Goal: Transaction & Acquisition: Purchase product/service

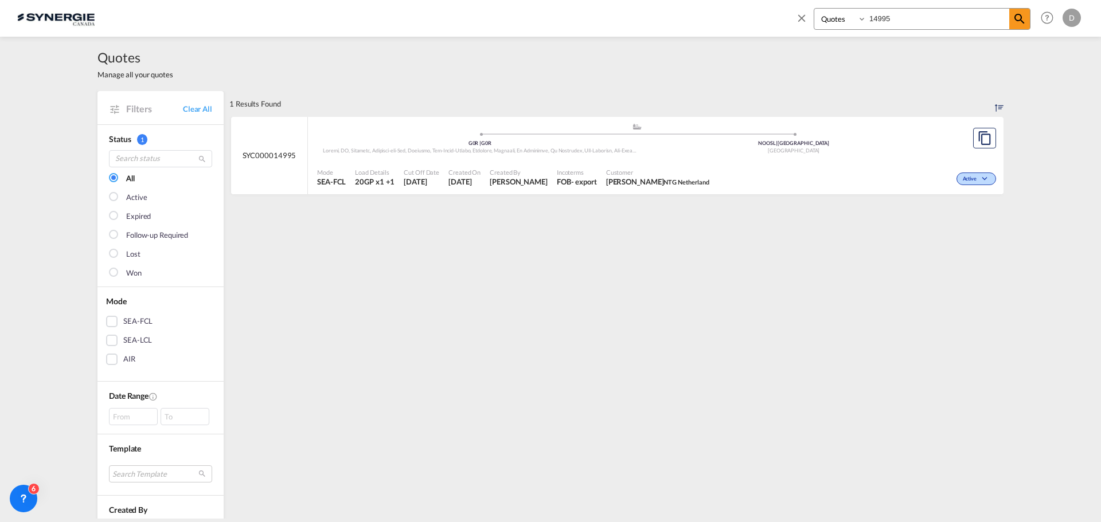
select select "Quotes"
click at [884, 14] on input "14995" at bounding box center [937, 19] width 143 height 20
type input "14713"
click at [513, 179] on span "[PERSON_NAME]" at bounding box center [513, 182] width 58 height 10
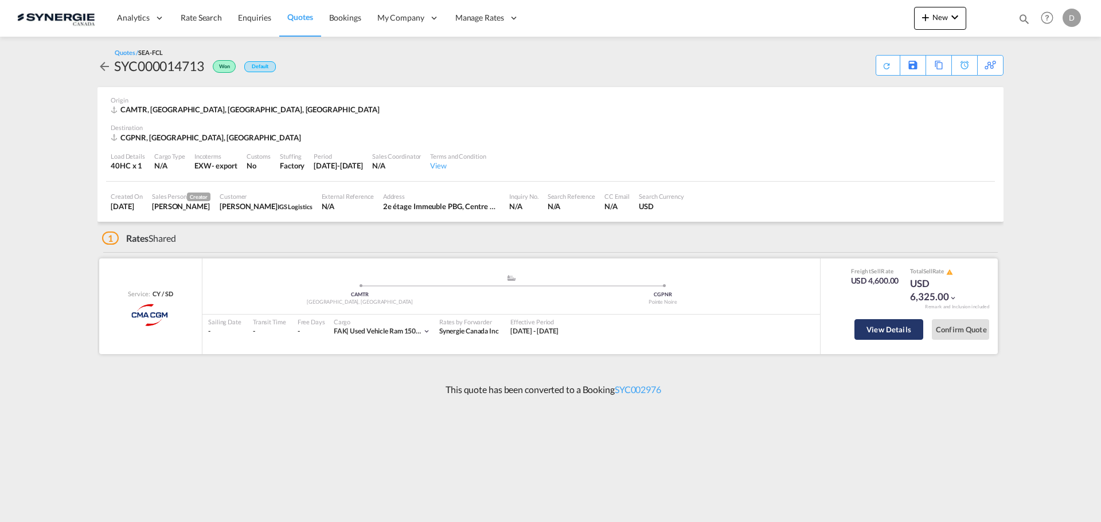
click at [903, 327] on button "View Details" at bounding box center [888, 329] width 69 height 21
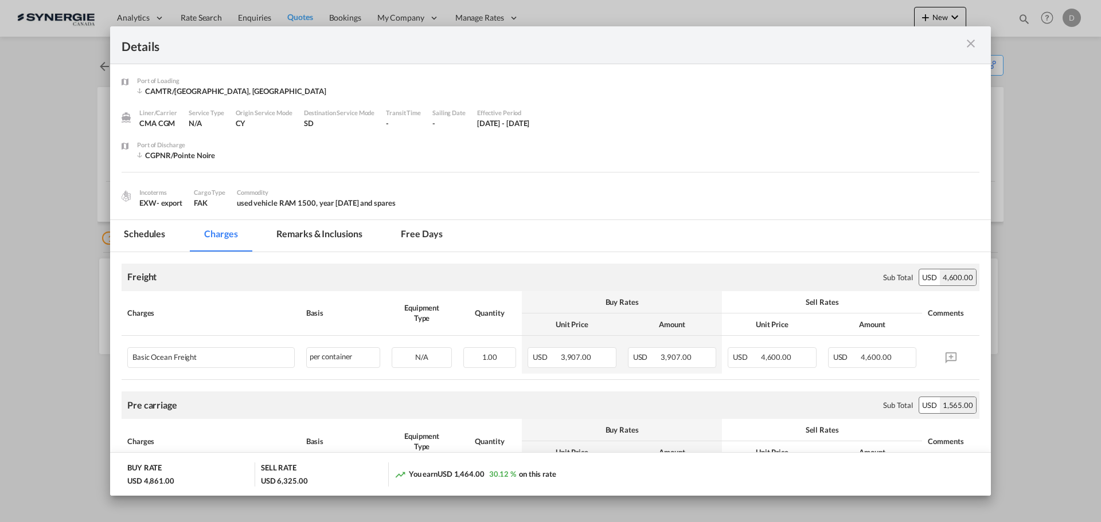
click at [974, 44] on md-icon "icon-close m-3 fg-AAA8AD cursor" at bounding box center [971, 44] width 14 height 14
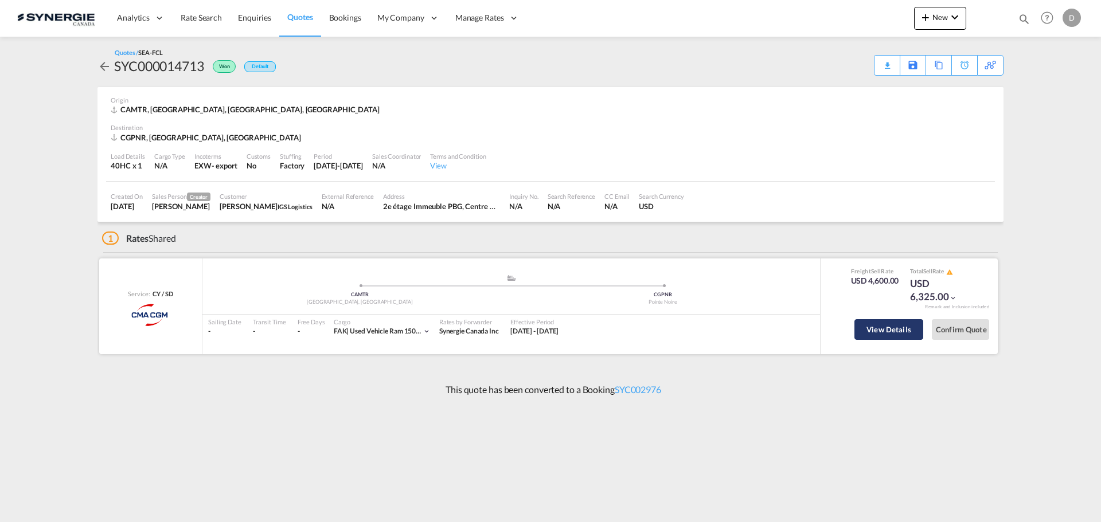
click at [873, 331] on button "View Details" at bounding box center [888, 329] width 69 height 21
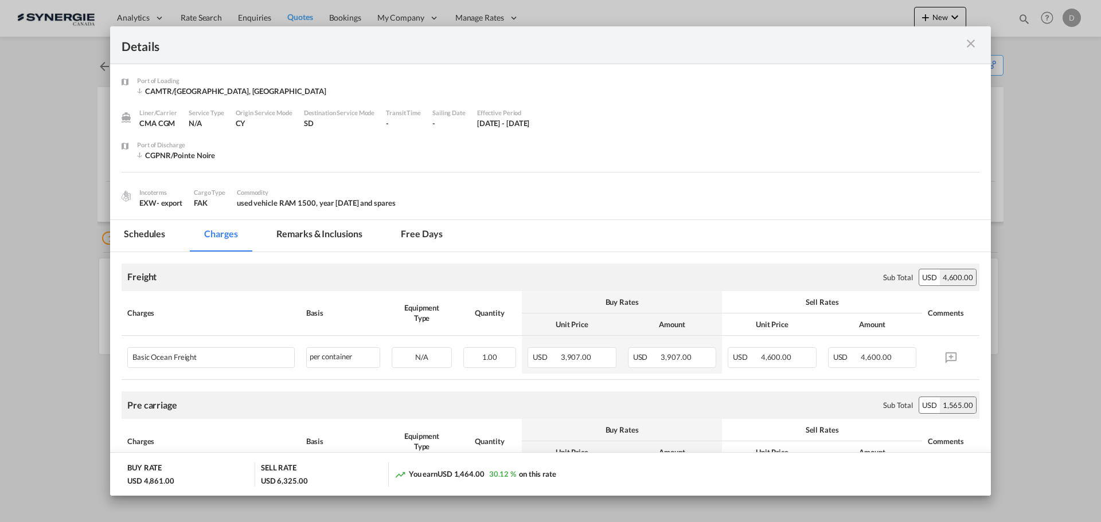
click at [341, 236] on md-tab-item "Remarks & Inclusions" at bounding box center [319, 236] width 113 height 32
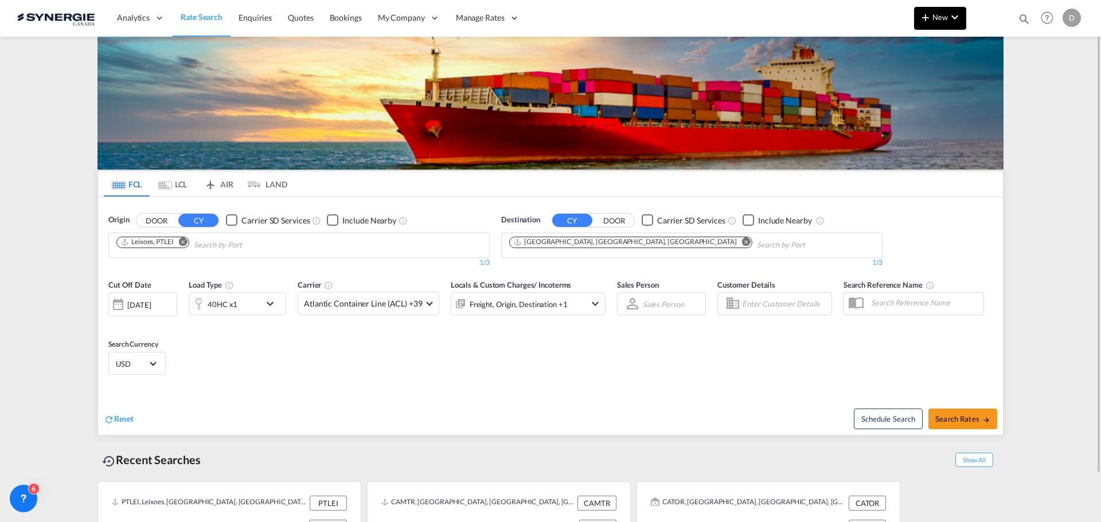
click at [946, 20] on span "New" at bounding box center [939, 17] width 43 height 9
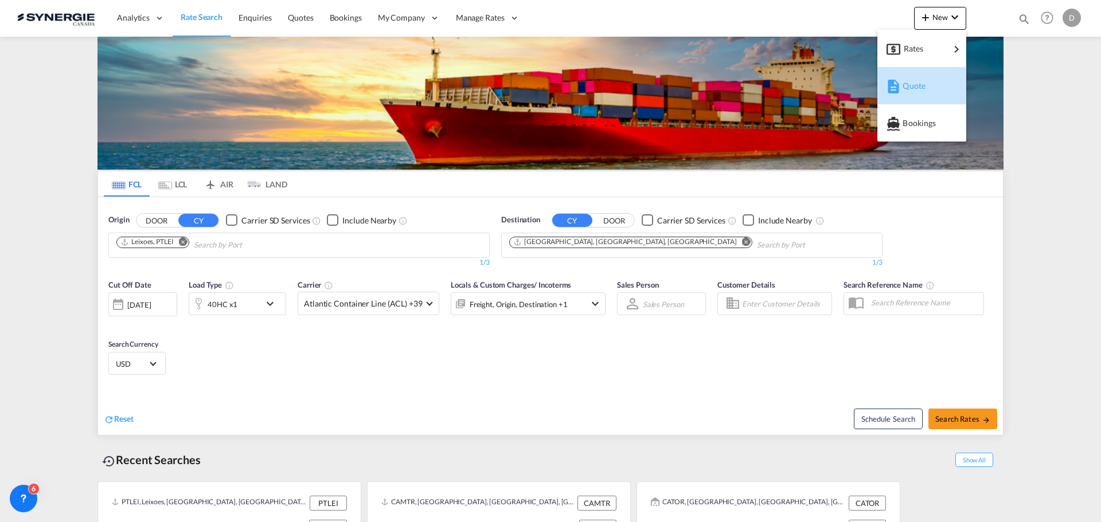
click at [896, 83] on md-icon "button" at bounding box center [893, 87] width 14 height 14
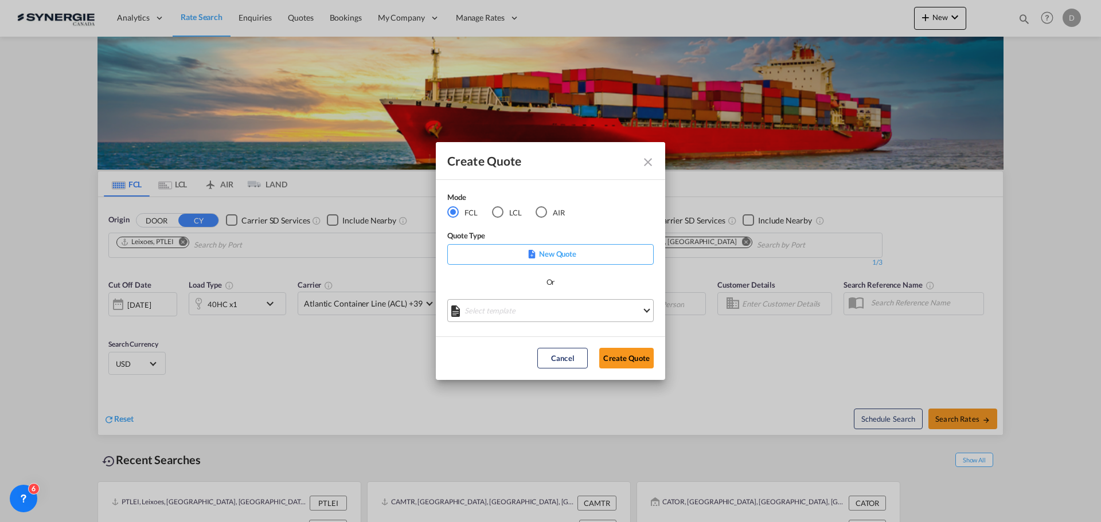
click at [539, 314] on md-select "Select template *NEW* FCL FREEHAND / DAP Pablo Gomez Saldarriaga | 10 Jul 2025 …" at bounding box center [550, 310] width 206 height 23
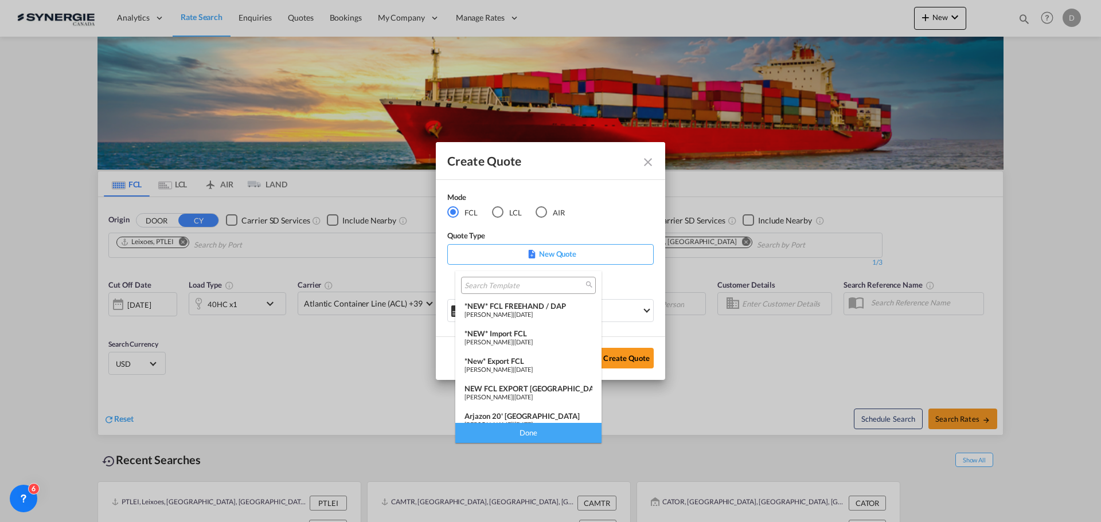
click at [513, 342] on span "Pablo Gomez Saldarriaga" at bounding box center [488, 341] width 48 height 7
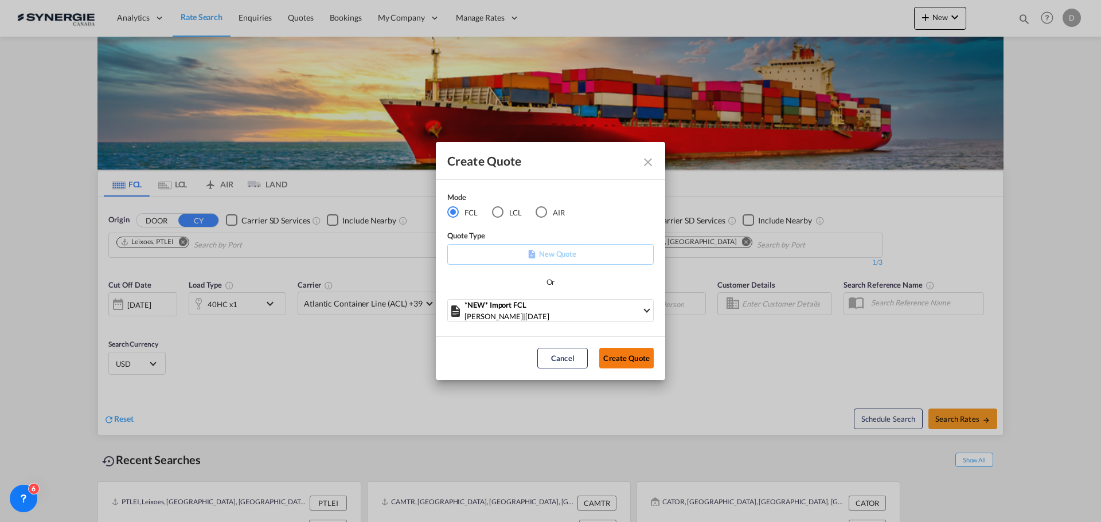
click at [619, 358] on button "Create Quote" at bounding box center [626, 358] width 54 height 21
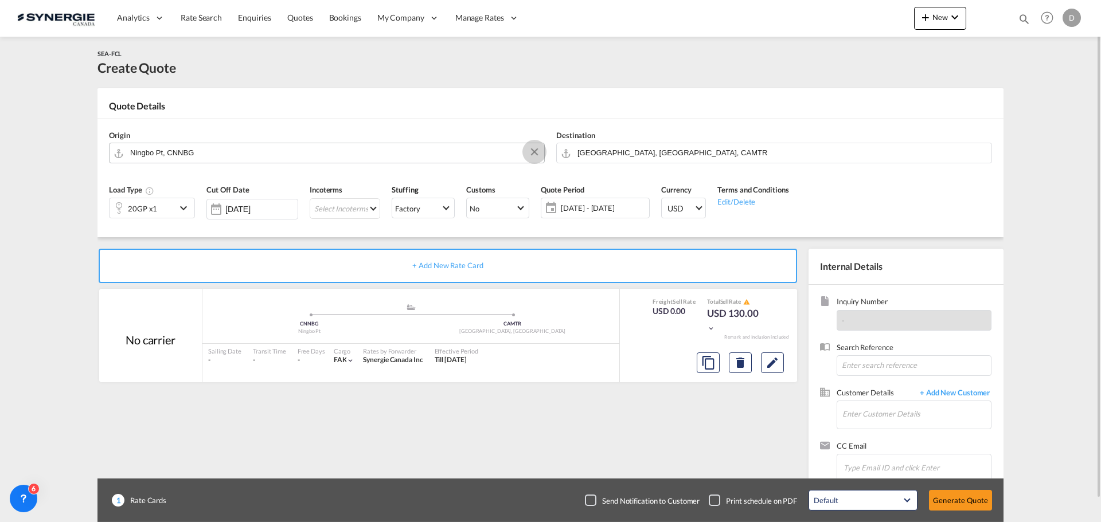
click at [534, 150] on button "Clear Input" at bounding box center [534, 151] width 17 height 17
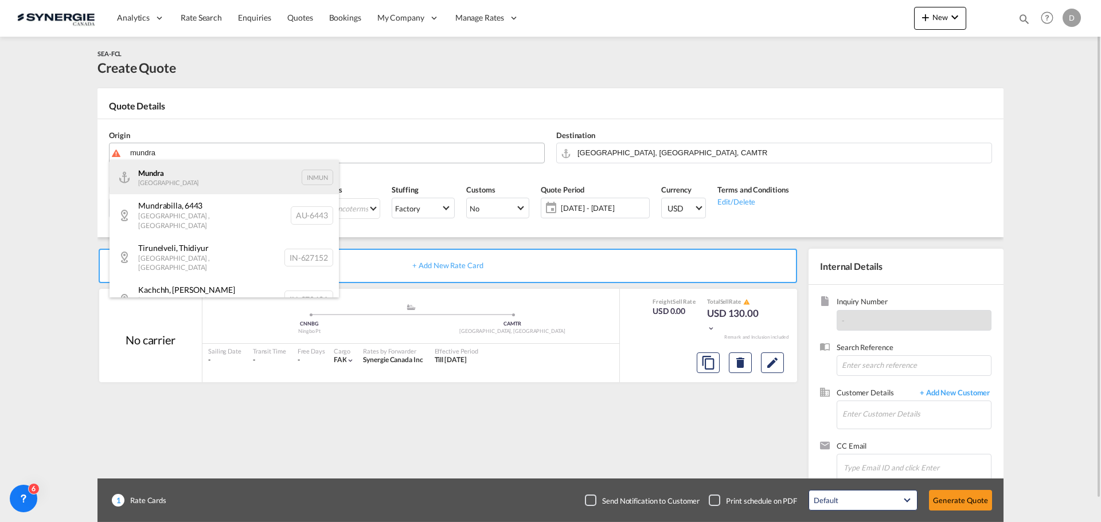
click at [167, 181] on div "Mundra India INMUN" at bounding box center [223, 177] width 229 height 34
type input "Mundra, INMUN"
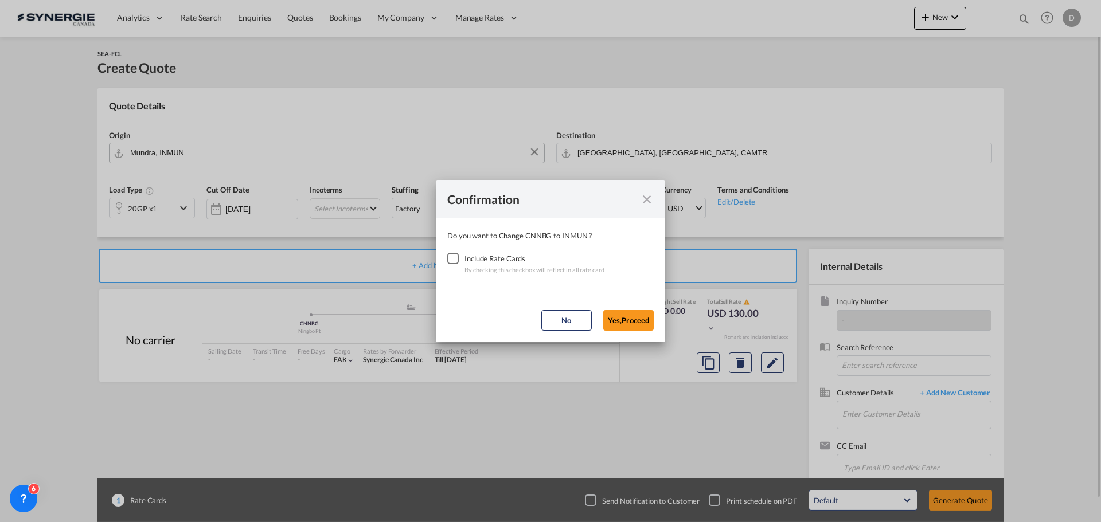
click at [449, 260] on div "Checkbox No Ink" at bounding box center [452, 258] width 11 height 11
click at [615, 320] on button "Yes,Proceed" at bounding box center [628, 320] width 50 height 21
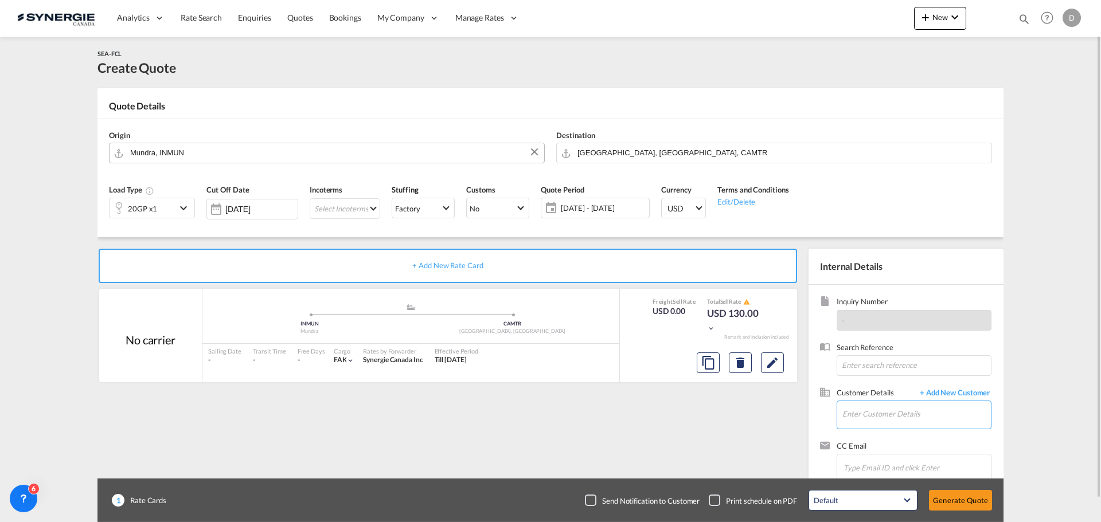
click at [875, 410] on input "Enter Customer Details" at bounding box center [916, 414] width 148 height 26
paste input "Grove City, OH 43123"
type input "Grove City, OH 43123"
click at [982, 415] on button "Clear Input" at bounding box center [983, 409] width 14 height 17
click at [985, 150] on button "Clear Input" at bounding box center [981, 151] width 17 height 17
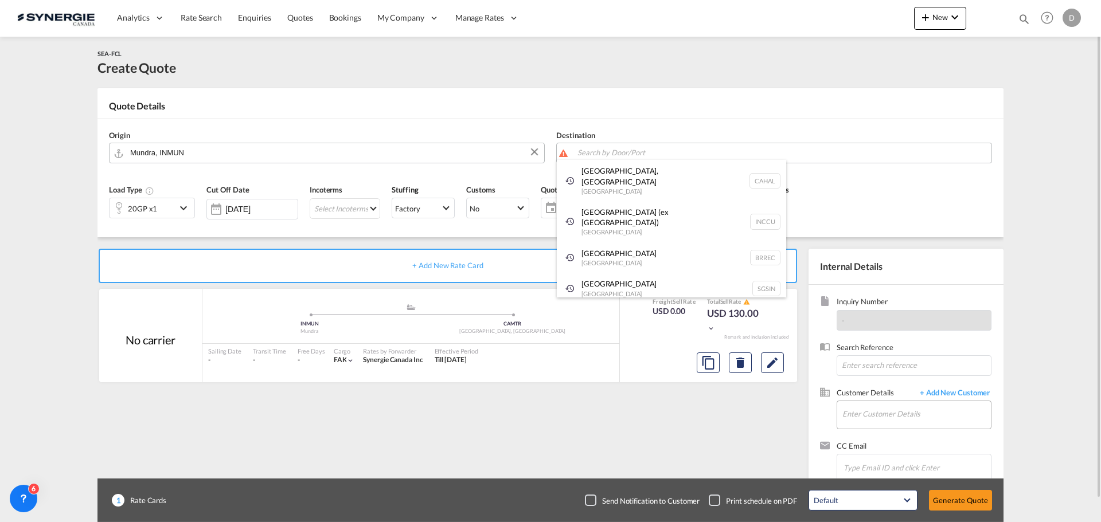
paste input "Grove City, OH 43123"
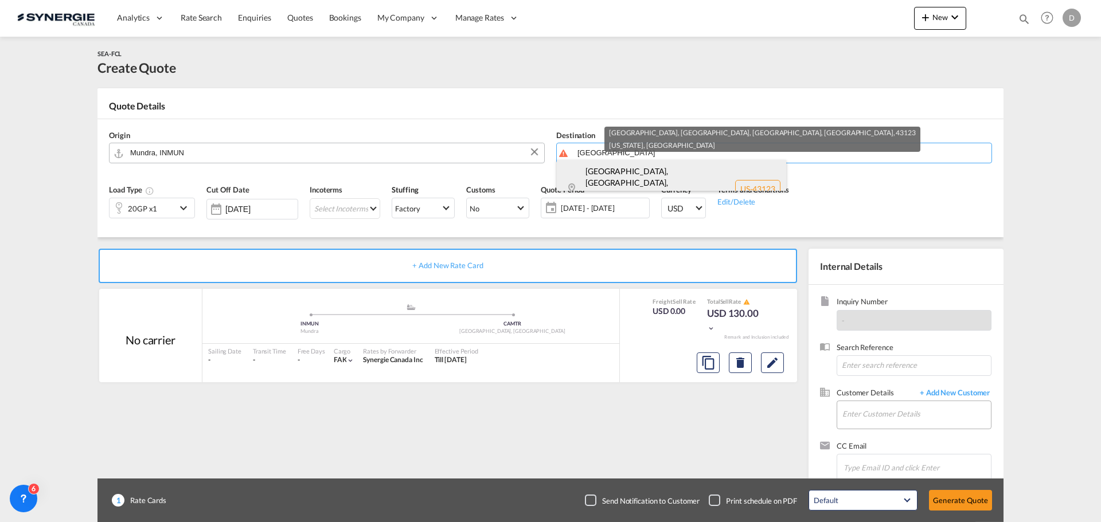
click at [674, 179] on div "Grove City, OH, U... , 43123 Ohio United States US-43123" at bounding box center [671, 189] width 229 height 58
type input "US-43123, Grove City, OH, Urbancrest, OH, Ohio"
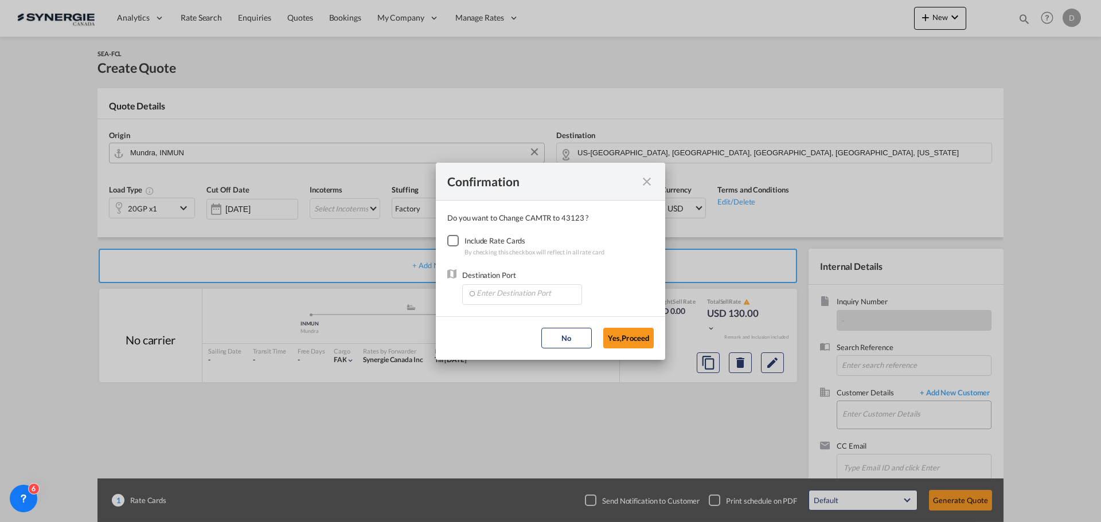
click at [449, 243] on div "Checkbox No Ink" at bounding box center [452, 240] width 11 height 11
click at [534, 299] on input "Enter Destination Port" at bounding box center [525, 293] width 114 height 17
click at [530, 290] on input "Enter Destination Port" at bounding box center [525, 293] width 114 height 17
paste input "COLUMBUS"
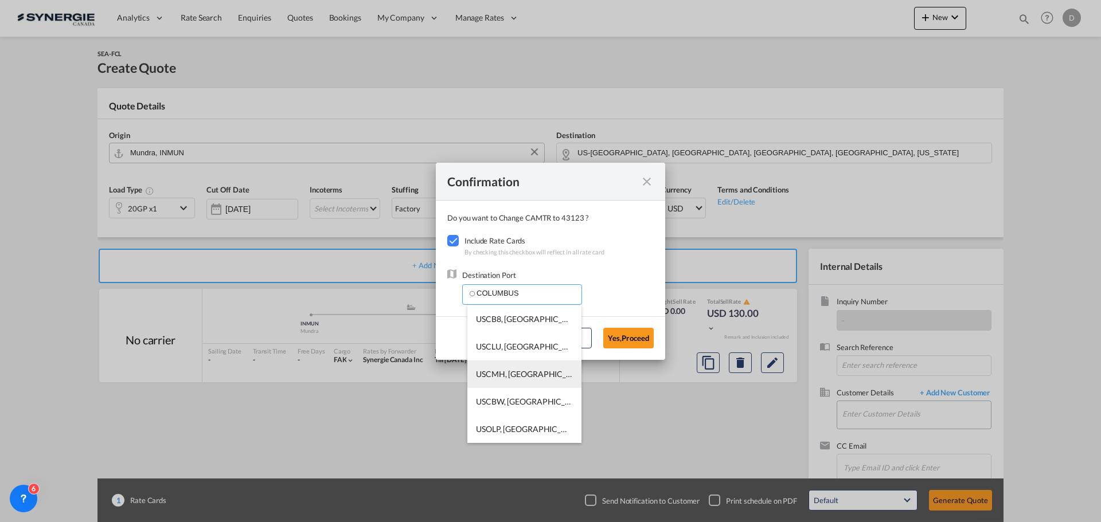
click at [547, 373] on span "USCMH, Columbus, OH, United States, North America, Americas" at bounding box center [701, 374] width 451 height 10
type input "USCMH, Columbus, OH, United States, North America, Americas"
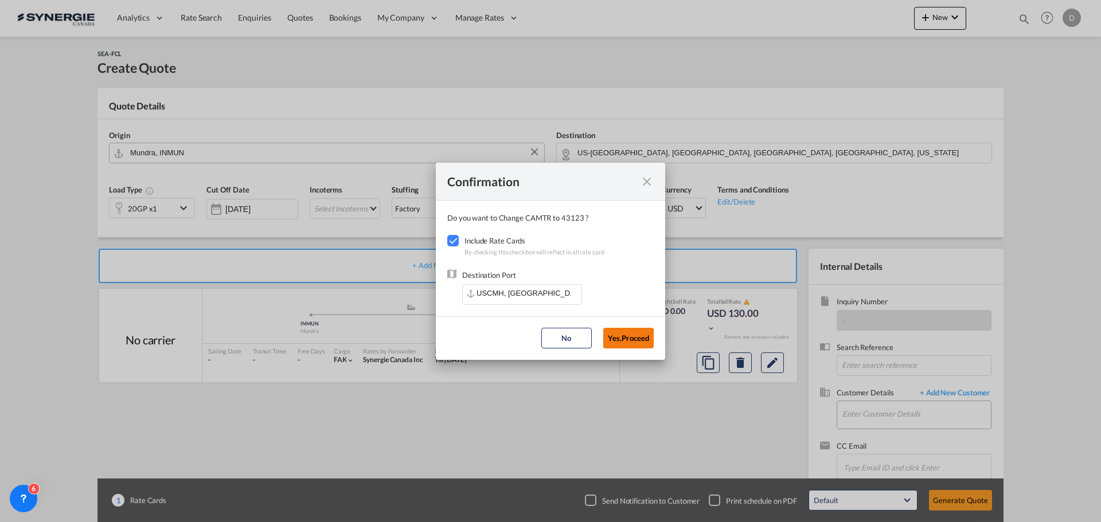
click at [651, 338] on button "Yes,Proceed" at bounding box center [628, 338] width 50 height 21
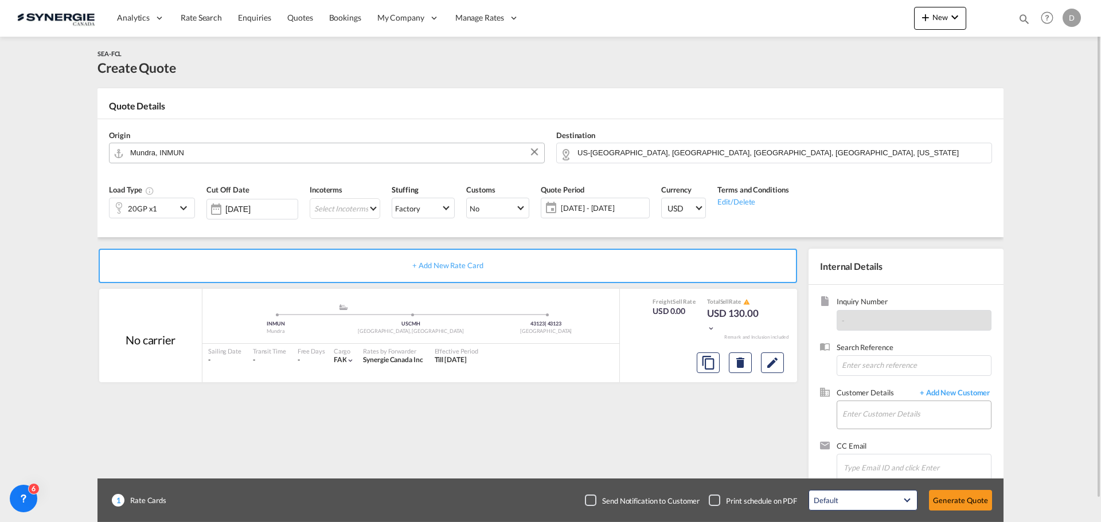
click at [182, 208] on md-icon "icon-chevron-down" at bounding box center [185, 208] width 17 height 14
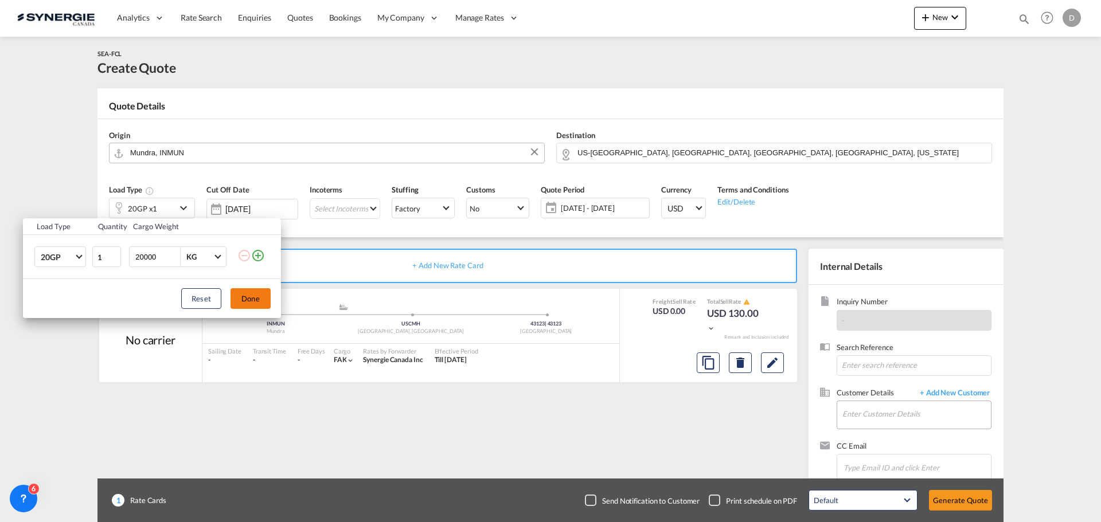
click at [247, 298] on button "Done" at bounding box center [250, 298] width 40 height 21
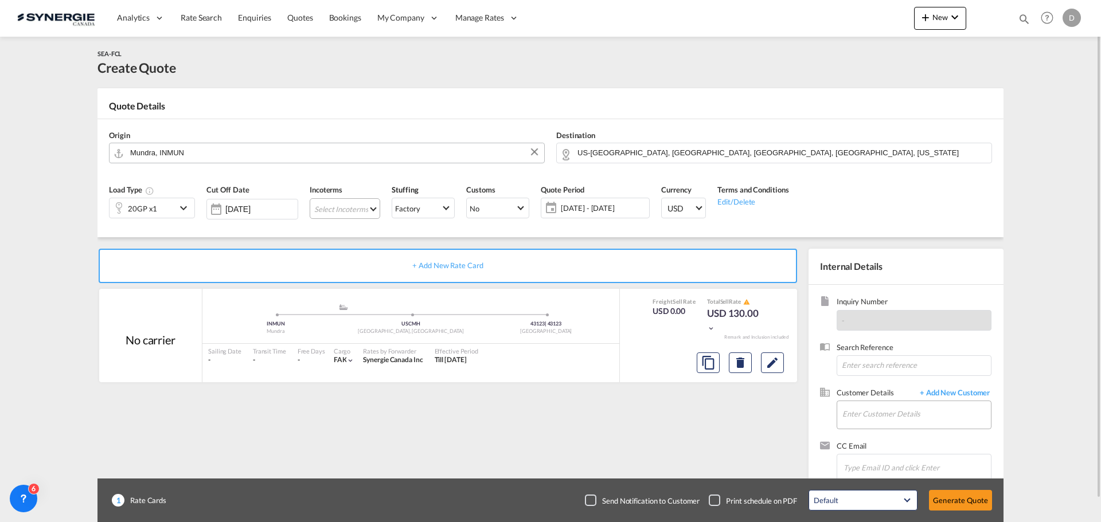
click at [371, 205] on md-select "Select Incoterms CFR - export Cost and Freight CPT - export Carrier Paid to CPT…" at bounding box center [345, 208] width 71 height 21
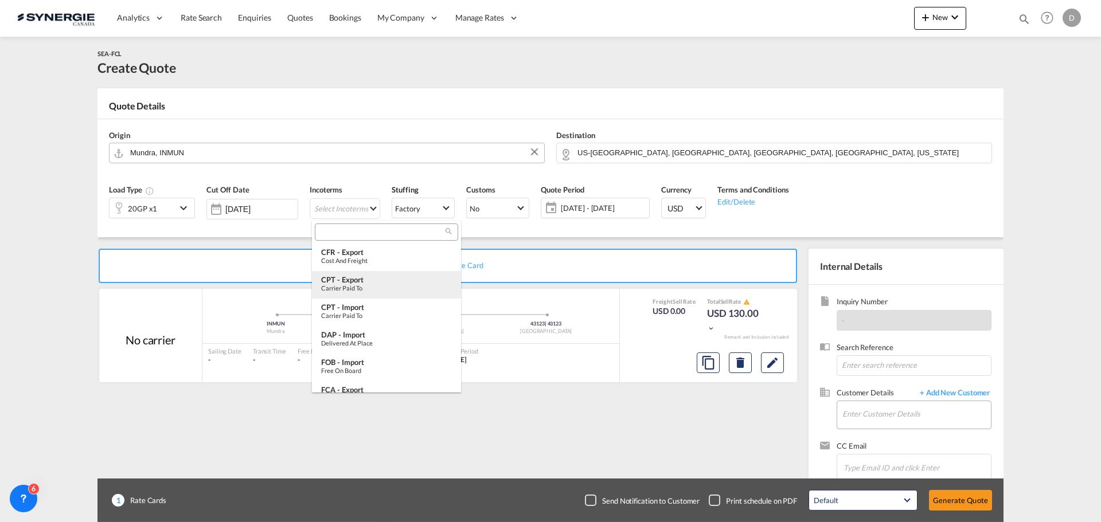
scroll to position [57, 0]
click at [388, 307] on div "FOB - import" at bounding box center [386, 304] width 131 height 9
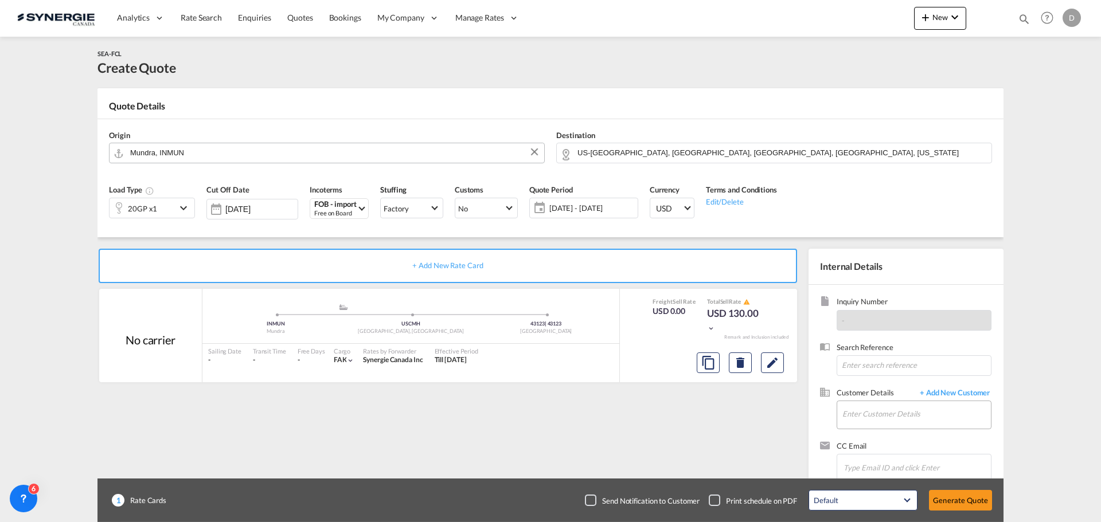
click at [576, 214] on span "24 Sep - 24 Oct 2025" at bounding box center [591, 208] width 91 height 16
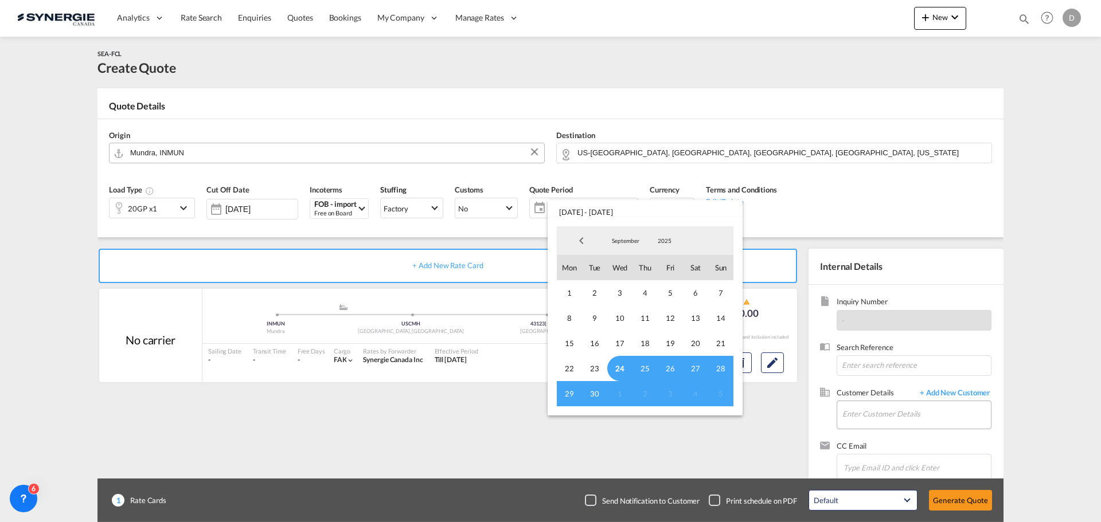
click at [618, 367] on span "24" at bounding box center [619, 368] width 25 height 25
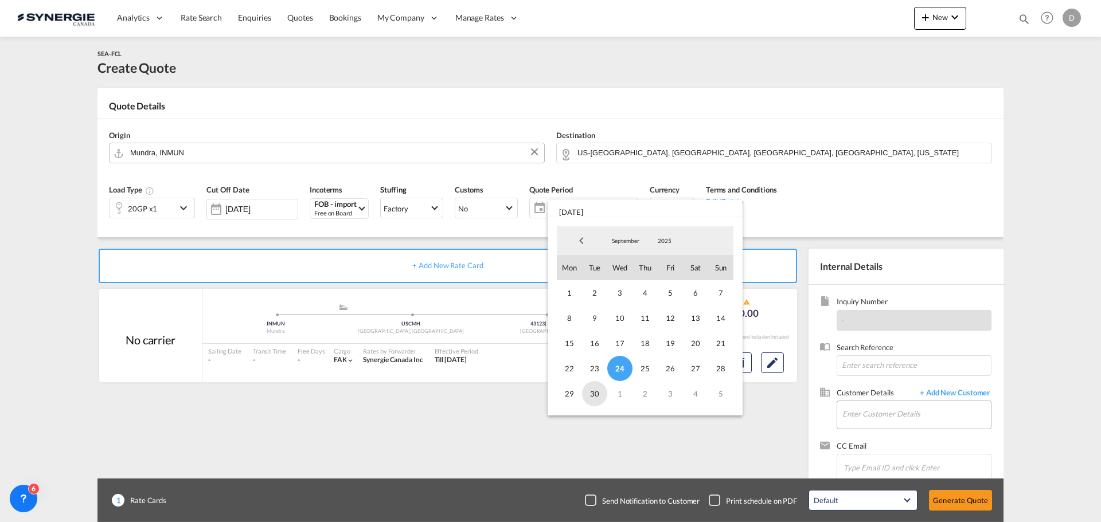
click at [592, 394] on span "30" at bounding box center [594, 393] width 25 height 25
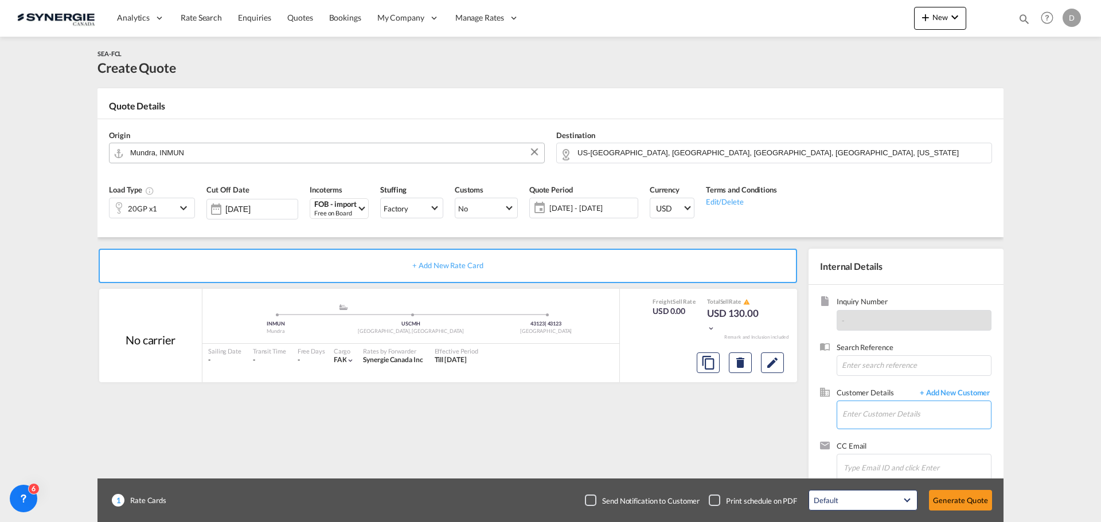
drag, startPoint x: 848, startPoint y: 410, endPoint x: 820, endPoint y: 392, distance: 33.7
click at [844, 408] on input "Enter Customer Details" at bounding box center [916, 414] width 148 height 26
paste input "eroy@multinautic.com"
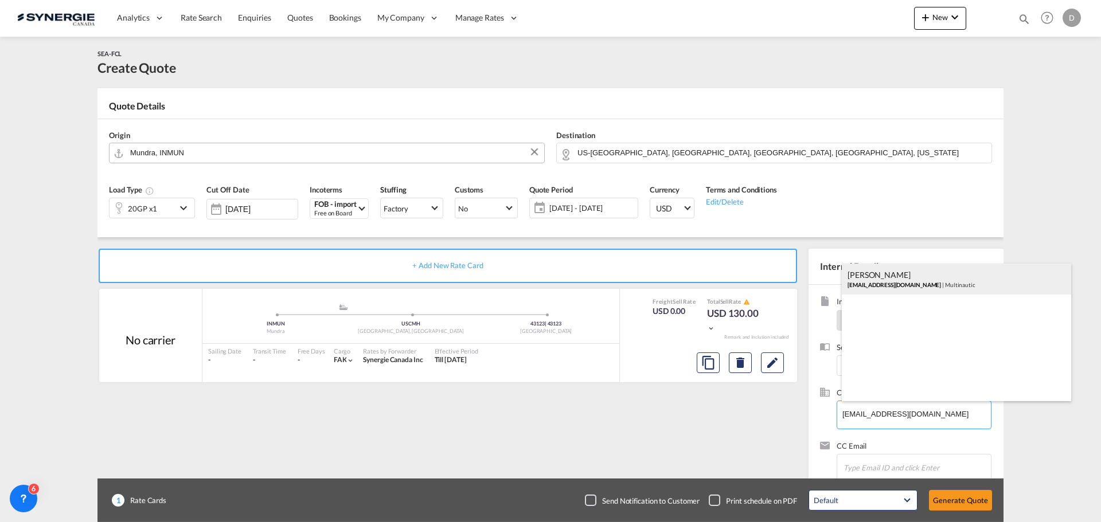
click at [899, 284] on div "Eric Roy eroy@multinautic.com | Multinautic" at bounding box center [956, 279] width 229 height 31
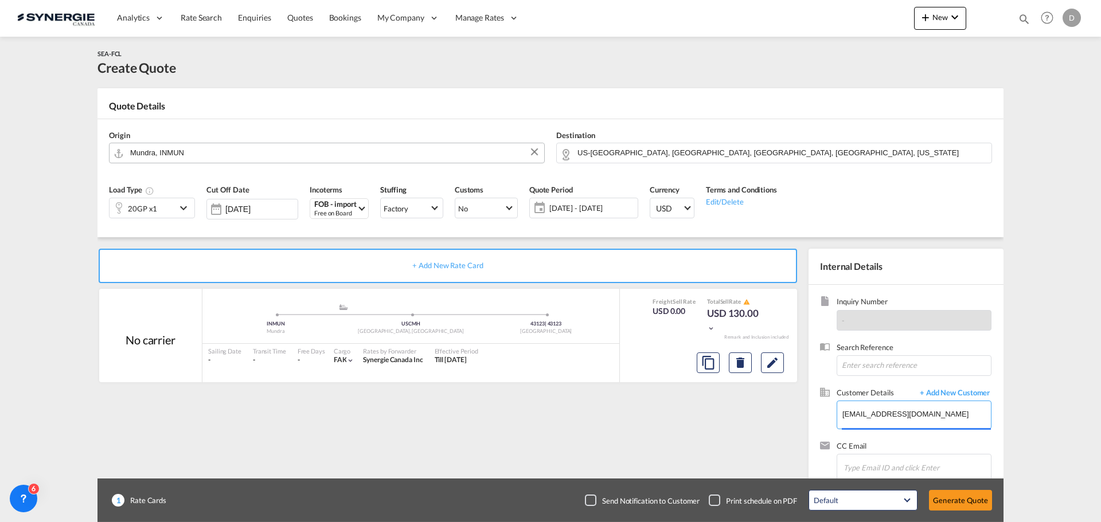
type input "Multinautic, Eric Roy, eroy@multinautic.com"
click at [773, 357] on md-icon "Edit" at bounding box center [772, 363] width 14 height 14
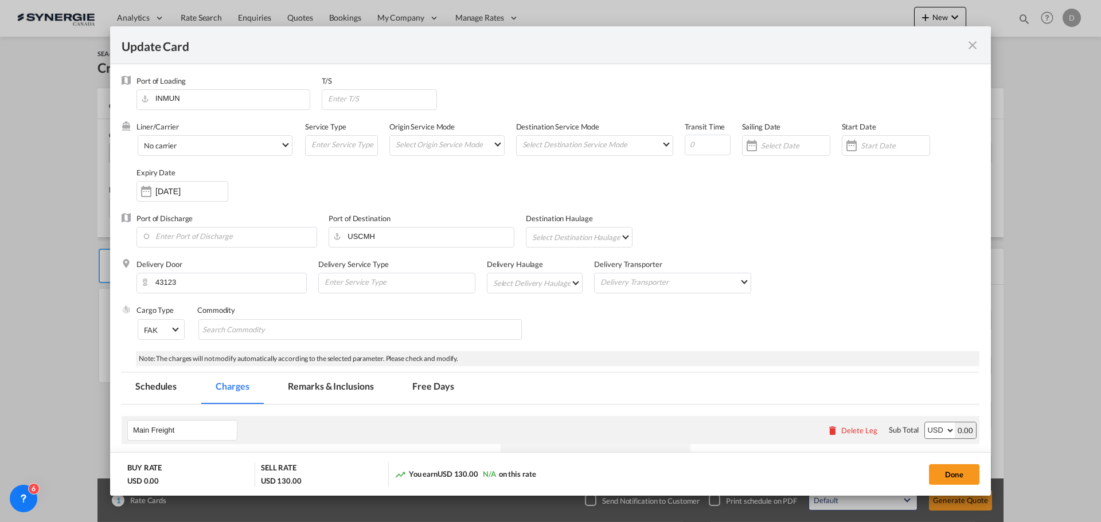
select select "per container"
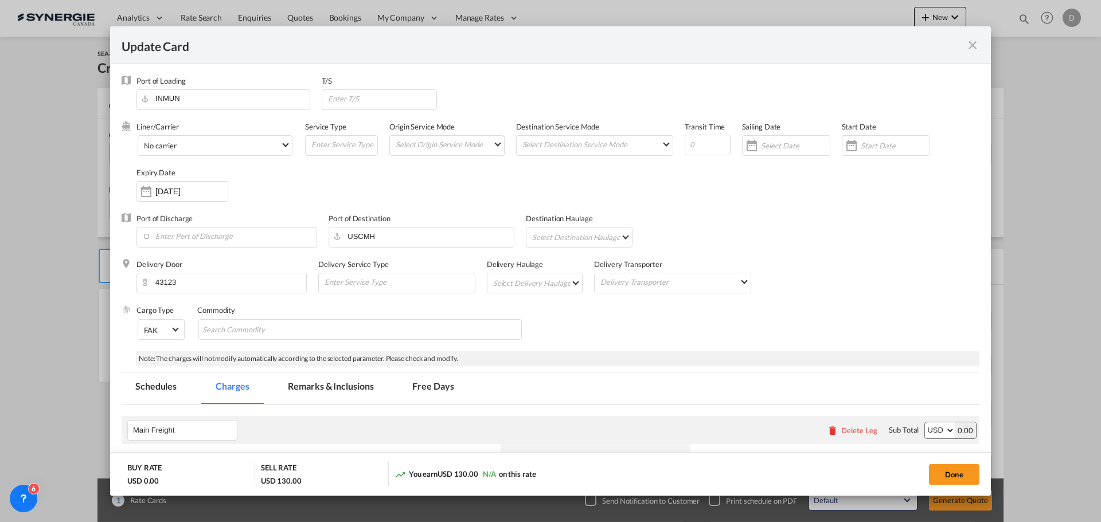
select select "per container"
select select "per B/L"
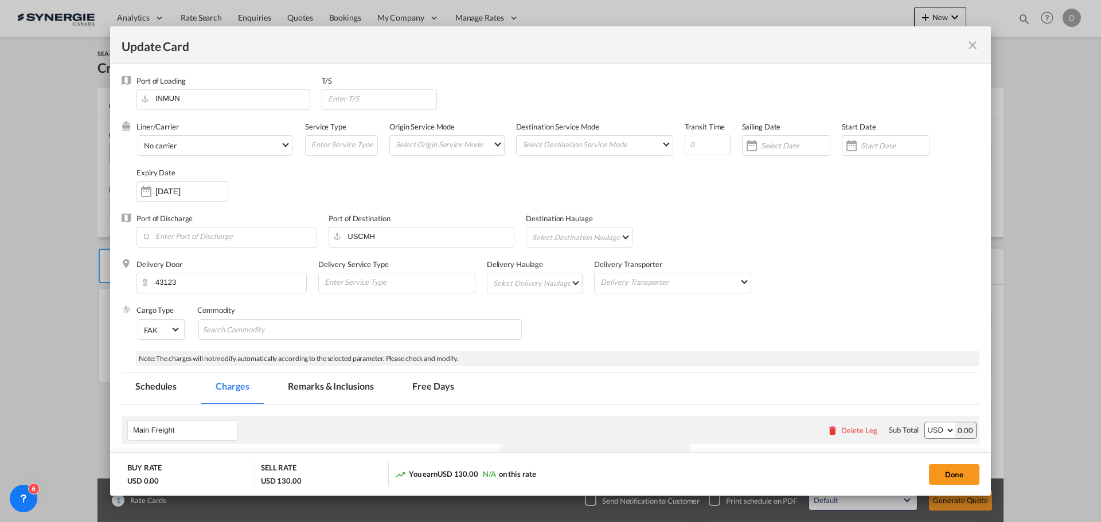
select select "per shipment"
click at [848, 144] on div "Update CardPort of ..." at bounding box center [851, 145] width 18 height 23
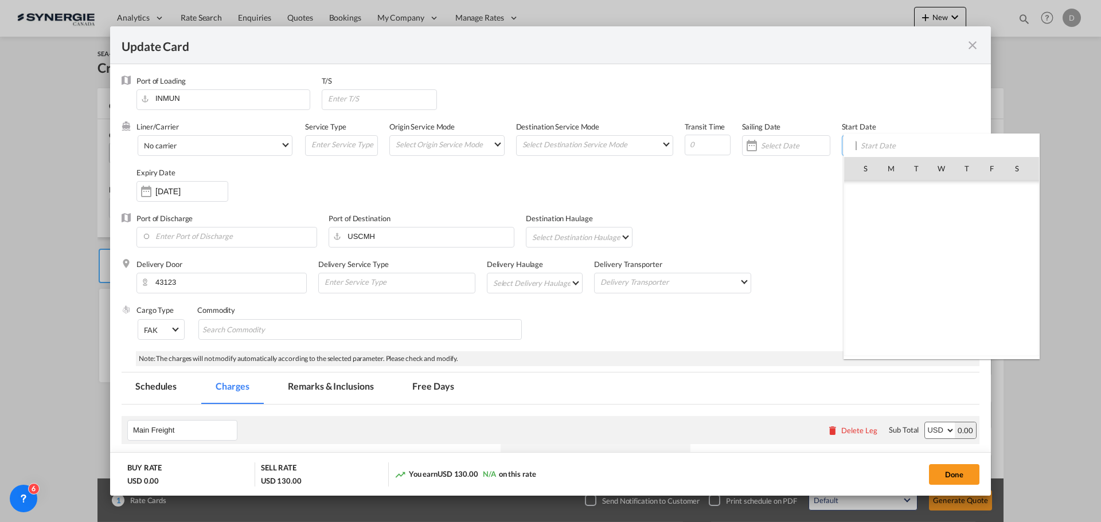
scroll to position [265556, 0]
click at [947, 293] on span "24" at bounding box center [941, 294] width 24 height 24
type input "24 Sep 2025"
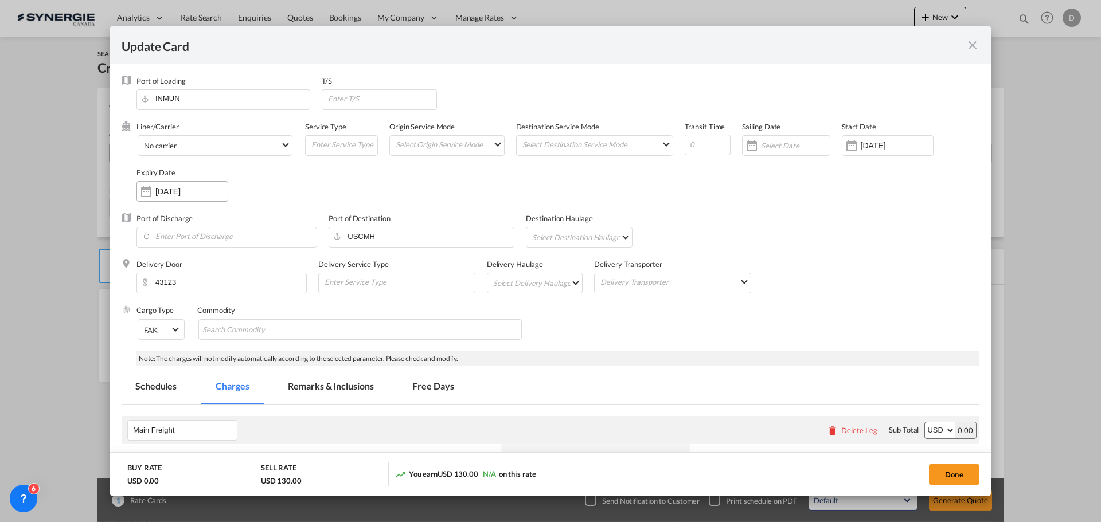
click at [157, 185] on div "24 Oct 2025" at bounding box center [182, 191] width 92 height 21
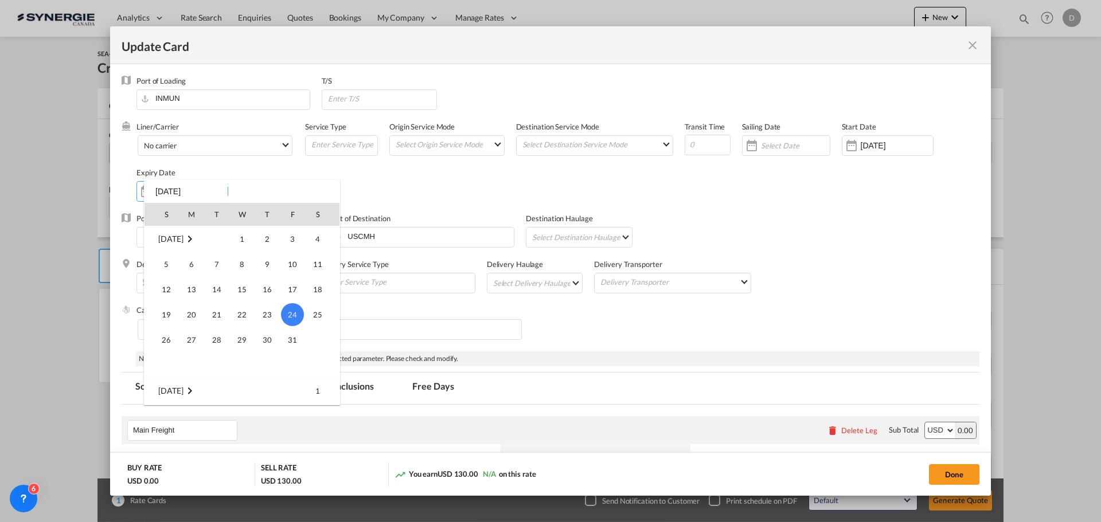
scroll to position [95, 0]
click at [220, 277] on span "30" at bounding box center [216, 270] width 23 height 23
type input "30 Sep 2025"
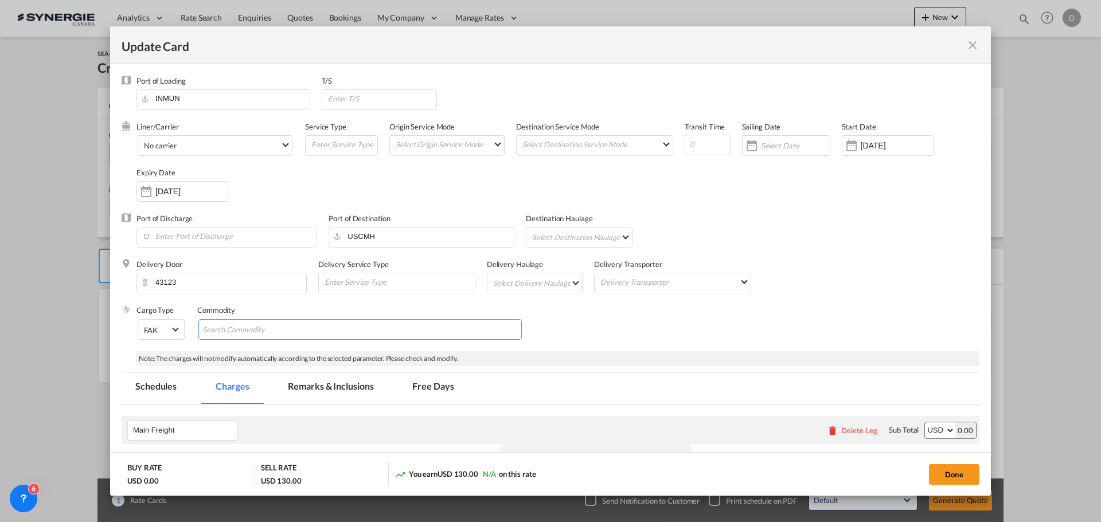
click at [270, 331] on input "Chips input." at bounding box center [254, 330] width 105 height 18
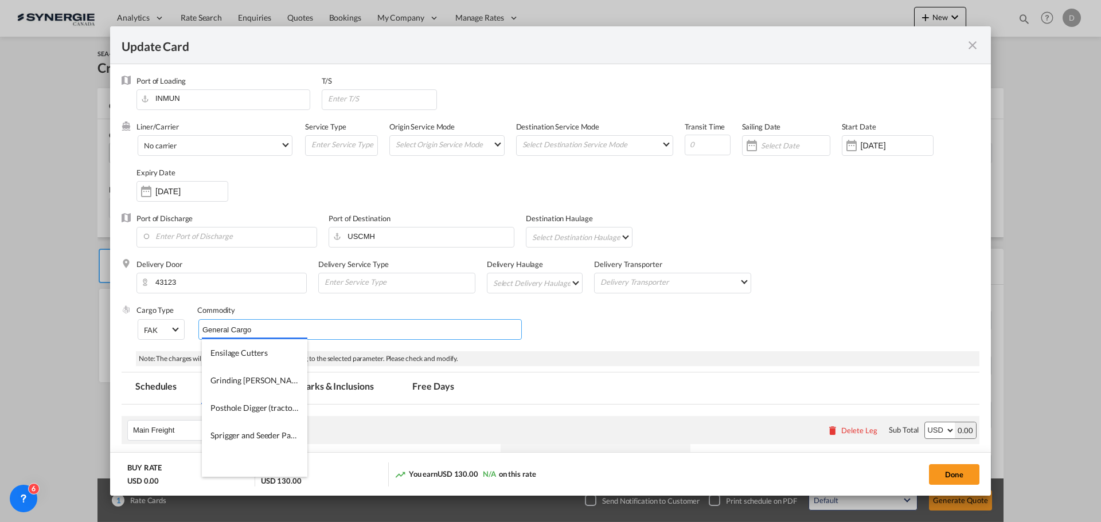
type input "General Cargo"
click at [736, 330] on div "Cargo Type FAK FAK GCR GDSM General Cargo Hazardous Cargo Ambient Foodstuff Chi…" at bounding box center [557, 328] width 843 height 46
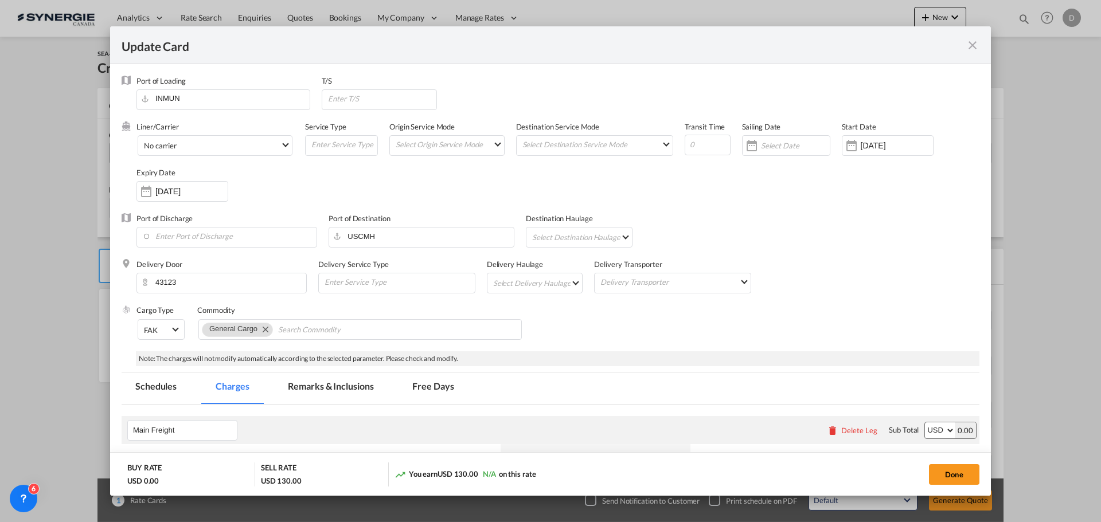
click at [573, 283] on md-select "Select Delivery Haulage rail road barge truck unspecified not available" at bounding box center [537, 282] width 91 height 18
click at [534, 312] on md-option "road" at bounding box center [535, 311] width 107 height 28
click at [622, 324] on div "Cargo Type FAK FAK GCR GDSM General Cargo Hazardous Cargo Ambient Foodstuff Chi…" at bounding box center [557, 328] width 843 height 46
click at [697, 147] on input "Update CardPort of ..." at bounding box center [708, 145] width 46 height 21
click at [698, 148] on input "Update CardPort of ..." at bounding box center [708, 145] width 46 height 21
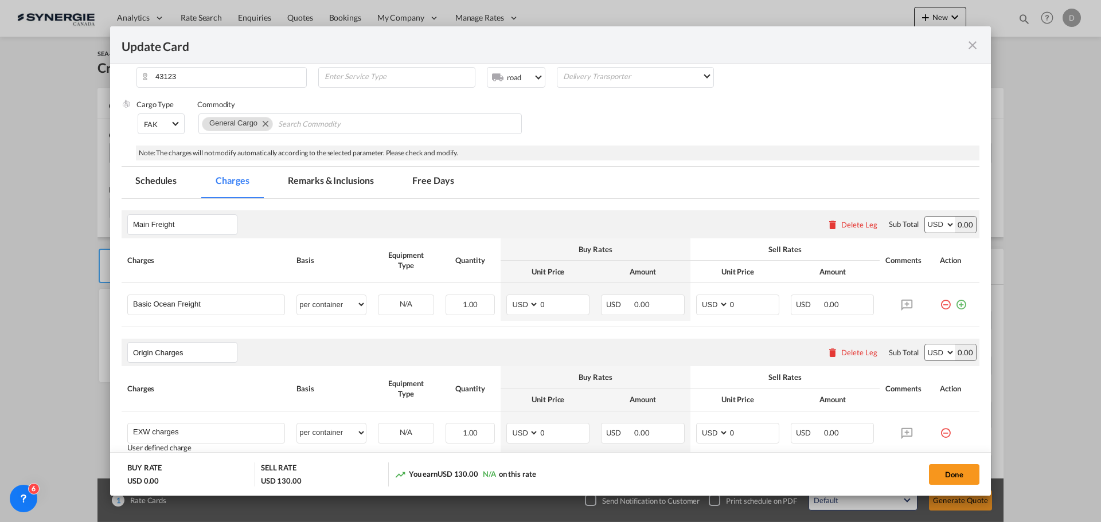
scroll to position [287, 0]
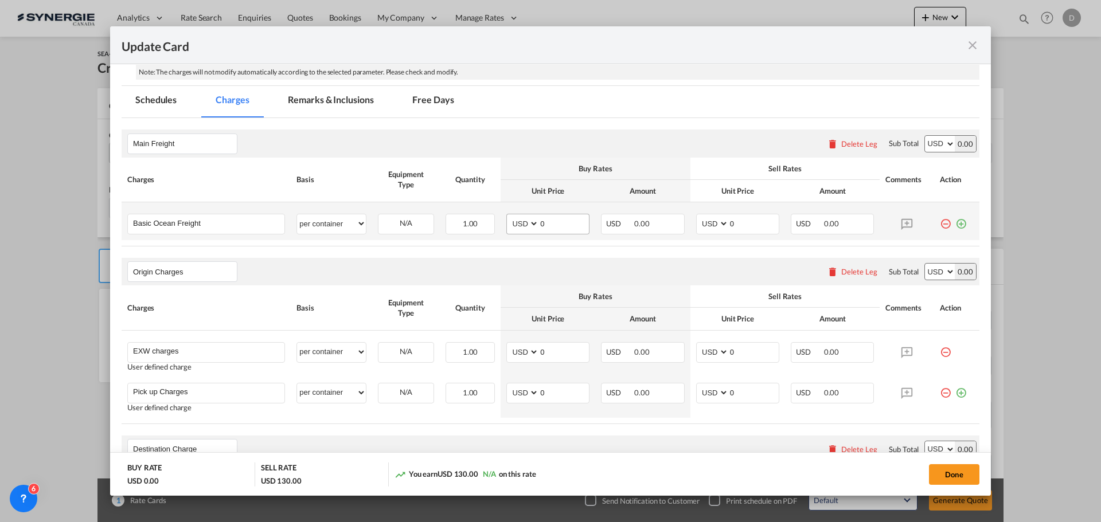
type input "40"
drag, startPoint x: 535, startPoint y: 224, endPoint x: 550, endPoint y: 222, distance: 15.1
click at [550, 222] on input "0" at bounding box center [564, 222] width 50 height 17
type input "2135"
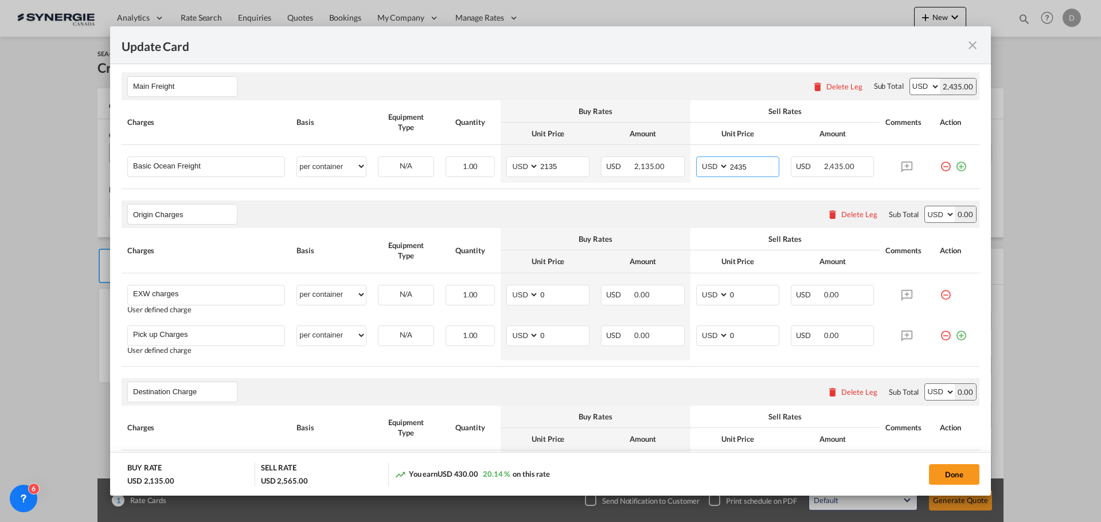
type input "2435"
click at [855, 209] on div "Delete Leg" at bounding box center [852, 214] width 62 height 21
click at [852, 213] on div "Delete Leg" at bounding box center [859, 214] width 36 height 9
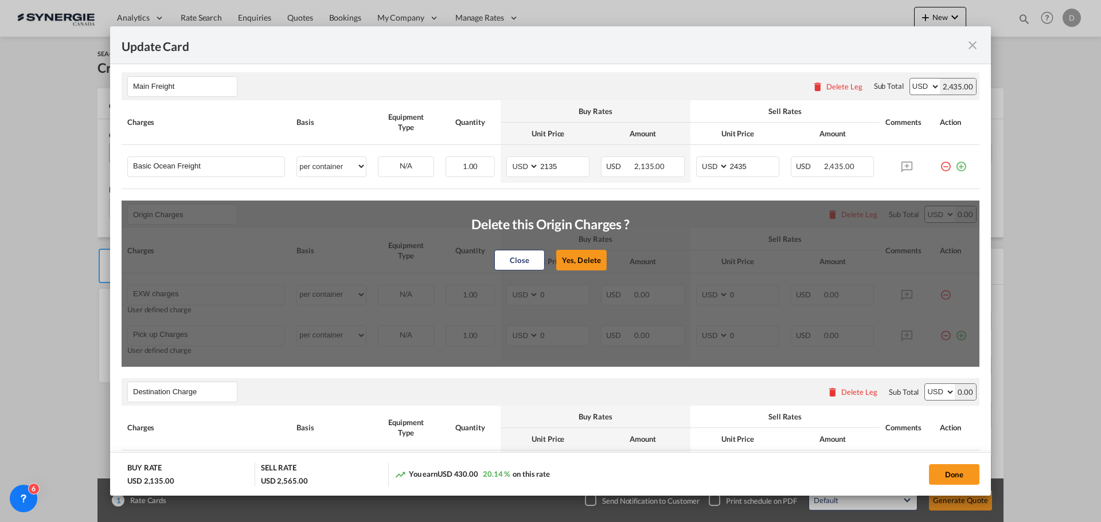
click at [574, 256] on button "Yes, Delete" at bounding box center [581, 260] width 50 height 21
type input "Destination Charge"
type input "Port Fees"
type input "Drayage"
type input "Doc and Handling fees"
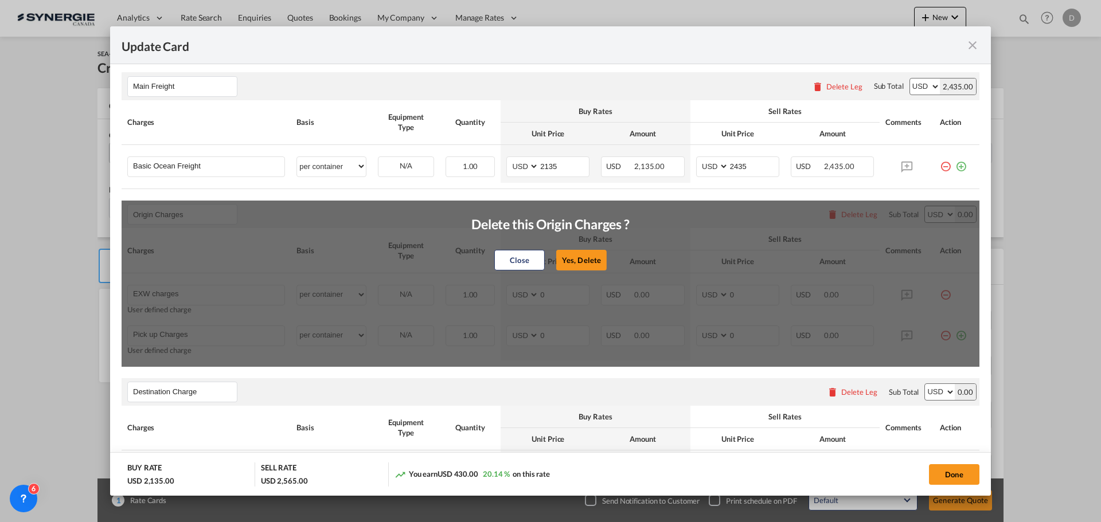
type input "E-manifest"
select select "per B/L"
type input "35"
type input "Doc fee"
select select "per B/L"
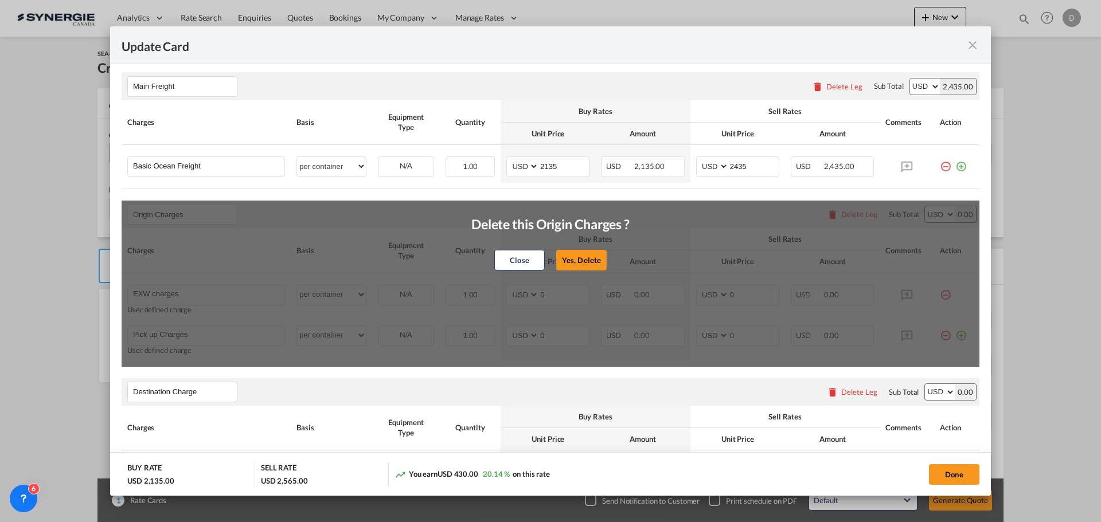
type input "30"
type input "Handling fee"
select select "per B/L"
type input "65"
type input "Cargo Coverage"
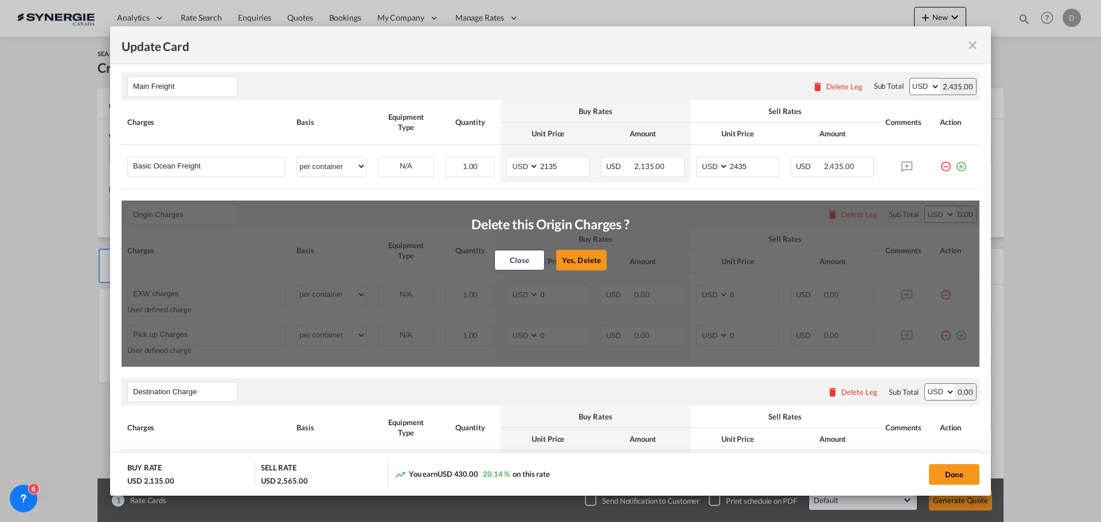
type input "Cargo Coverage - Rate to be confirmed depending on commodity and value Min 50 U…"
select select "per shipment"
type input "0"
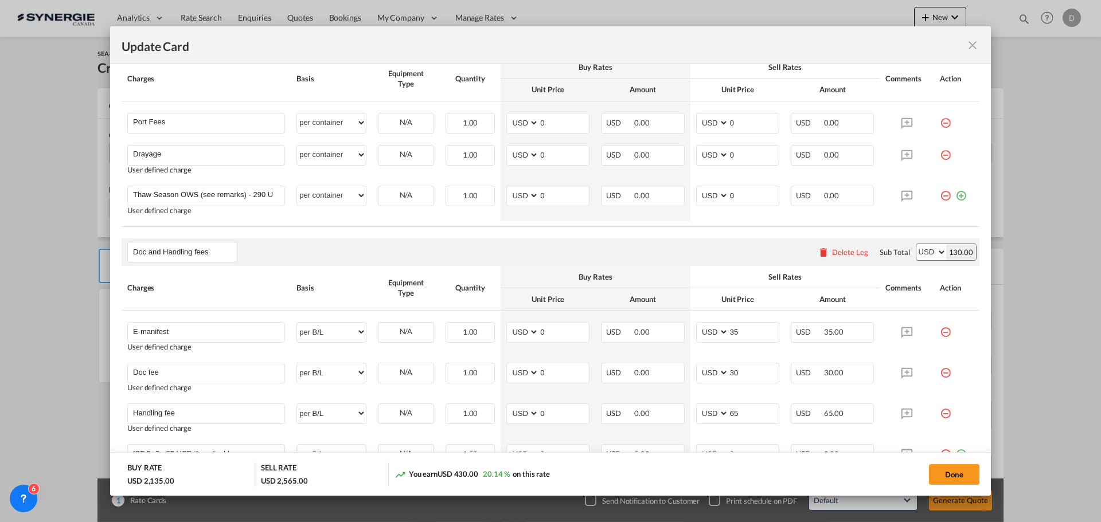
scroll to position [459, 0]
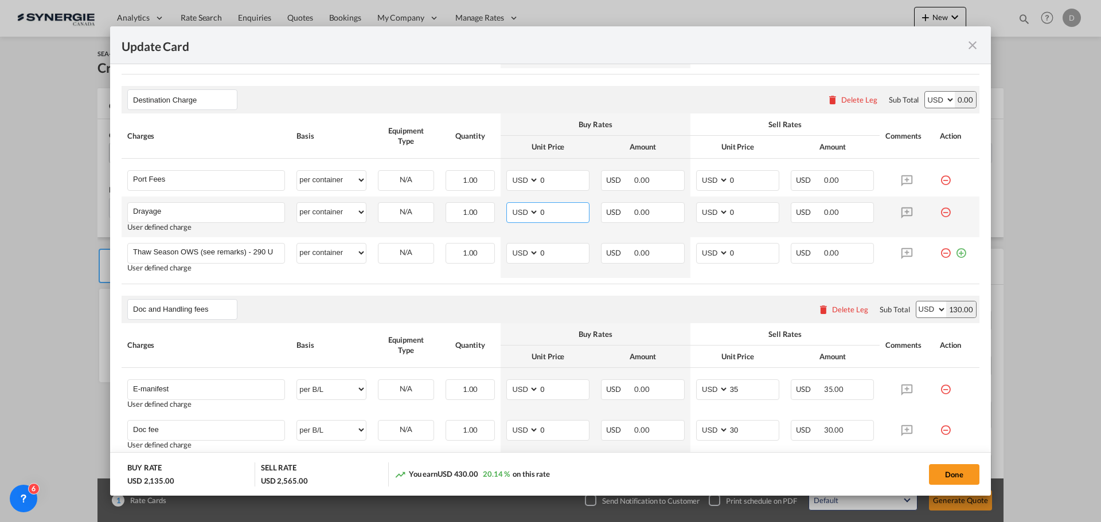
click at [539, 216] on input "0" at bounding box center [564, 211] width 50 height 17
drag, startPoint x: 536, startPoint y: 216, endPoint x: 545, endPoint y: 216, distance: 9.2
click at [545, 216] on input "0" at bounding box center [564, 211] width 50 height 17
type input "525"
type input "650"
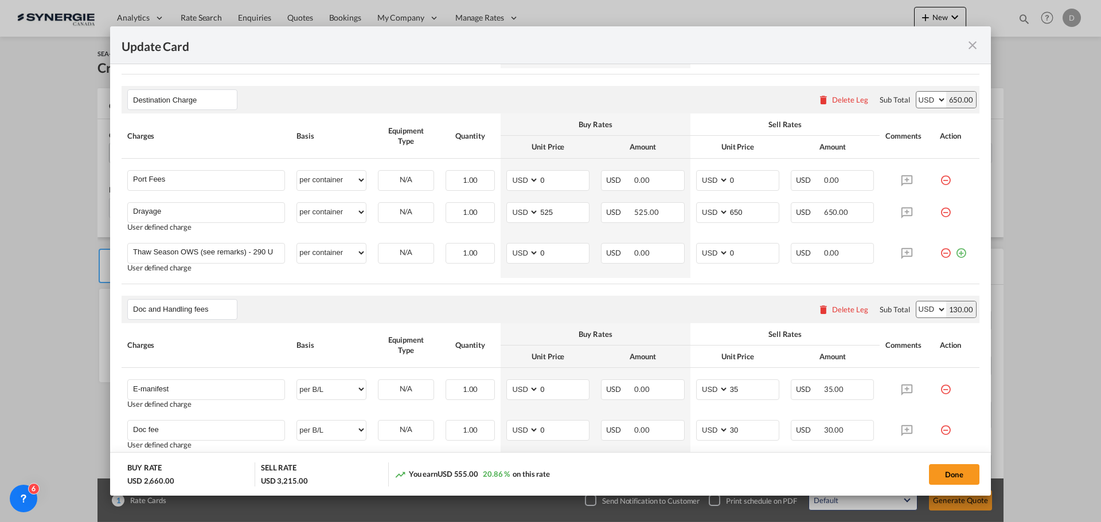
click at [427, 296] on div "Doc and Handling fees Please enter leg name Leg Name Already Exists Delete Leg …" at bounding box center [551, 310] width 858 height 28
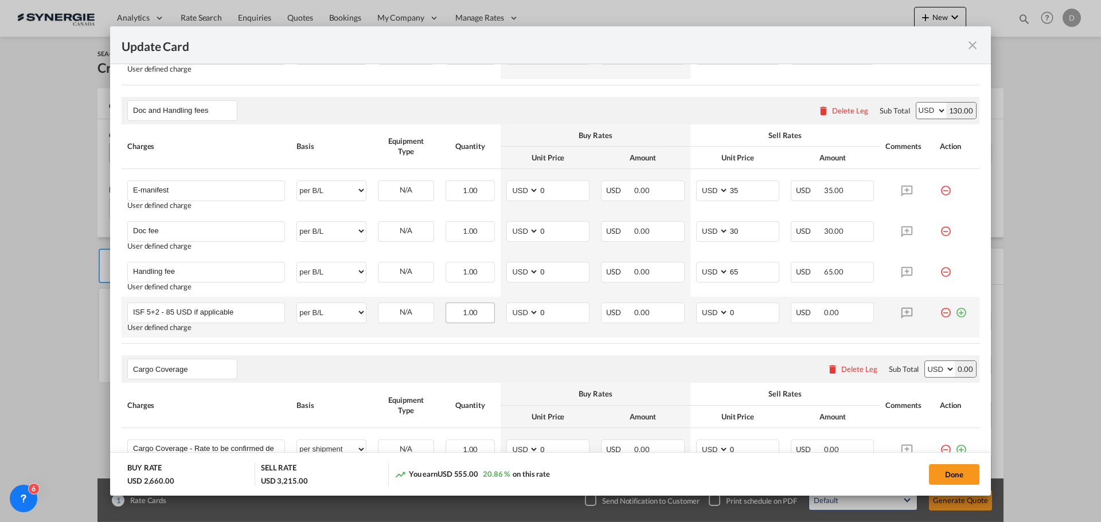
scroll to position [688, 0]
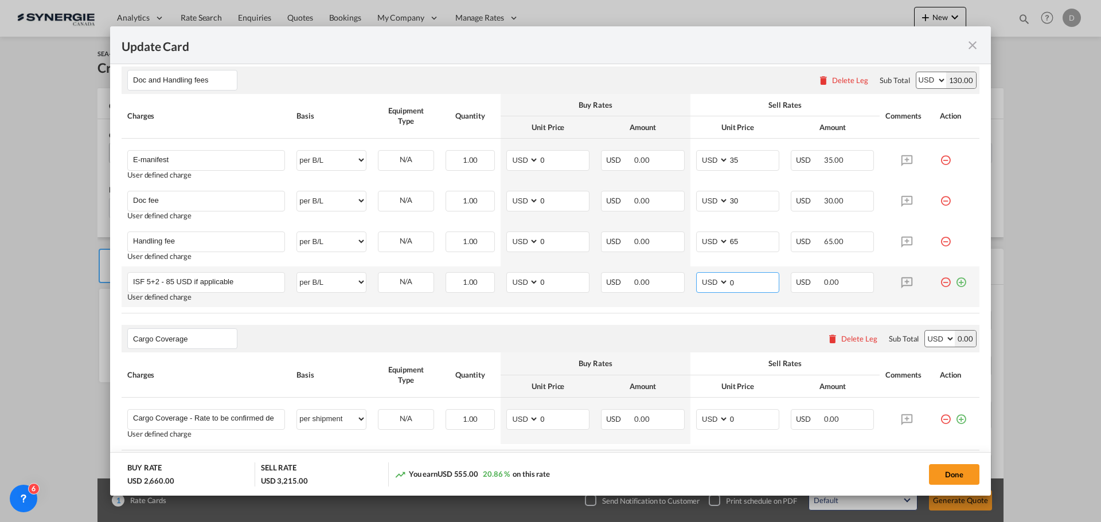
drag, startPoint x: 725, startPoint y: 285, endPoint x: 735, endPoint y: 285, distance: 10.3
click at [735, 285] on input "0" at bounding box center [754, 281] width 50 height 17
type input "85"
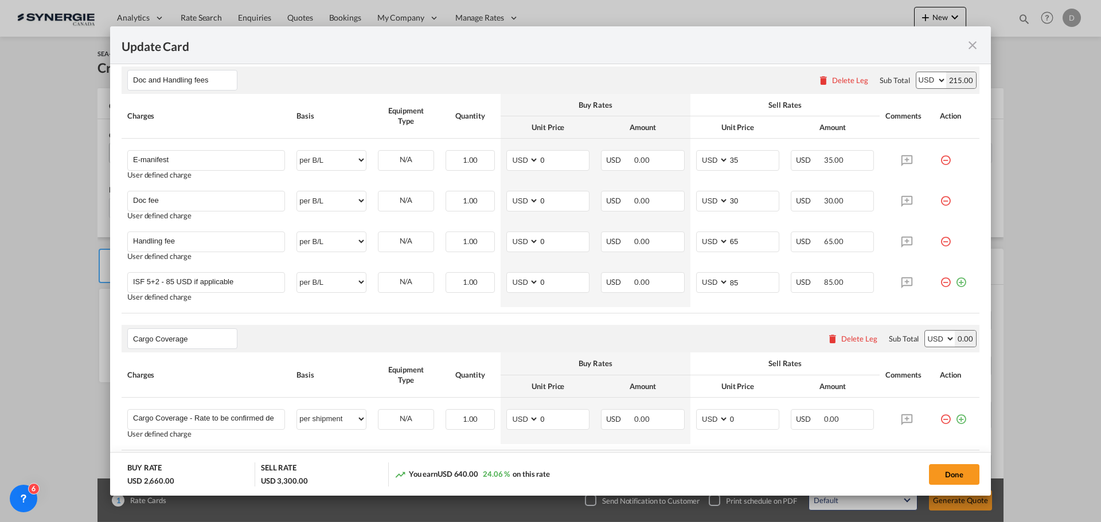
click at [538, 329] on div "Cargo Coverage Please enter leg name Leg Name Already Exists Delete Leg Sub Tot…" at bounding box center [551, 339] width 858 height 28
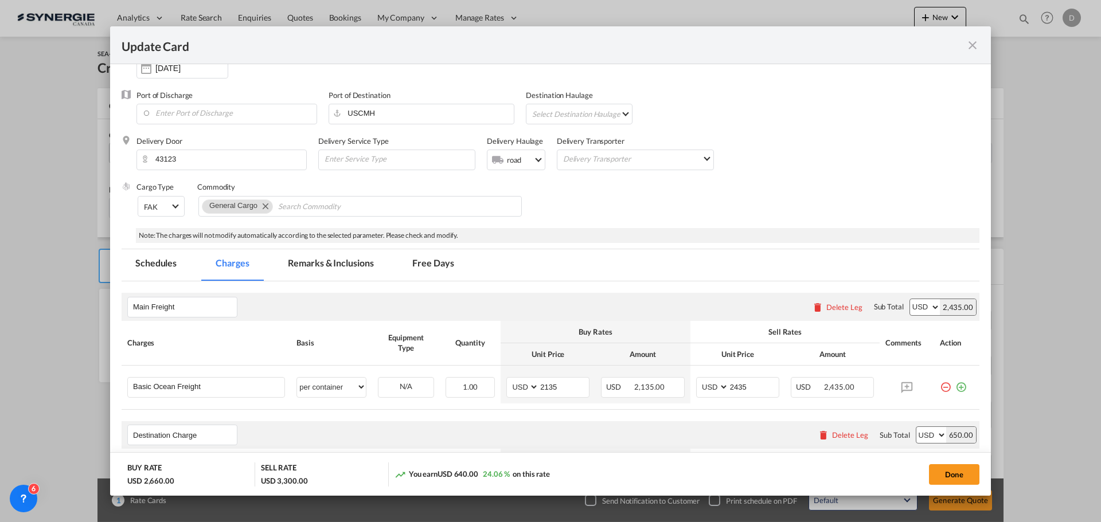
scroll to position [189, 0]
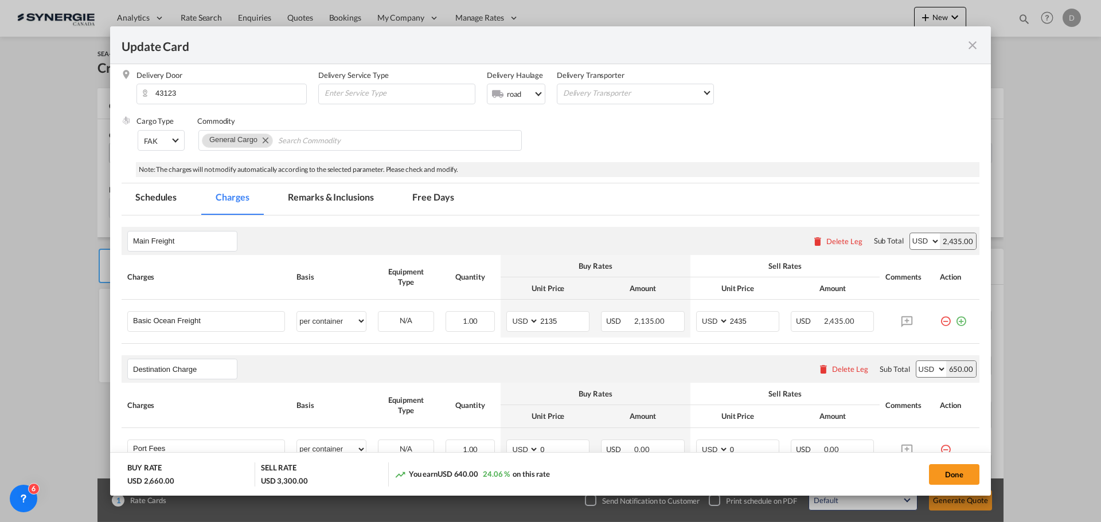
click at [359, 198] on md-tab-item "Remarks & Inclusions" at bounding box center [330, 199] width 113 height 32
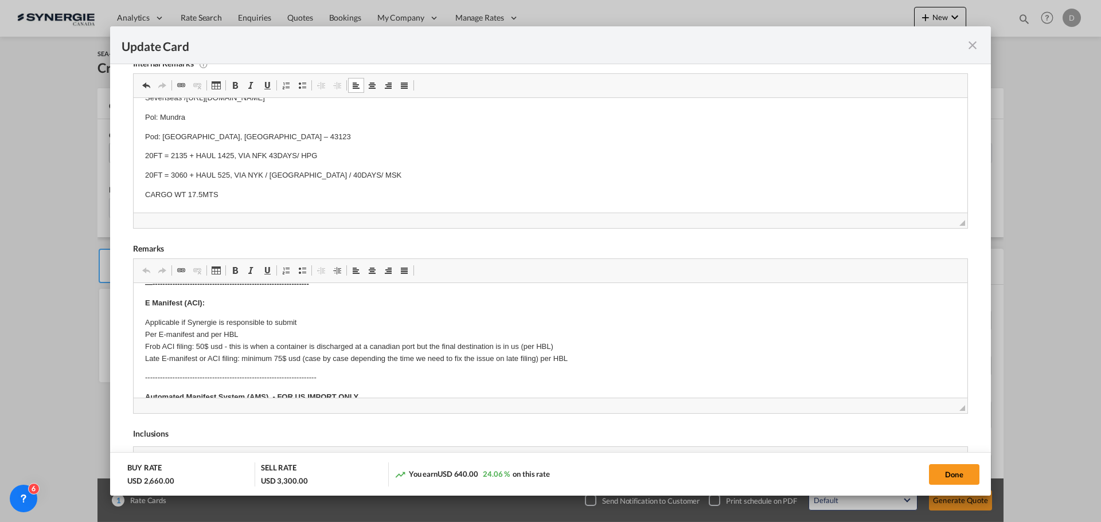
scroll to position [0, 0]
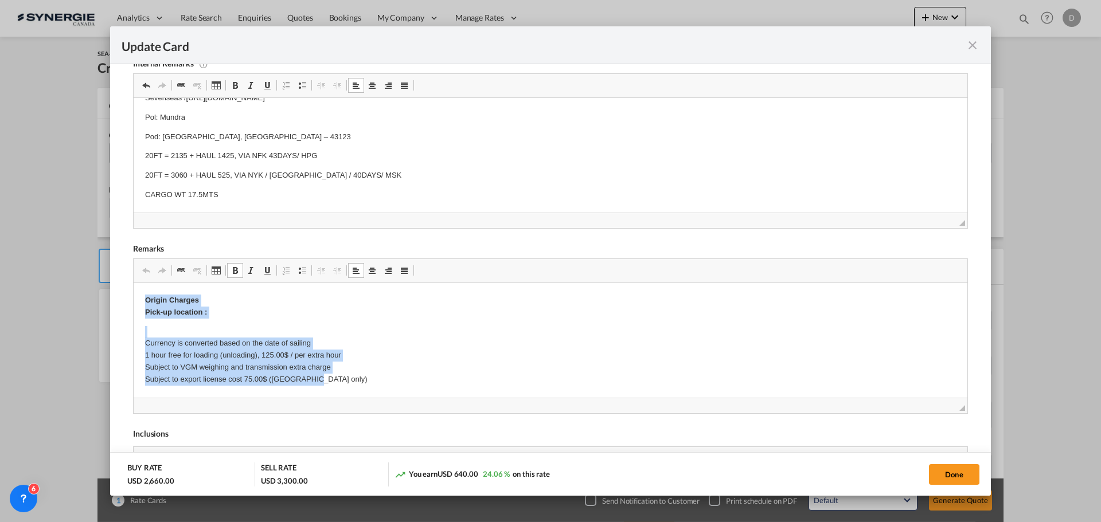
drag, startPoint x: 139, startPoint y: 300, endPoint x: 317, endPoint y: 379, distance: 194.3
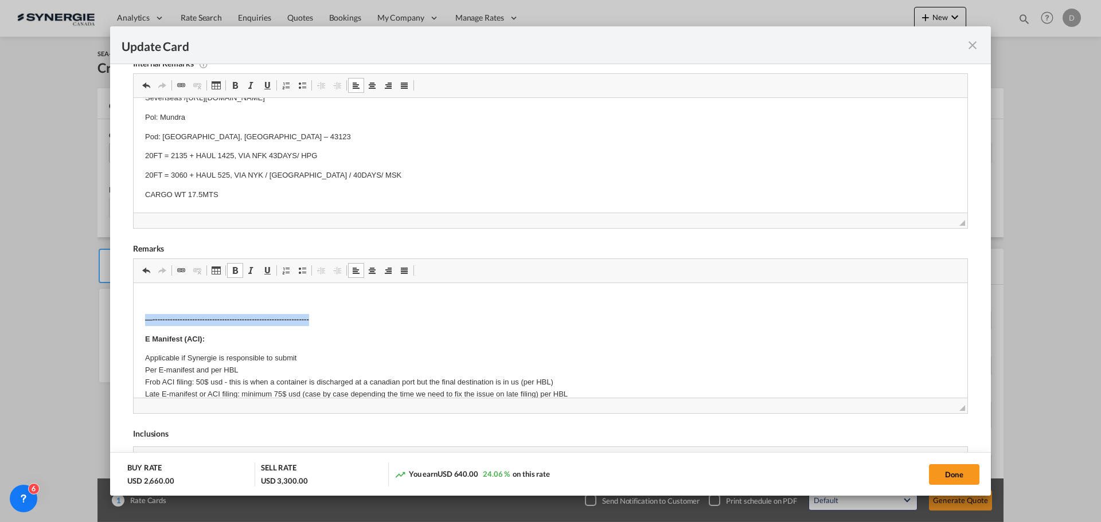
drag, startPoint x: 141, startPoint y: 311, endPoint x: 369, endPoint y: 311, distance: 227.6
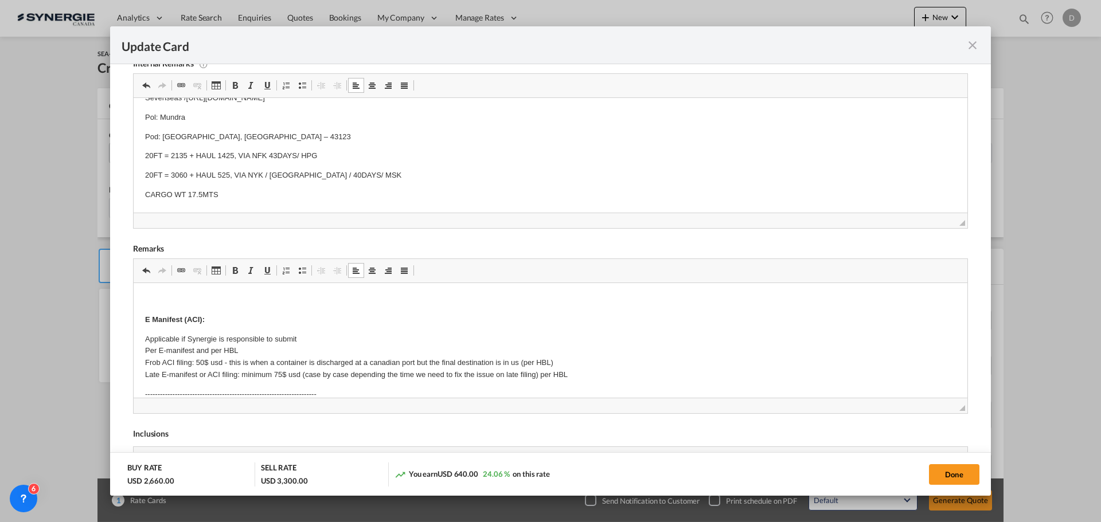
click at [147, 320] on strong "E Manifest (ACI):" at bounding box center [175, 319] width 60 height 9
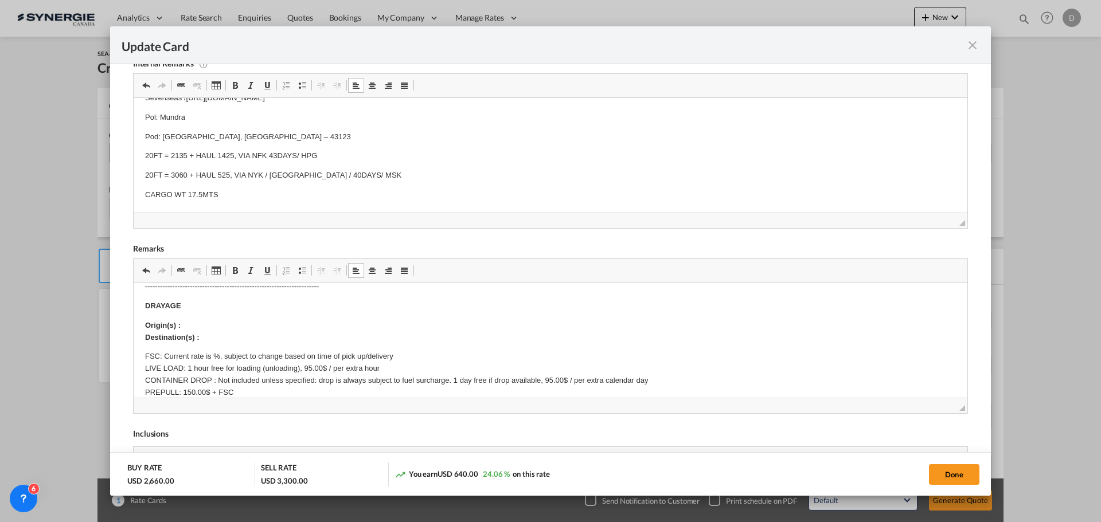
scroll to position [172, 0]
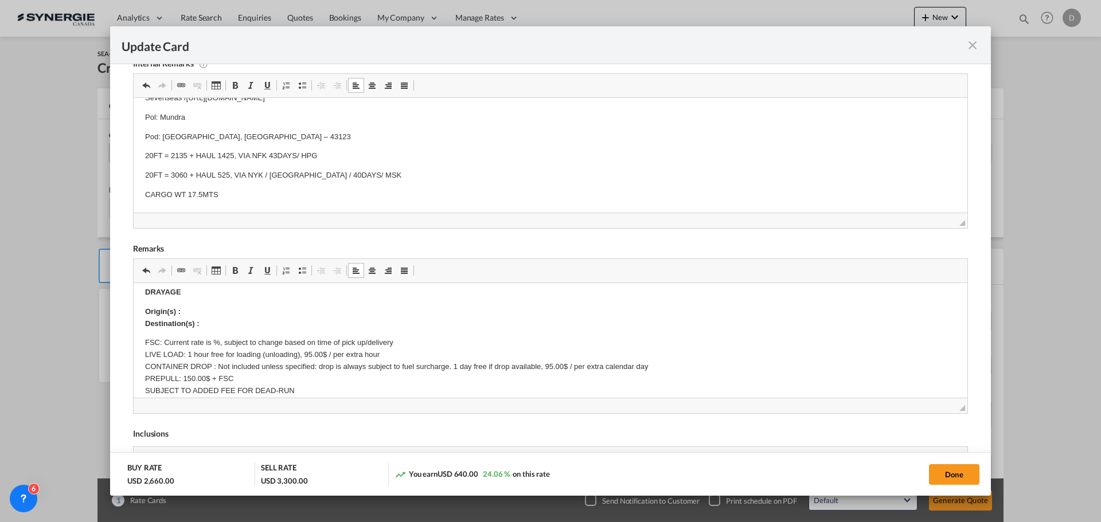
click at [200, 312] on p "Origin(s) : Destination(s) :" at bounding box center [550, 318] width 811 height 24
drag, startPoint x: 339, startPoint y: 311, endPoint x: 185, endPoint y: 310, distance: 154.2
click at [185, 310] on p "Origin(s) : 3423 Southpark Pl # B, Grove City, OH 43123 ​​​​​​​ Destination(s) :" at bounding box center [550, 318] width 811 height 24
click at [210, 322] on p "Origin(s) : Columbus, OH ​​​​​​​ Destination(s) :" at bounding box center [550, 318] width 811 height 24
click at [952, 472] on button "Done" at bounding box center [954, 474] width 50 height 21
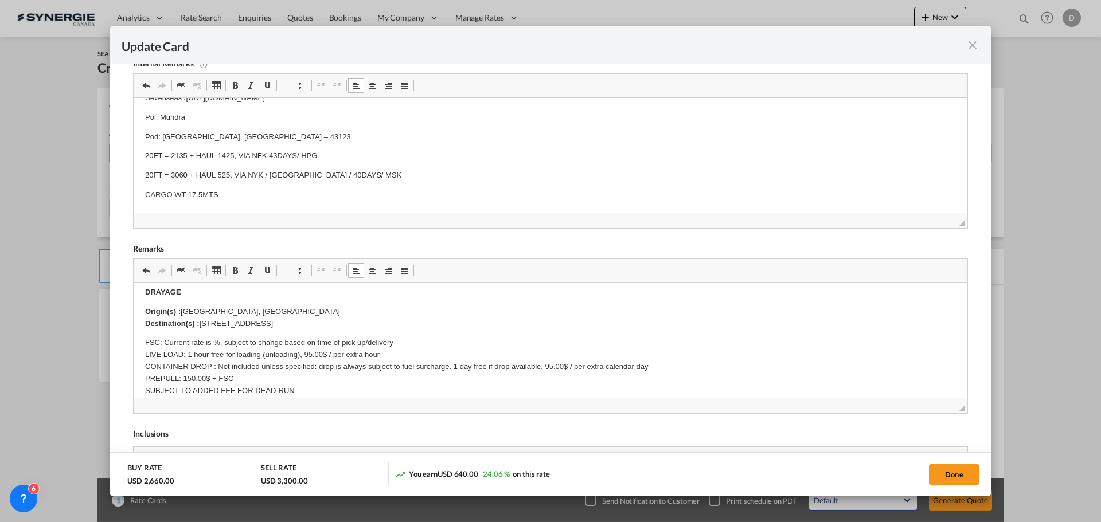
type input "23 Sep 2025"
type input "29 Sep 2025"
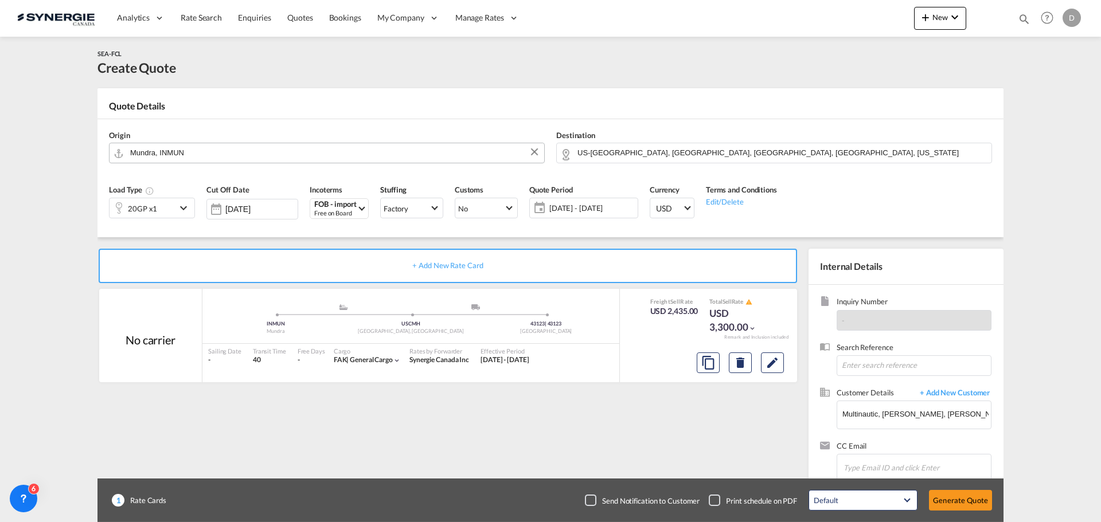
scroll to position [175, 0]
click at [963, 504] on button "Generate Quote" at bounding box center [960, 500] width 63 height 21
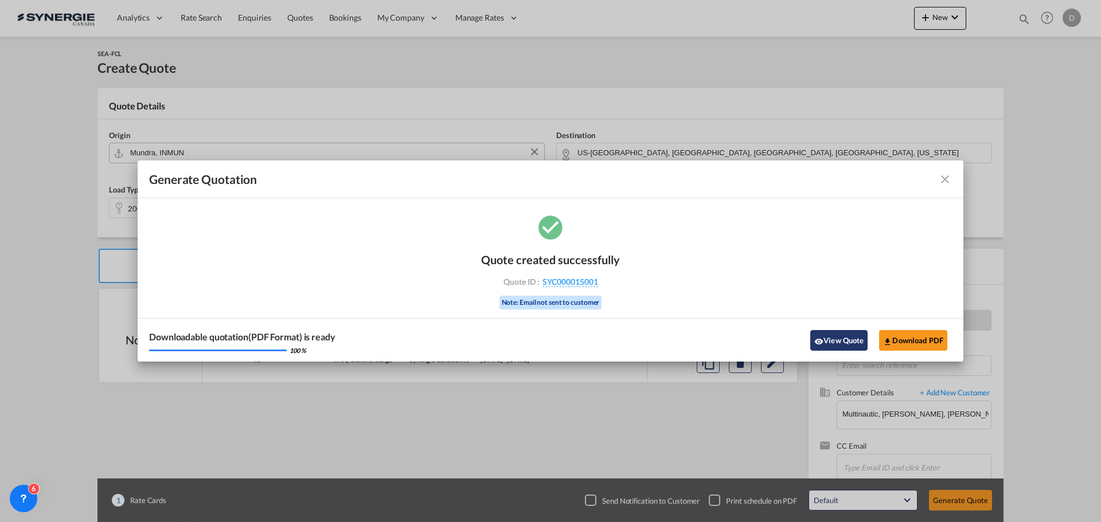
click at [857, 341] on button "View Quote" at bounding box center [838, 340] width 57 height 21
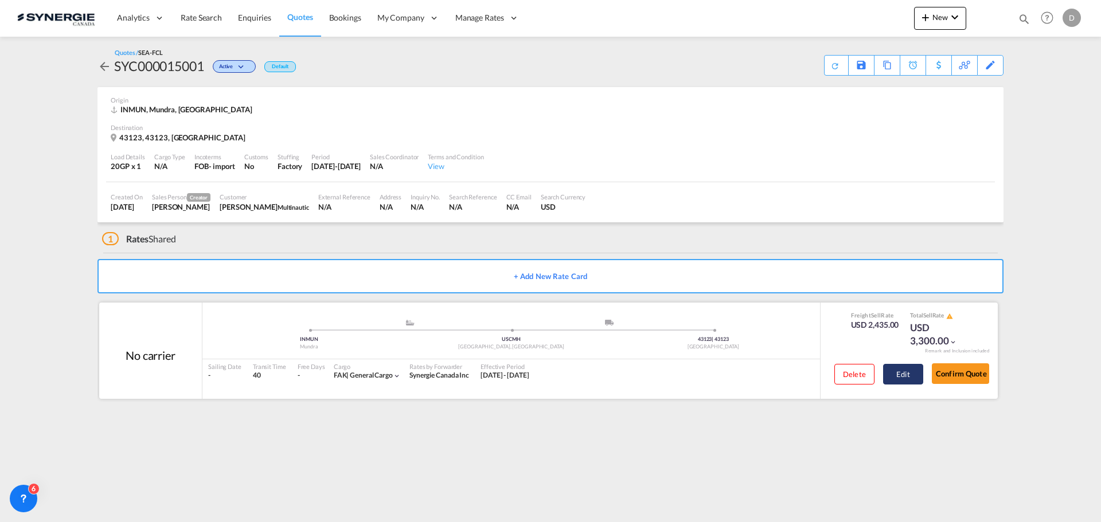
click at [897, 376] on button "Edit" at bounding box center [903, 374] width 40 height 21
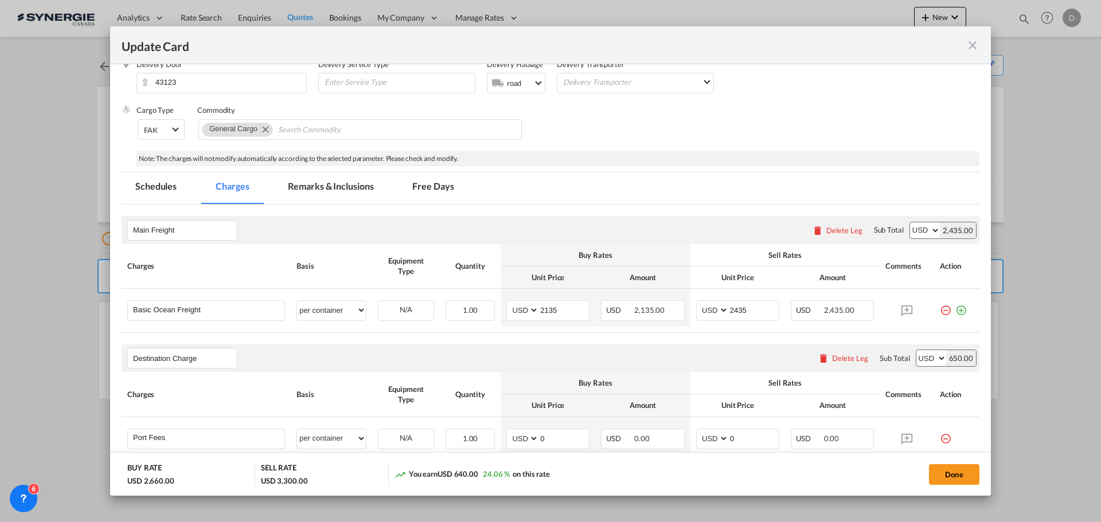
scroll to position [287, 0]
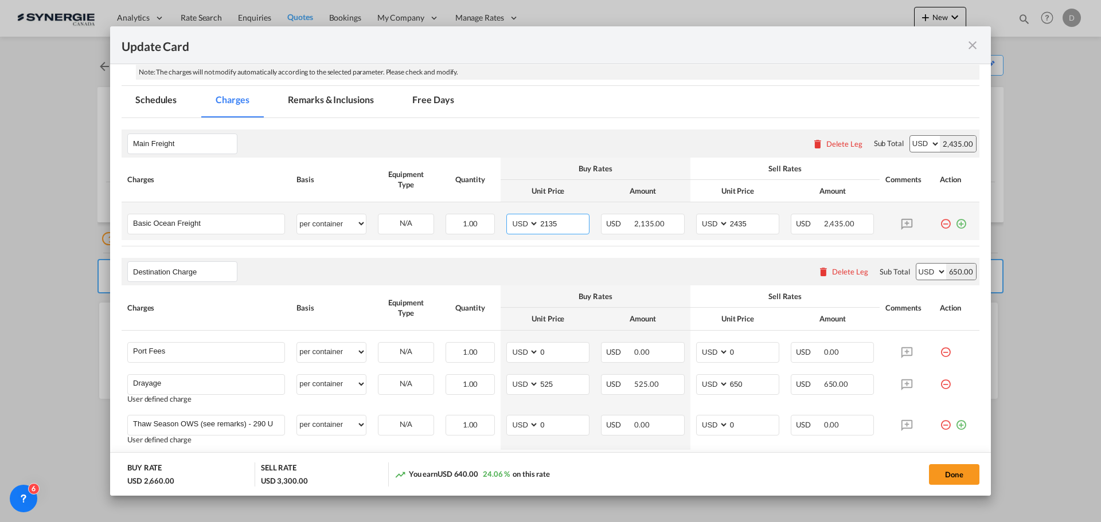
click at [541, 224] on input "2135" at bounding box center [564, 222] width 50 height 17
type input "3060"
type input "3360"
drag, startPoint x: 617, startPoint y: 273, endPoint x: 607, endPoint y: 277, distance: 10.9
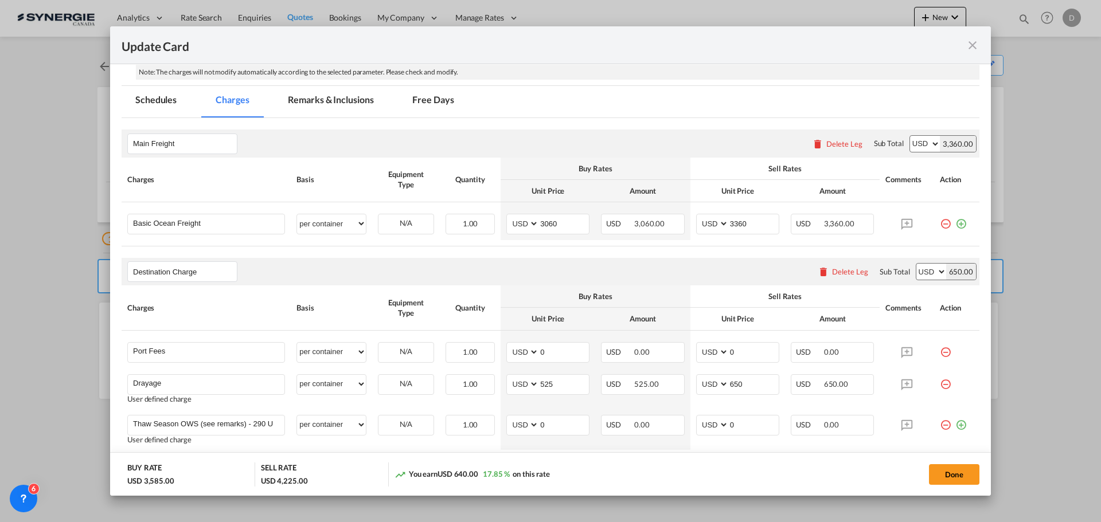
click at [608, 277] on div "Destination Charge Please enter leg name Leg Name Already Exists Delete Leg Sub…" at bounding box center [551, 272] width 858 height 28
click at [948, 477] on button "Done" at bounding box center [954, 474] width 50 height 21
type input "23 Sep 2025"
type input "29 Sep 2025"
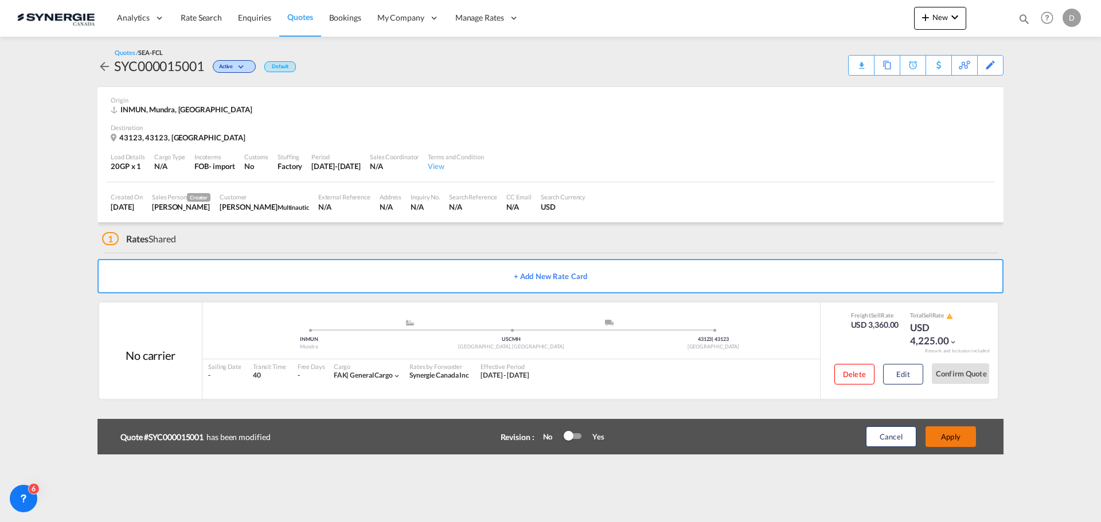
click at [955, 435] on button "Apply" at bounding box center [950, 437] width 50 height 21
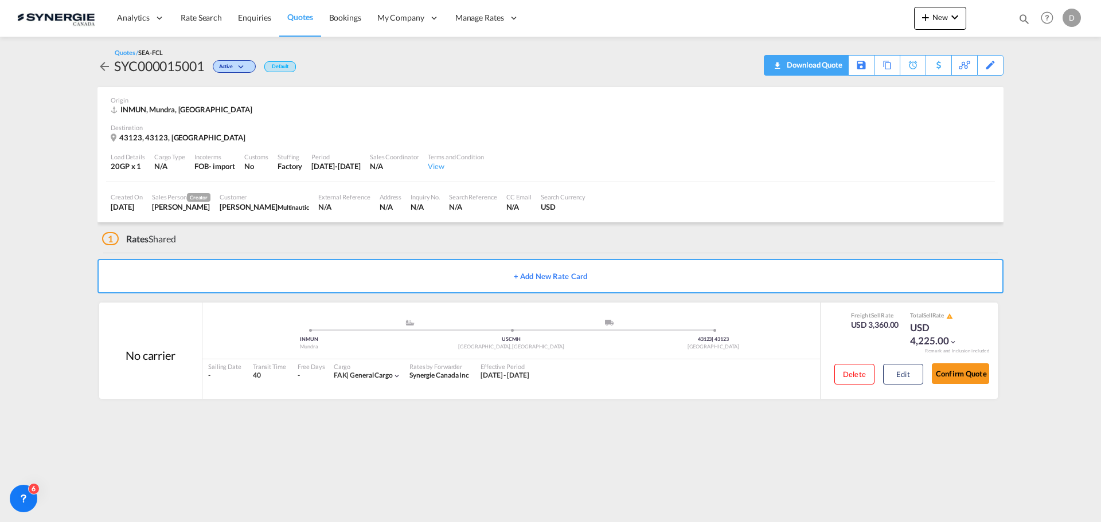
click at [836, 67] on div "Download Quote" at bounding box center [813, 65] width 58 height 18
click at [647, 88] on div "Origin INMUN, Mundra, Asia Pacific" at bounding box center [550, 105] width 879 height 37
click at [929, 23] on md-icon "icon-plus 400-fg" at bounding box center [925, 17] width 14 height 14
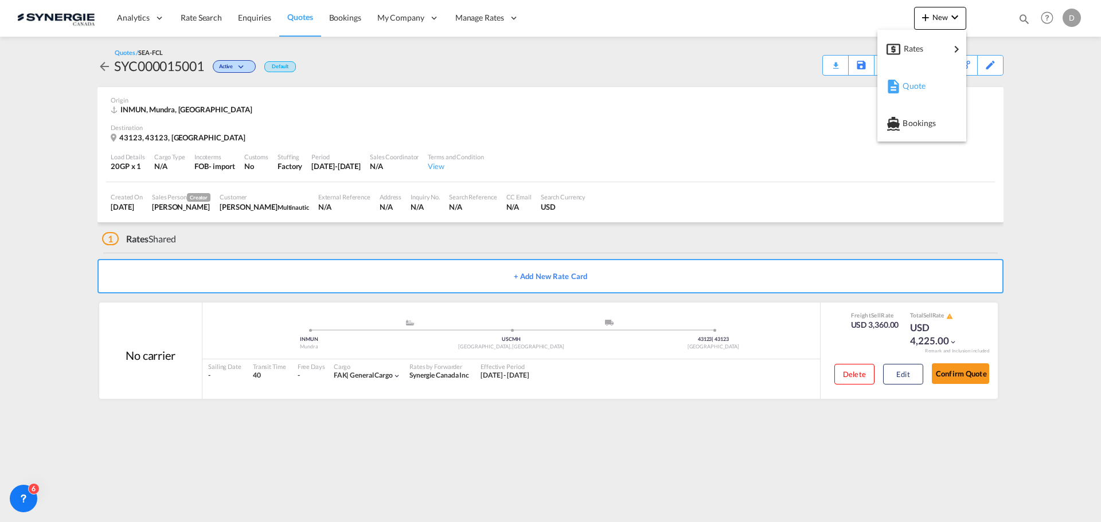
click at [907, 87] on span "Quote" at bounding box center [908, 86] width 13 height 23
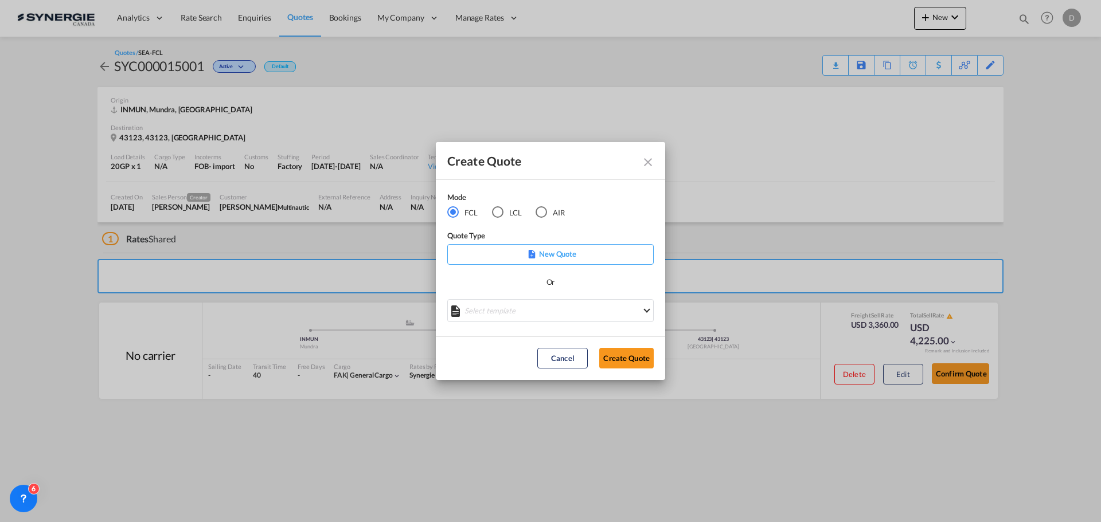
click at [589, 310] on md-select "Select template *NEW* FCL FREEHAND / DAP Pablo Gomez Saldarriaga | 10 Jul 2025 …" at bounding box center [550, 310] width 206 height 23
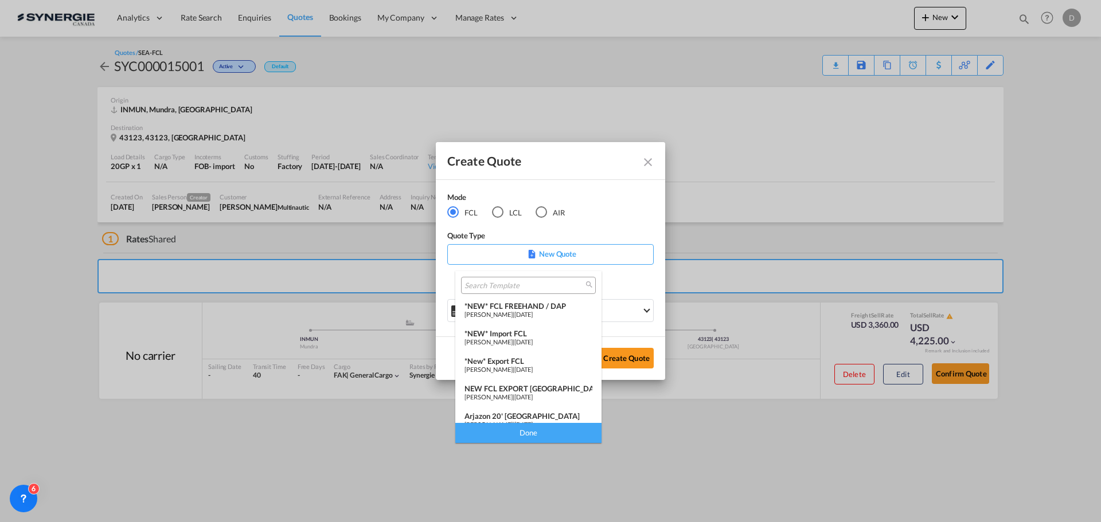
click at [531, 335] on div "*NEW* Import FCL" at bounding box center [528, 333] width 128 height 9
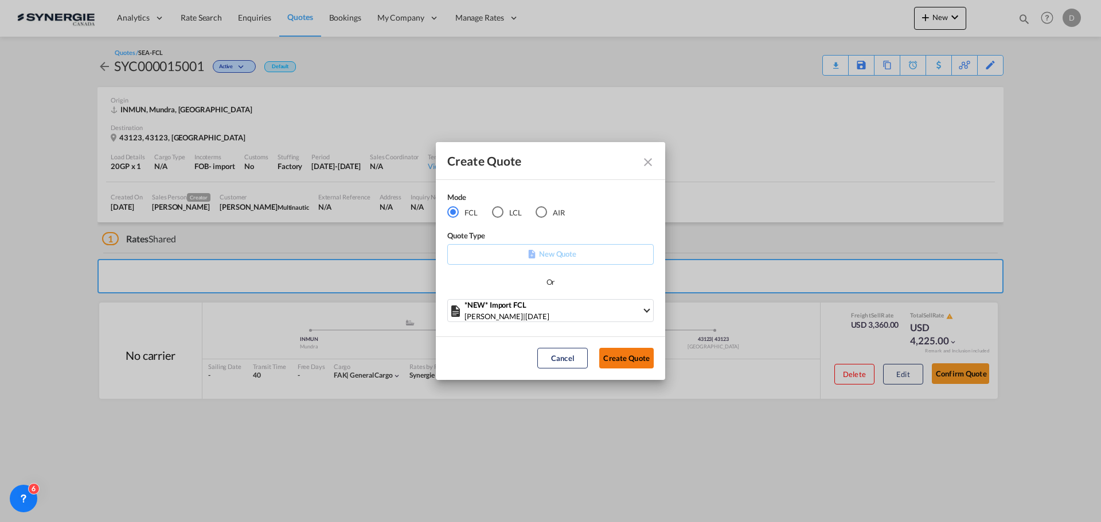
click at [634, 360] on button "Create Quote" at bounding box center [626, 358] width 54 height 21
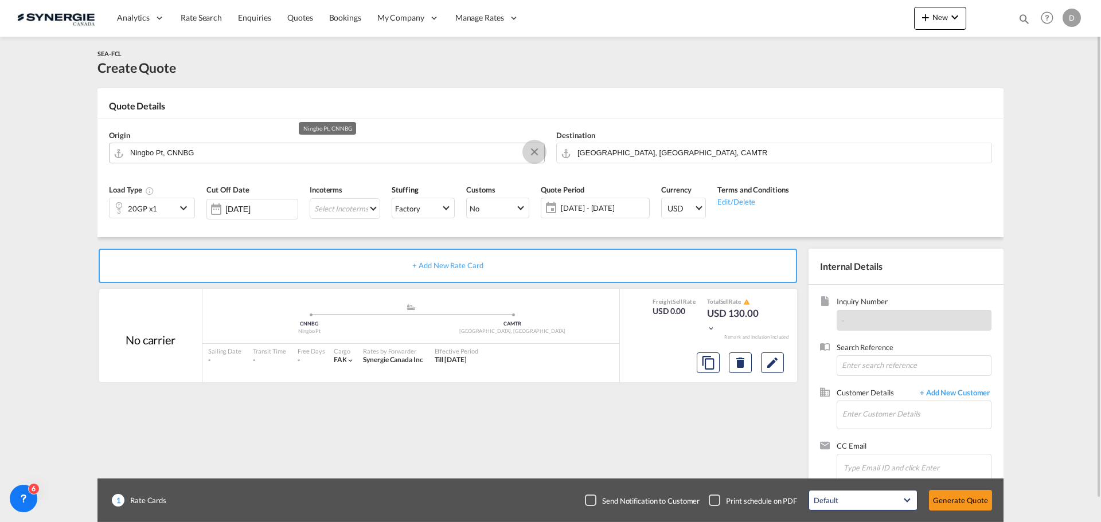
click at [537, 150] on button "Clear Input" at bounding box center [534, 151] width 17 height 17
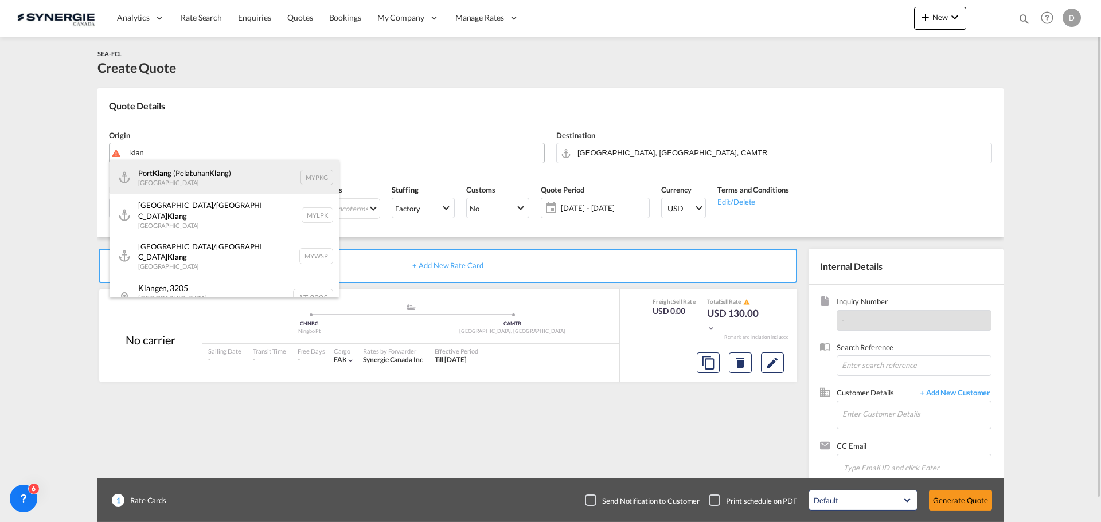
click at [208, 173] on div "Port Klan g (Pelabuhan Klan g) Malaysia MYPKG" at bounding box center [223, 177] width 229 height 34
type input "Port Klang (Pelabuhan Klang), MYPKG"
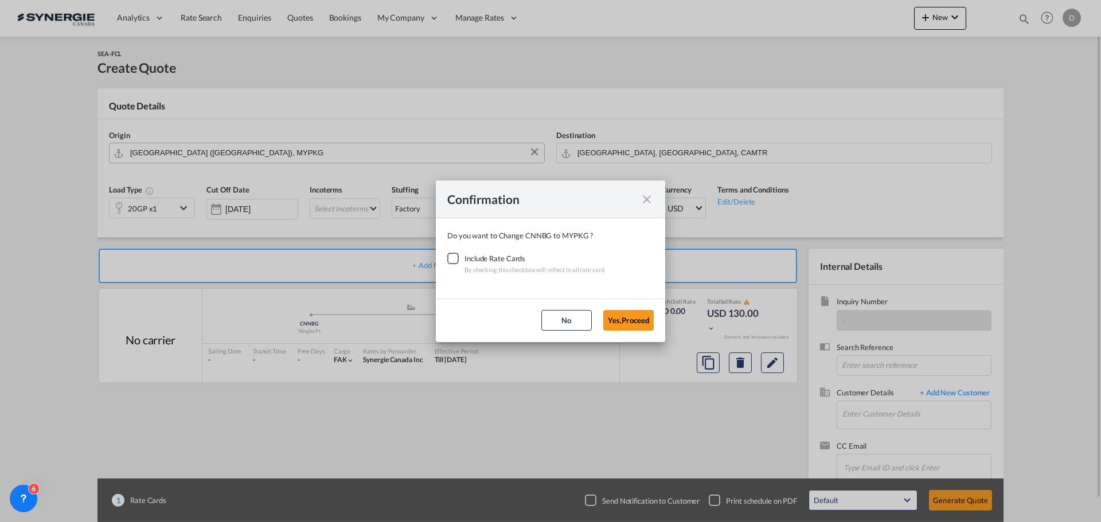
click at [456, 261] on div "Checkbox No Ink" at bounding box center [452, 258] width 11 height 11
click at [629, 322] on button "Yes,Proceed" at bounding box center [628, 320] width 50 height 21
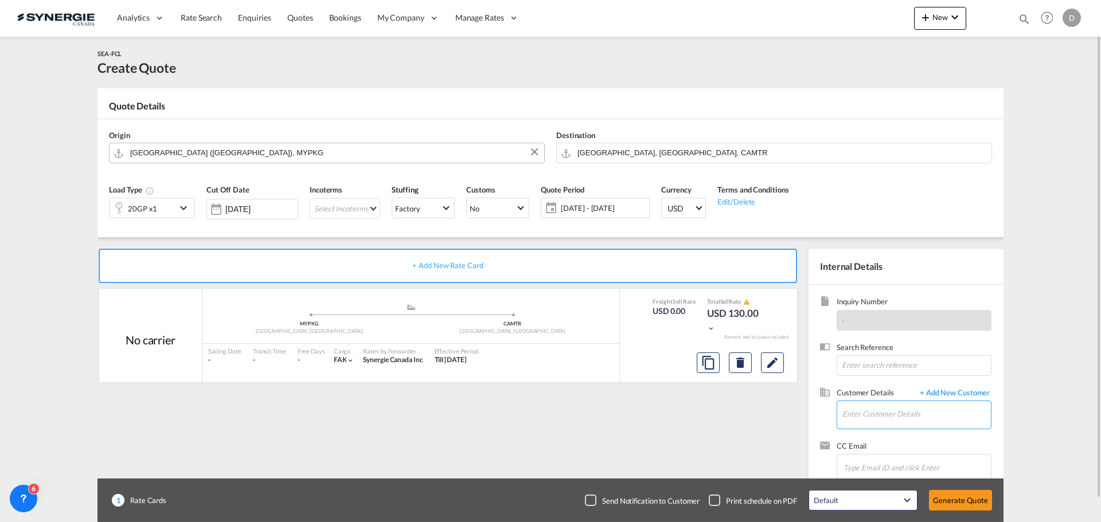
click at [886, 410] on input "Enter Customer Details" at bounding box center [916, 414] width 148 height 26
paste input "operations@nexxusfoods.com"
click at [897, 390] on div "Richard Brazeau operations@nexxusfoods.com | Nexxus Foods" at bounding box center [956, 385] width 229 height 31
type input "Nexxus Foods, Richard Brazeau, operations@nexxusfoods.com"
click at [185, 206] on md-icon "icon-chevron-down" at bounding box center [185, 208] width 17 height 14
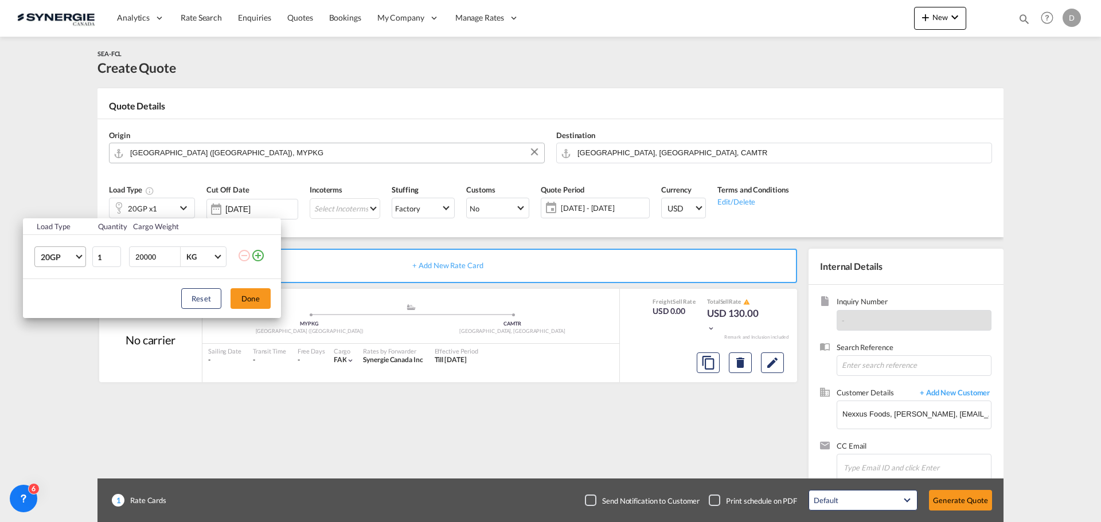
click at [78, 256] on span "Choose: \a20GP" at bounding box center [79, 256] width 6 height 6
click at [58, 309] on div "40HC" at bounding box center [51, 312] width 21 height 11
click at [239, 301] on button "Done" at bounding box center [250, 298] width 40 height 21
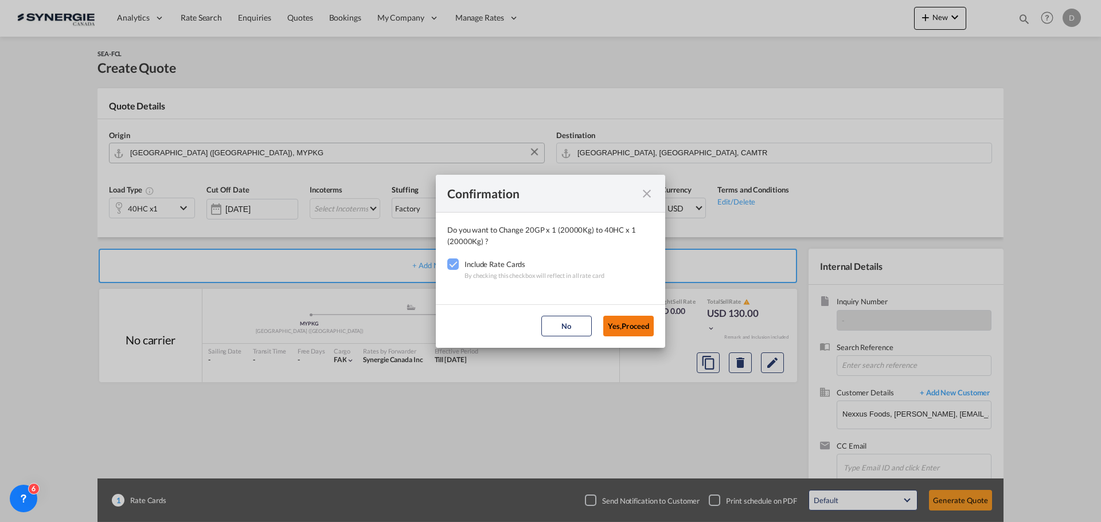
click at [623, 329] on button "Yes,Proceed" at bounding box center [628, 326] width 50 height 21
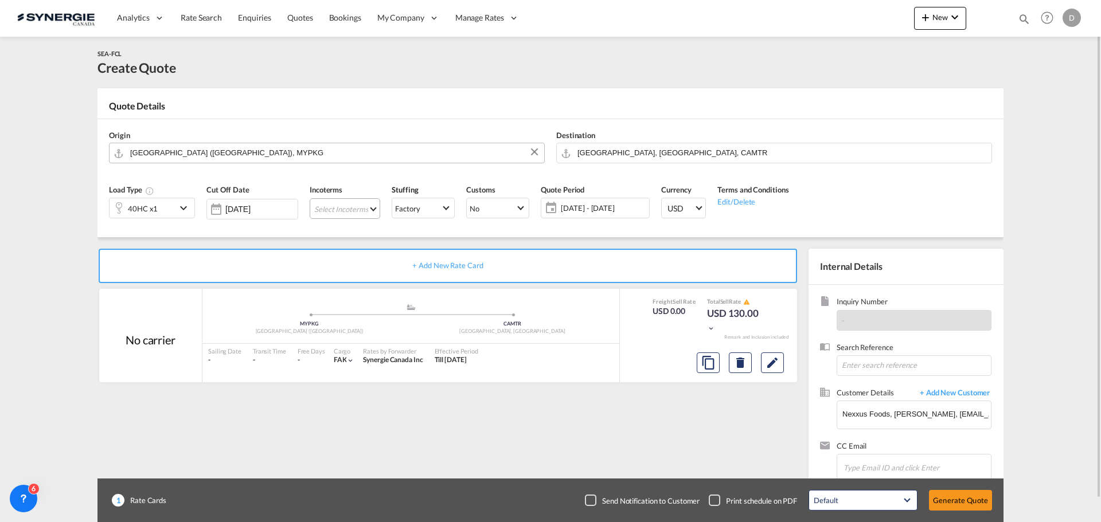
click at [373, 209] on md-select "Select Incoterms CFR - export Cost and Freight CPT - export Carrier Paid to CPT…" at bounding box center [345, 208] width 71 height 21
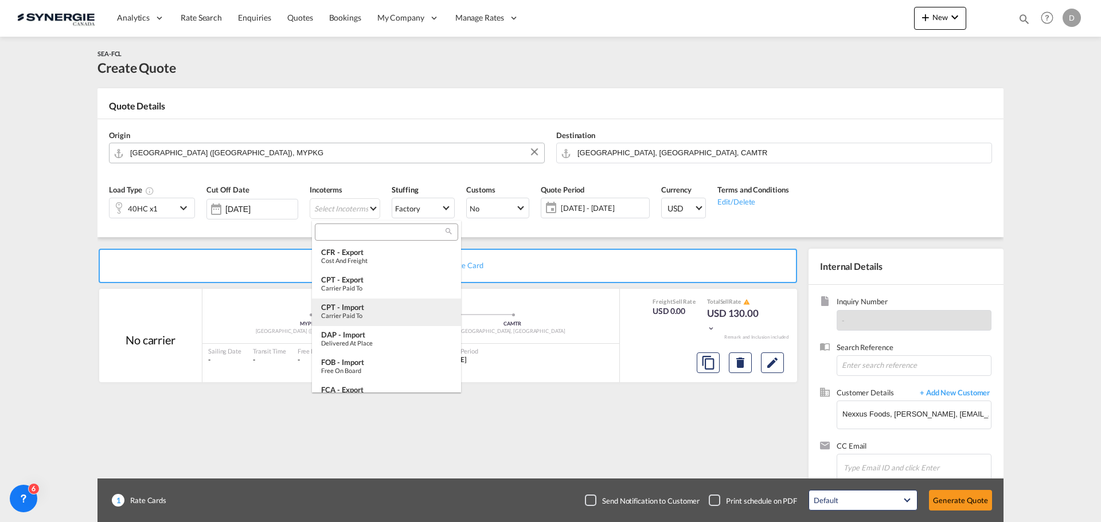
scroll to position [57, 0]
click at [371, 308] on div "FOB - import" at bounding box center [386, 304] width 131 height 9
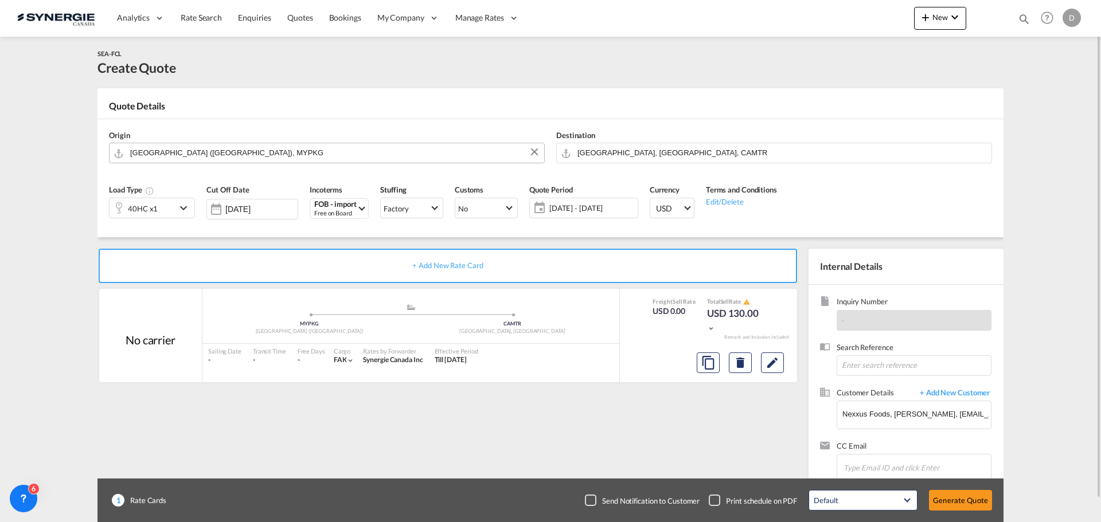
click at [582, 203] on span "24 Sep - 24 Oct 2025" at bounding box center [591, 208] width 85 height 10
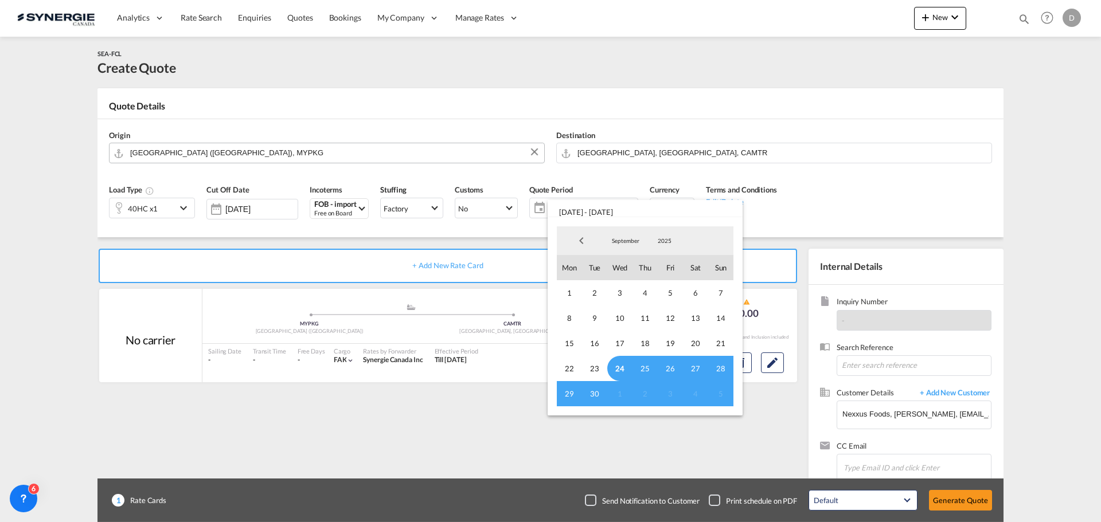
click at [619, 365] on span "24" at bounding box center [619, 368] width 25 height 25
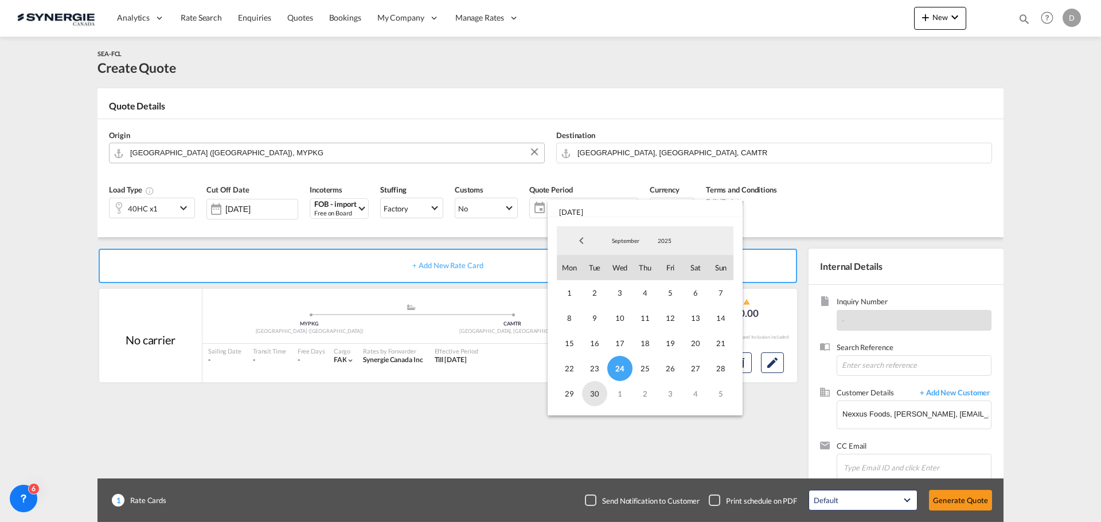
click at [599, 392] on span "30" at bounding box center [594, 393] width 25 height 25
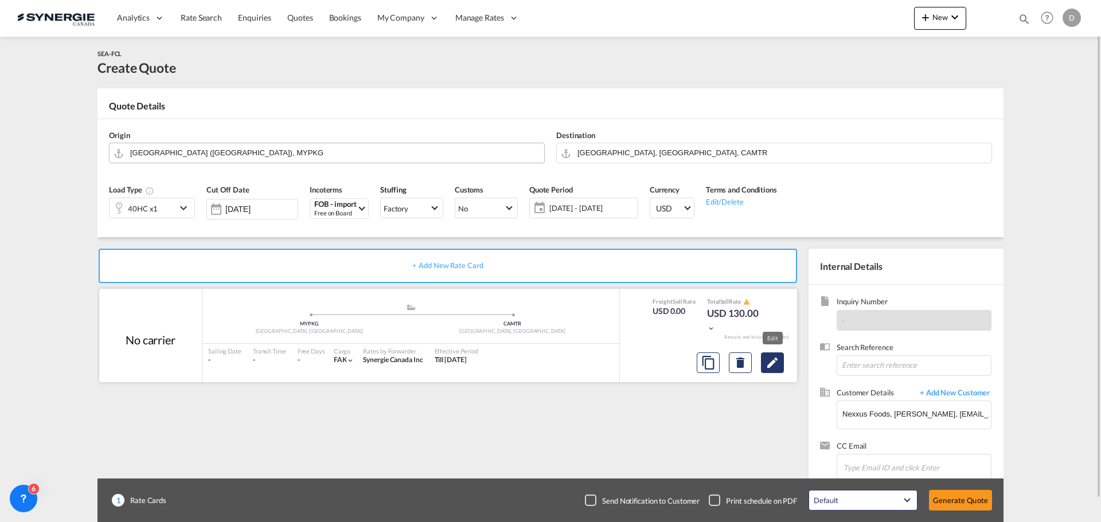
click at [777, 369] on md-icon "Edit" at bounding box center [772, 363] width 14 height 14
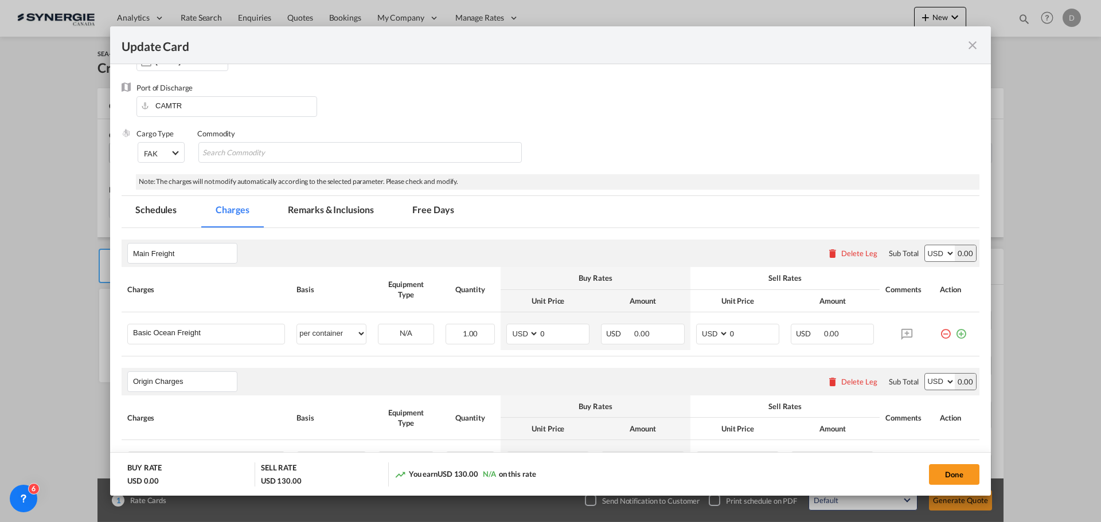
scroll to position [229, 0]
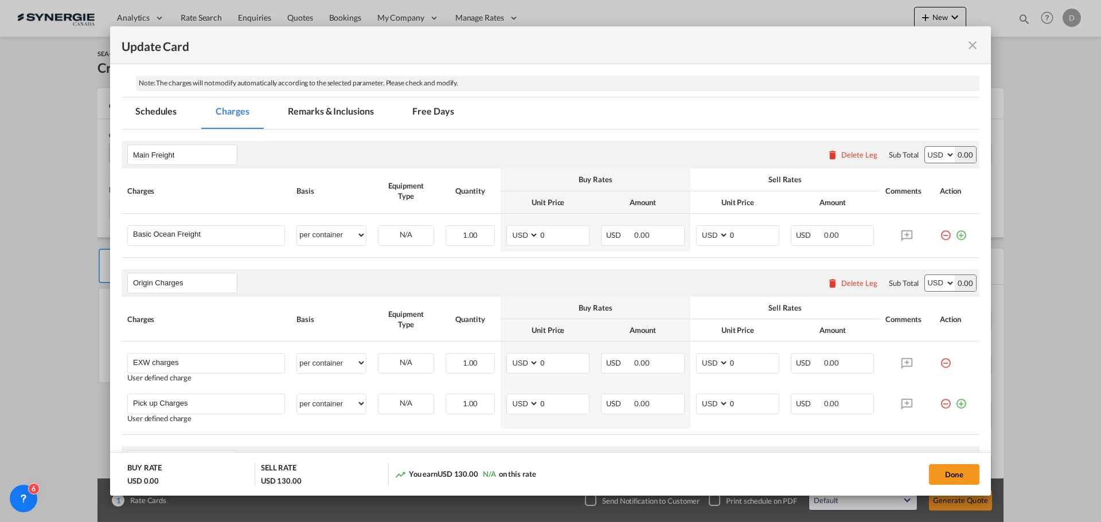
drag, startPoint x: 351, startPoint y: 115, endPoint x: 346, endPoint y: 141, distance: 26.8
click at [350, 114] on md-tab-item "Remarks & Inclusions" at bounding box center [330, 113] width 113 height 32
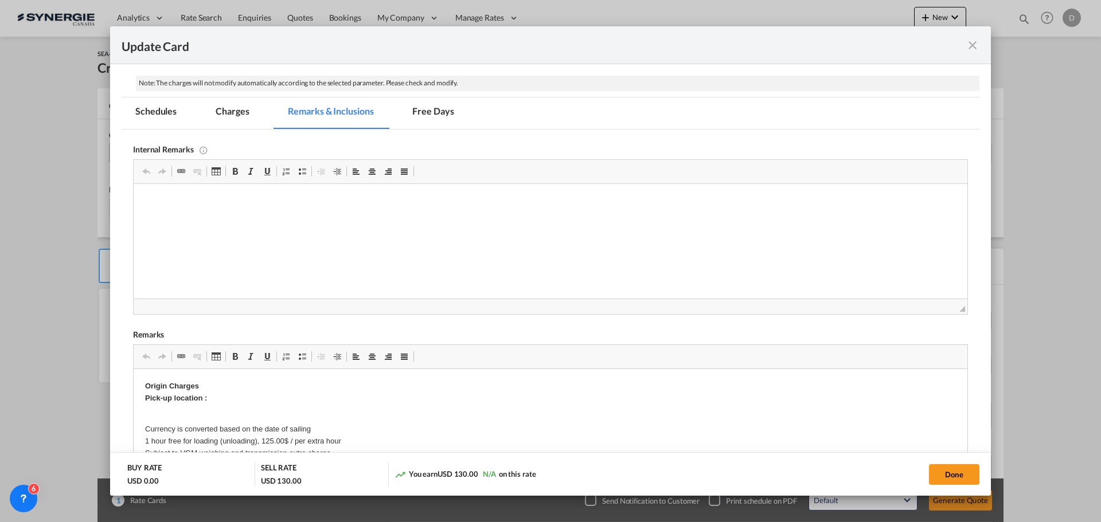
scroll to position [0, 0]
click at [163, 201] on p "MSC Import Contract" at bounding box center [550, 201] width 811 height 12
click at [258, 197] on p "MSC FAK Import Contract" at bounding box center [550, 201] width 811 height 12
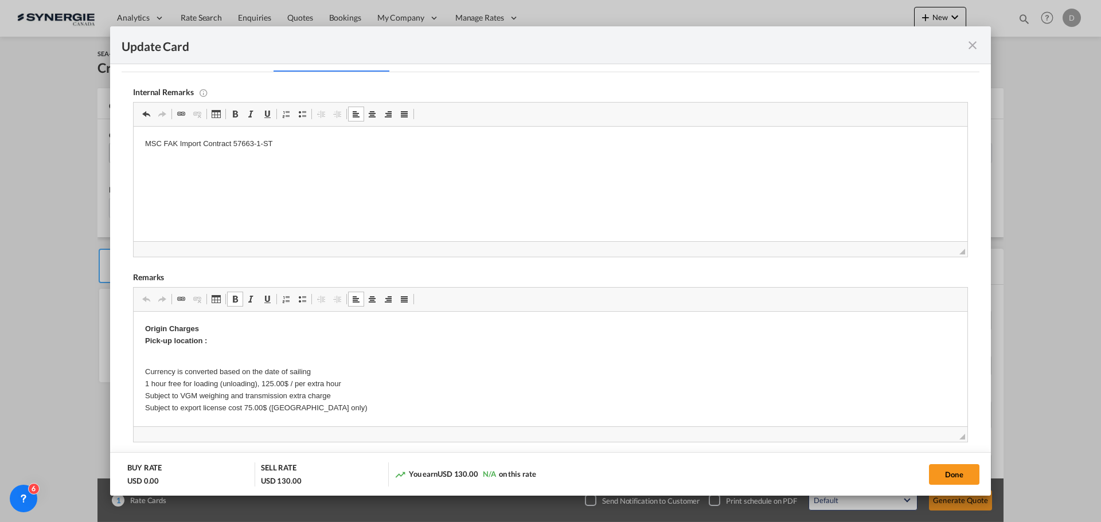
drag, startPoint x: 146, startPoint y: 327, endPoint x: 299, endPoint y: 400, distance: 170.3
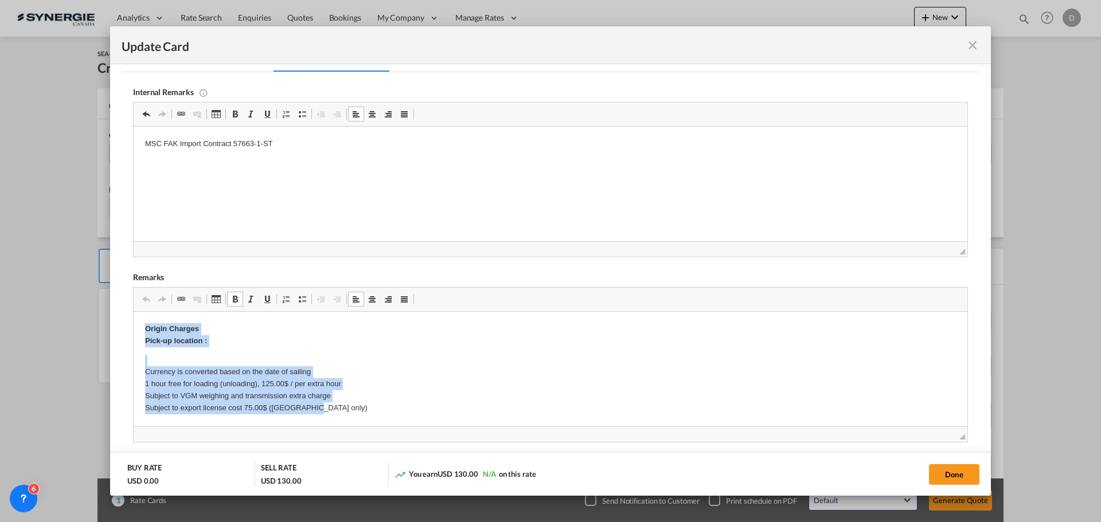
drag, startPoint x: 145, startPoint y: 328, endPoint x: 318, endPoint y: 407, distance: 190.1
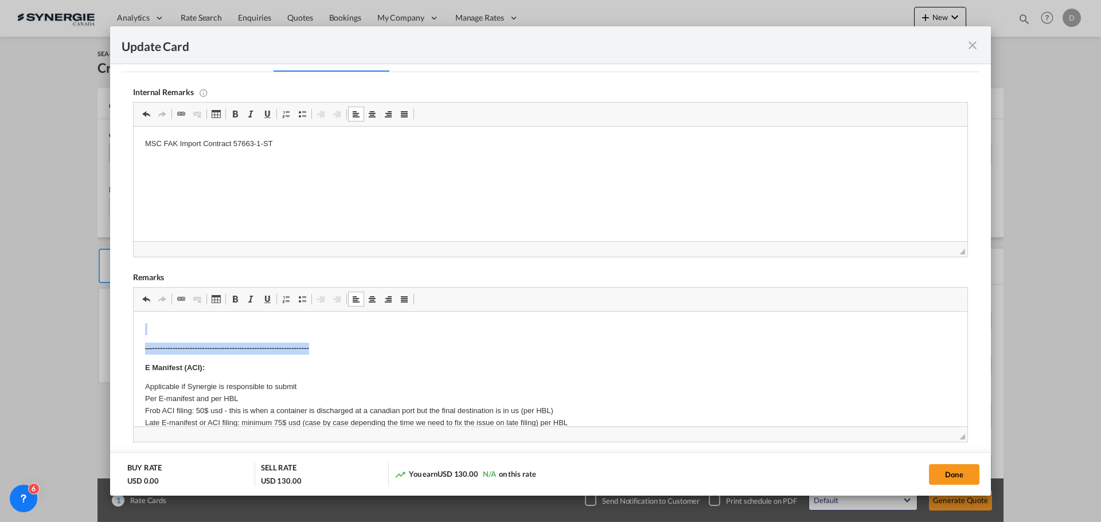
drag, startPoint x: 156, startPoint y: 316, endPoint x: 338, endPoint y: 350, distance: 185.4
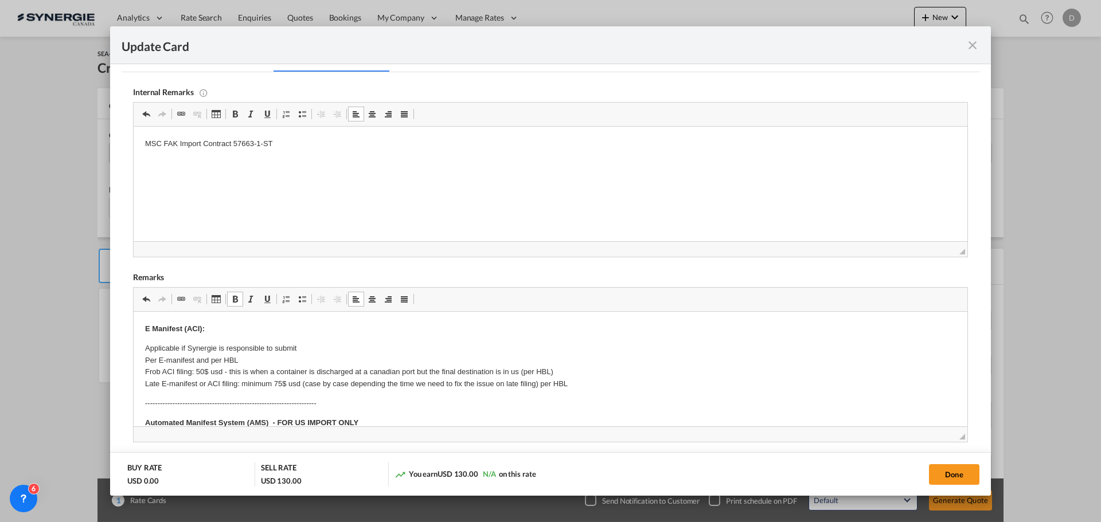
click at [323, 371] on p "Applicable if Synergie is responsible to submit Per E-manifest and per HBL Frob…" at bounding box center [550, 367] width 811 height 48
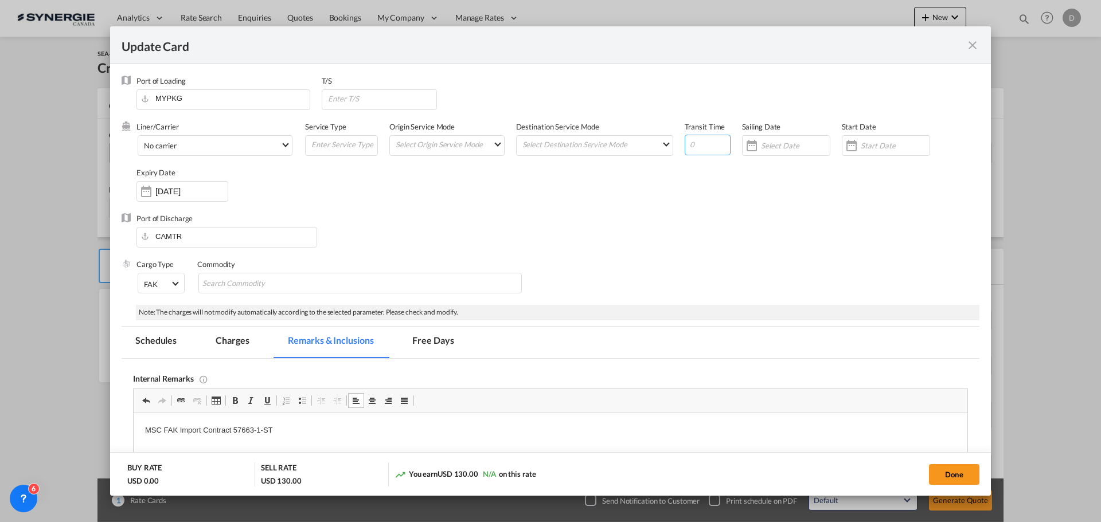
click at [686, 150] on input "Update Card Port ..." at bounding box center [708, 145] width 46 height 21
type input "59"
click at [844, 148] on div "Update Card Port ..." at bounding box center [851, 145] width 18 height 23
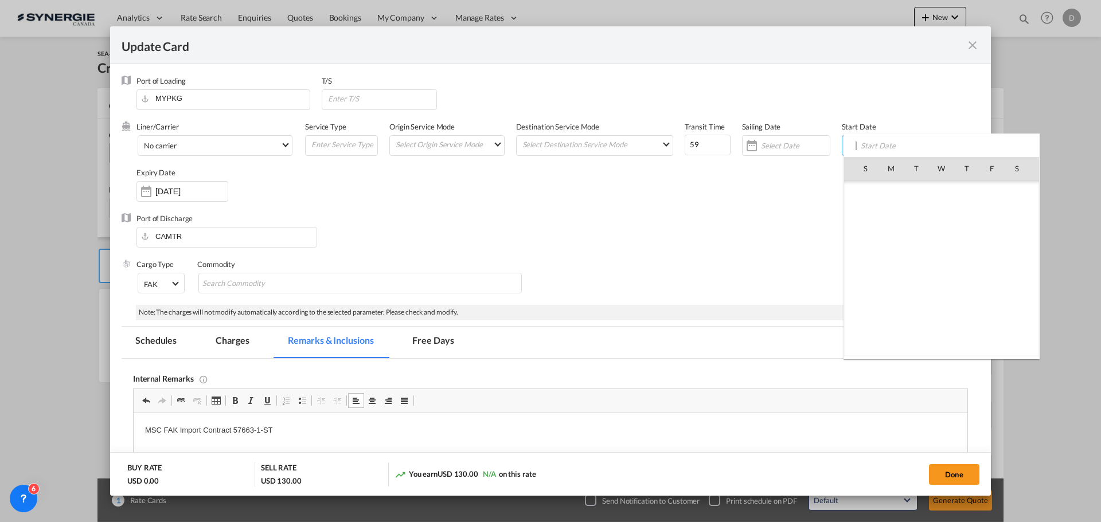
scroll to position [265556, 0]
click at [946, 294] on span "24" at bounding box center [941, 294] width 24 height 24
type input "24 Sep 2025"
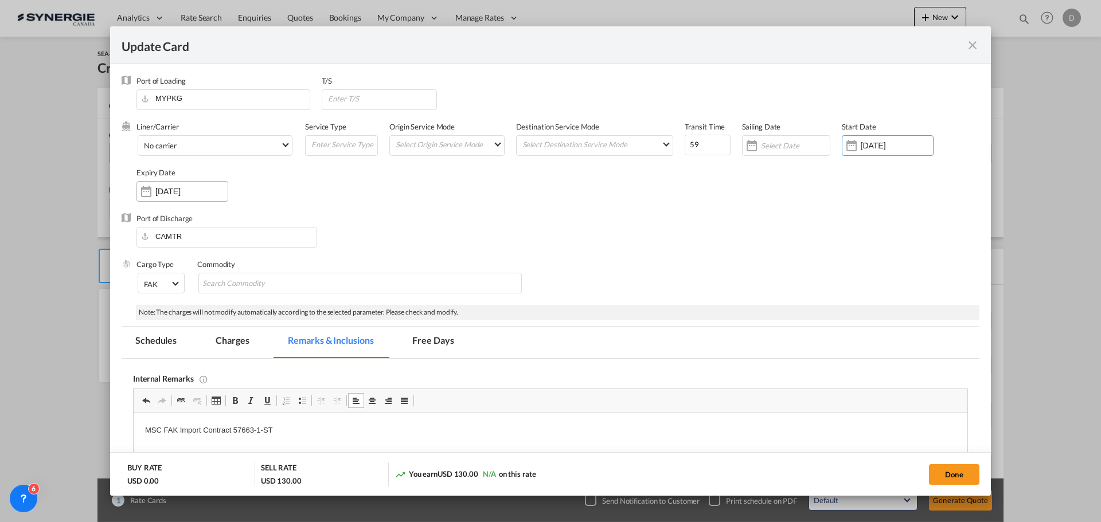
click at [150, 194] on div "Update Card Port ..." at bounding box center [146, 191] width 18 height 23
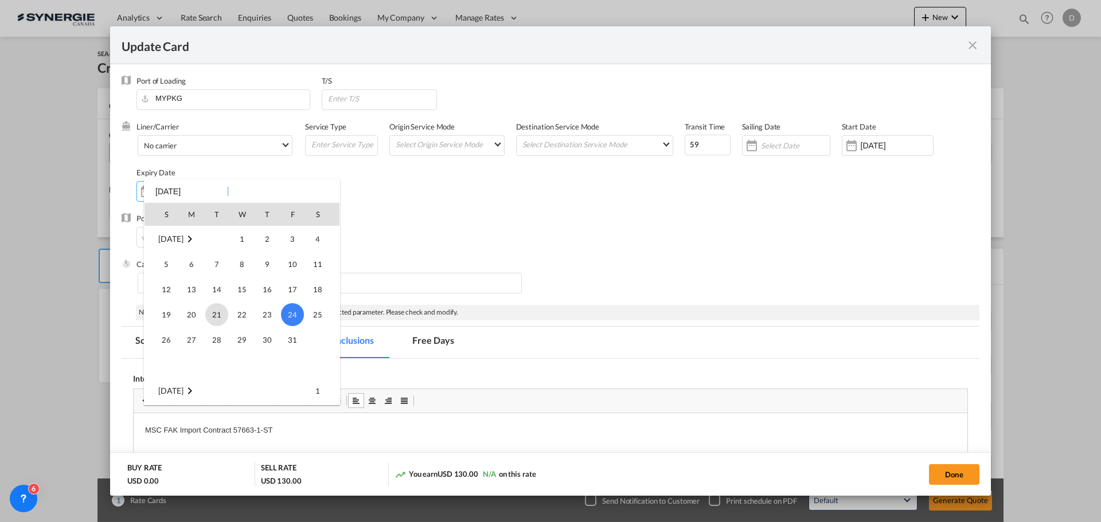
scroll to position [37, 0]
click at [213, 329] on span "30" at bounding box center [216, 327] width 23 height 23
type input "30 Sep 2025"
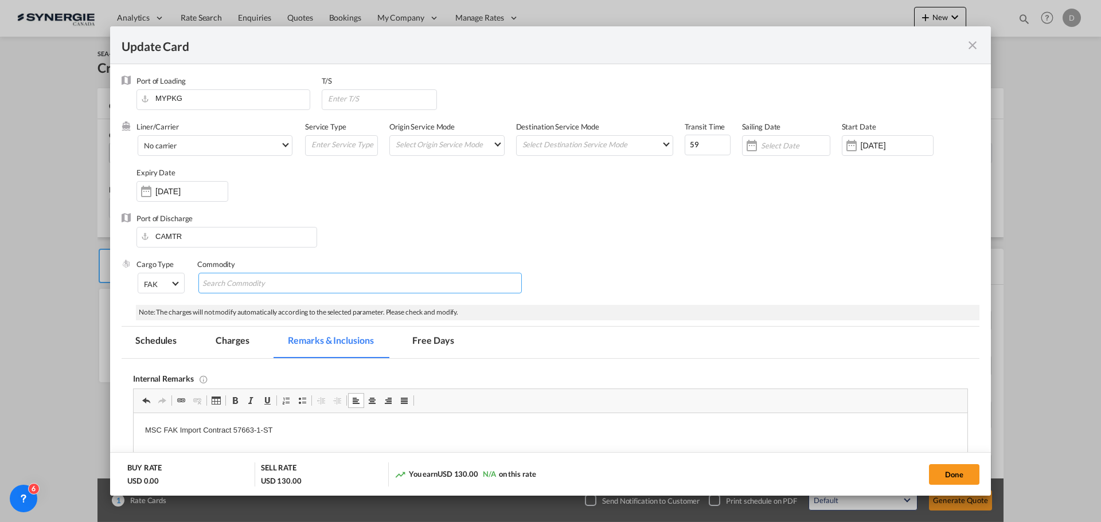
click at [340, 280] on md-chips-wrap "Chips container with autocompletion. Enter the text area, type text to search, …" at bounding box center [359, 283] width 323 height 21
type input "General Cargo"
click at [513, 189] on div "Liner/Carrier No carrier Atlantic Container Line (ACL) Baker Transport (GB) | D…" at bounding box center [557, 168] width 843 height 92
click at [491, 147] on md-select "Select Origin Service Mode SD CY" at bounding box center [448, 144] width 109 height 16
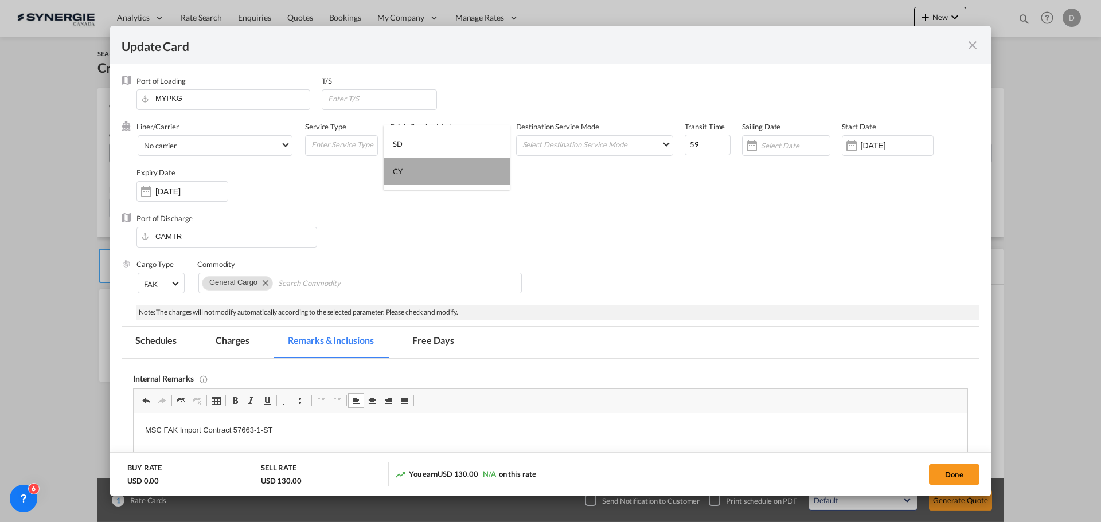
click at [425, 168] on md-option "CY" at bounding box center [447, 172] width 126 height 28
click at [545, 156] on div "Destination Service Mode Select Destination Service Mode SD CY" at bounding box center [600, 145] width 169 height 46
click at [545, 154] on md-input-container "Select Destination Service Mode SD CY" at bounding box center [594, 145] width 157 height 21
click at [564, 151] on md-select "Select Destination Service Mode SD CY" at bounding box center [596, 144] width 151 height 16
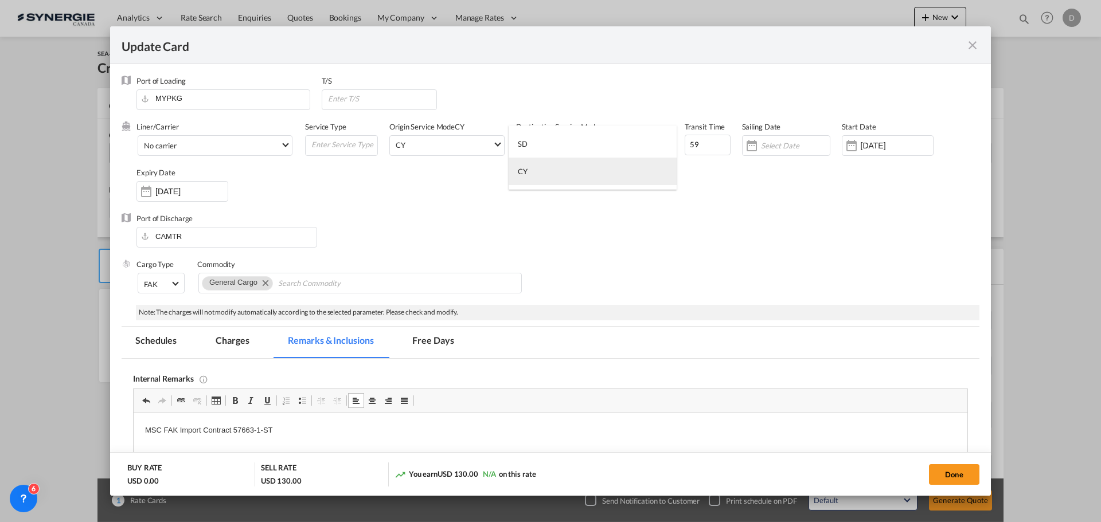
click at [564, 172] on md-option "CY" at bounding box center [593, 172] width 168 height 28
click at [569, 190] on div "Liner/Carrier No carrier Atlantic Container Line (ACL) Baker Transport (GB) | D…" at bounding box center [557, 168] width 843 height 92
click at [406, 97] on input "Update Card Port ..." at bounding box center [382, 98] width 110 height 17
paste input "singapore (SGSIN)"
click at [330, 100] on input "singapore (SGSIN)" at bounding box center [382, 98] width 110 height 17
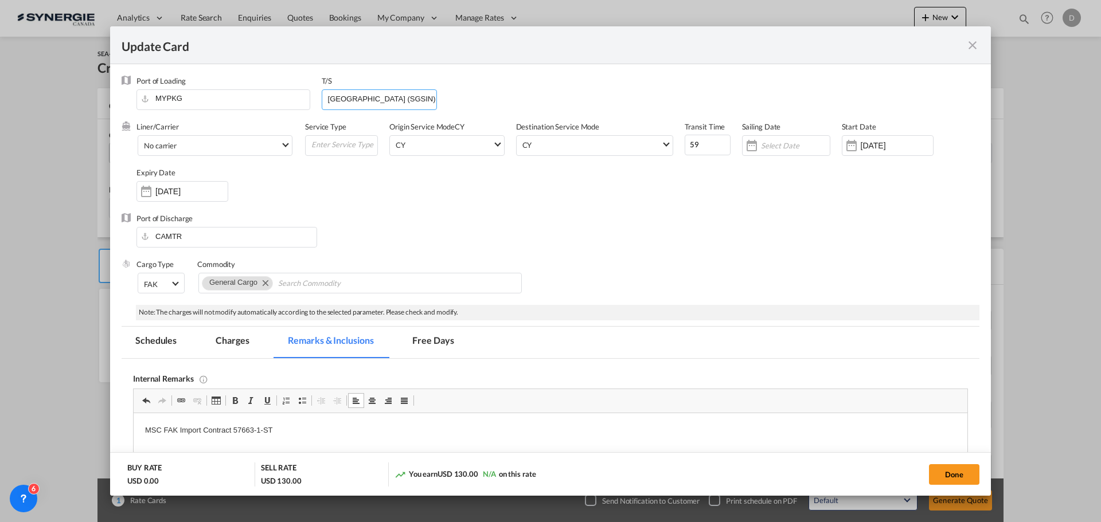
click at [389, 100] on input "Singapore (SGSIN)" at bounding box center [382, 98] width 110 height 17
click at [396, 101] on input "Singapore (SGSIN)" at bounding box center [382, 98] width 110 height 17
paste input "le havre (FRLEH)"
click at [389, 98] on input "Singapore (SGSIN), le havre (FRLEH)" at bounding box center [382, 98] width 110 height 17
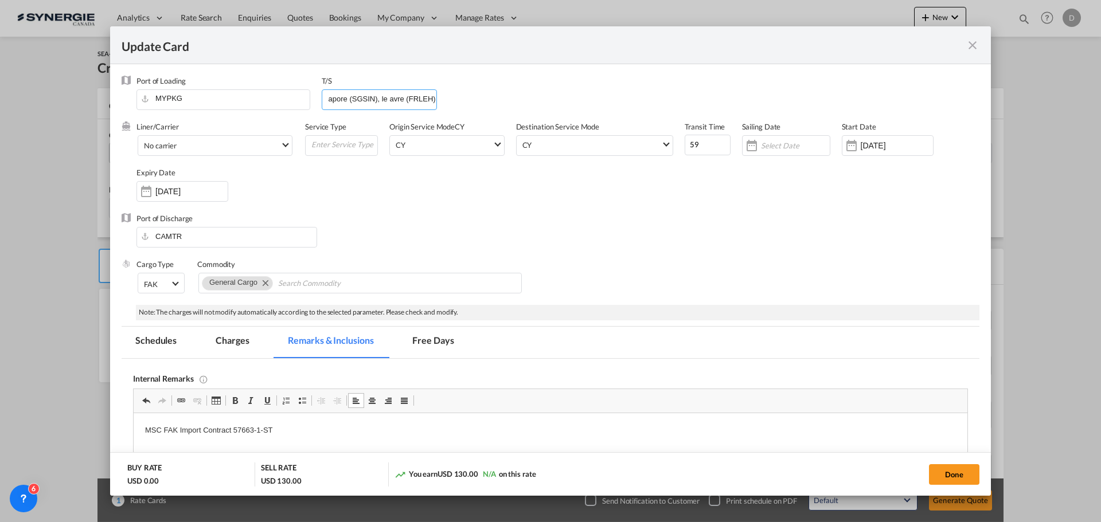
scroll to position [0, 13]
click at [385, 99] on input "Singapore (SGSIN), le Havre (FRLEH)" at bounding box center [382, 98] width 110 height 17
type input "Singapore (SGSIN), Le Havre (FRLEH)"
click at [523, 209] on div "Liner/Carrier No carrier Atlantic Container Line (ACL) Baker Transport (GB) | D…" at bounding box center [557, 168] width 843 height 92
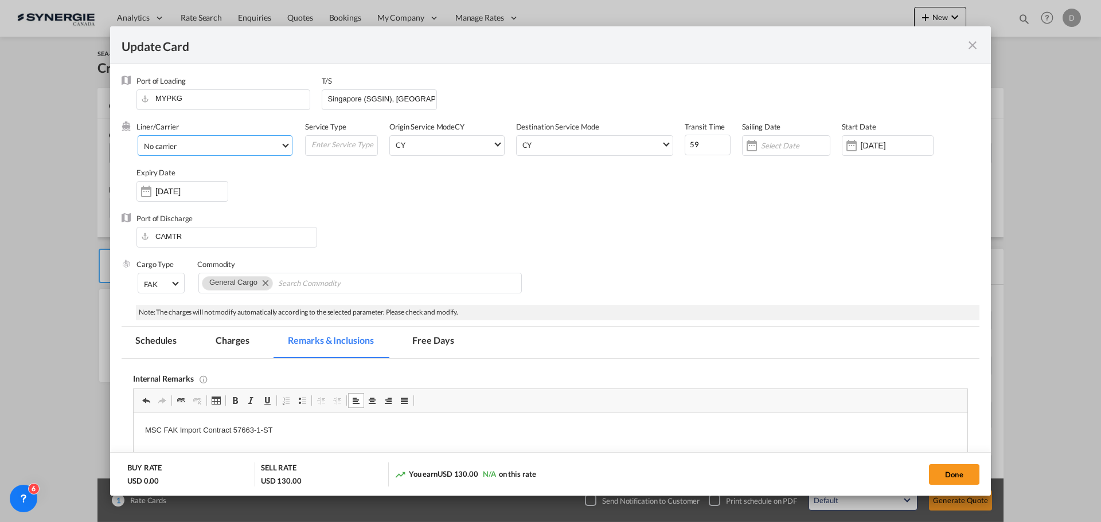
click at [277, 145] on span "No carrier" at bounding box center [212, 146] width 136 height 10
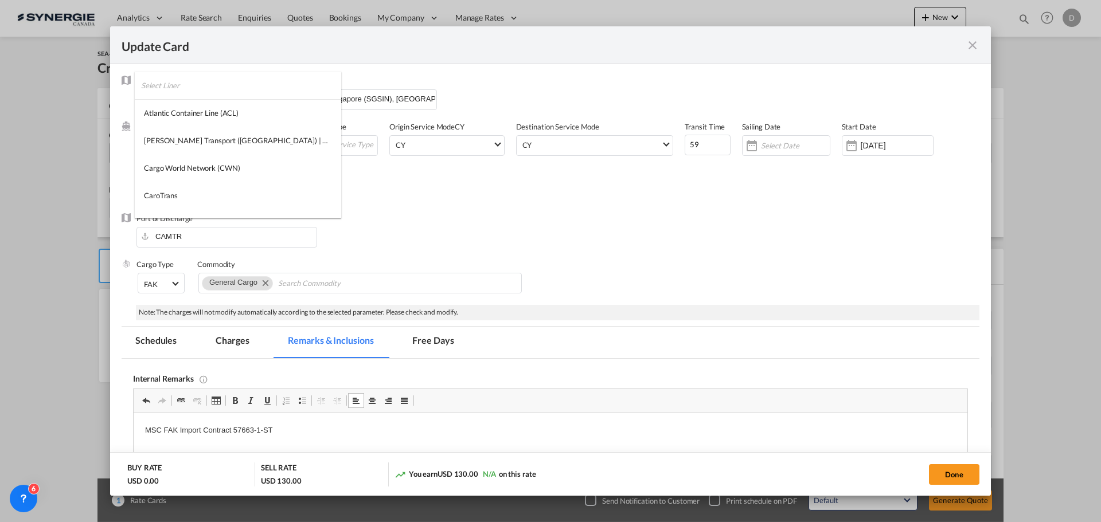
scroll to position [1206, 0]
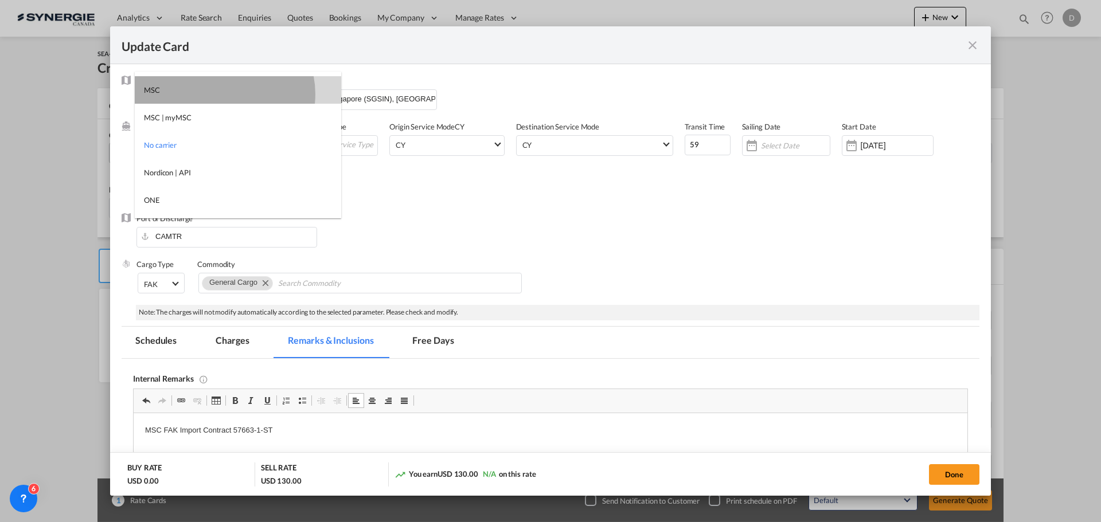
click at [224, 94] on md-option "MSC" at bounding box center [238, 90] width 206 height 28
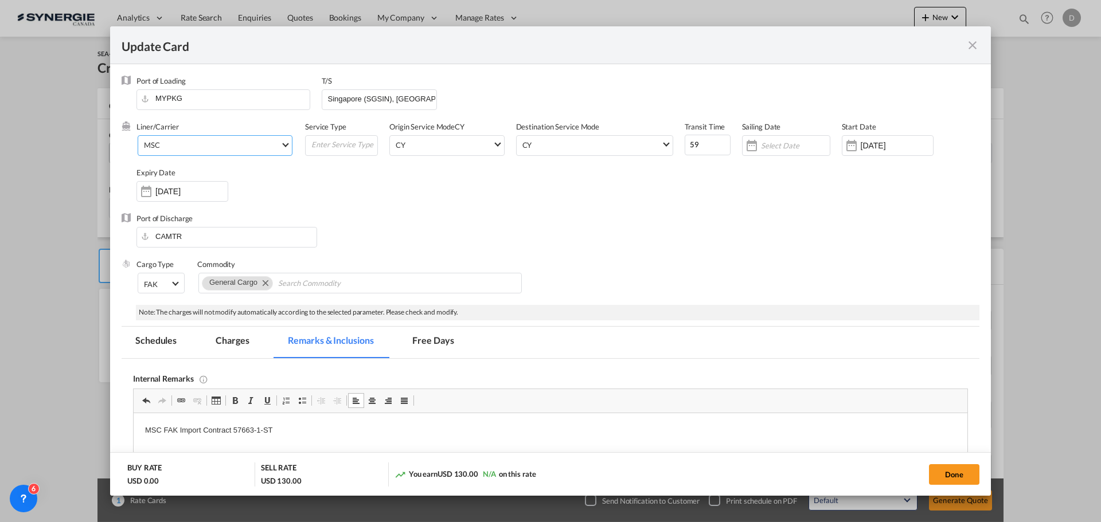
click at [637, 223] on div "Port of Discharge CAMTR" at bounding box center [551, 236] width 858 height 46
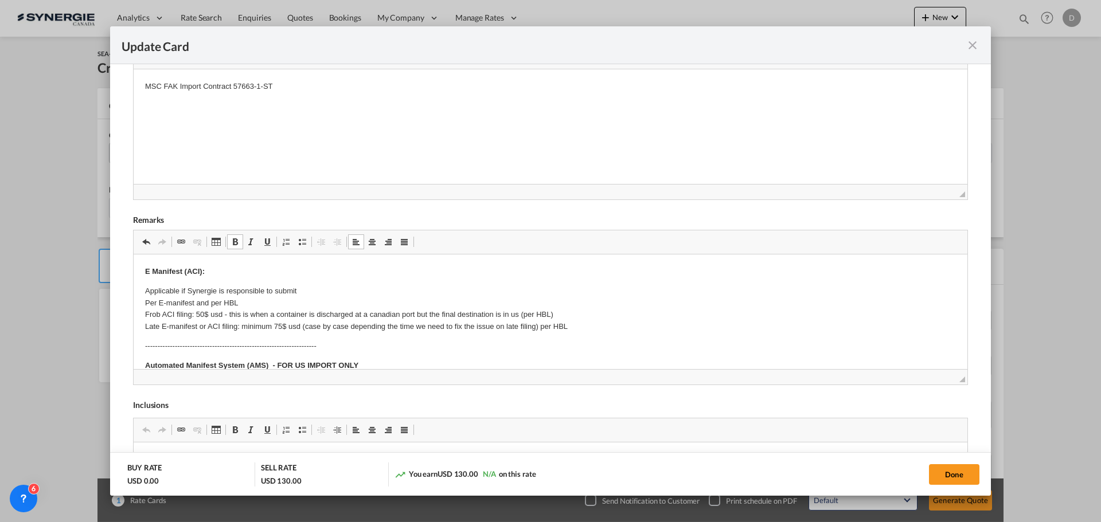
scroll to position [57, 0]
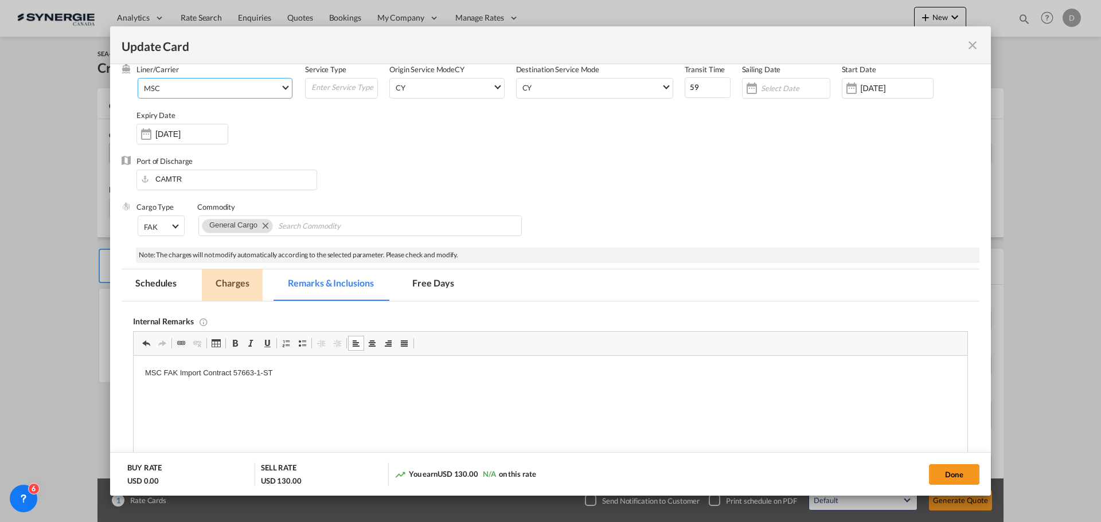
click at [240, 285] on md-tab-item "Charges" at bounding box center [232, 285] width 61 height 32
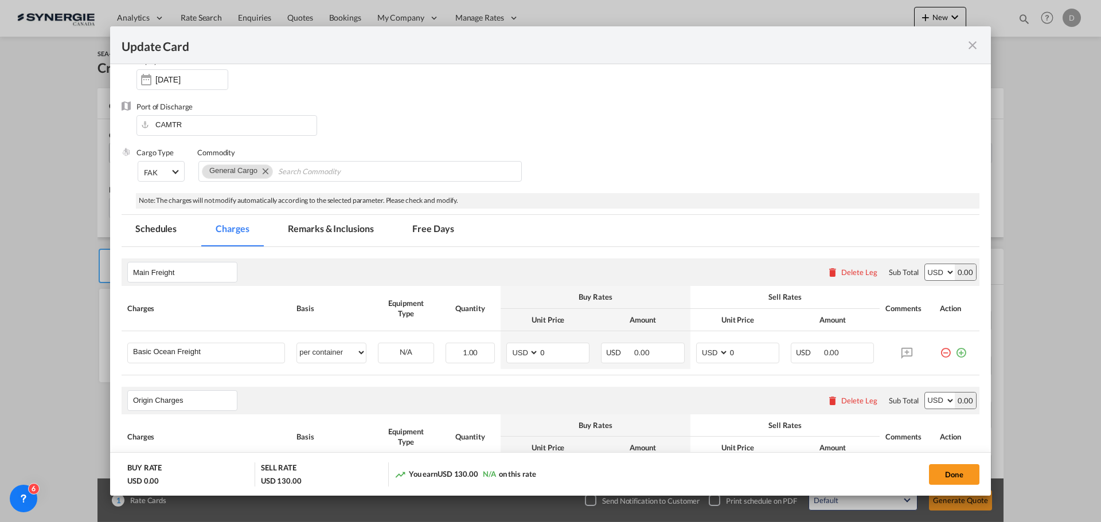
scroll to position [287, 0]
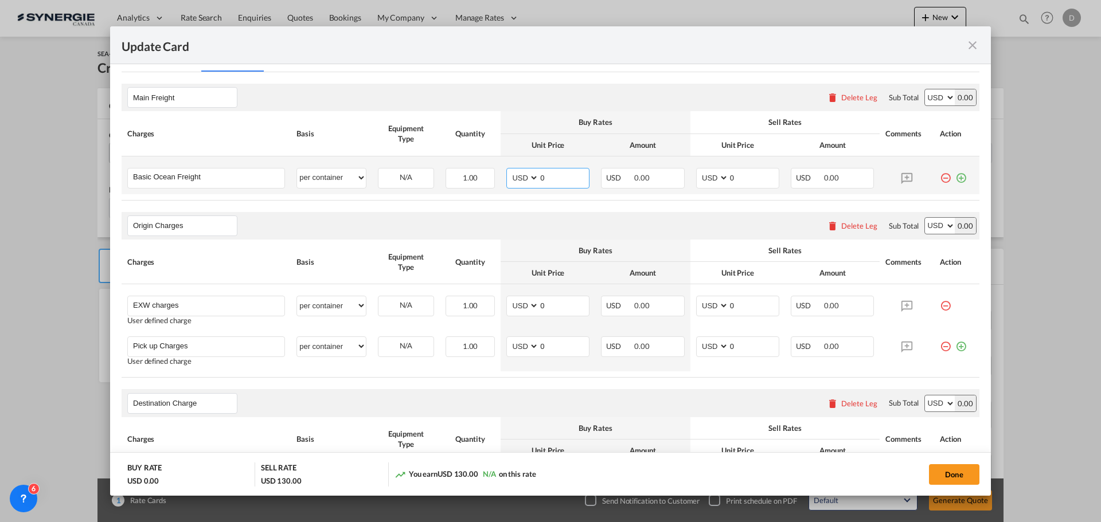
drag, startPoint x: 535, startPoint y: 177, endPoint x: 546, endPoint y: 177, distance: 10.9
click at [546, 177] on input "0" at bounding box center [564, 177] width 50 height 17
type input "3233"
drag, startPoint x: 725, startPoint y: 177, endPoint x: 735, endPoint y: 181, distance: 11.1
click at [737, 180] on input "0" at bounding box center [754, 177] width 50 height 17
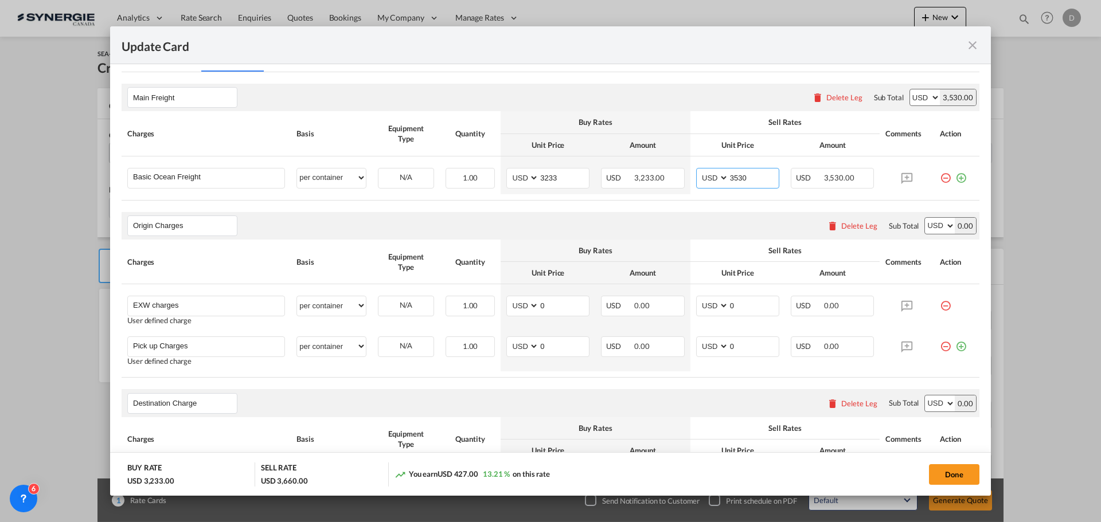
type input "3530"
click at [701, 220] on div "Origin Charges Please enter leg name Leg Name Already Exists Delete Leg Sub Tot…" at bounding box center [551, 226] width 858 height 28
click at [663, 220] on div "Origin Charges Please enter leg name Leg Name Already Exists Delete Leg Sub Tot…" at bounding box center [551, 226] width 858 height 28
click at [841, 225] on div "Delete Leg" at bounding box center [859, 225] width 36 height 9
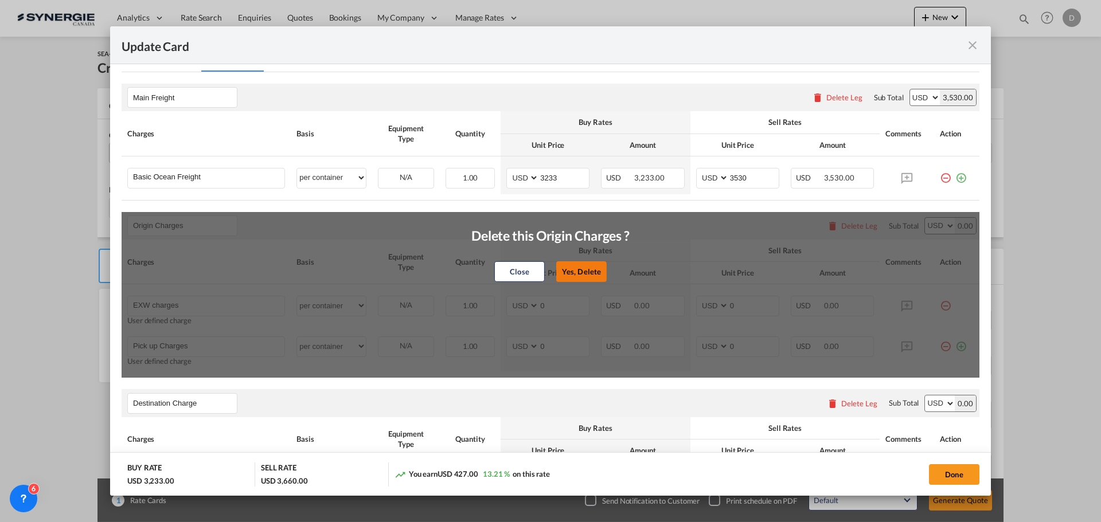
click at [581, 269] on button "Yes, Delete" at bounding box center [581, 271] width 50 height 21
type input "Destination Charge"
type input "Port Fees"
type input "Drayage"
type input "Doc and Handling fees"
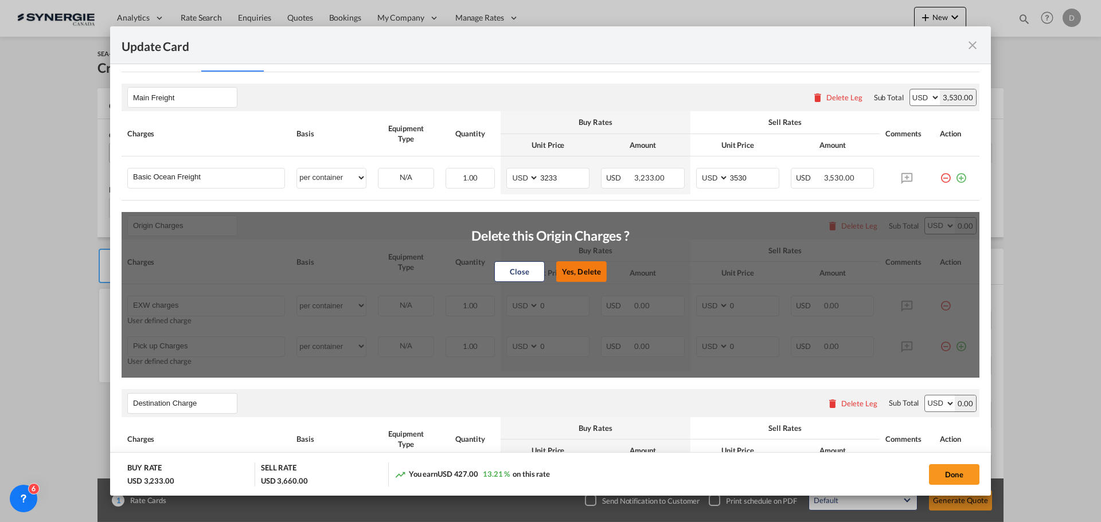
type input "E-manifest"
select select "per B/L"
type input "35"
type input "Doc fee"
select select "per B/L"
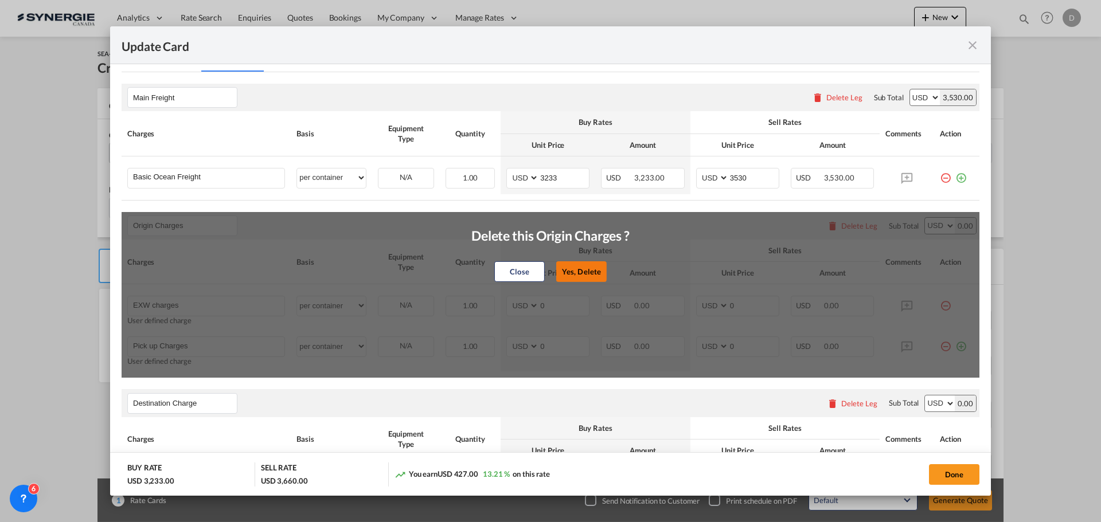
type input "30"
type input "Handling fee"
select select "per B/L"
type input "65"
type input "Cargo Coverage"
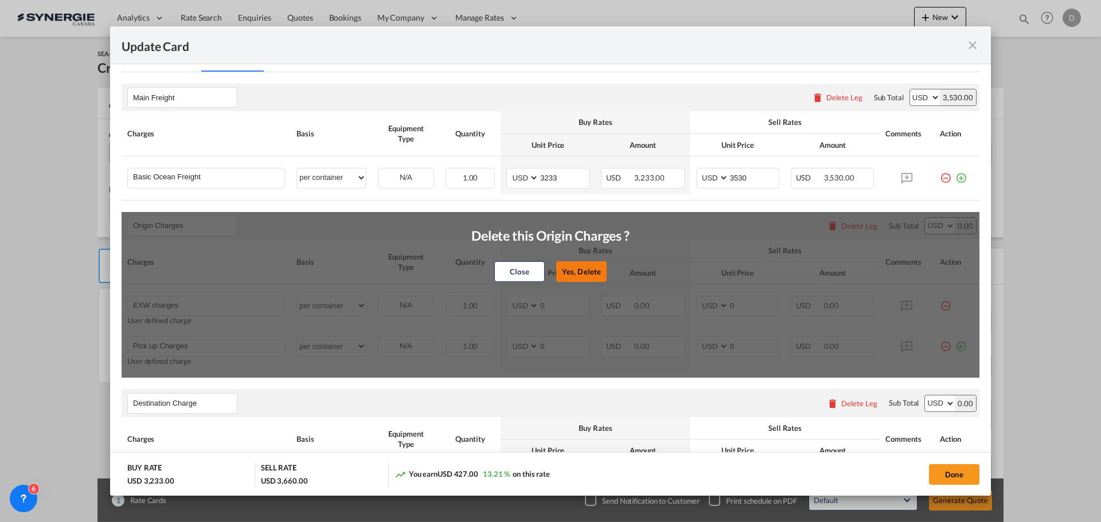
type input "Cargo Coverage - Rate to be confirmed depending on commodity and value Min 50 U…"
select select "per shipment"
type input "0"
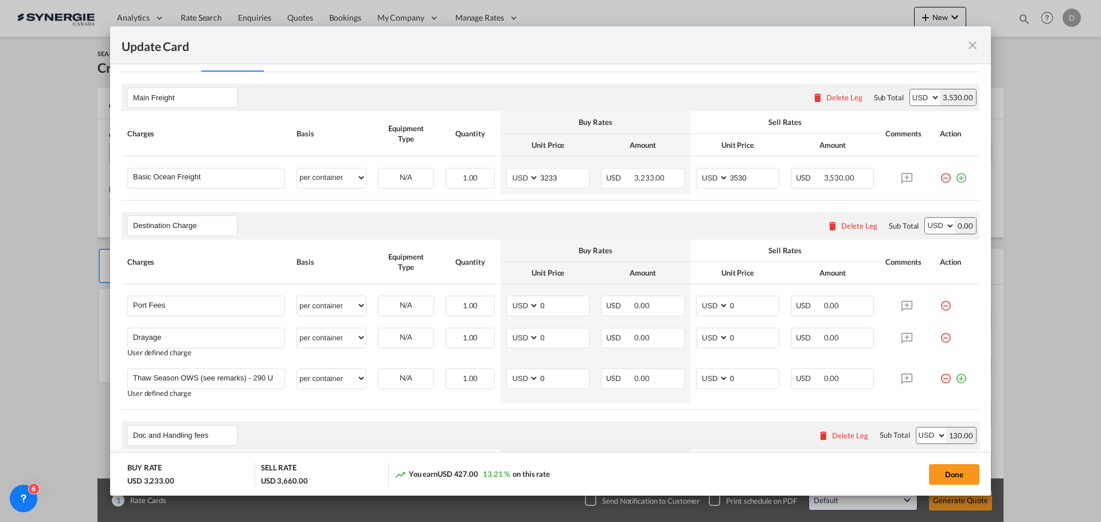
click at [847, 226] on div "Delete Leg" at bounding box center [859, 225] width 36 height 9
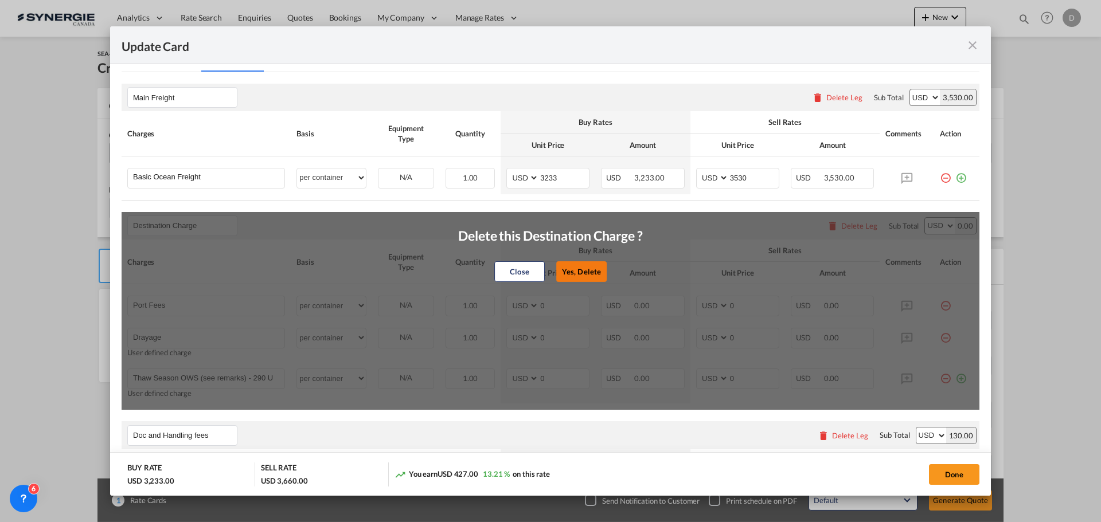
click at [578, 268] on button "Yes, Delete" at bounding box center [581, 271] width 50 height 21
type input "Doc and Handling fees"
type input "E-manifest"
select select "per B/L"
type input "35"
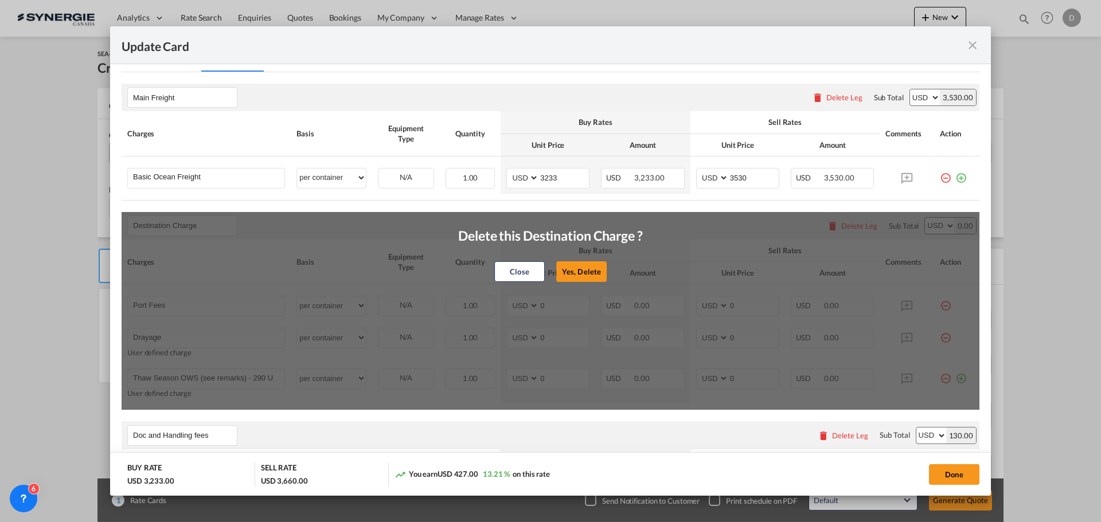
type input "Doc fee"
select select "per B/L"
type input "30"
type input "Cargo Coverage"
type input "Cargo Coverage - Rate to be confirmed depending on commodity and value Min 50 U…"
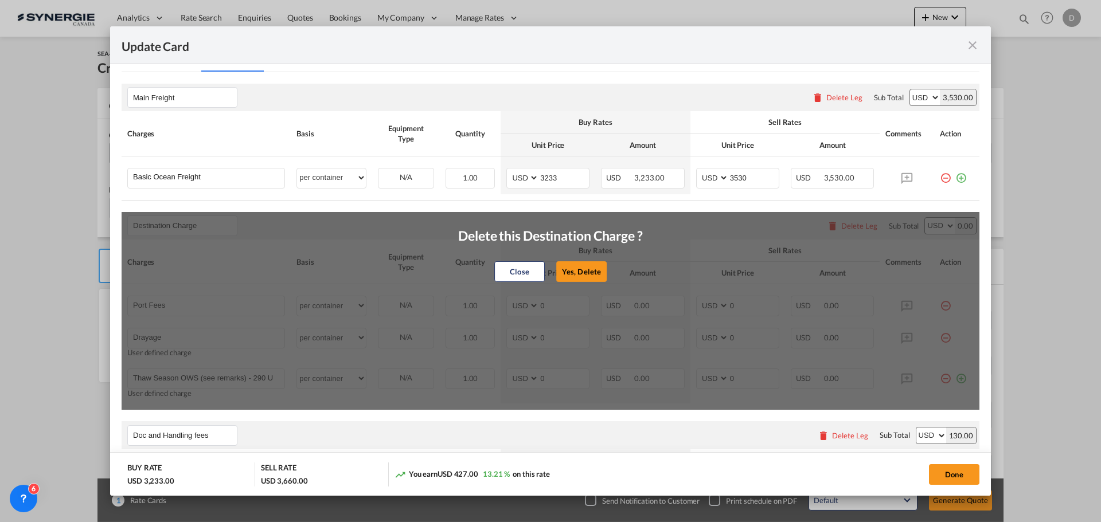
select select "per shipment"
type input "0"
type input "Handling fee"
select select "per B/L"
type input "65"
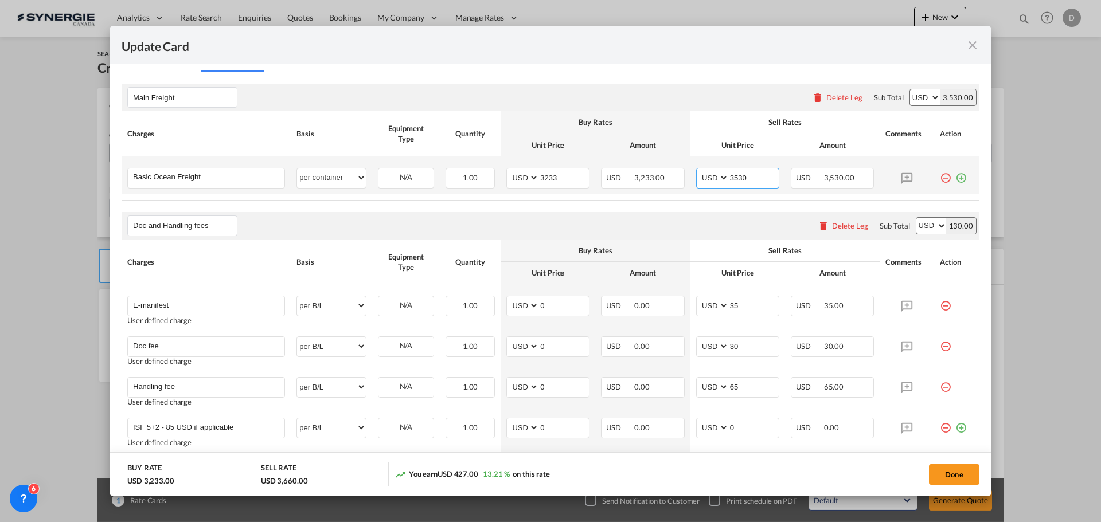
click at [730, 184] on input "3530" at bounding box center [754, 177] width 50 height 17
type input "3450"
click at [958, 470] on button "Done" at bounding box center [954, 474] width 50 height 21
type input "23 Sep 2025"
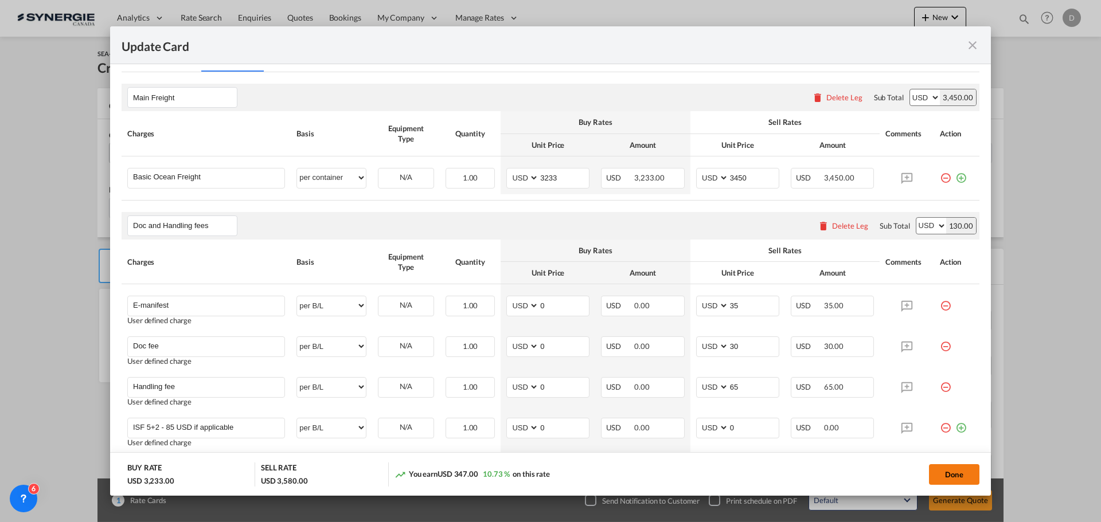
type input "29 Sep 2025"
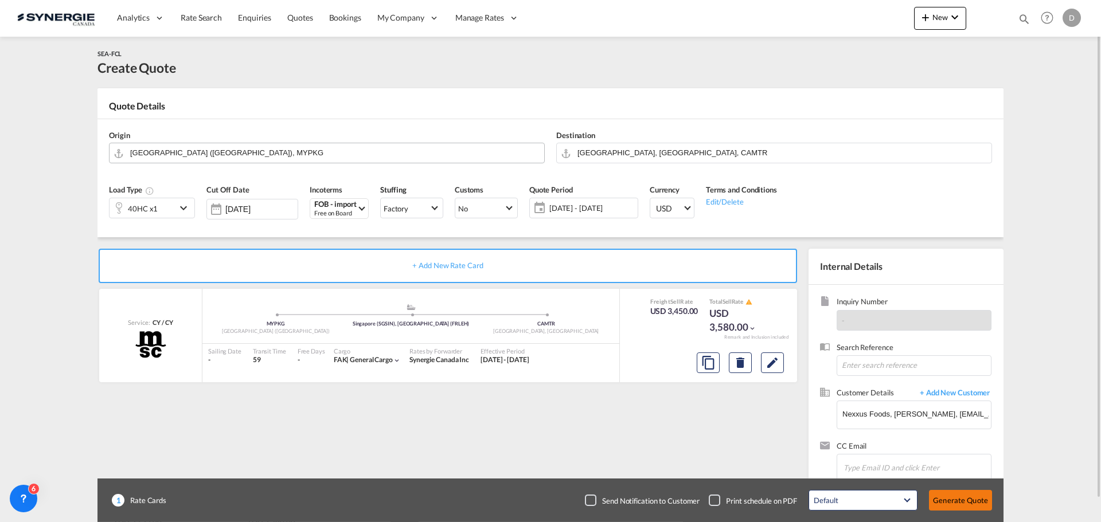
click at [961, 503] on button "Generate Quote" at bounding box center [960, 500] width 63 height 21
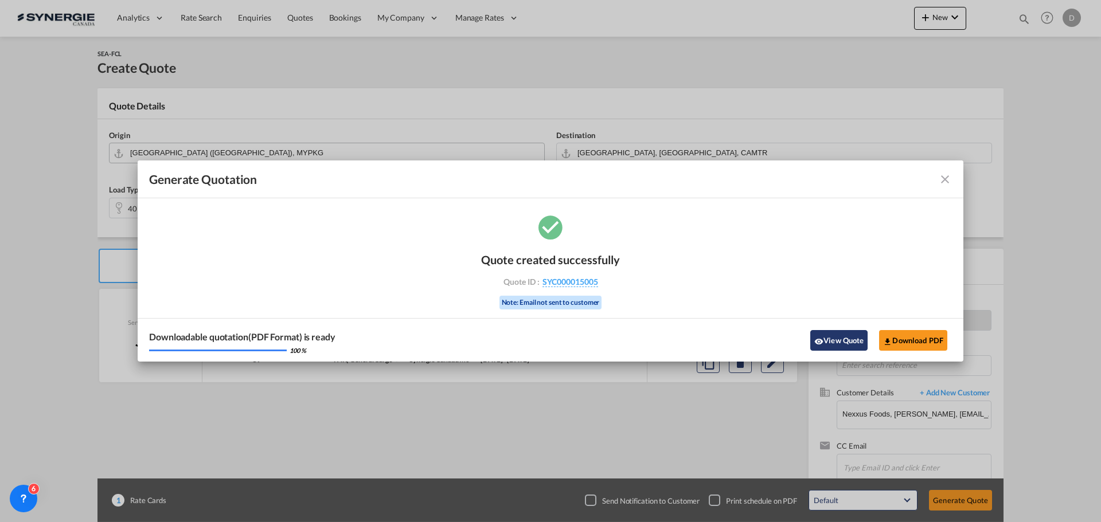
click at [818, 341] on md-icon "icon-eye" at bounding box center [818, 341] width 9 height 9
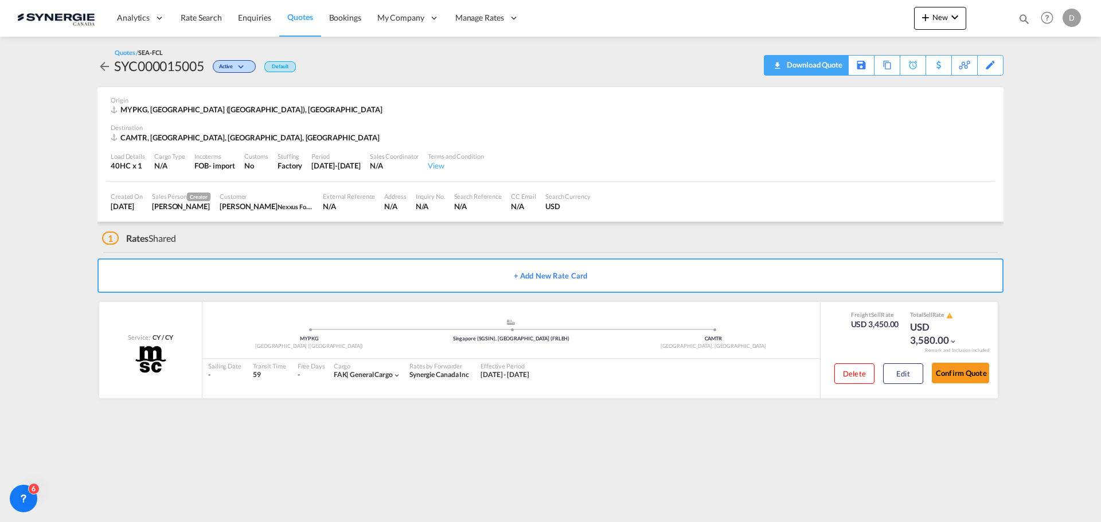
click at [836, 68] on div "Download Quote" at bounding box center [813, 65] width 58 height 18
click at [930, 28] on button "New" at bounding box center [940, 18] width 52 height 23
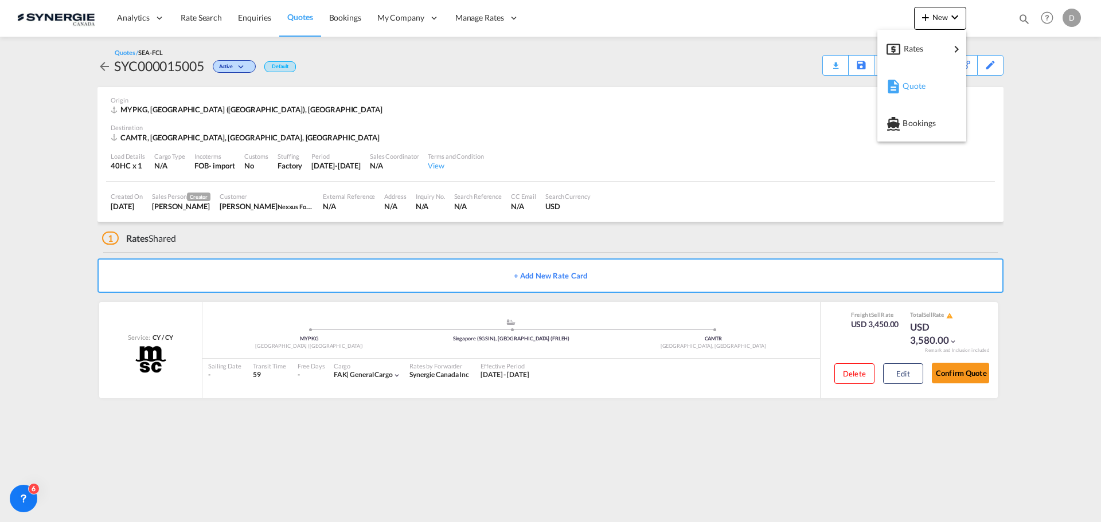
click at [911, 88] on span "Quote" at bounding box center [908, 86] width 13 height 23
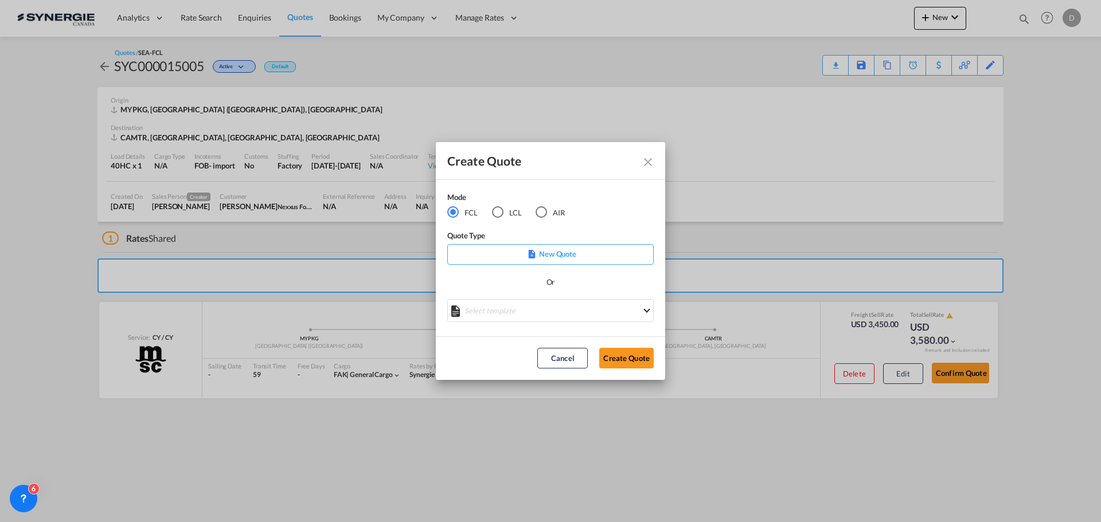
drag, startPoint x: 586, startPoint y: 335, endPoint x: 586, endPoint y: 327, distance: 8.0
click at [586, 334] on div "Mode FCL LCL AIR Quote Type New Quote Or Select template *NEW* FCL FREEHAND / D…" at bounding box center [550, 258] width 229 height 157
click at [577, 309] on md-select "Select template *NEW* FCL FREEHAND / DAP Pablo Gomez Saldarriaga | 10 Jul 2025 …" at bounding box center [550, 310] width 206 height 23
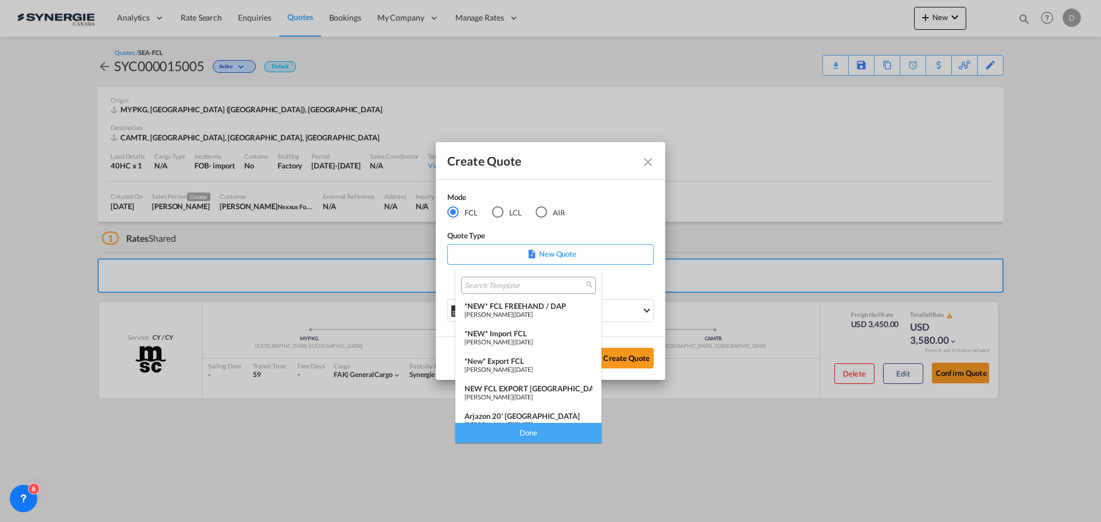
click at [521, 334] on div "*NEW* Import FCL" at bounding box center [528, 333] width 128 height 9
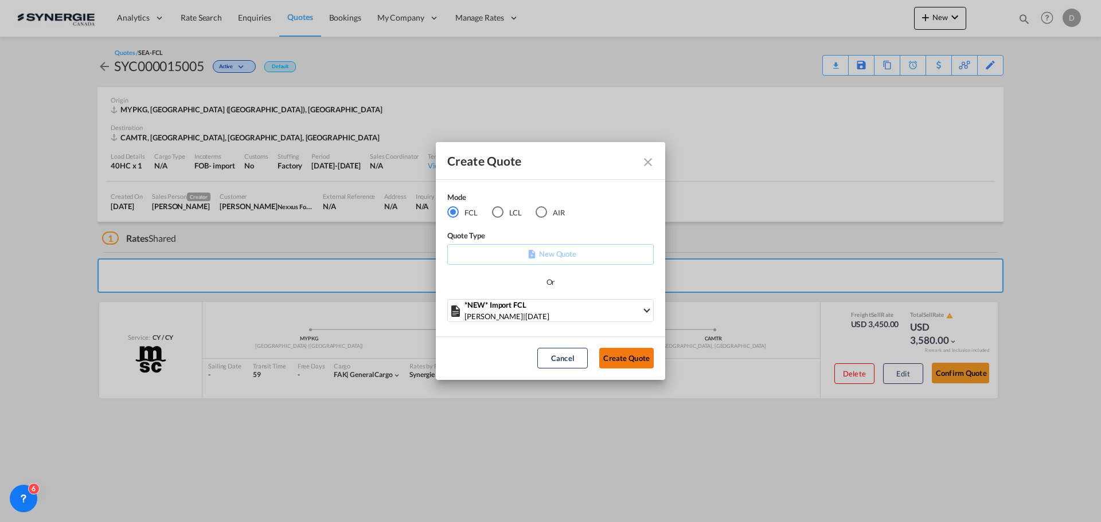
click at [617, 353] on button "Create Quote" at bounding box center [626, 358] width 54 height 21
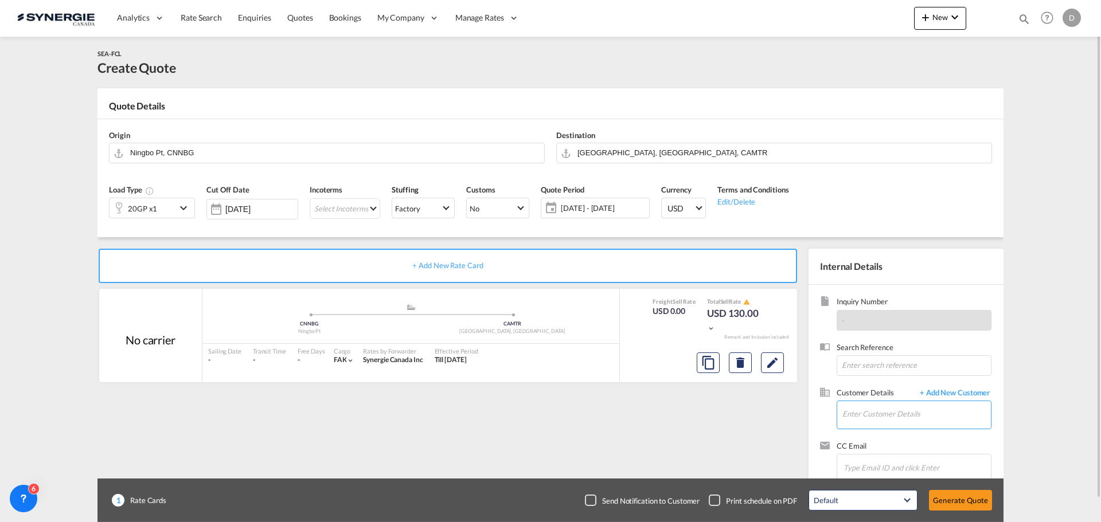
drag, startPoint x: 893, startPoint y: 415, endPoint x: 885, endPoint y: 417, distance: 7.6
click at [893, 415] on input "Enter Customer Details" at bounding box center [916, 414] width 148 height 26
paste input "operations@nexxusfoods.com"
click at [886, 389] on div "Richard Brazeau operations@nexxusfoods.com | Nexxus Foods" at bounding box center [916, 385] width 149 height 31
type input "Nexxus Foods, Richard Brazeau, operations@nexxusfoods.com"
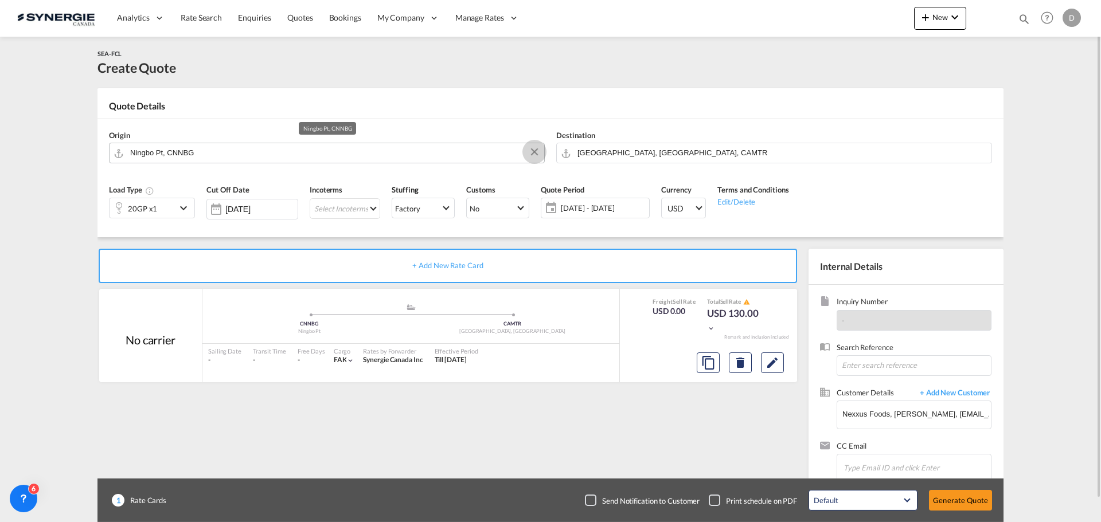
click at [532, 151] on button "Clear Input" at bounding box center [534, 151] width 17 height 17
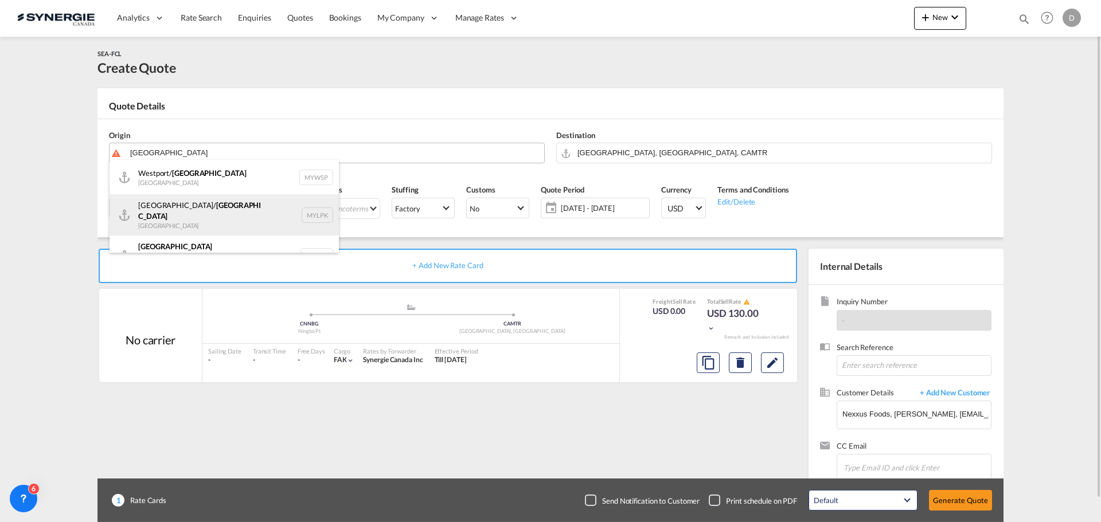
scroll to position [10, 0]
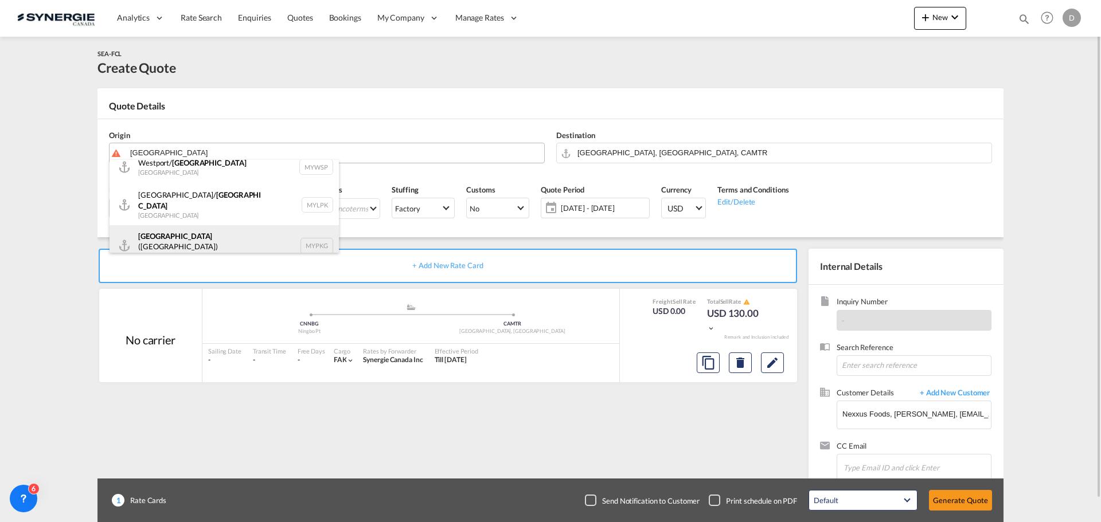
click at [205, 233] on div "Port Klang (Pelabuhan Klang) Malaysia MYPKG" at bounding box center [223, 245] width 229 height 41
type input "Port Klang (Pelabuhan Klang), MYPKG"
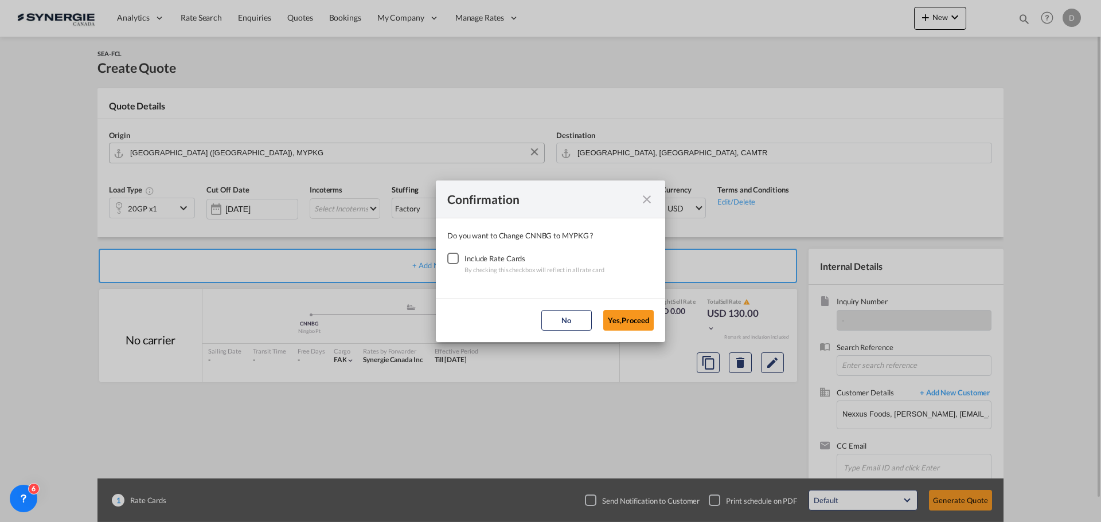
click at [452, 256] on div "Checkbox No Ink" at bounding box center [452, 258] width 11 height 11
click at [616, 320] on button "Yes,Proceed" at bounding box center [628, 320] width 50 height 21
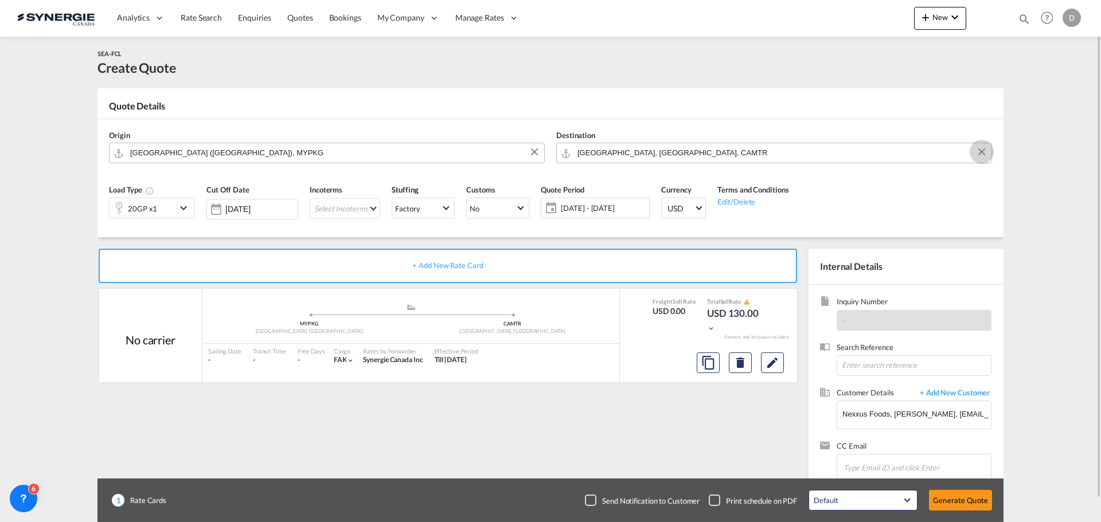
click at [979, 150] on button "Clear Input" at bounding box center [981, 151] width 17 height 17
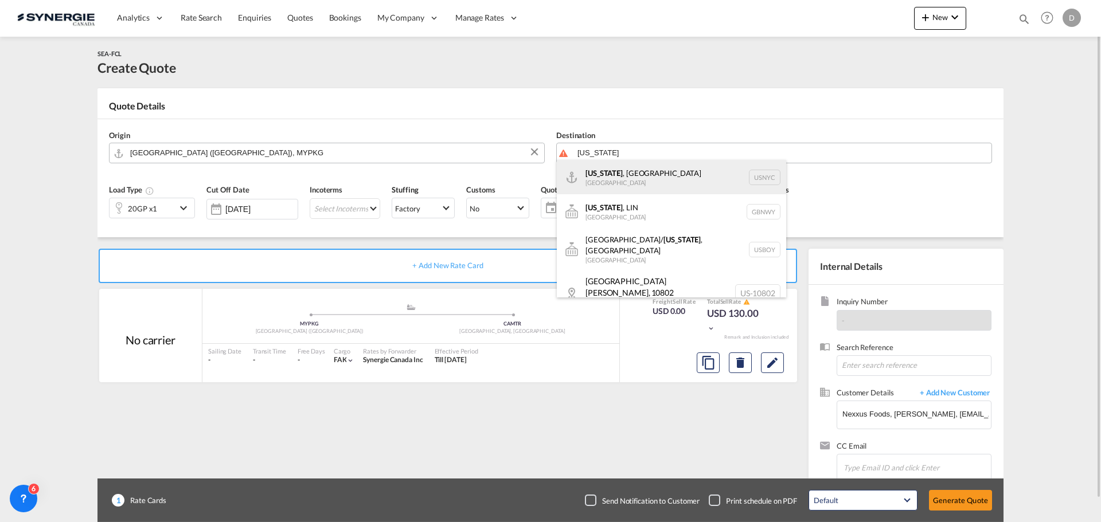
click at [647, 177] on div "New York , NY United States USNYC" at bounding box center [671, 177] width 229 height 34
type input "New York, NY, USNYC"
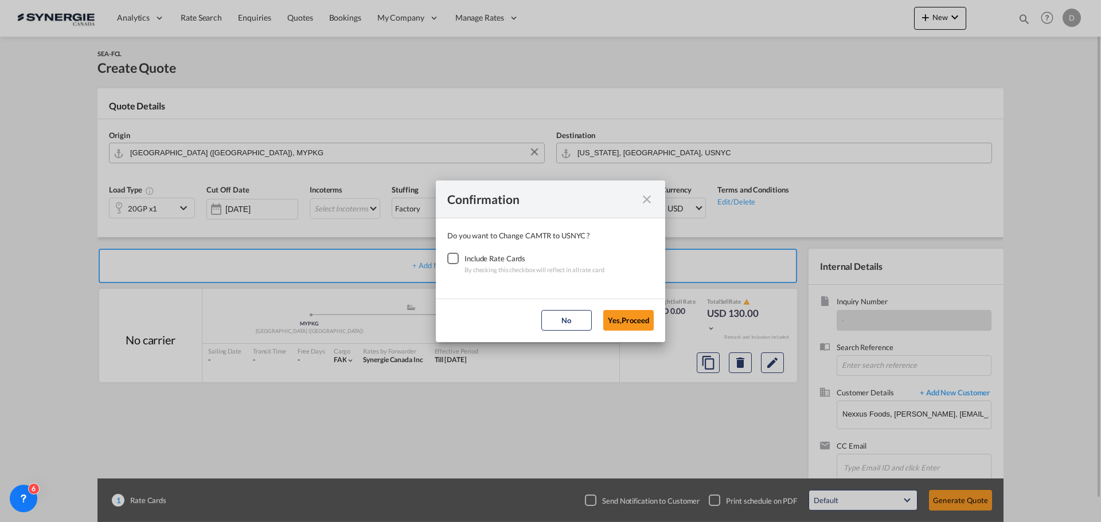
click at [456, 255] on div "Checkbox No Ink" at bounding box center [452, 258] width 11 height 11
click at [611, 330] on button "Yes,Proceed" at bounding box center [628, 320] width 50 height 21
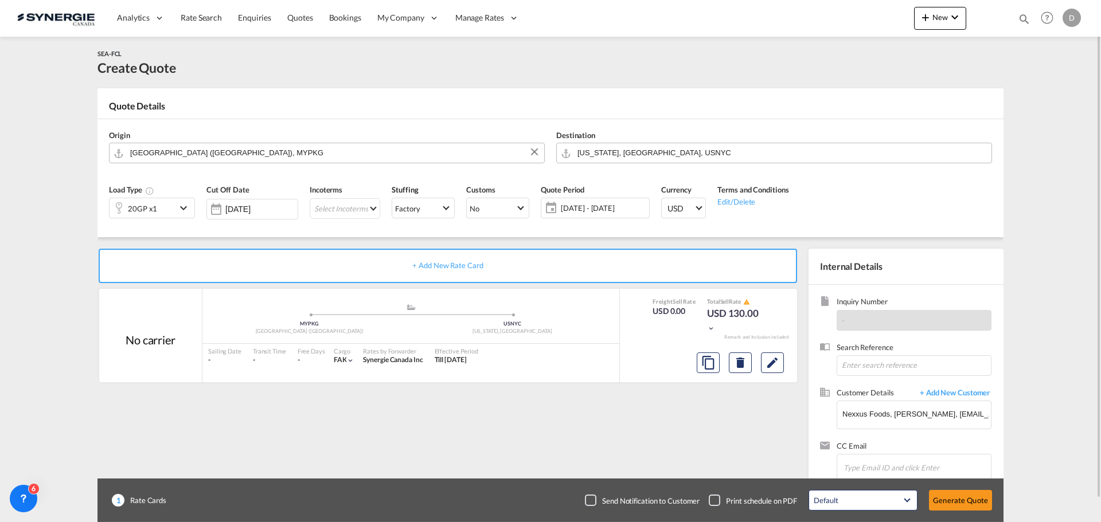
click at [174, 210] on div "20GP x1" at bounding box center [142, 207] width 67 height 19
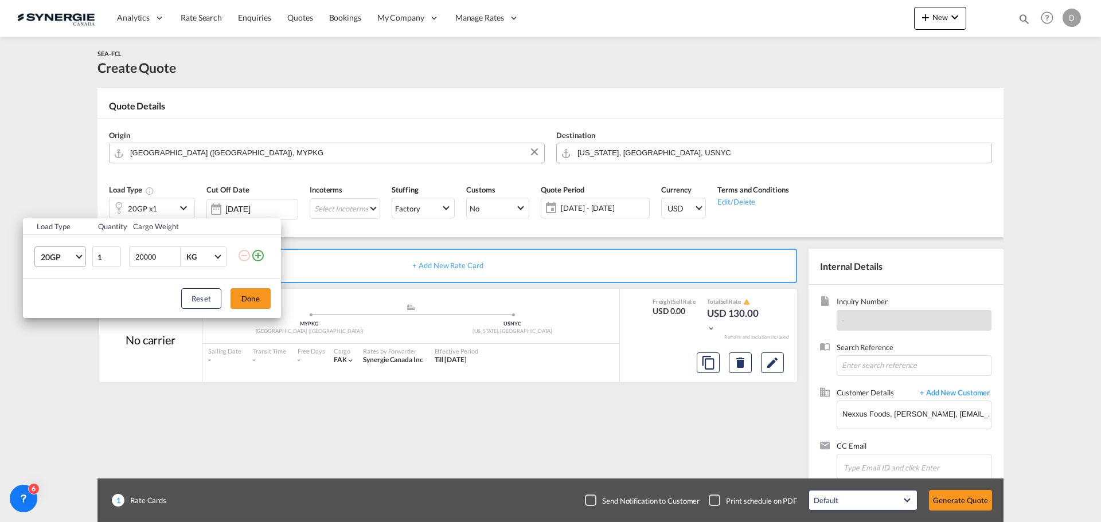
click at [75, 257] on md-select-value "20GP" at bounding box center [63, 256] width 46 height 19
click at [73, 308] on md-option "40HC" at bounding box center [71, 313] width 78 height 28
click at [261, 298] on button "Done" at bounding box center [250, 298] width 40 height 21
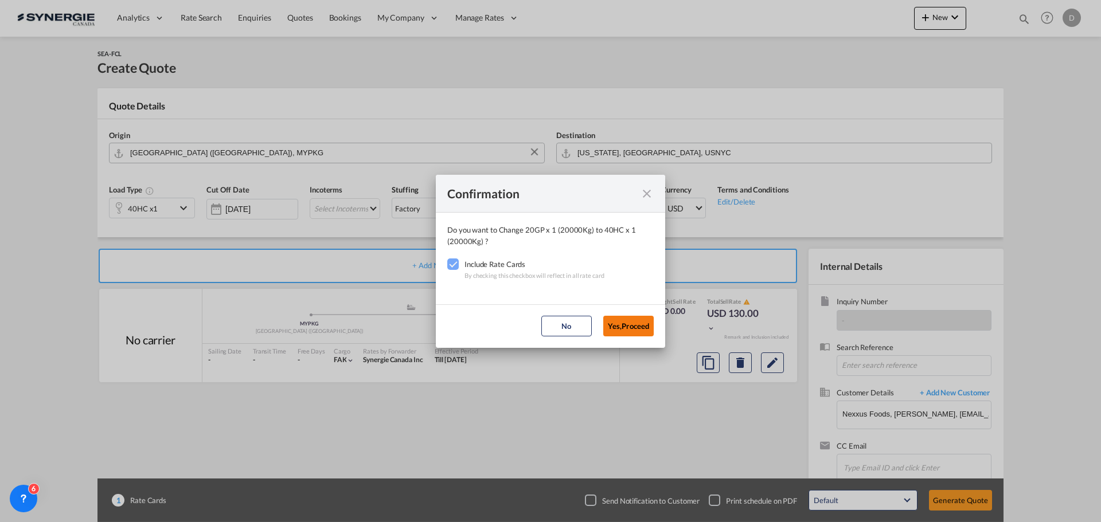
click at [628, 321] on button "Yes,Proceed" at bounding box center [628, 326] width 50 height 21
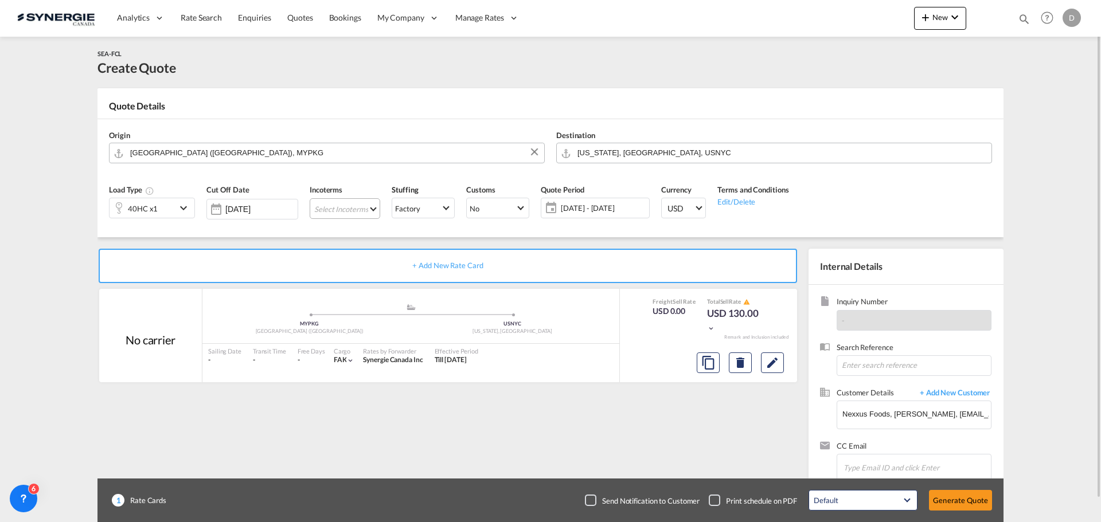
click at [372, 205] on md-select "Select Incoterms CFR - export Cost and Freight CPT - export Carrier Paid to CPT…" at bounding box center [345, 208] width 71 height 21
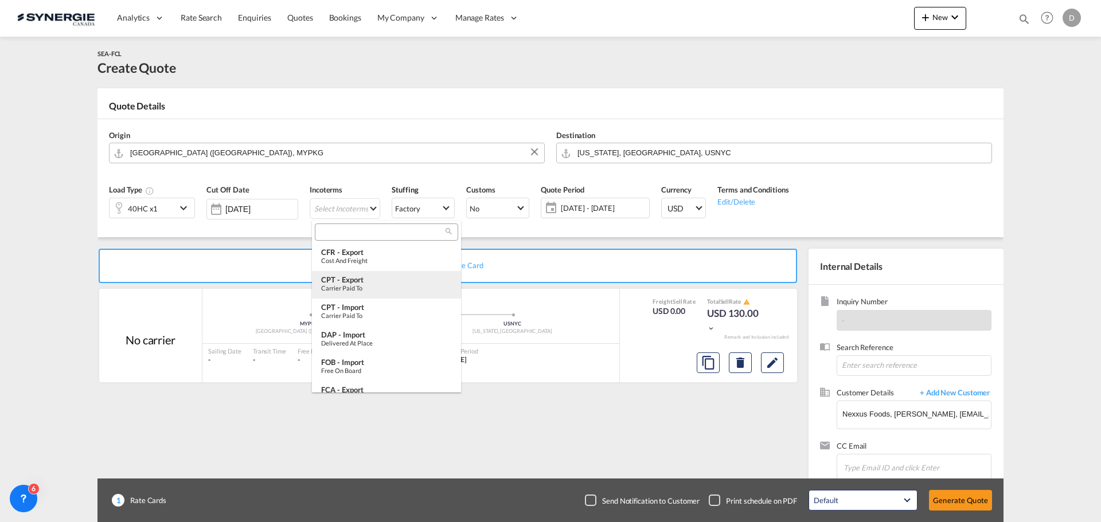
scroll to position [57, 0]
click at [366, 311] on div "Free on Board" at bounding box center [386, 313] width 131 height 7
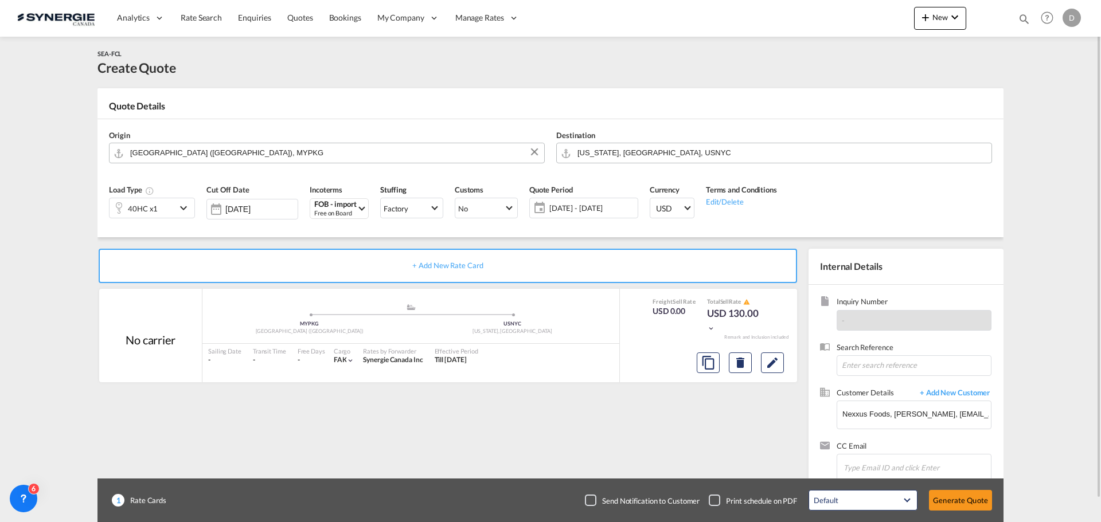
click at [586, 209] on span "24 Sep - 24 Oct 2025" at bounding box center [591, 208] width 85 height 10
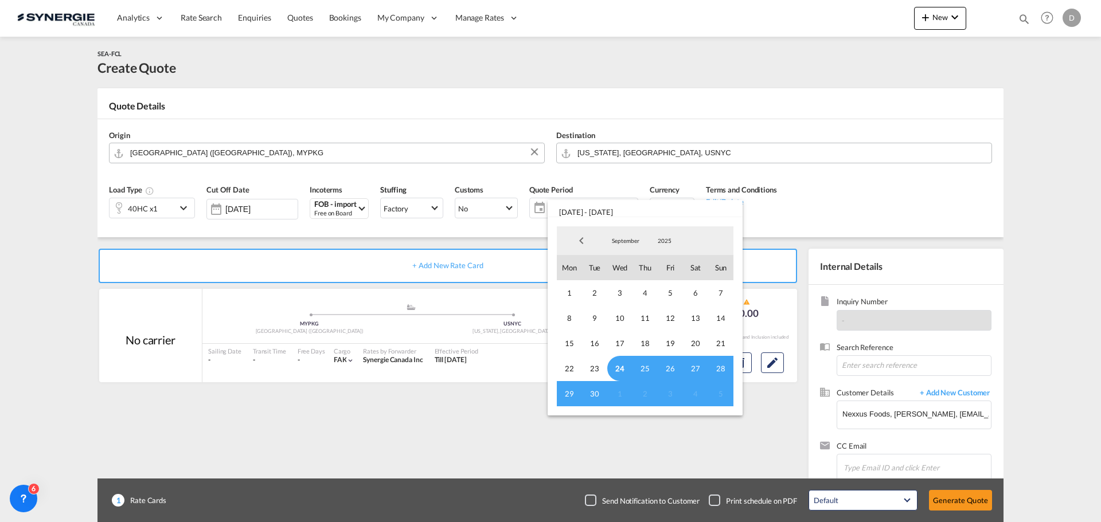
click at [616, 367] on span "24" at bounding box center [619, 368] width 25 height 25
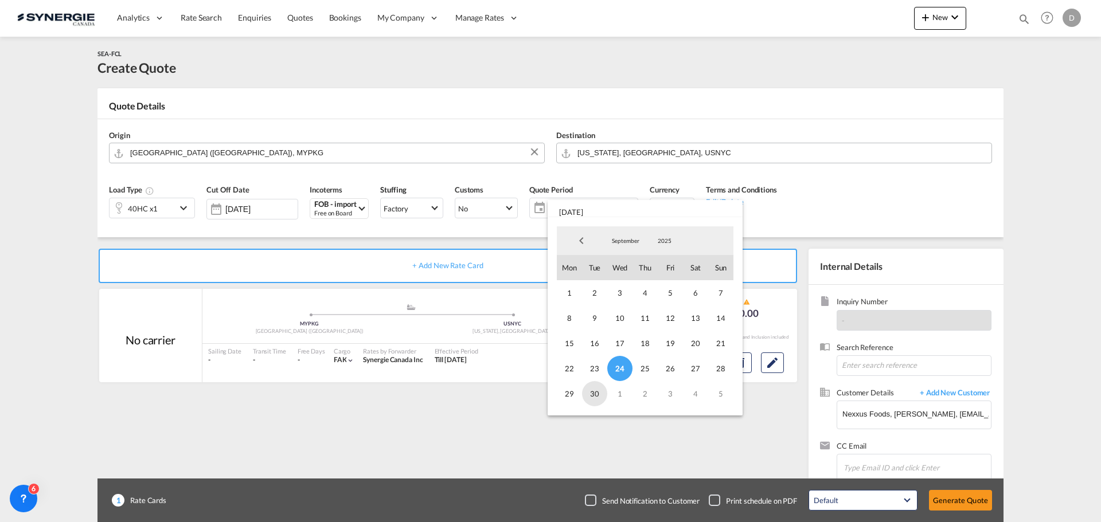
click at [592, 397] on span "30" at bounding box center [594, 393] width 25 height 25
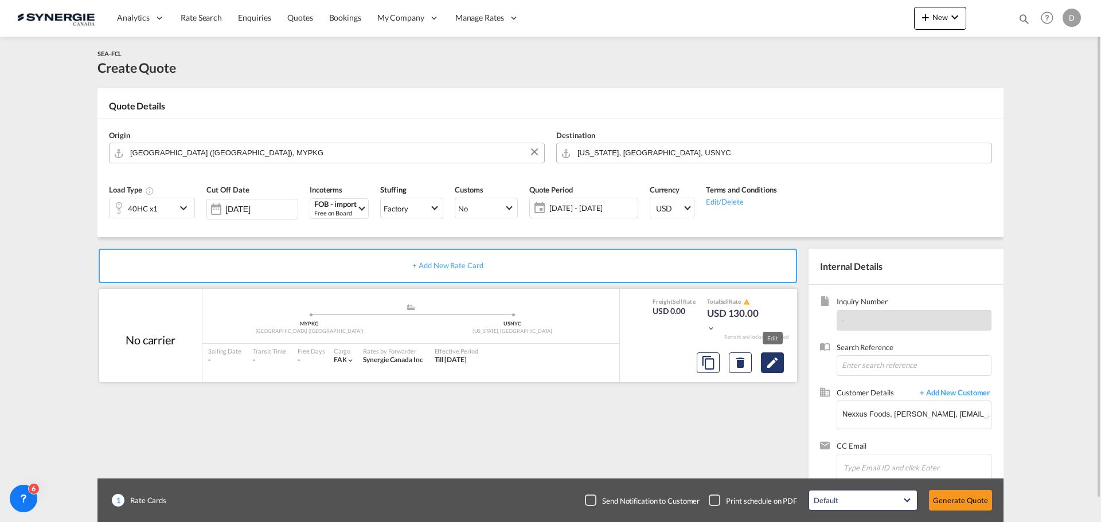
click at [780, 360] on button "Edit" at bounding box center [772, 363] width 23 height 21
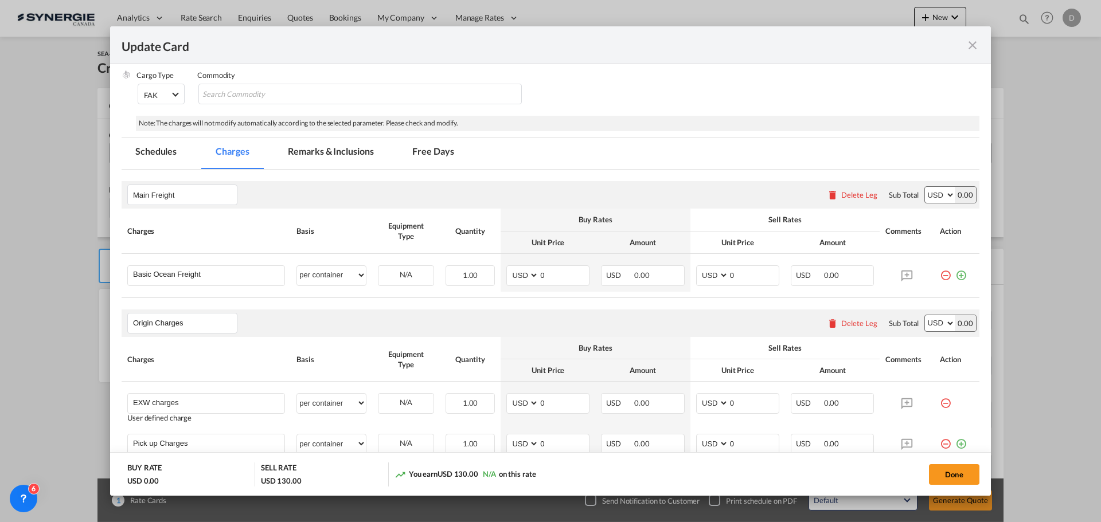
scroll to position [229, 0]
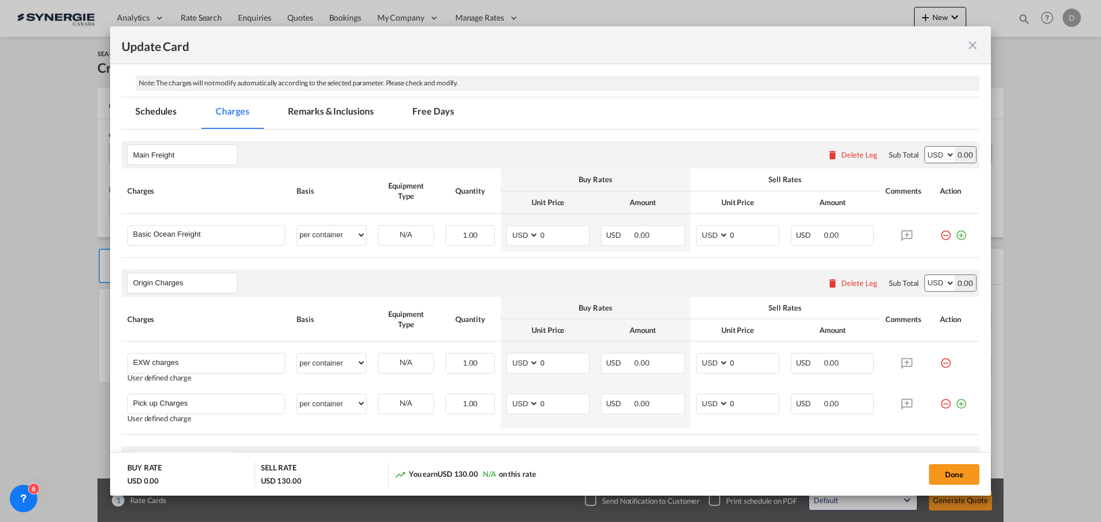
click at [326, 110] on md-tab-item "Remarks & Inclusions" at bounding box center [330, 113] width 113 height 32
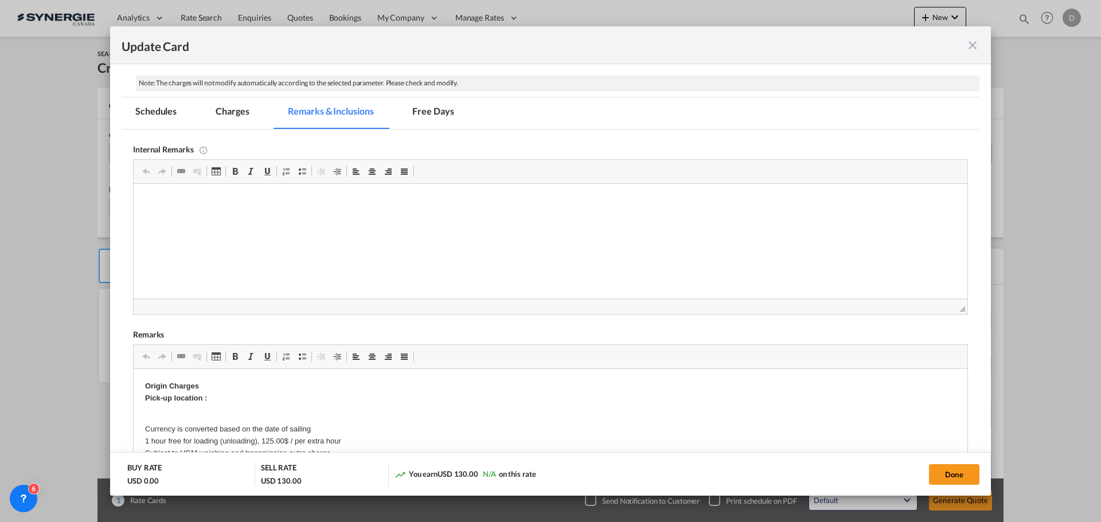
scroll to position [0, 0]
click at [195, 219] on html "Everok contract" at bounding box center [551, 201] width 834 height 35
click at [218, 219] on html "Everok contract" at bounding box center [551, 201] width 834 height 35
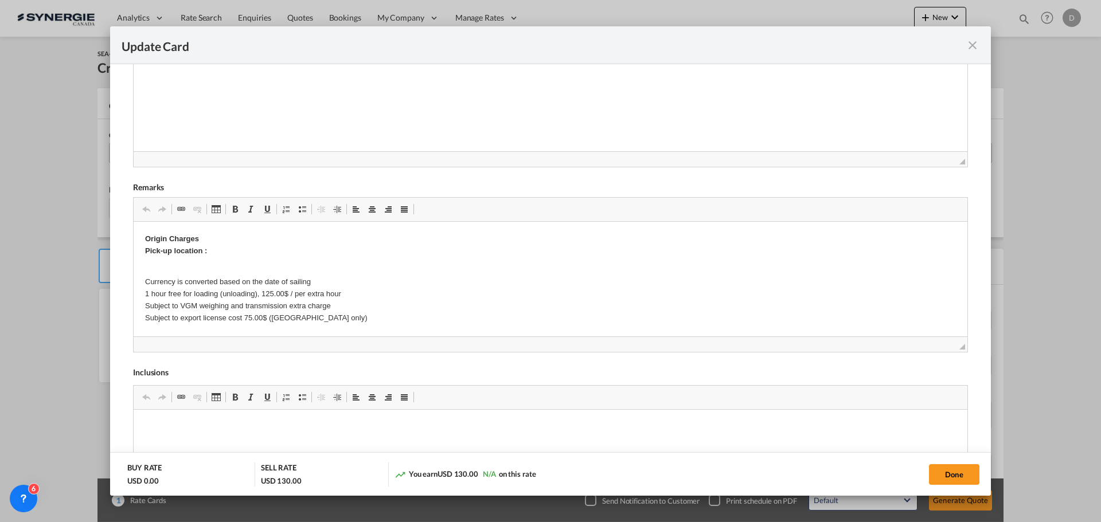
scroll to position [401, 0]
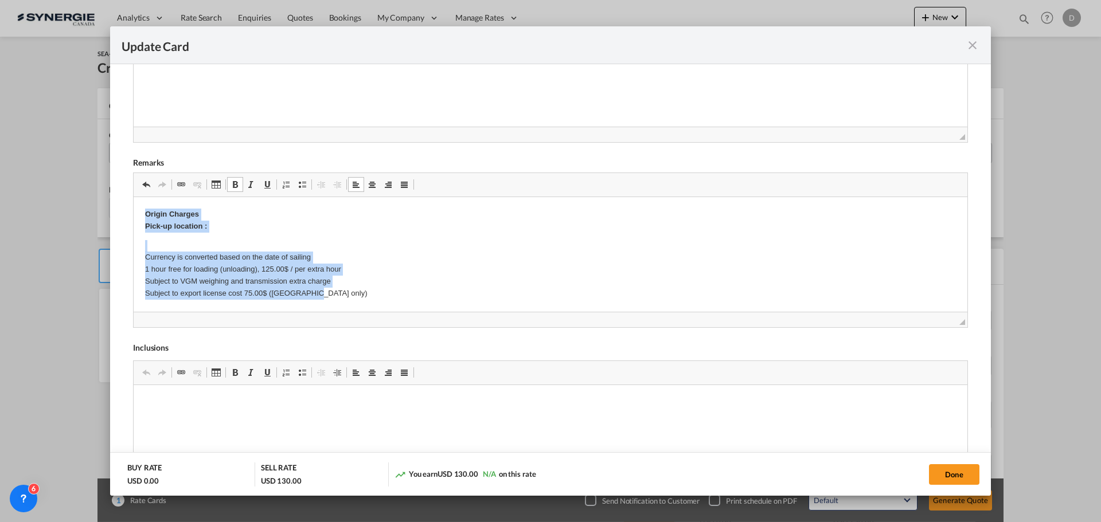
drag, startPoint x: 144, startPoint y: 216, endPoint x: 316, endPoint y: 292, distance: 188.1
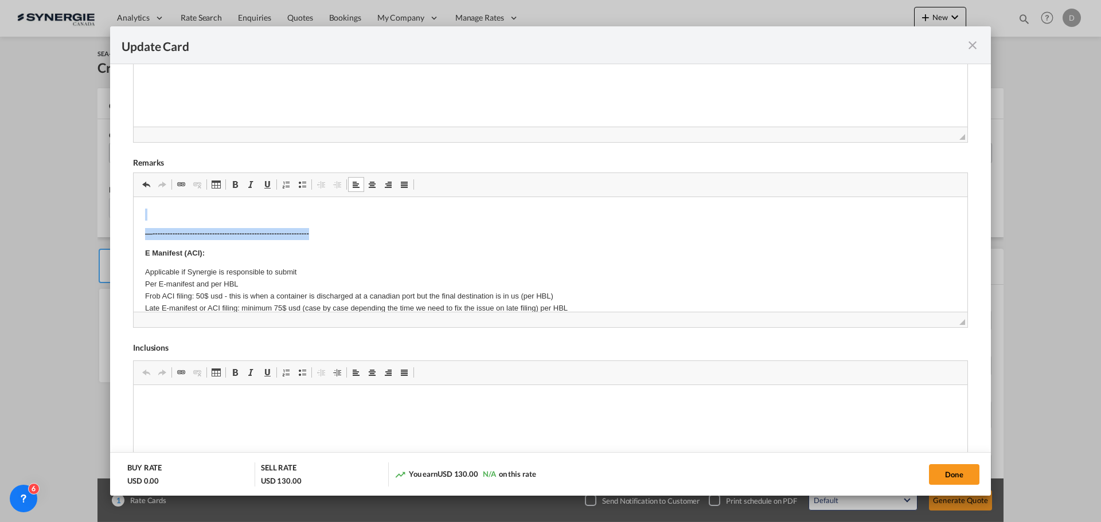
drag, startPoint x: 159, startPoint y: 202, endPoint x: 340, endPoint y: 233, distance: 183.2
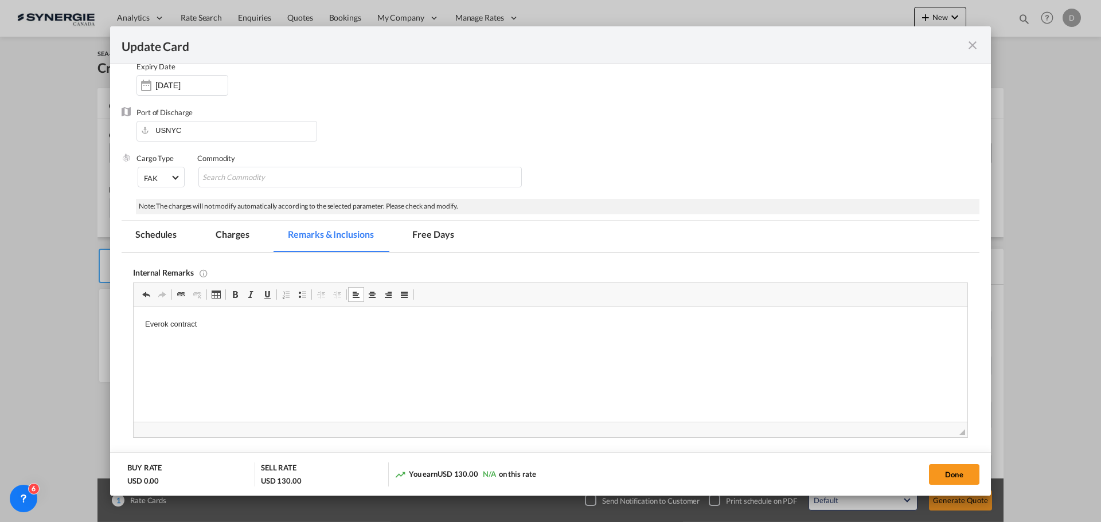
scroll to position [0, 0]
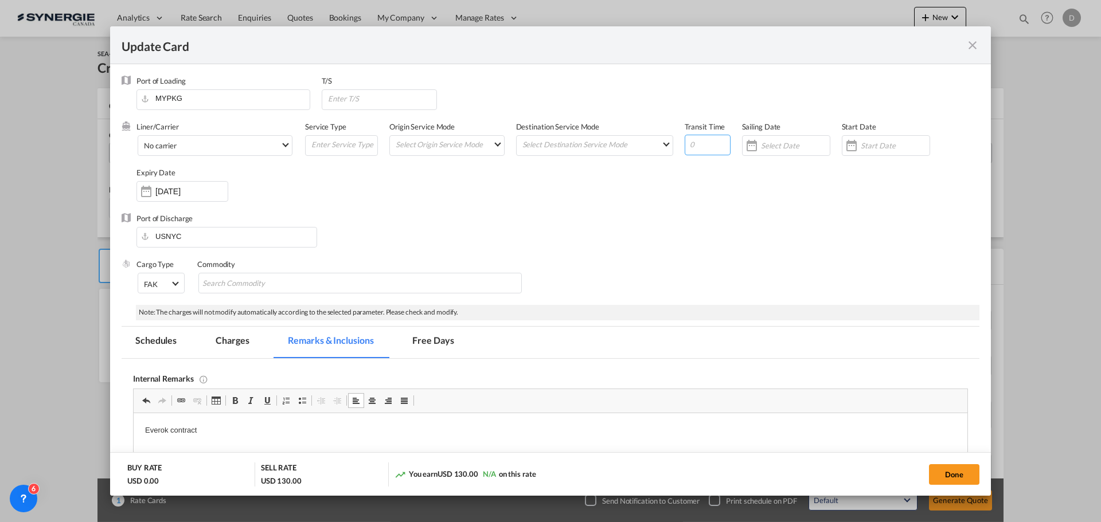
click at [697, 148] on input "Update Card Port ..." at bounding box center [708, 145] width 46 height 21
type input "59"
click at [846, 148] on div "Update Card Port ..." at bounding box center [851, 145] width 18 height 23
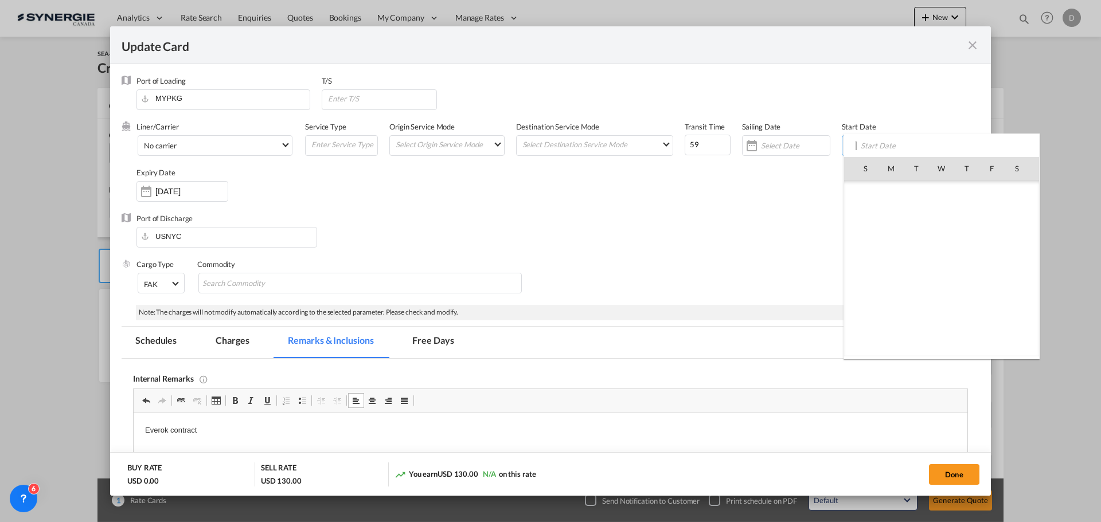
scroll to position [265556, 0]
click at [940, 299] on span "24" at bounding box center [941, 294] width 24 height 24
type input "24 Sep 2025"
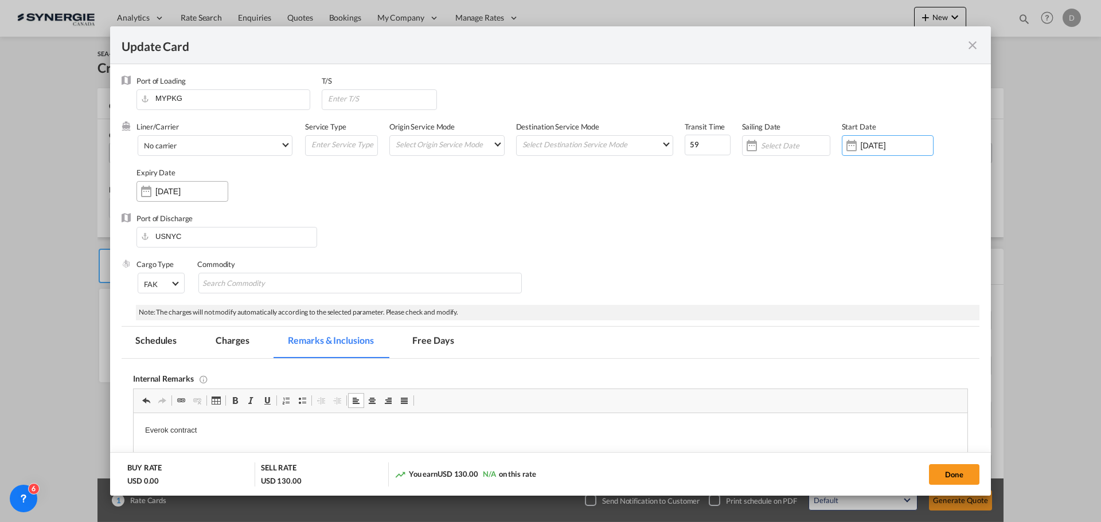
click at [146, 193] on div "Update Card Port ..." at bounding box center [146, 191] width 18 height 23
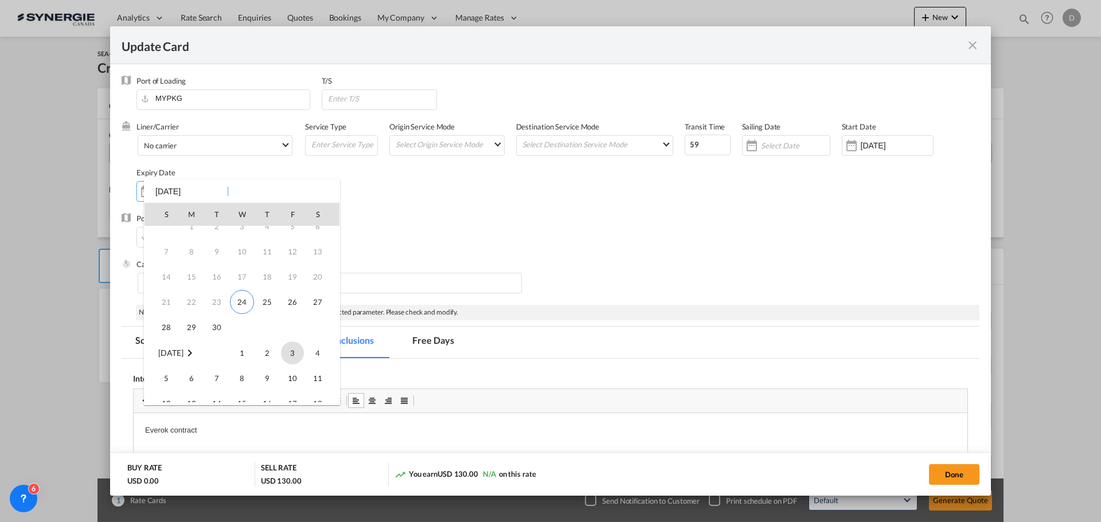
scroll to position [37, 0]
click at [209, 322] on span "30" at bounding box center [216, 327] width 23 height 23
type input "30 Sep 2025"
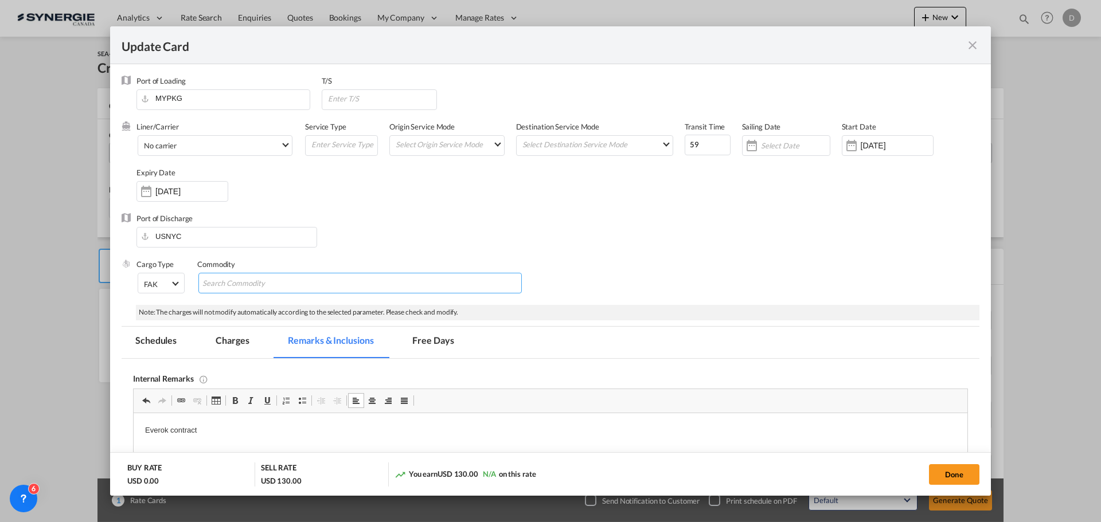
click at [286, 286] on input "Chips input." at bounding box center [254, 284] width 105 height 18
type input "General Cargo"
click at [515, 239] on div "Port of Discharge USNYC" at bounding box center [551, 236] width 858 height 46
click at [492, 146] on md-select "Select Origin Service Mode SD CY" at bounding box center [448, 144] width 109 height 16
click at [428, 175] on md-option "CY" at bounding box center [447, 172] width 126 height 28
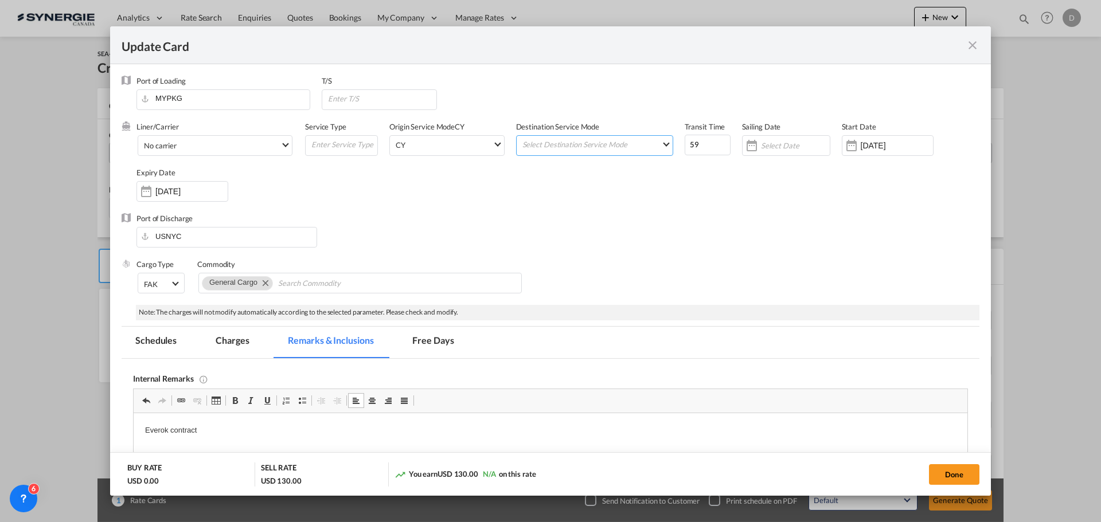
click at [580, 144] on md-select "Select Destination Service Mode SD CY" at bounding box center [596, 144] width 151 height 16
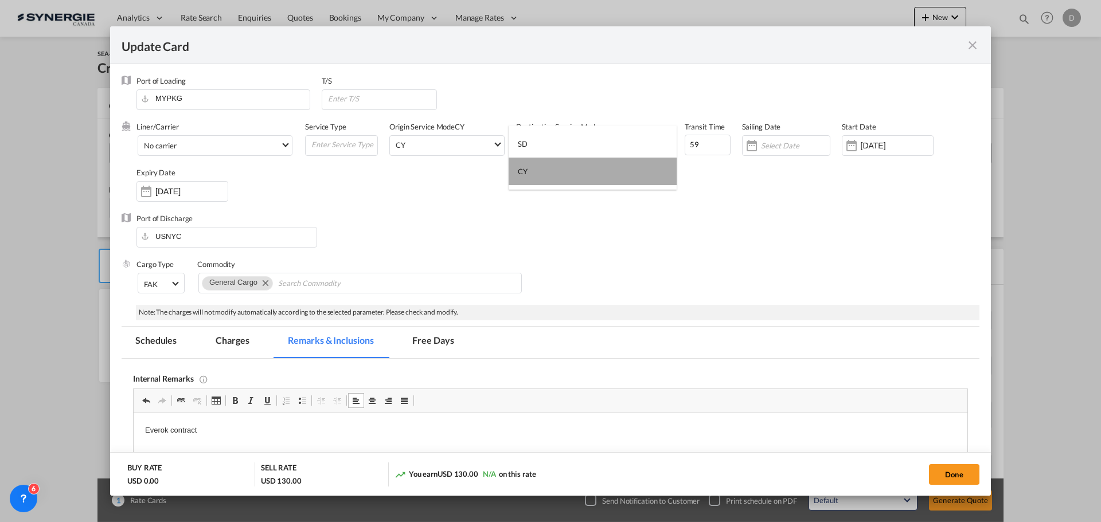
click at [549, 174] on md-option "CY" at bounding box center [593, 172] width 168 height 28
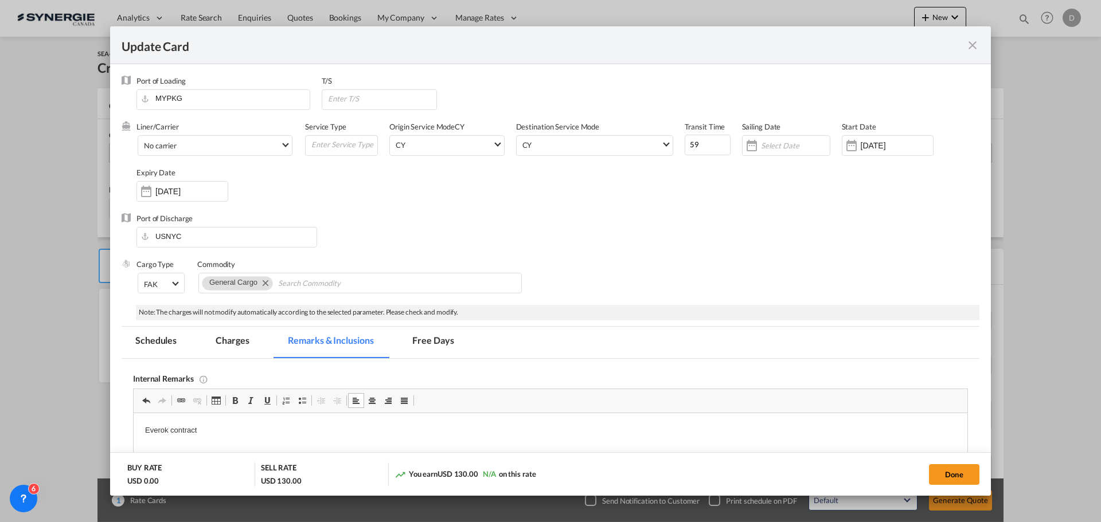
click at [693, 220] on div "Port of Discharge USNYC" at bounding box center [551, 236] width 858 height 46
click at [279, 145] on md-select-value "No carrier" at bounding box center [217, 145] width 149 height 18
click at [212, 85] on input "search" at bounding box center [241, 86] width 200 height 28
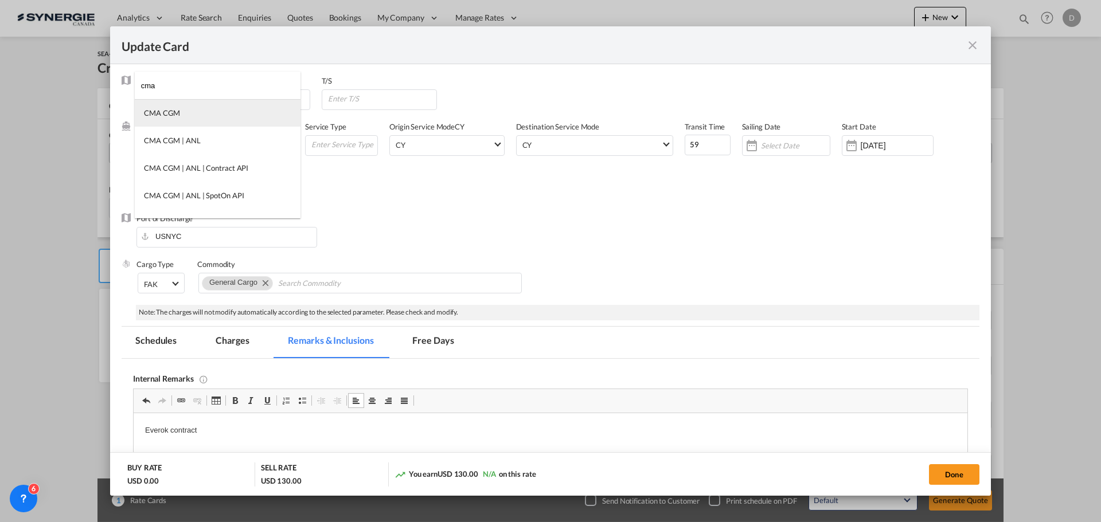
type input "cma"
click at [195, 111] on md-option "CMA CGM" at bounding box center [218, 113] width 166 height 28
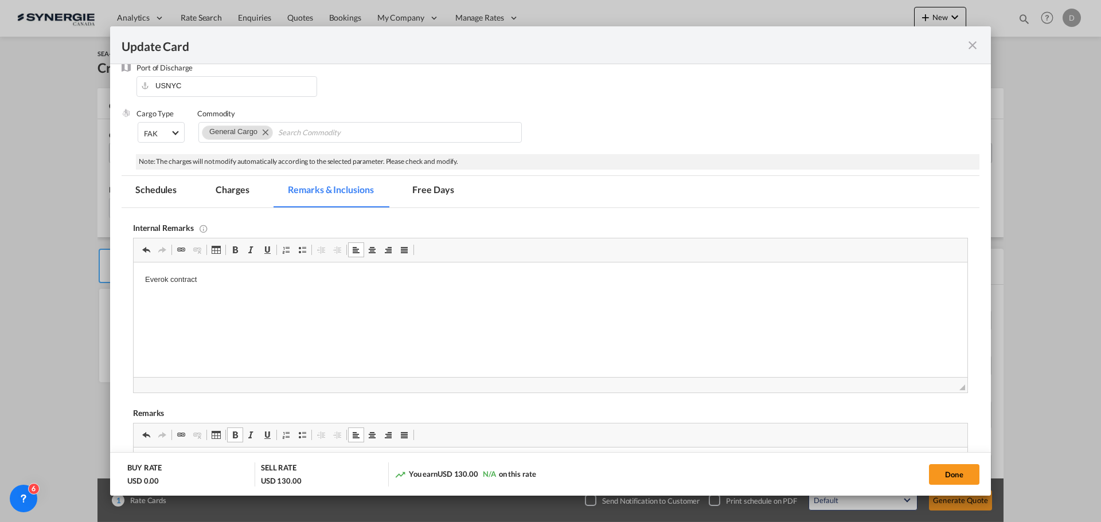
scroll to position [57, 0]
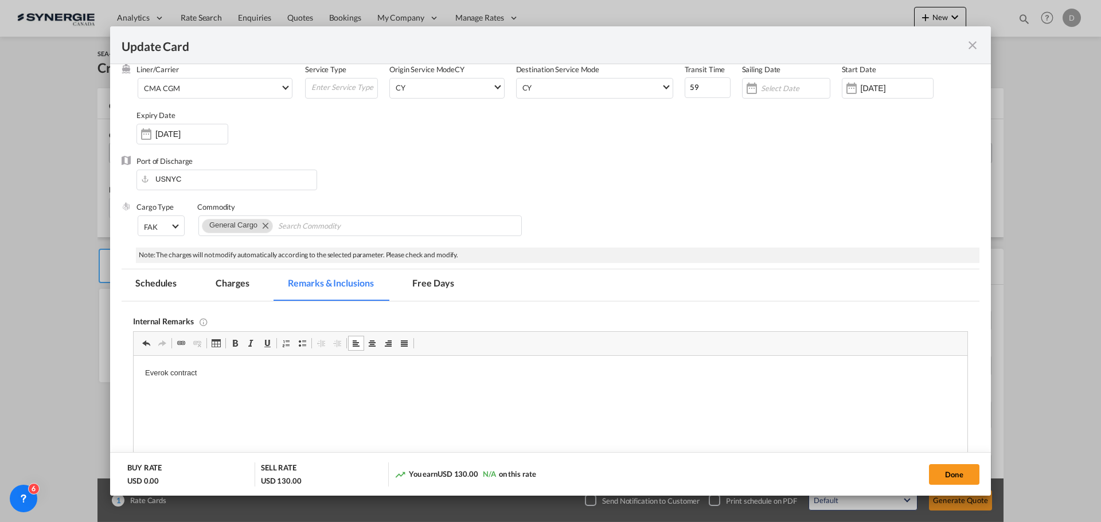
click at [238, 280] on md-tab-item "Charges" at bounding box center [232, 285] width 61 height 32
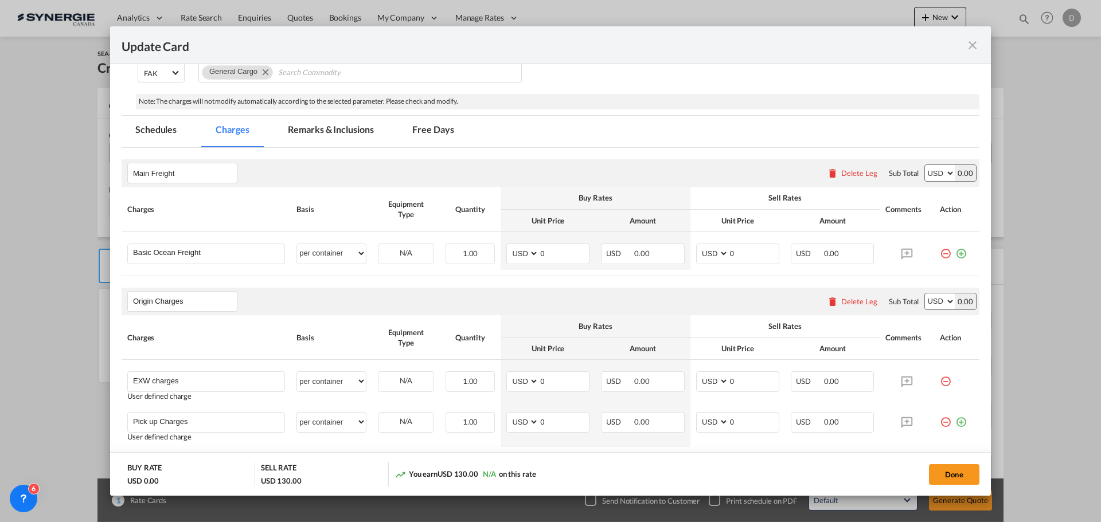
scroll to position [287, 0]
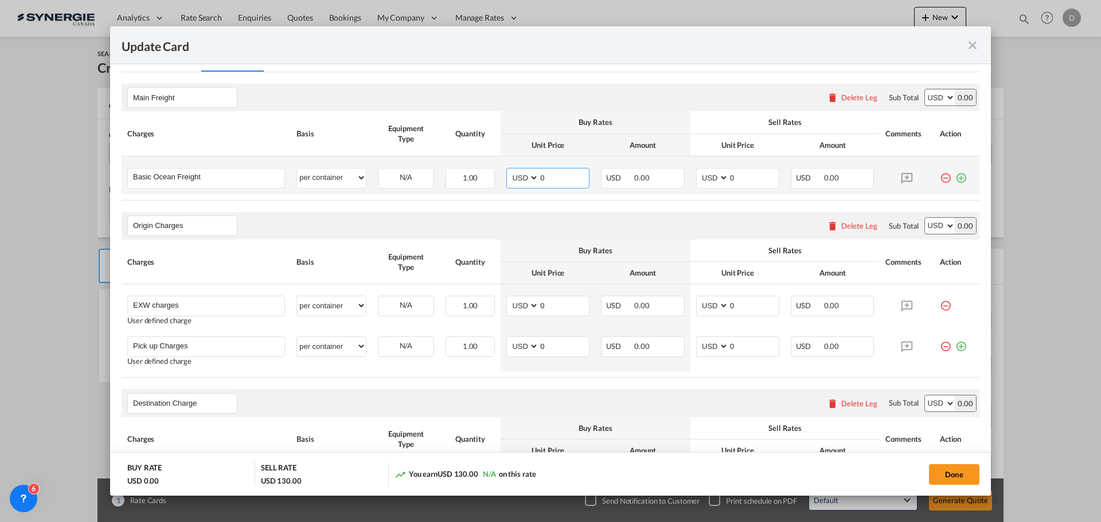
drag, startPoint x: 536, startPoint y: 178, endPoint x: 546, endPoint y: 177, distance: 9.8
click at [546, 177] on input "0" at bounding box center [564, 177] width 50 height 17
type input "3151"
type input "3355"
click at [847, 225] on div "Delete Leg" at bounding box center [859, 225] width 36 height 9
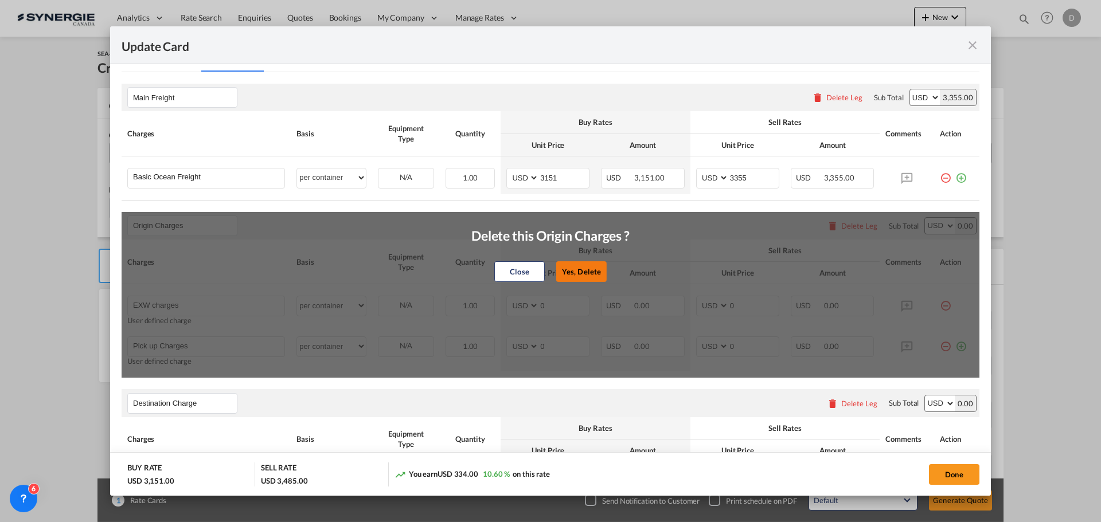
click at [567, 269] on button "Yes, Delete" at bounding box center [581, 271] width 50 height 21
type input "Destination Charge"
type input "Port Fees"
type input "Drayage"
type input "Doc and Handling fees"
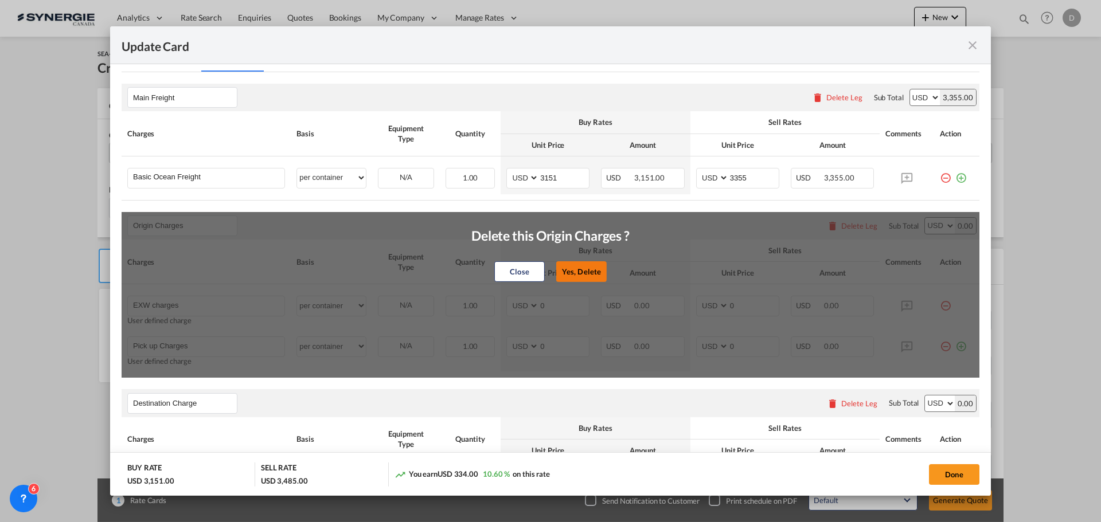
type input "E-manifest"
select select "per B/L"
type input "35"
type input "Doc fee"
select select "per B/L"
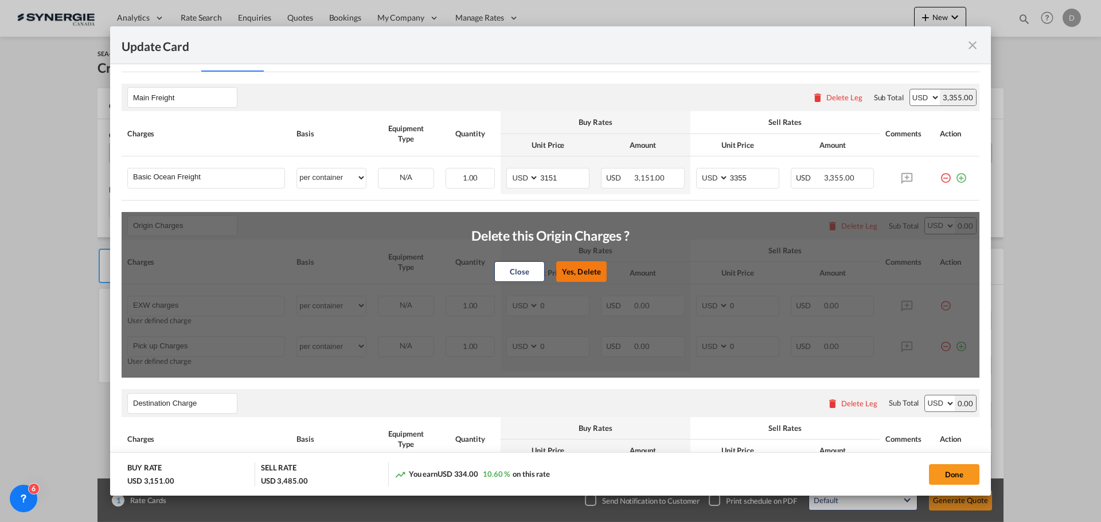
type input "30"
type input "Handling fee"
select select "per B/L"
type input "65"
type input "Cargo Coverage"
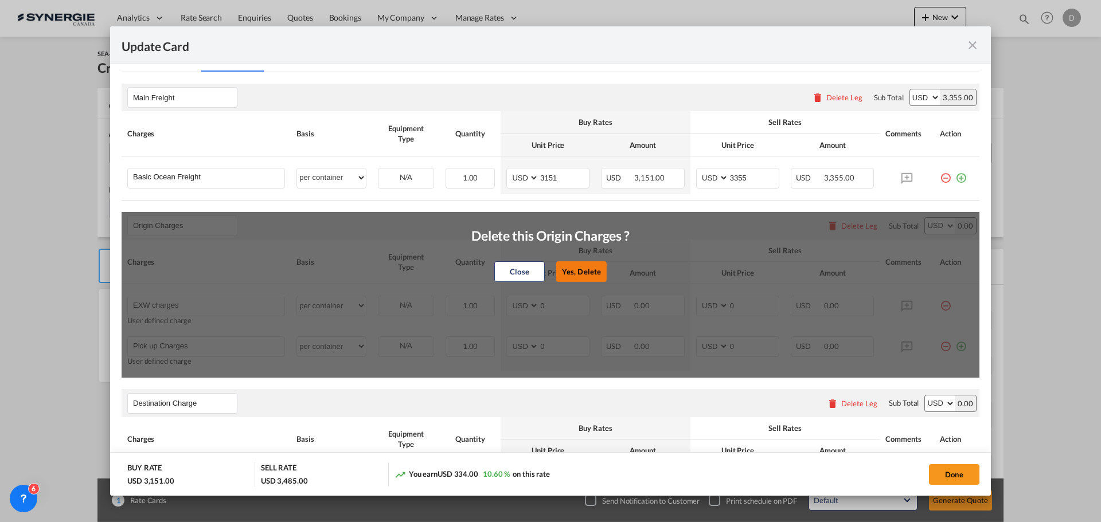
type input "Cargo Coverage - Rate to be confirmed depending on commodity and value Min 50 U…"
select select "per shipment"
type input "0"
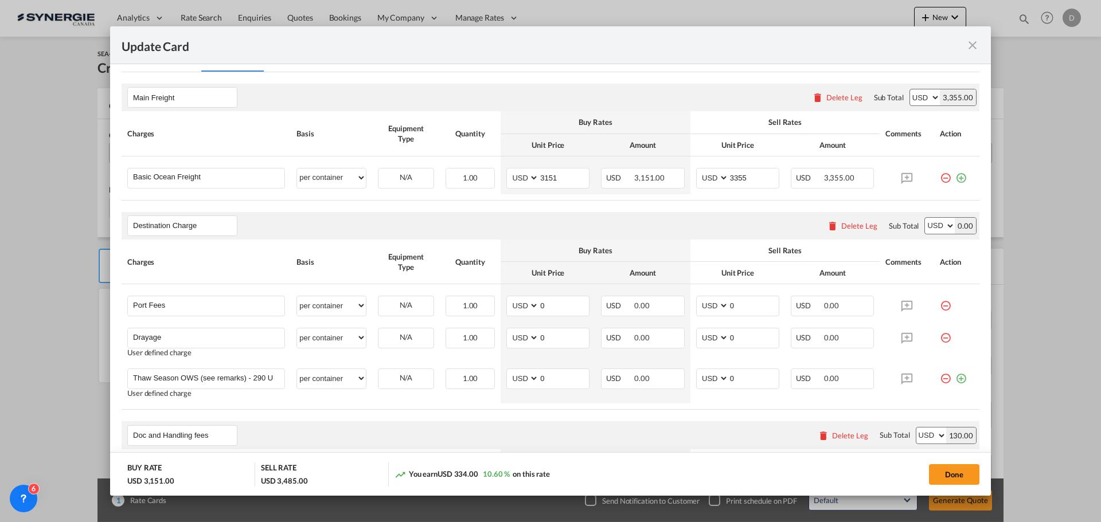
click at [848, 226] on div "Delete Leg" at bounding box center [859, 225] width 36 height 9
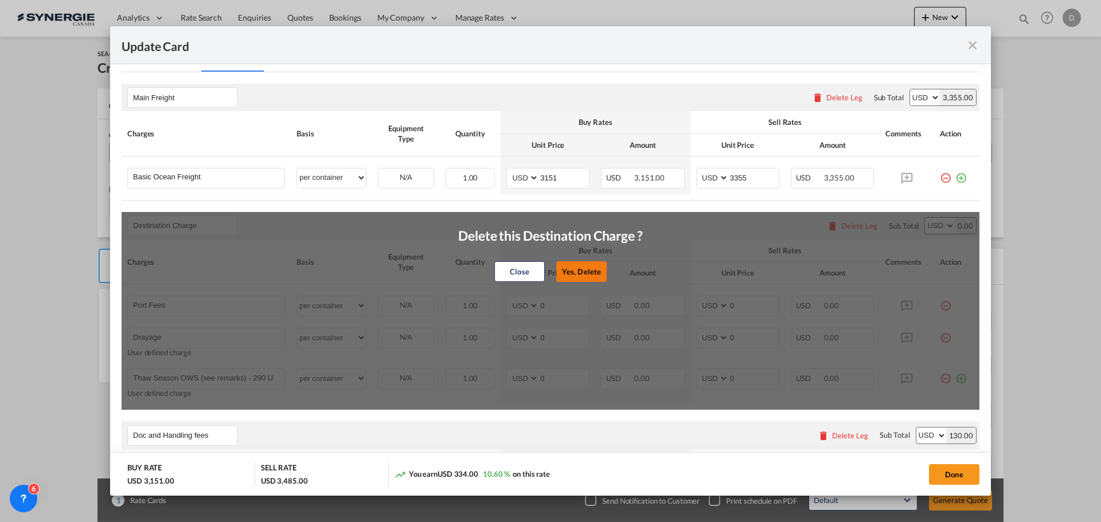
click at [594, 271] on button "Yes, Delete" at bounding box center [581, 271] width 50 height 21
type input "Doc and Handling fees"
type input "E-manifest"
select select "per B/L"
type input "35"
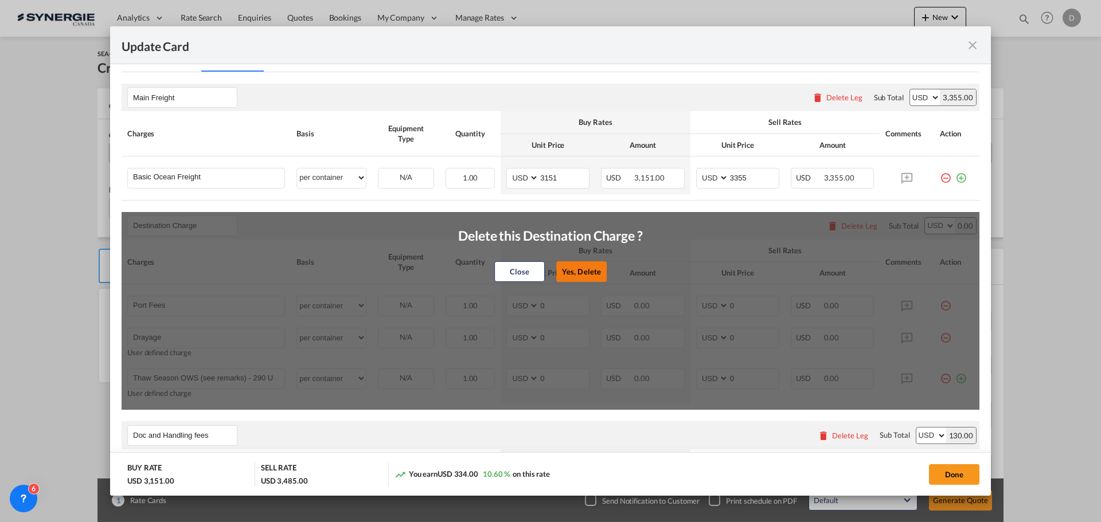
type input "Doc fee"
select select "per B/L"
type input "30"
type input "Cargo Coverage"
type input "Cargo Coverage - Rate to be confirmed depending on commodity and value Min 50 U…"
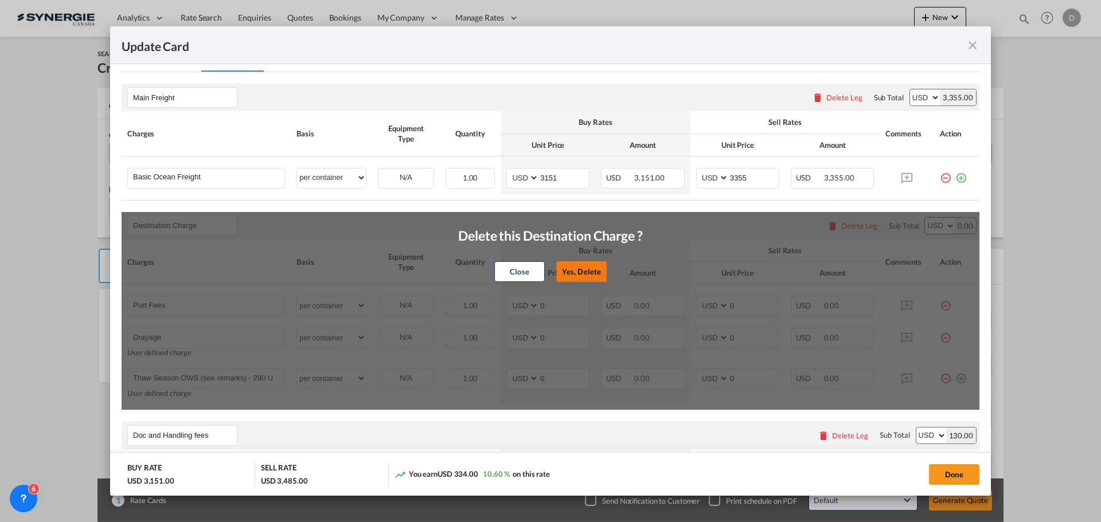
select select "per shipment"
type input "0"
type input "Handling fee"
select select "per B/L"
type input "65"
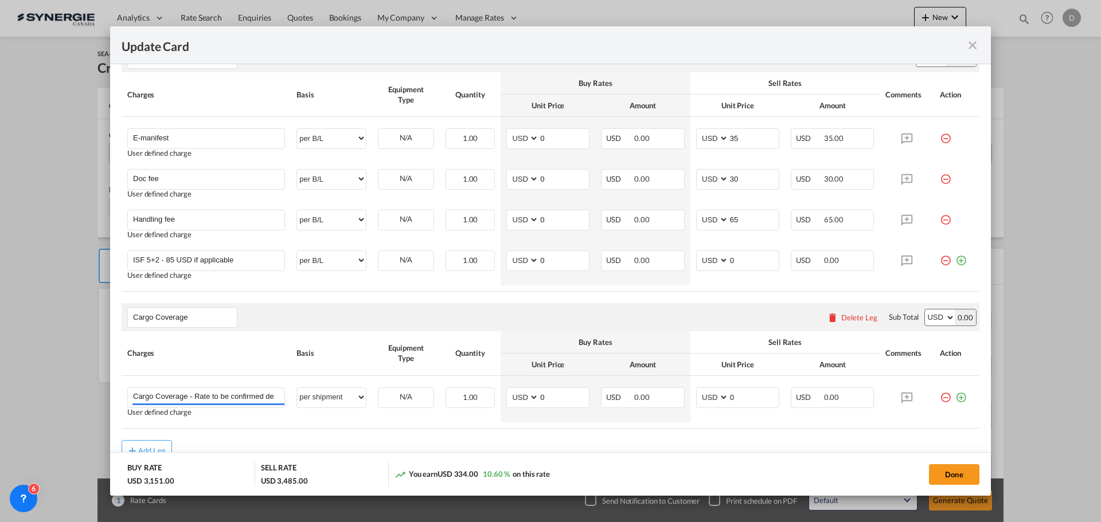
scroll to position [459, 0]
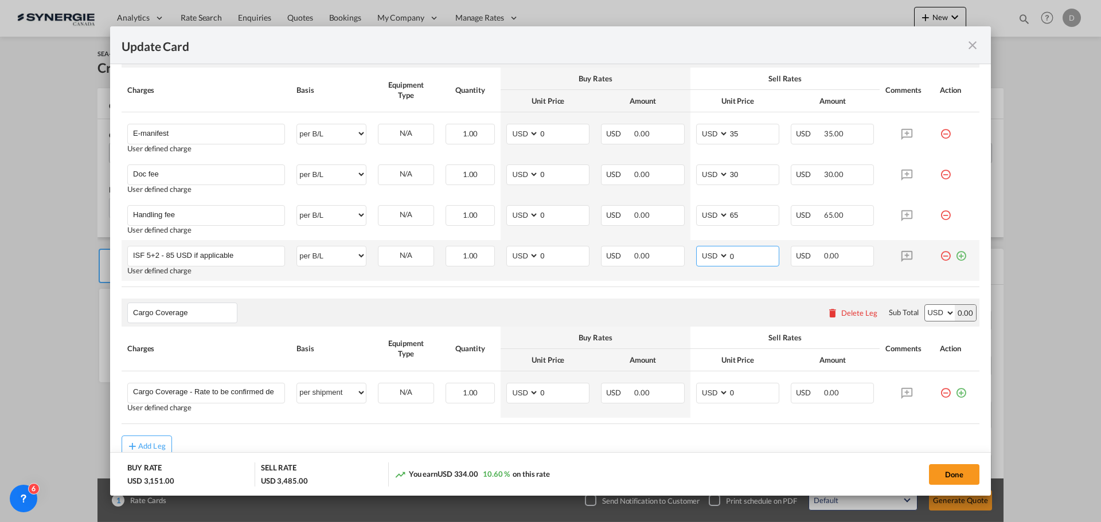
drag, startPoint x: 723, startPoint y: 257, endPoint x: 738, endPoint y: 260, distance: 15.1
click at [738, 260] on input "0" at bounding box center [754, 255] width 50 height 17
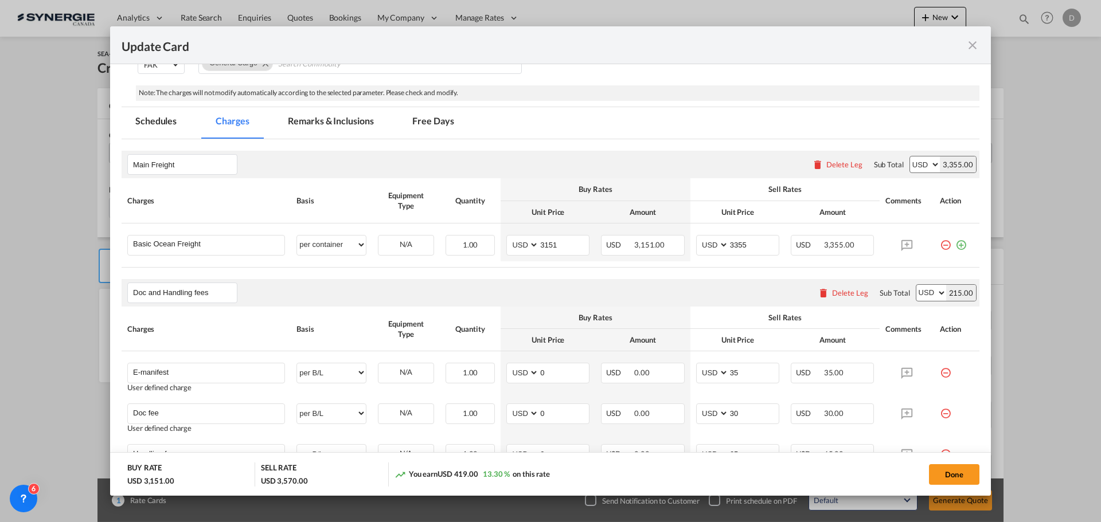
scroll to position [115, 0]
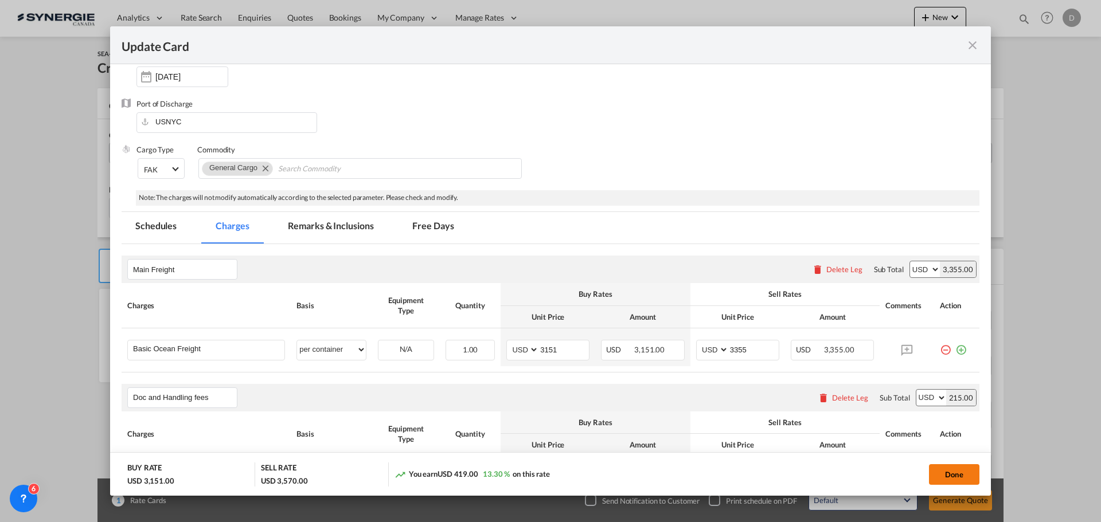
type input "85"
click at [949, 475] on button "Done" at bounding box center [954, 474] width 50 height 21
type input "23 Sep 2025"
type input "29 Sep 2025"
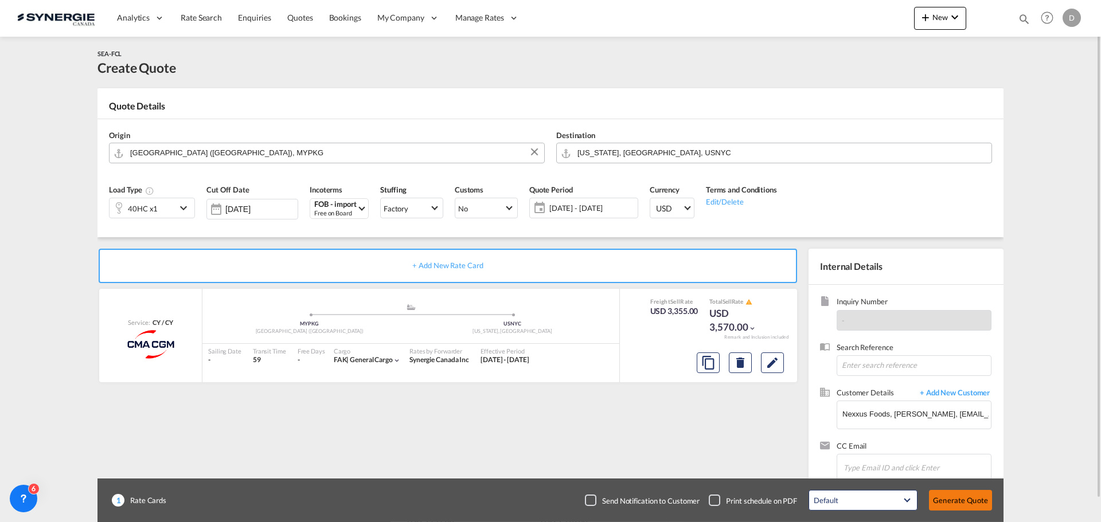
click at [954, 503] on button "Generate Quote" at bounding box center [960, 500] width 63 height 21
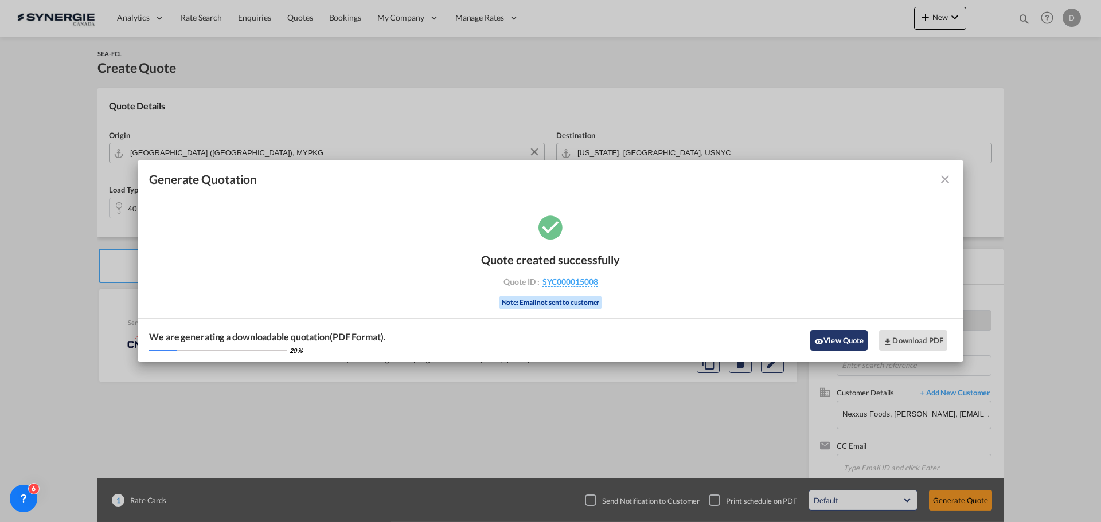
click at [830, 340] on button "View Quote" at bounding box center [838, 340] width 57 height 21
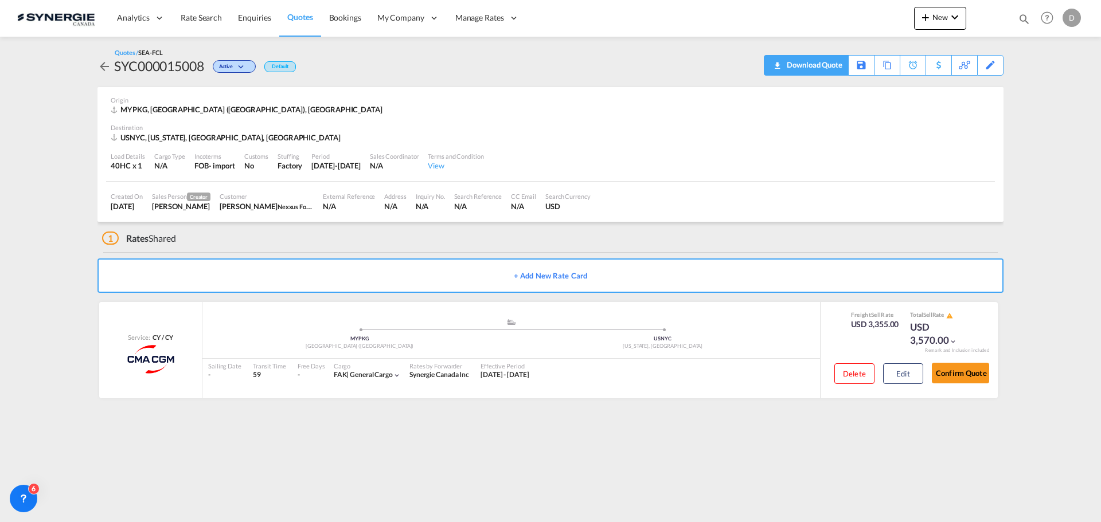
click at [835, 61] on div "Download Quote" at bounding box center [813, 65] width 58 height 18
click at [927, 16] on md-icon "icon-plus 400-fg" at bounding box center [925, 17] width 14 height 14
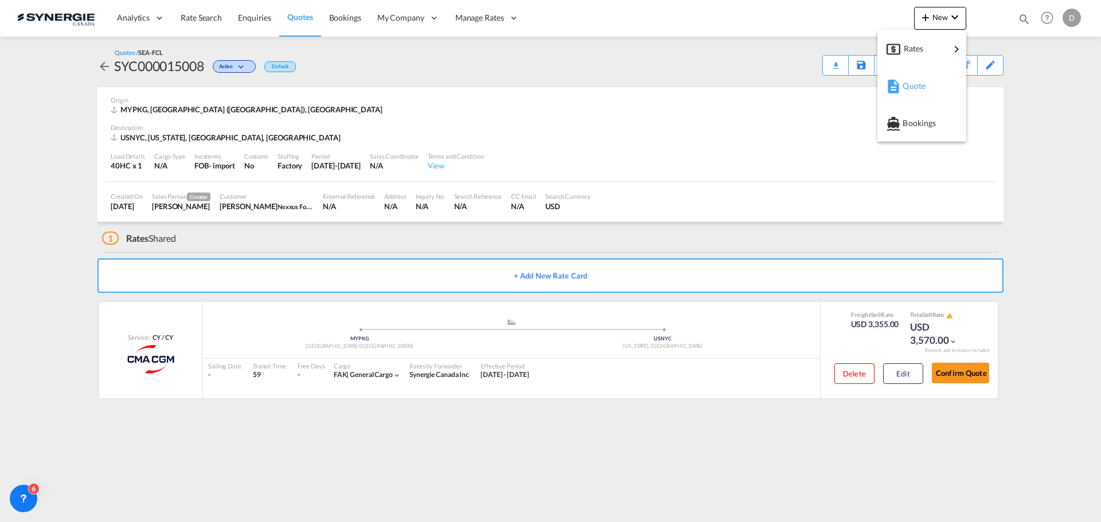
click at [928, 80] on div "Quote" at bounding box center [923, 86] width 42 height 29
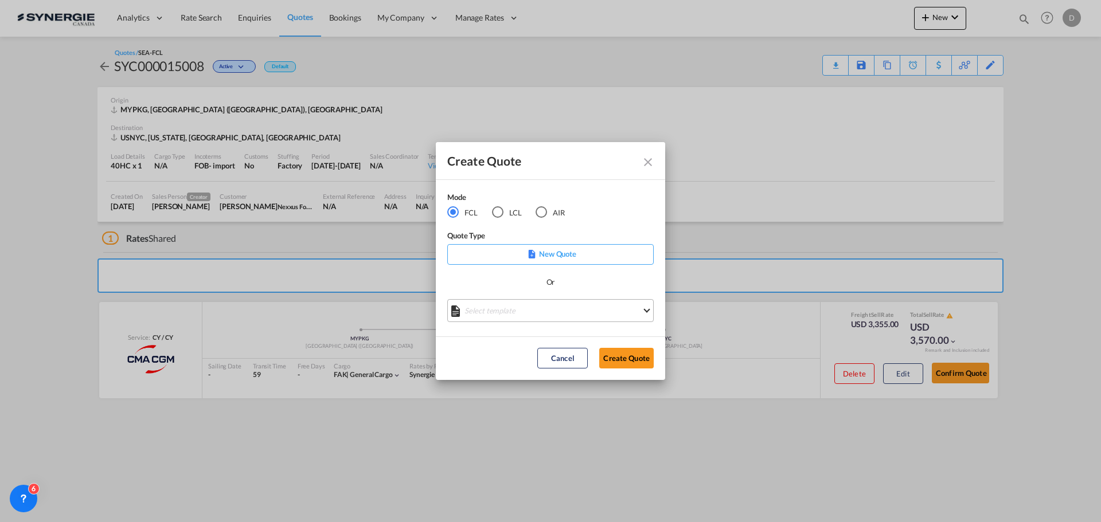
click at [543, 307] on md-select "Select template *NEW* FCL FREEHAND / DAP Pablo Gomez Saldarriaga | 10 Jul 2025 …" at bounding box center [550, 310] width 206 height 23
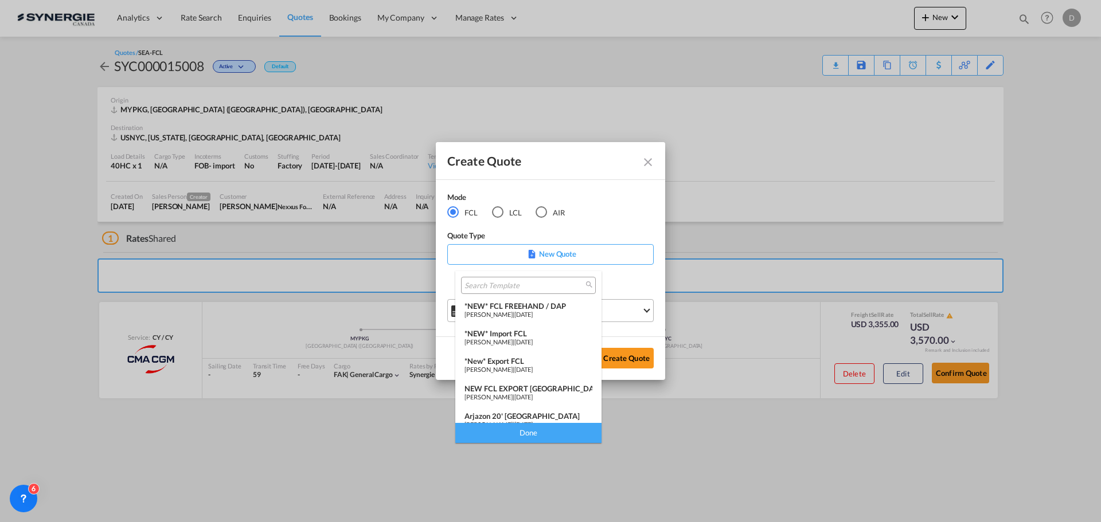
click at [543, 307] on div "*NEW* FCL FREEHAND / DAP" at bounding box center [528, 306] width 128 height 9
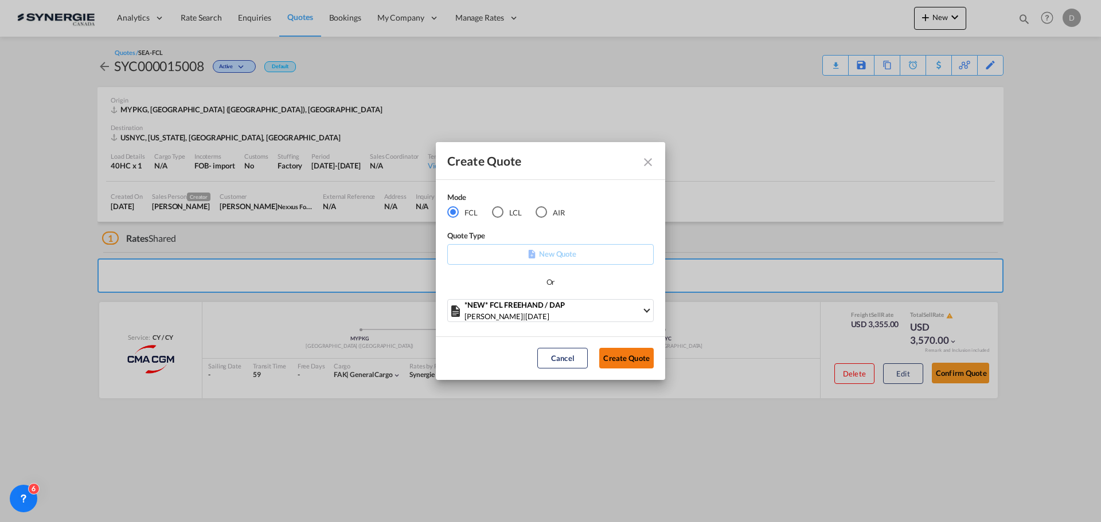
click at [627, 362] on button "Create Quote" at bounding box center [626, 358] width 54 height 21
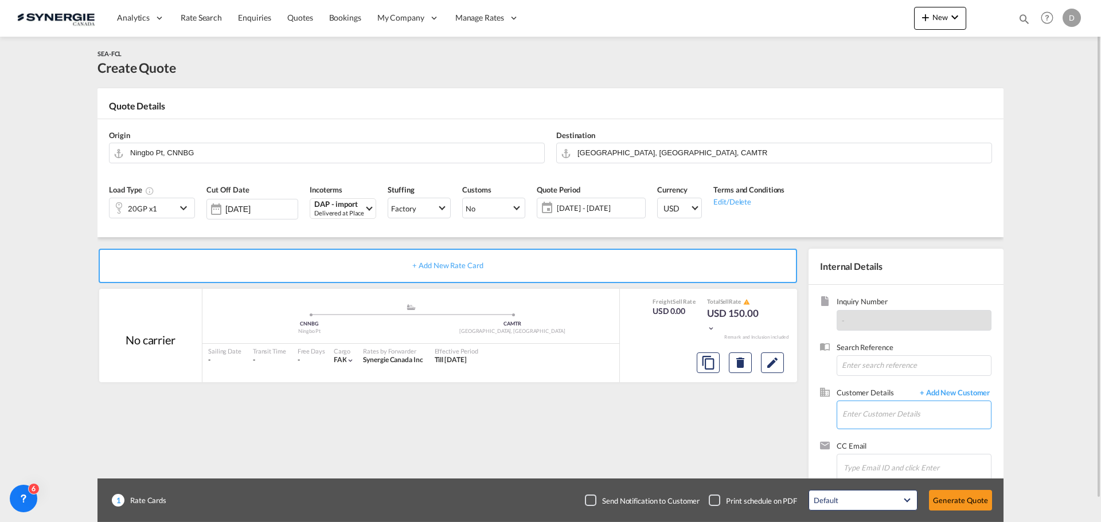
click at [890, 414] on input "Enter Customer Details" at bounding box center [916, 414] width 148 height 26
paste input "kkacar@tibagroup.com"
type input "kkacar@tibagroup.com"
click at [972, 389] on span "+ Add New Customer" at bounding box center [952, 394] width 77 height 13
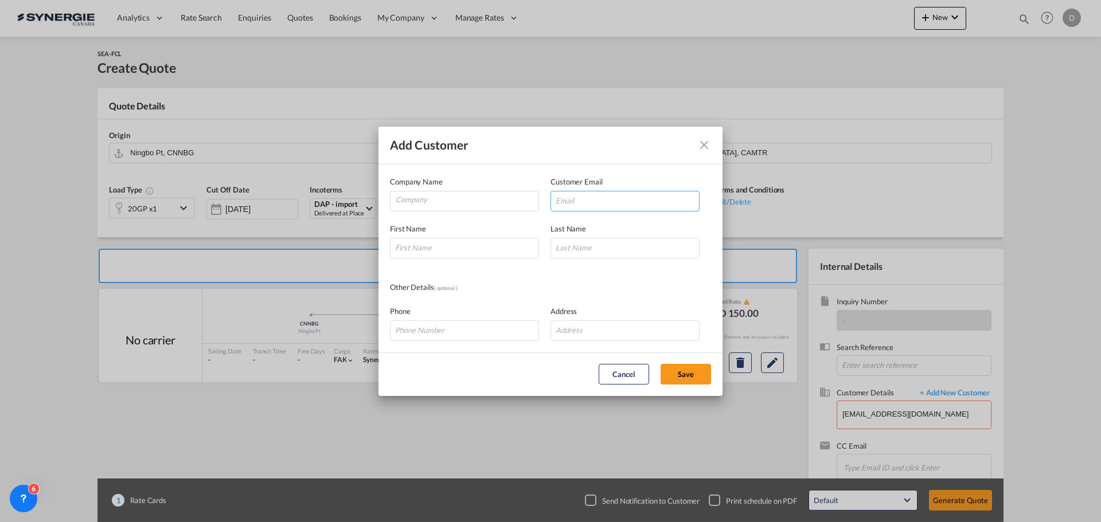
drag, startPoint x: 568, startPoint y: 197, endPoint x: 558, endPoint y: 190, distance: 12.7
click at [568, 195] on input "Add Customer Company ..." at bounding box center [624, 201] width 149 height 21
paste input "kkacar@tibagroup.com"
type input "kkacar@tibagroup.com"
click at [418, 198] on input "Company" at bounding box center [467, 199] width 143 height 17
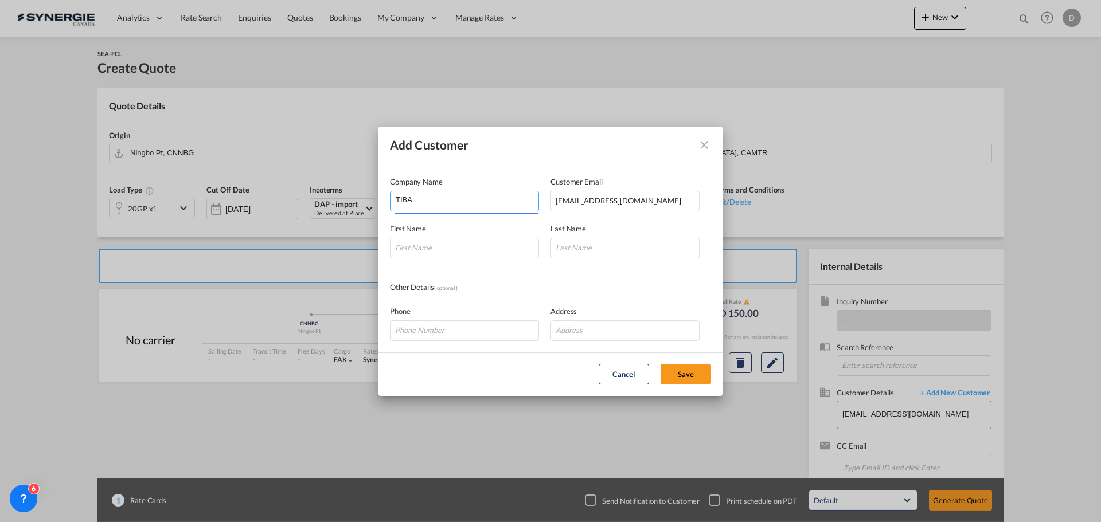
type input "TIBA"
click at [461, 251] on html "Analytics Reports Dashboard Rate Search Enquiries Quotes" at bounding box center [550, 261] width 1101 height 522
click at [475, 253] on input "Add Customer Company ..." at bounding box center [464, 248] width 149 height 21
paste input "Kevser"
type input "Kevser"
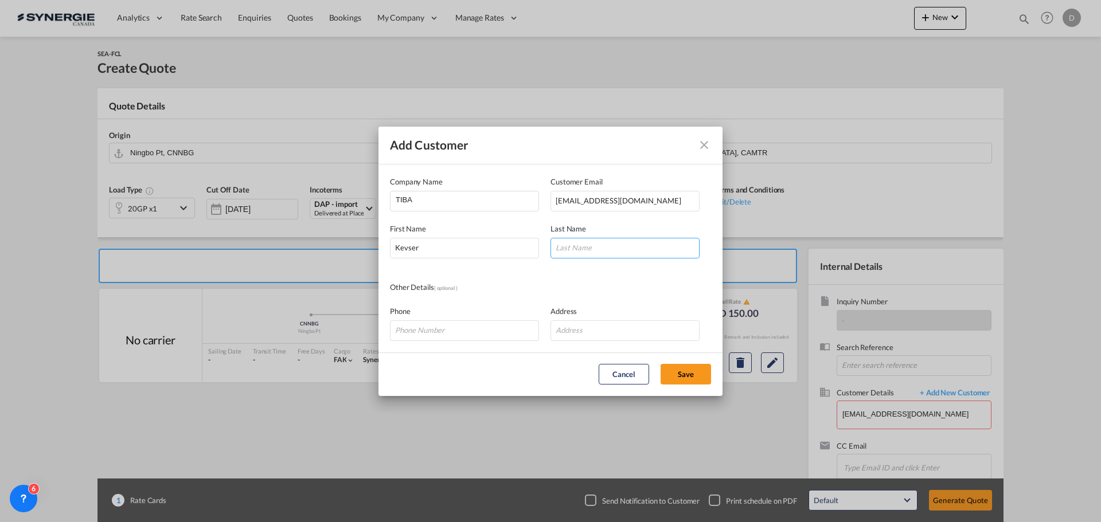
click at [627, 247] on input "Add Customer Company ..." at bounding box center [624, 248] width 149 height 21
paste input "Kacar"
type input "Kacar"
click at [630, 289] on div "Other Details ( optional )" at bounding box center [550, 287] width 321 height 13
click at [679, 370] on button "Save" at bounding box center [685, 374] width 50 height 21
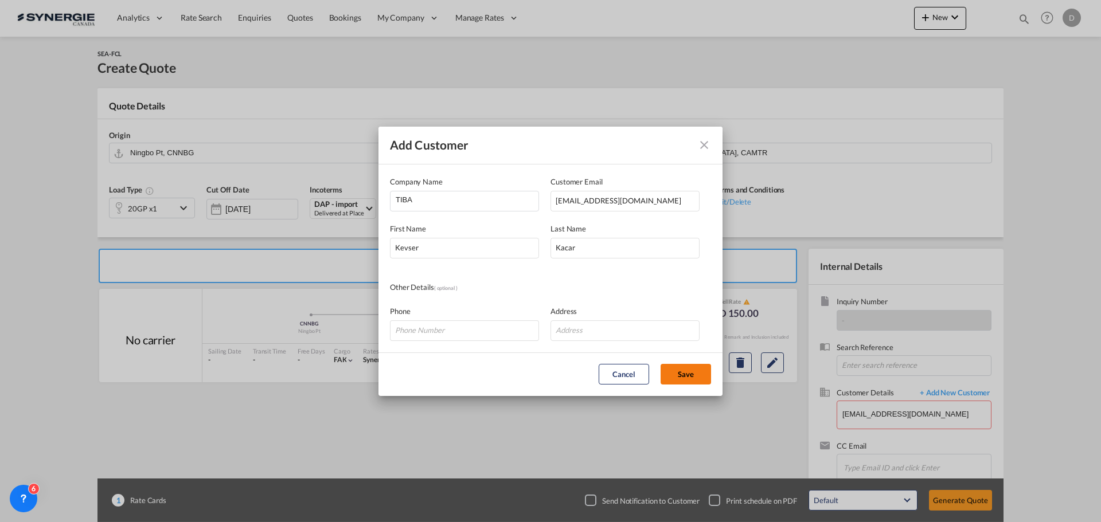
type input "TIBA, Kevser Kacar, kkacar@tibagroup.com"
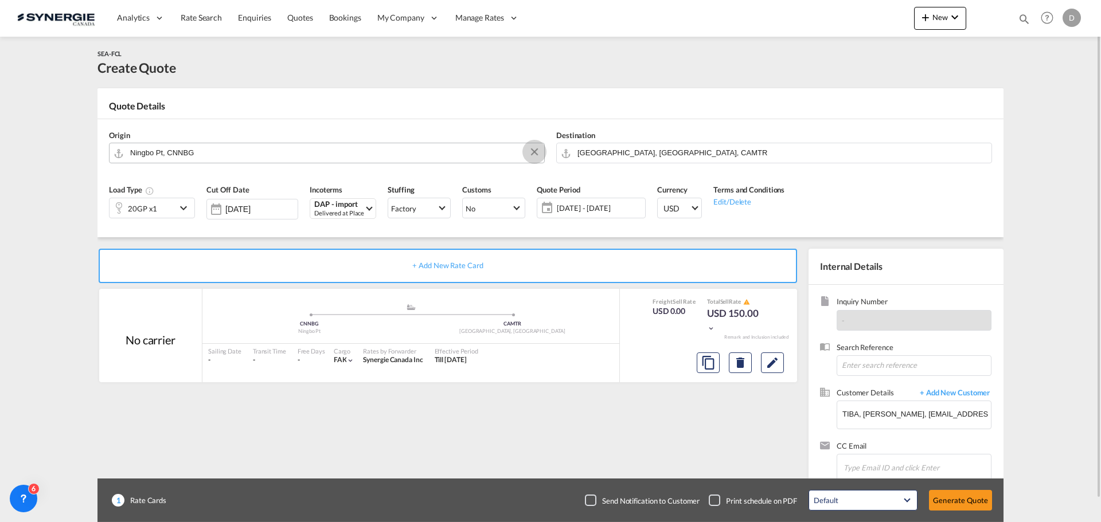
click at [533, 146] on button "Clear Input" at bounding box center [534, 151] width 17 height 17
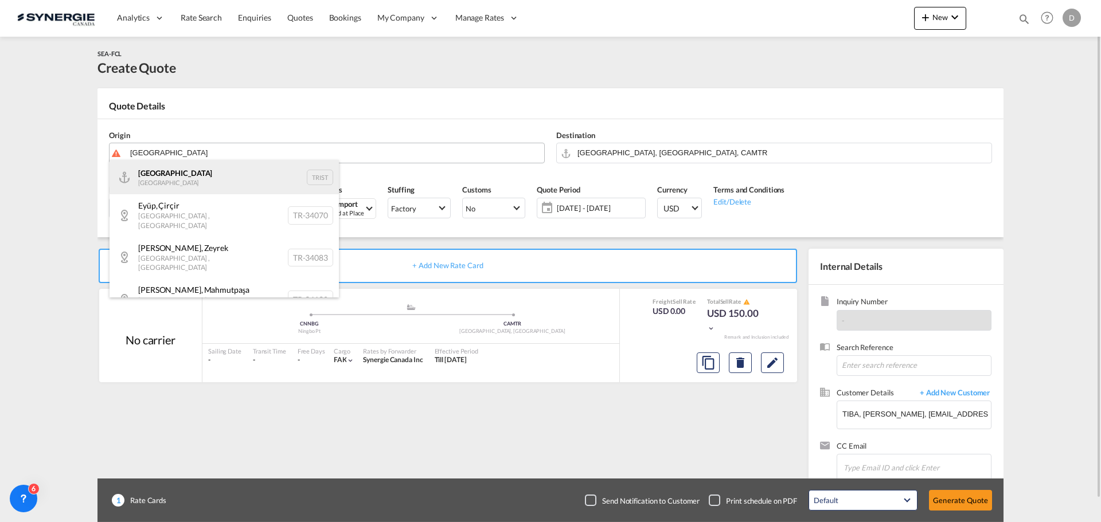
click at [159, 174] on div "Istanbul Turkey TRIST" at bounding box center [223, 177] width 229 height 34
type input "Istanbul, TRIST"
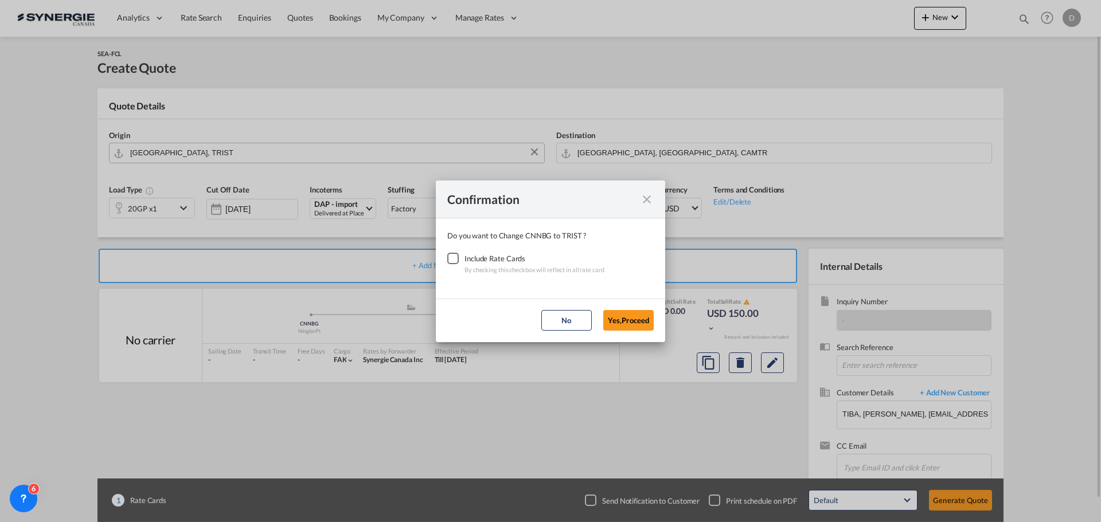
click at [448, 253] on div "Checkbox No Ink" at bounding box center [452, 258] width 11 height 11
drag, startPoint x: 642, startPoint y: 319, endPoint x: 619, endPoint y: 308, distance: 26.2
click at [641, 319] on button "Yes,Proceed" at bounding box center [628, 320] width 50 height 21
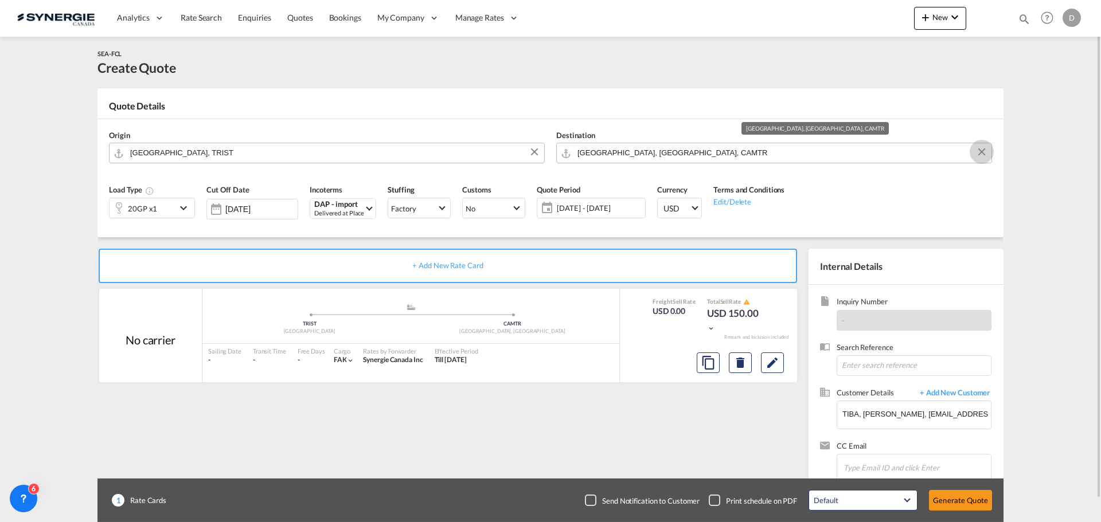
click at [981, 154] on button "Clear Input" at bounding box center [981, 151] width 17 height 17
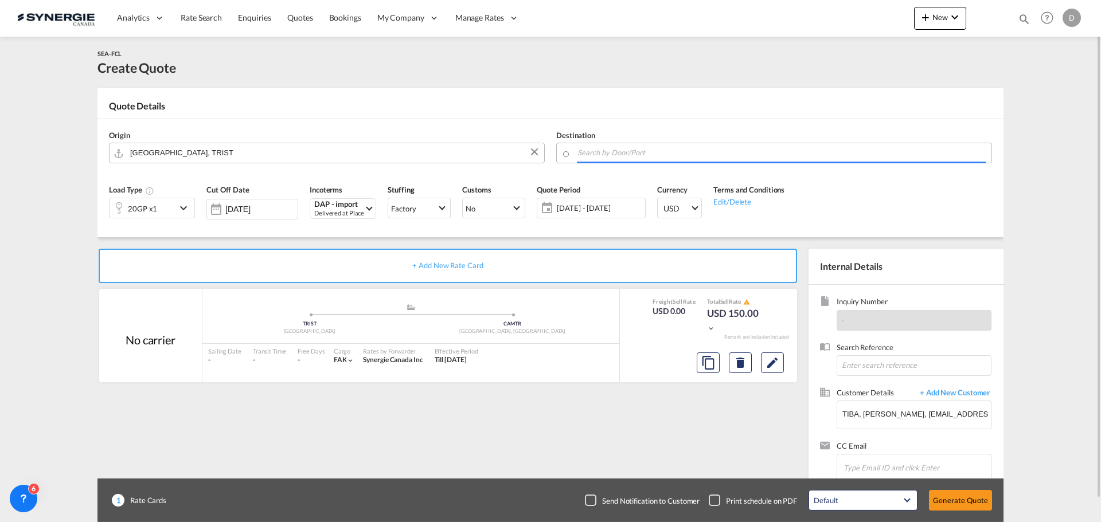
paste input "Baie-du-Febvre"
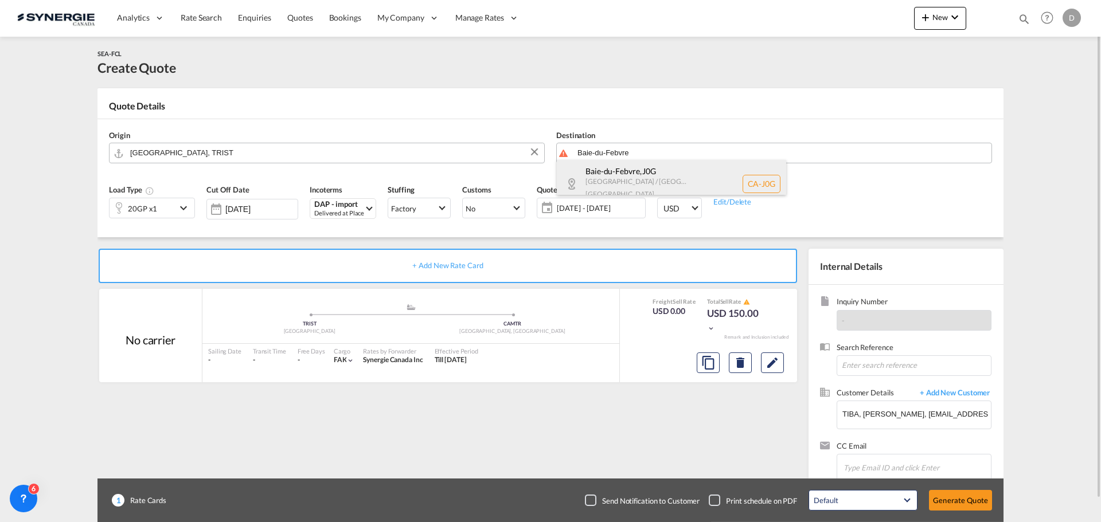
click at [655, 174] on div "Baie-du-Febvre , J0G Quebec / Québec Canada CA-J0G" at bounding box center [671, 184] width 229 height 48
type input "CA-J0G, Baie-du-Febvre, Quebec / Québec"
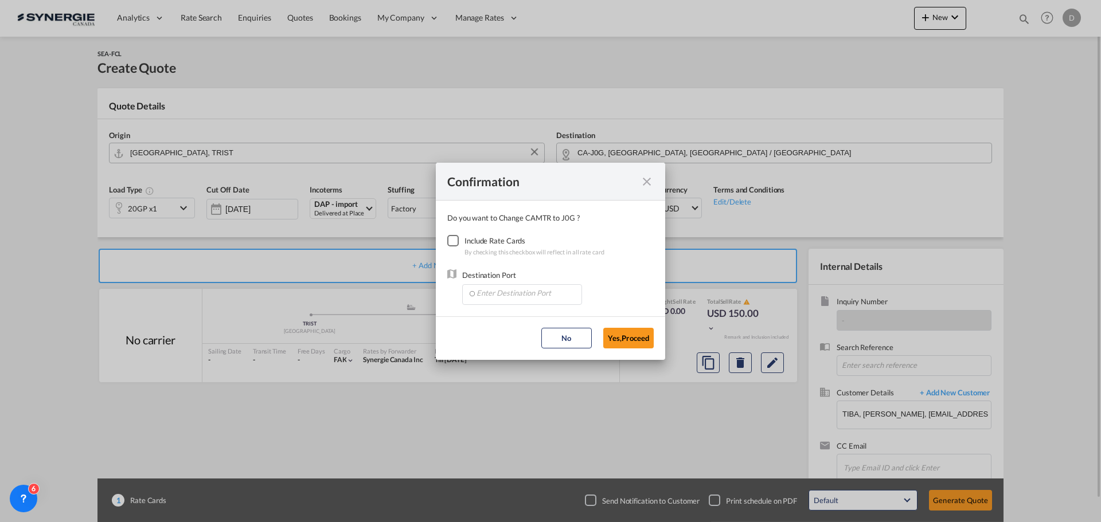
click at [451, 241] on div "Checkbox No Ink" at bounding box center [452, 240] width 11 height 11
click at [513, 288] on input "Enter Destination Port" at bounding box center [525, 293] width 114 height 17
click at [515, 350] on span "CAMTR, Montreal, QC, Canada, North America, Americas" at bounding box center [701, 347] width 450 height 10
type input "CAMTR, Montreal, QC, Canada, North America, Americas"
click at [639, 333] on button "Yes,Proceed" at bounding box center [628, 338] width 50 height 21
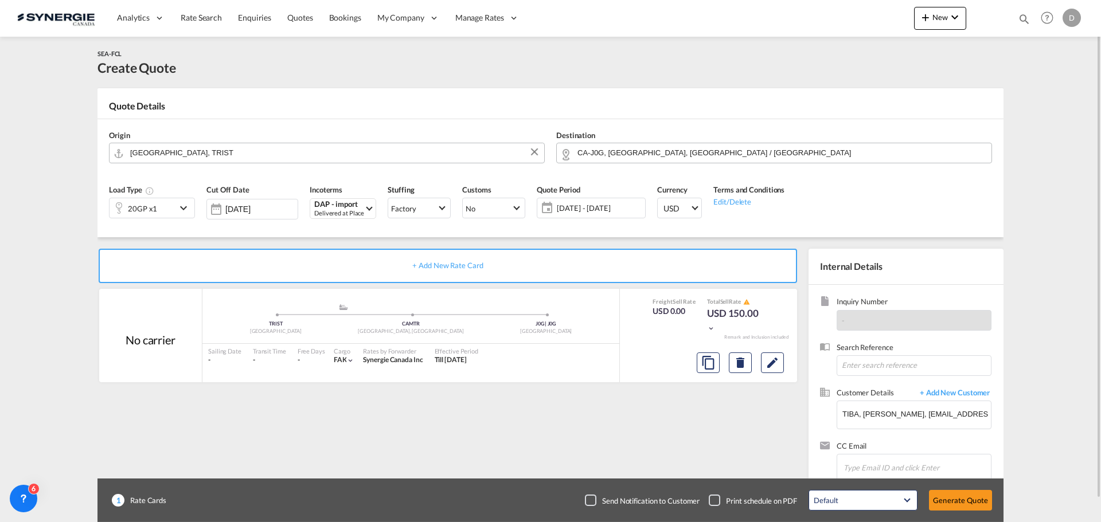
click at [614, 210] on span "24 Sep - 24 Oct 2025" at bounding box center [599, 208] width 85 height 10
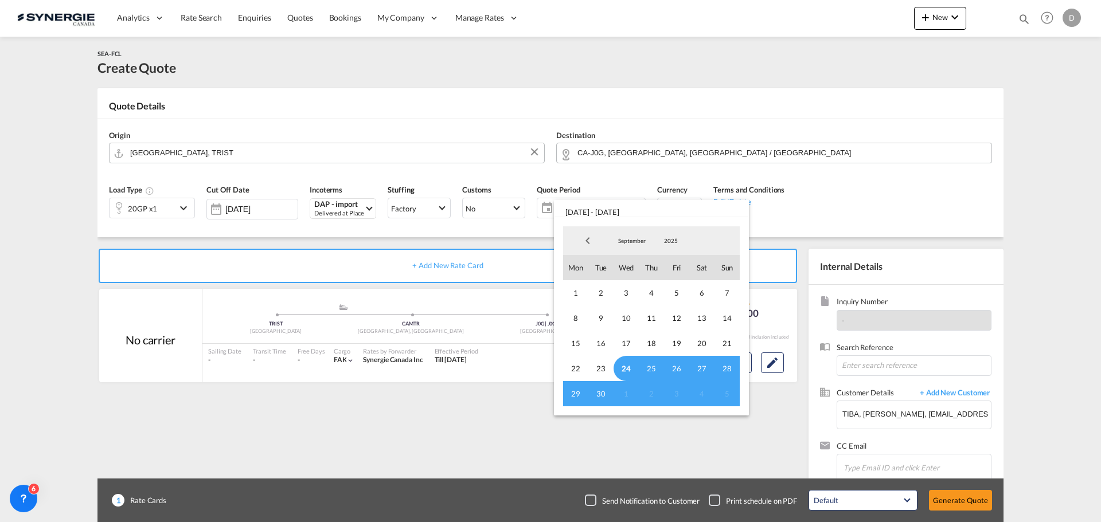
click at [837, 208] on md-backdrop at bounding box center [550, 261] width 1101 height 522
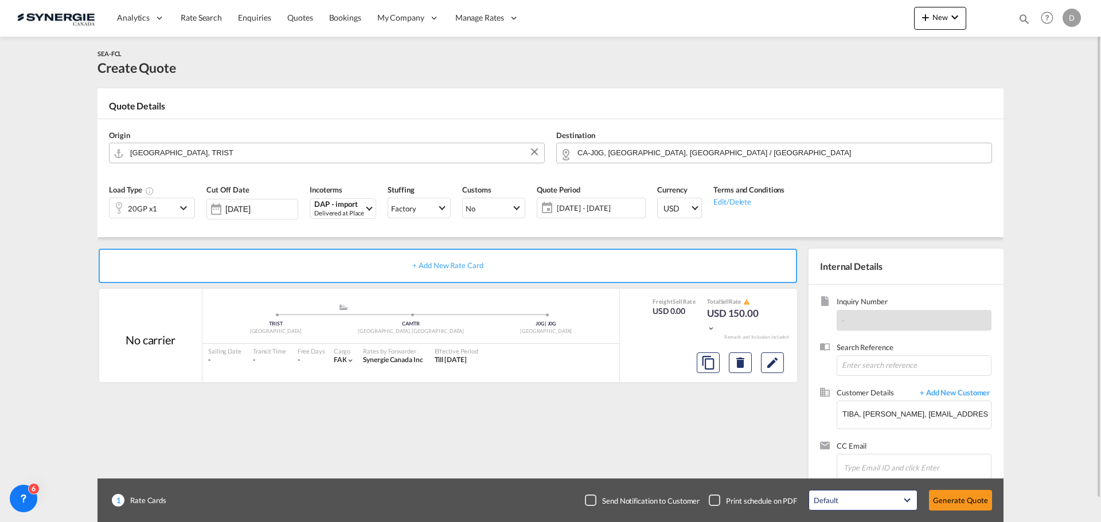
click at [180, 209] on md-icon "icon-chevron-down" at bounding box center [185, 208] width 17 height 14
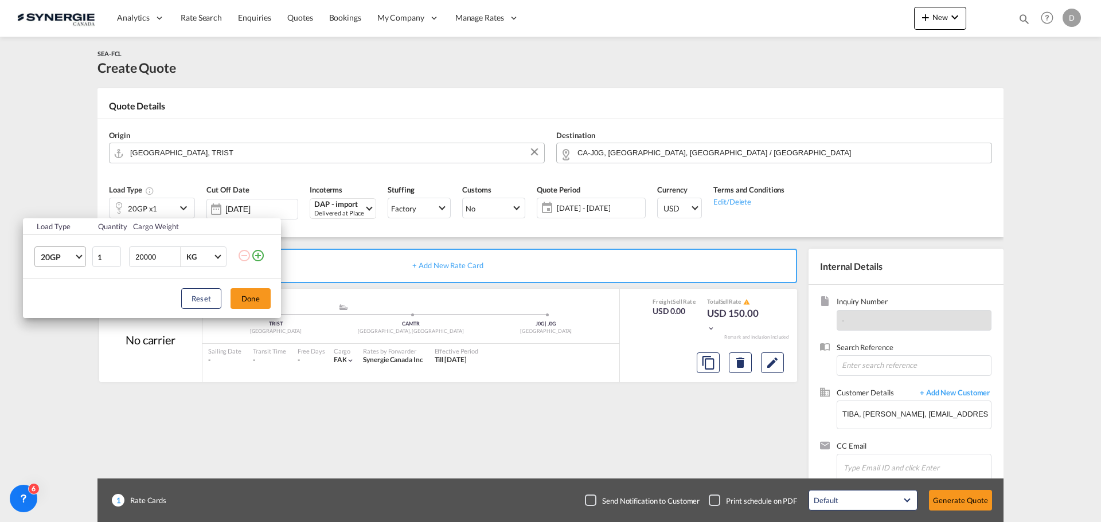
click at [77, 255] on span "Choose: \a20GP" at bounding box center [79, 256] width 6 height 6
click at [65, 316] on md-option "40HC" at bounding box center [71, 313] width 78 height 28
click at [248, 296] on button "Done" at bounding box center [250, 298] width 40 height 21
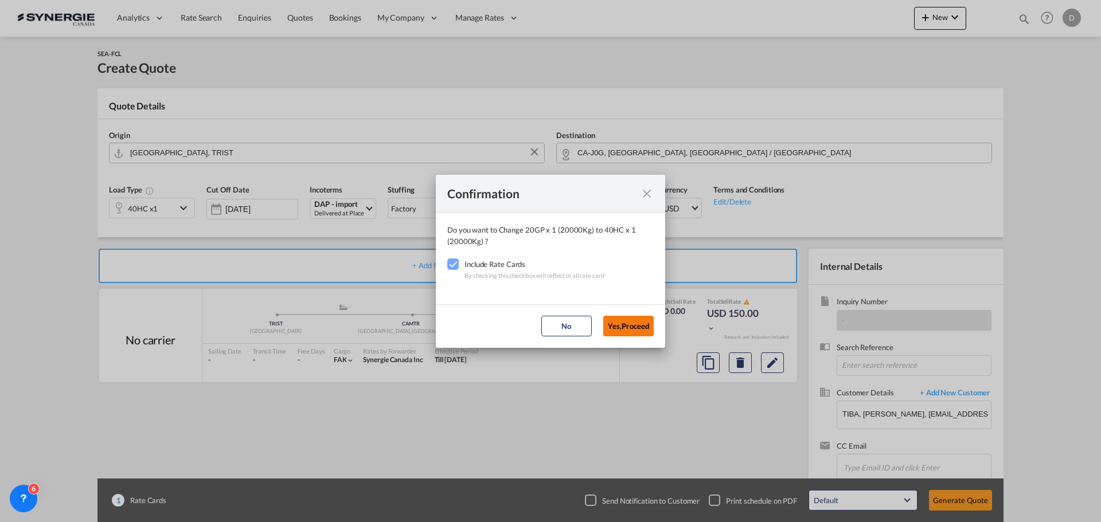
click at [638, 326] on button "Yes,Proceed" at bounding box center [628, 326] width 50 height 21
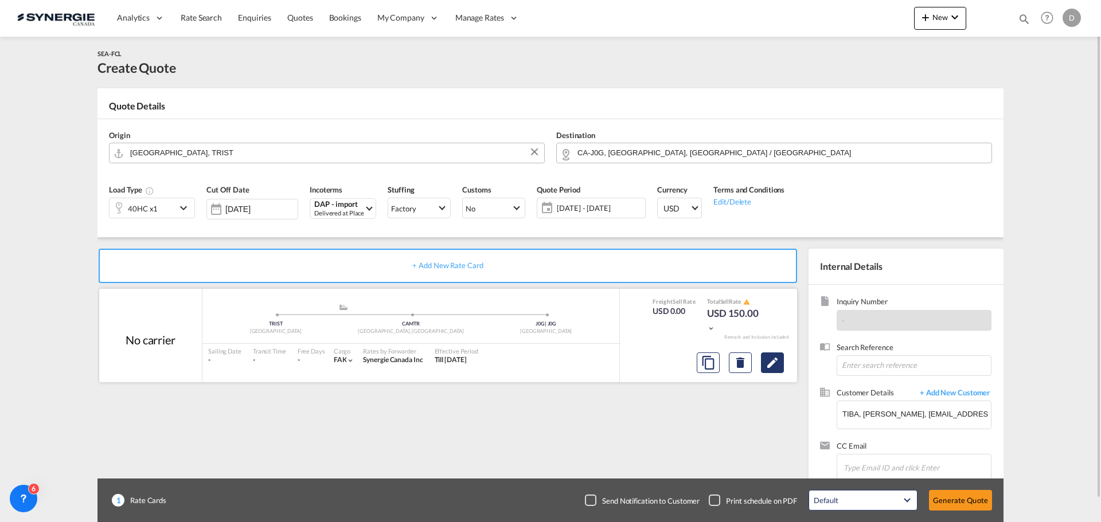
click at [773, 368] on md-icon "Edit" at bounding box center [772, 363] width 14 height 14
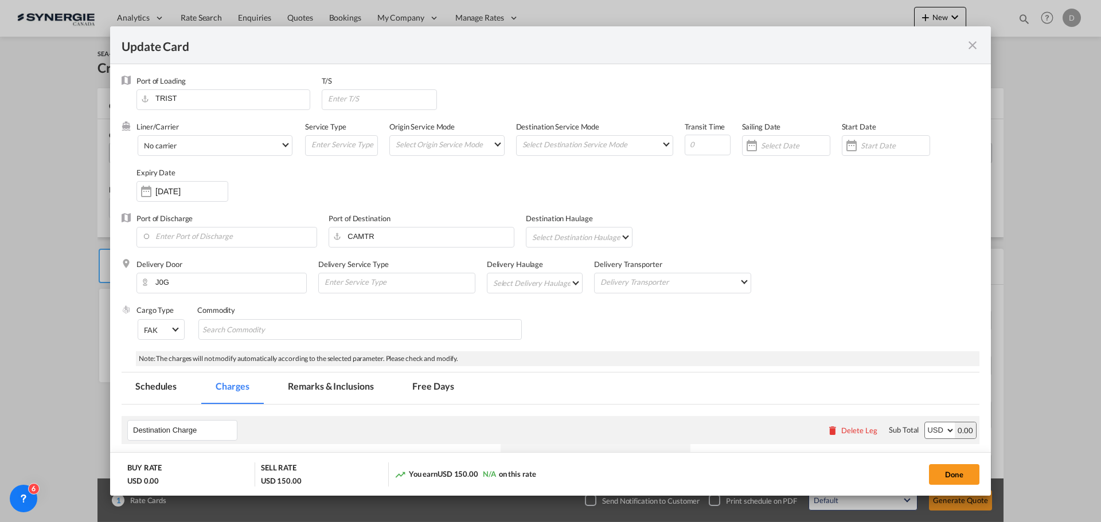
click at [971, 45] on md-icon "icon-close fg-AAA8AD m-0 pointer" at bounding box center [972, 45] width 14 height 14
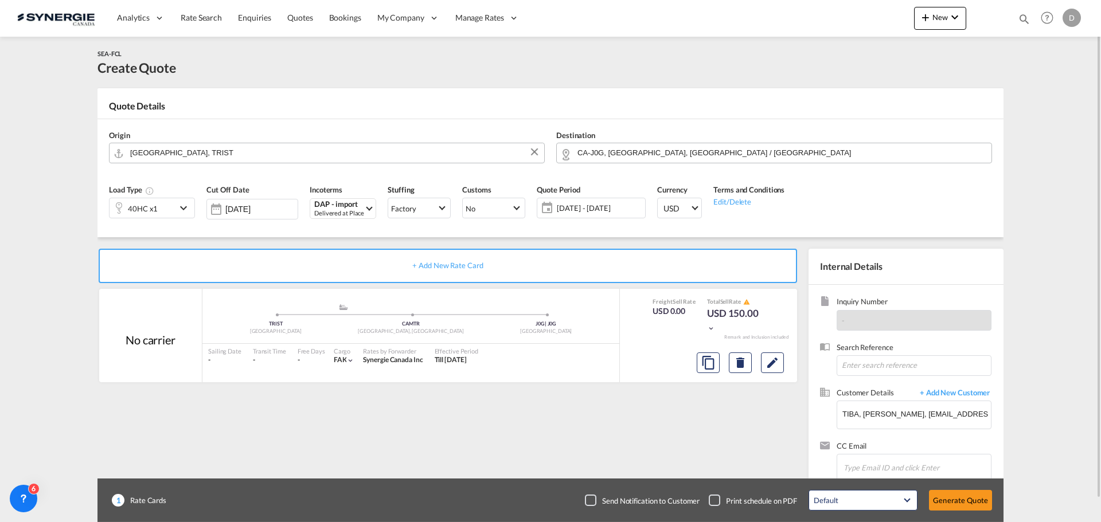
click at [185, 209] on md-icon "icon-chevron-down" at bounding box center [185, 208] width 17 height 14
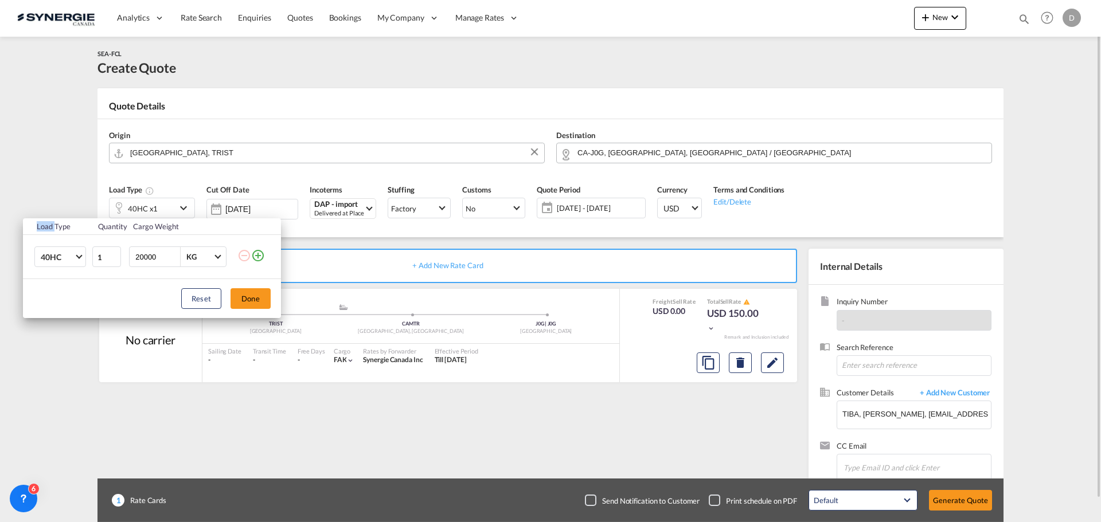
click at [185, 209] on div "Load Type Quantity Cargo Weight 40HC 20GP 40GP 40HC 45HC 20RE 40RE 40HR 20OT 40…" at bounding box center [550, 261] width 1101 height 522
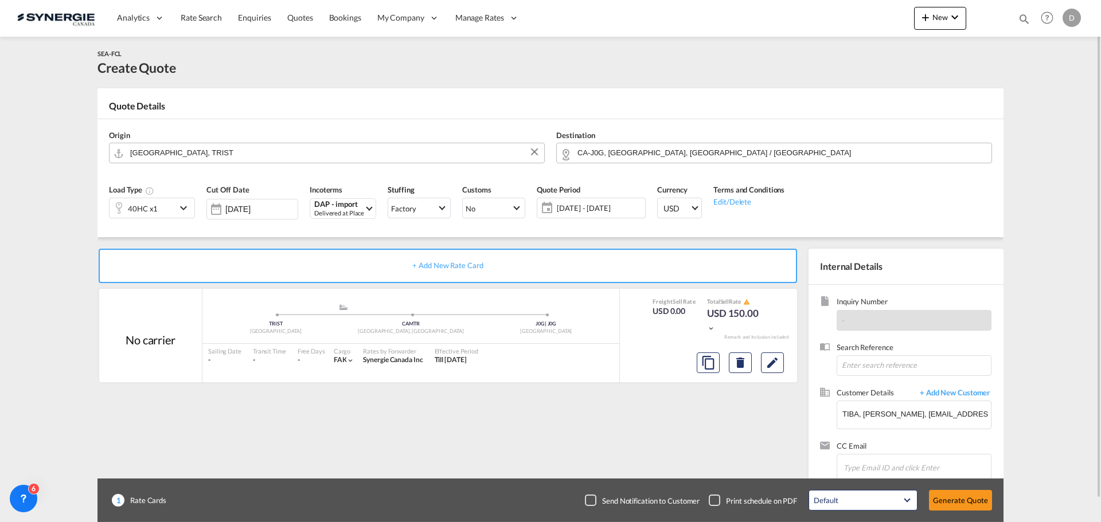
click at [185, 209] on md-icon "icon-chevron-down" at bounding box center [185, 208] width 17 height 14
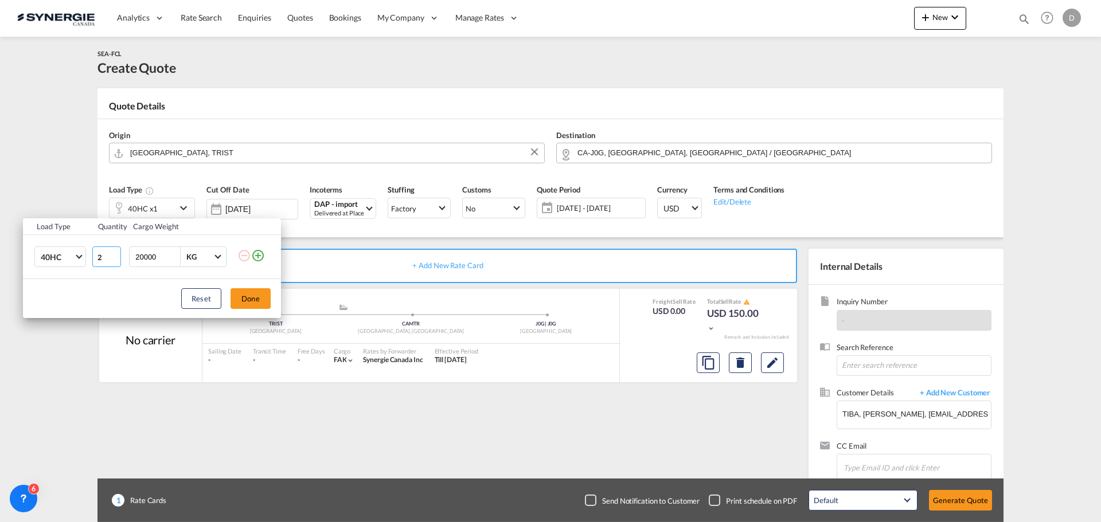
click at [116, 255] on input "2" at bounding box center [106, 257] width 29 height 21
click at [116, 255] on input "3" at bounding box center [106, 257] width 29 height 21
click at [116, 255] on input "4" at bounding box center [106, 257] width 29 height 21
click at [116, 255] on input "5" at bounding box center [106, 257] width 29 height 21
type input "6"
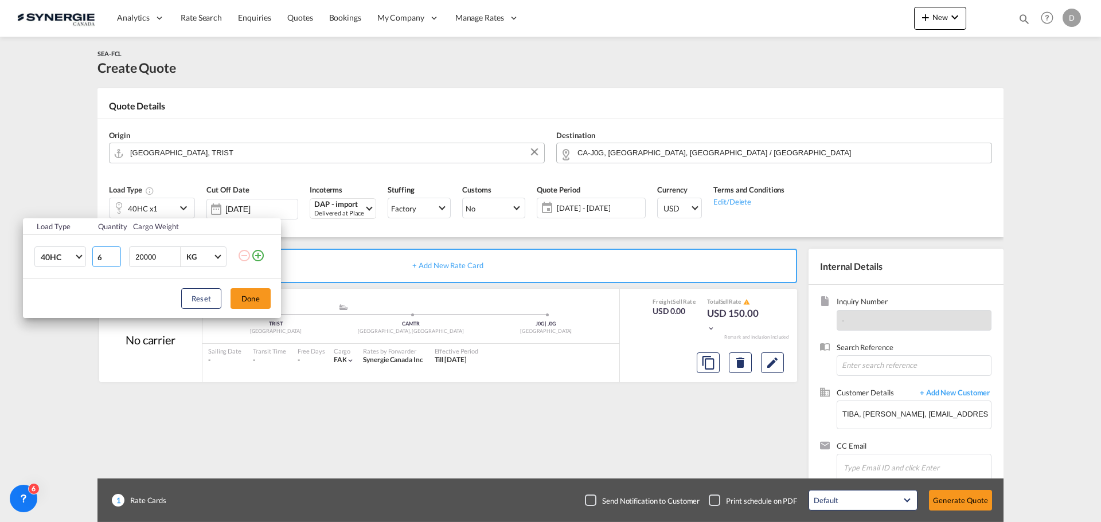
click at [116, 255] on input "6" at bounding box center [106, 257] width 29 height 21
click at [240, 300] on button "Done" at bounding box center [250, 298] width 40 height 21
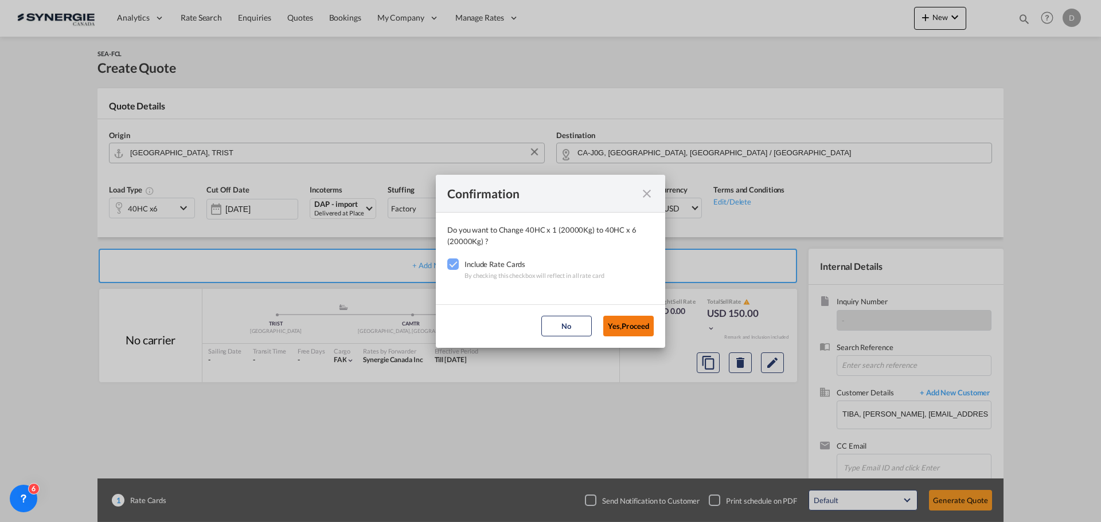
click at [624, 325] on button "Yes,Proceed" at bounding box center [628, 326] width 50 height 21
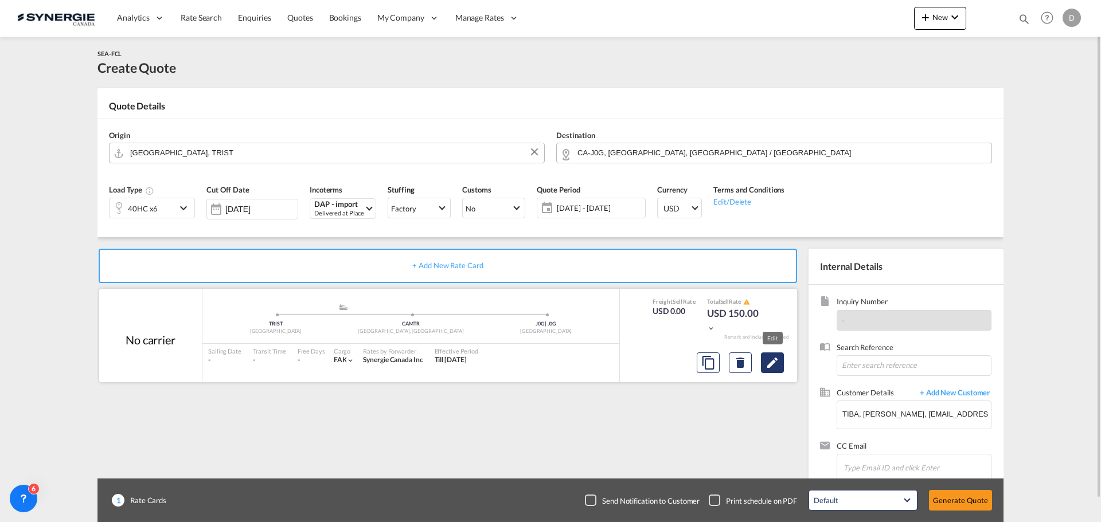
click at [772, 364] on md-icon "Edit" at bounding box center [772, 363] width 14 height 14
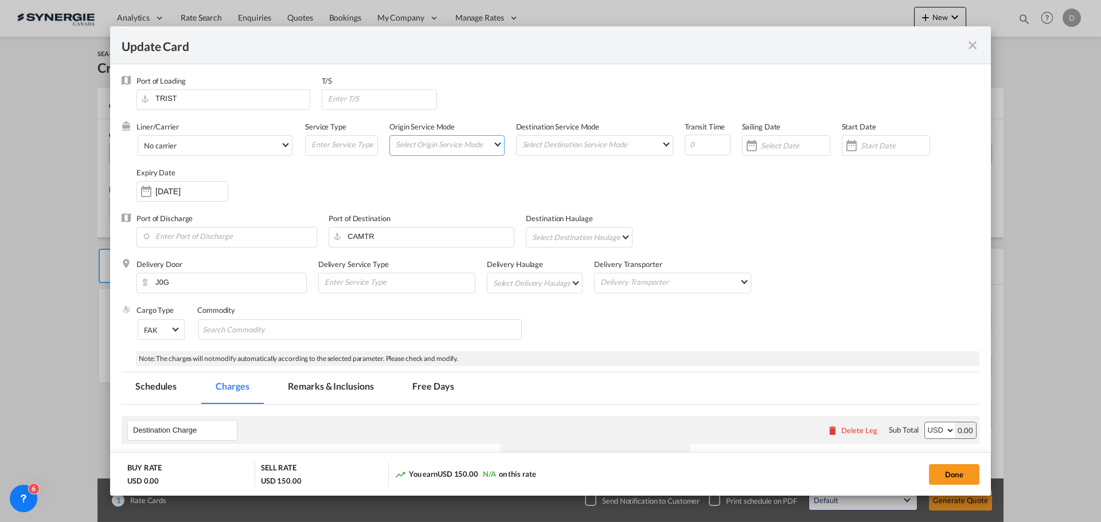
click at [492, 144] on md-select "Select Origin Service Mode SD CY" at bounding box center [448, 144] width 109 height 16
click at [460, 144] on md-option "SD" at bounding box center [447, 144] width 126 height 28
drag, startPoint x: 493, startPoint y: 142, endPoint x: 479, endPoint y: 145, distance: 14.7
click at [494, 141] on span "Select Origin Service Mode: SD" at bounding box center [497, 143] width 6 height 6
click at [402, 171] on div "CY" at bounding box center [398, 171] width 10 height 10
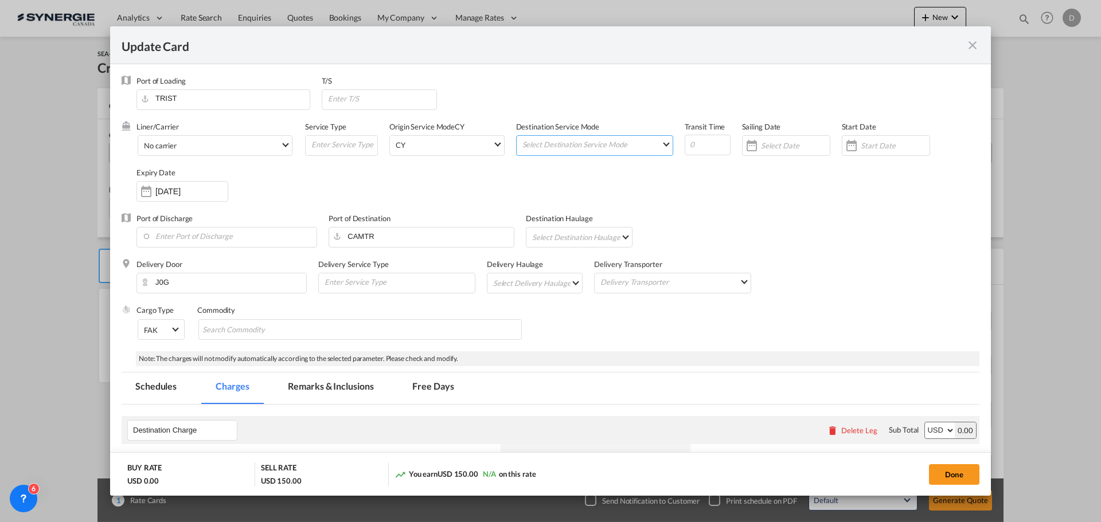
click at [655, 146] on md-select "Select Destination Service Mode SD CY" at bounding box center [596, 144] width 151 height 16
click at [594, 153] on md-option "SD" at bounding box center [593, 144] width 168 height 28
click at [754, 197] on div "Liner/Carrier No carrier Atlantic Container Line (ACL) Baker Transport (GB) | D…" at bounding box center [557, 168] width 843 height 92
click at [848, 149] on div "Update Card Port ..." at bounding box center [851, 145] width 18 height 23
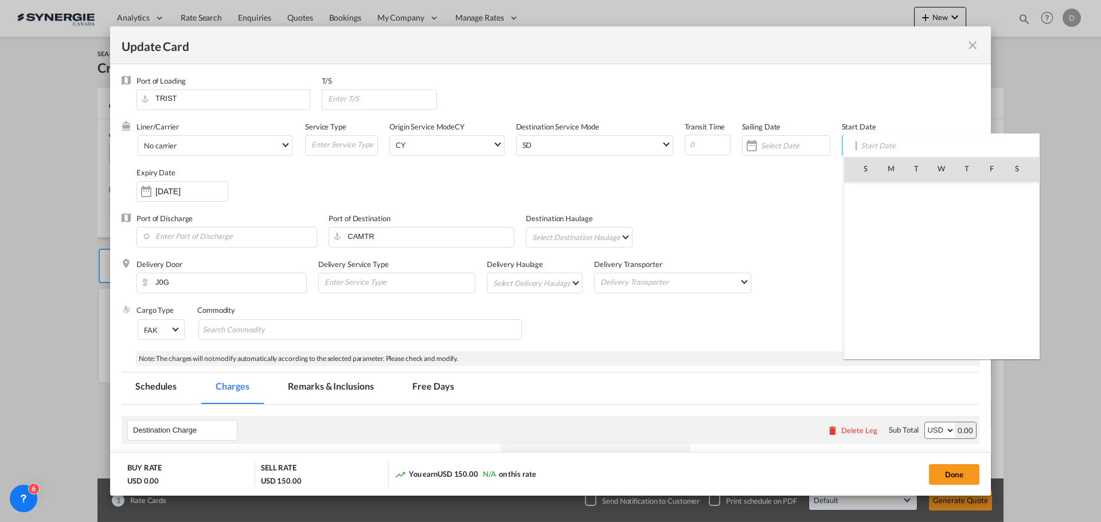
scroll to position [265556, 0]
click at [941, 300] on span "24" at bounding box center [941, 294] width 24 height 24
type input "24 Sep 2025"
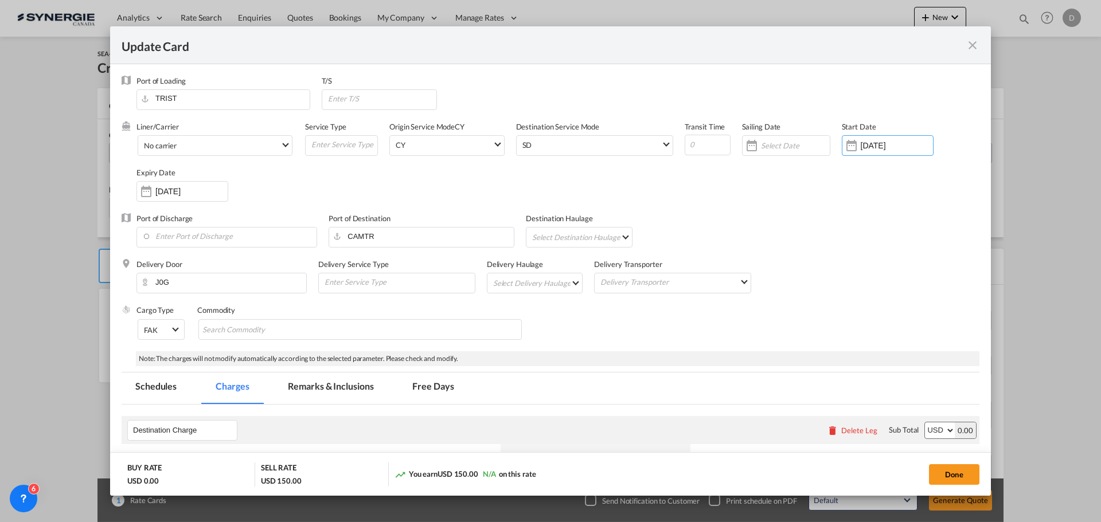
click at [509, 193] on div "Liner/Carrier No carrier Atlantic Container Line (ACL) Baker Transport (GB) | D…" at bounding box center [557, 168] width 843 height 92
click at [571, 281] on md-select "Select Delivery Haulage rail road barge truck unspecified not available" at bounding box center [537, 282] width 91 height 18
click at [531, 302] on md-option "road" at bounding box center [535, 311] width 107 height 28
click at [863, 270] on div "Delivery Door J0G Delivery Service Type Delivery Haulage .a{fill:#aaa8ad;} road…" at bounding box center [557, 282] width 843 height 46
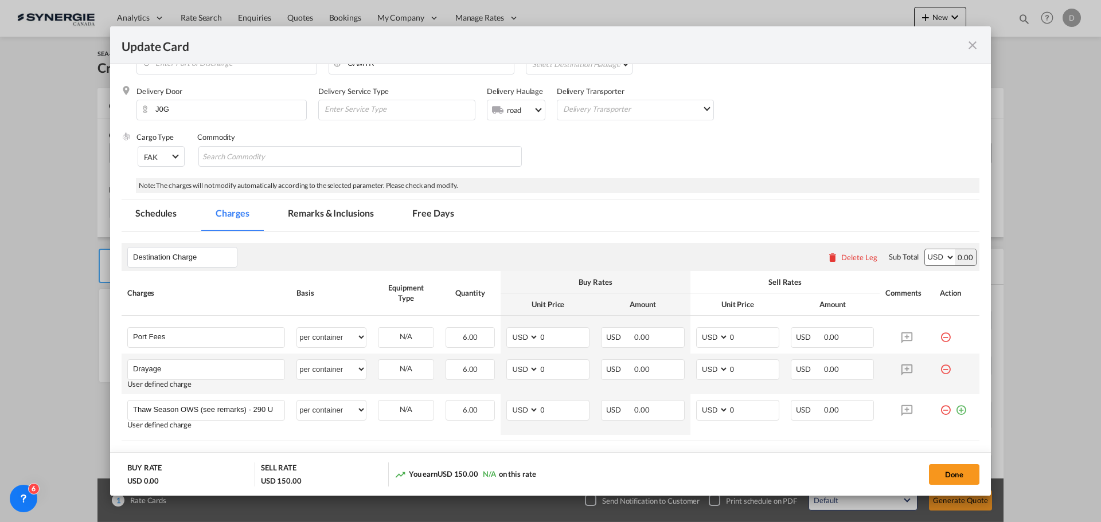
scroll to position [172, 0]
click at [349, 218] on md-tab-item "Remarks & Inclusions" at bounding box center [330, 217] width 113 height 32
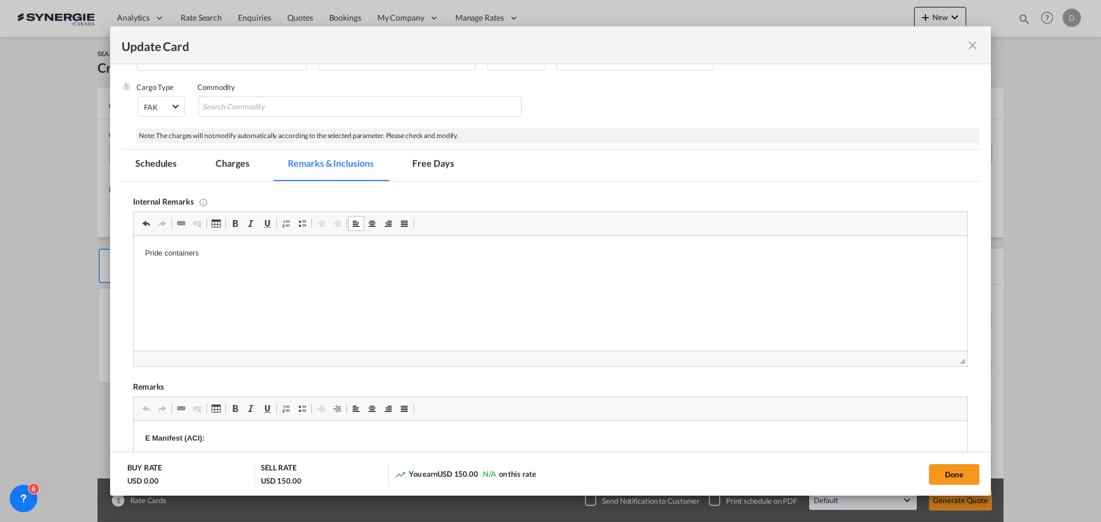
scroll to position [344, 0]
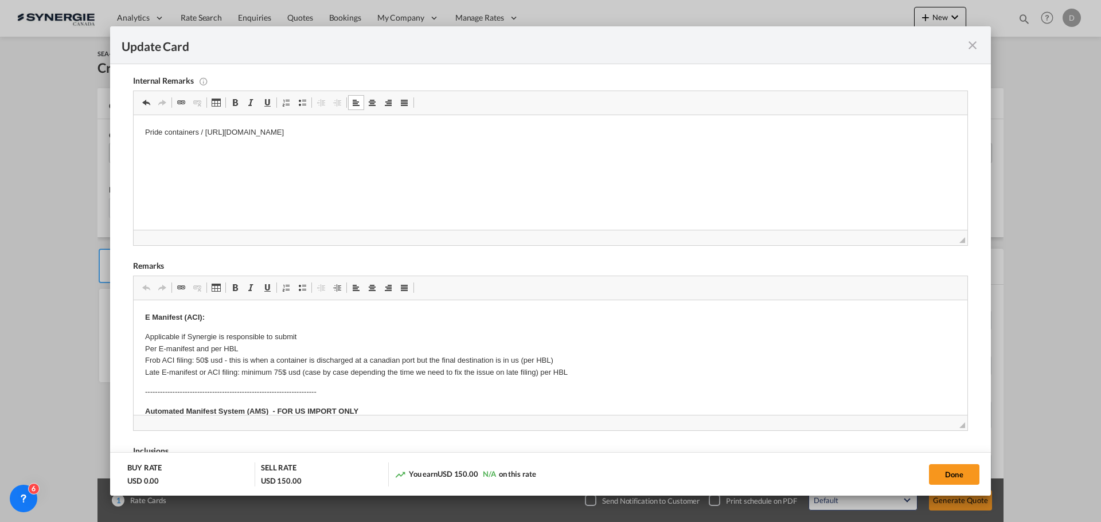
drag, startPoint x: 153, startPoint y: 135, endPoint x: 151, endPoint y: 148, distance: 13.9
click at [151, 148] on p "Editor, editor22" at bounding box center [550, 152] width 811 height 12
click at [178, 170] on html "Pride containers / https://app.frontapp.com/open/msg_1hs6ayj3?key=VFVWwPhh2tG23…" at bounding box center [551, 142] width 834 height 54
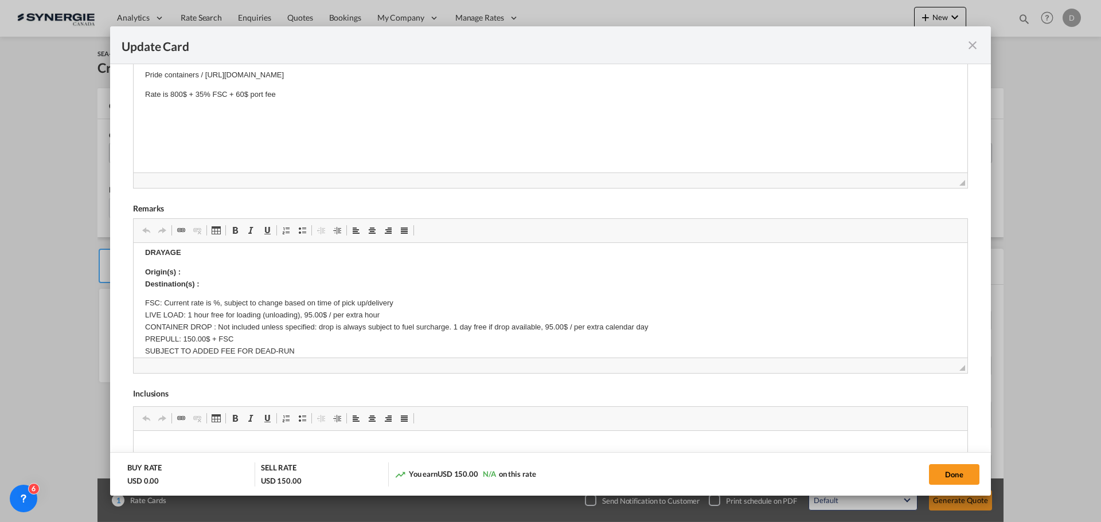
scroll to position [172, 0]
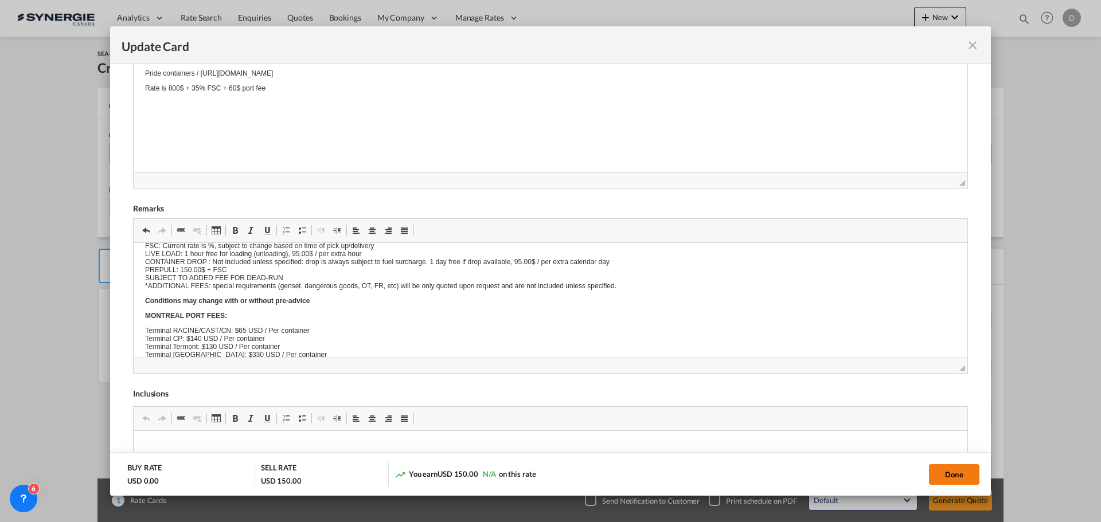
click at [961, 471] on button "Done" at bounding box center [954, 474] width 50 height 21
type input "23 Sep 2025"
type input "23 Oct 2025"
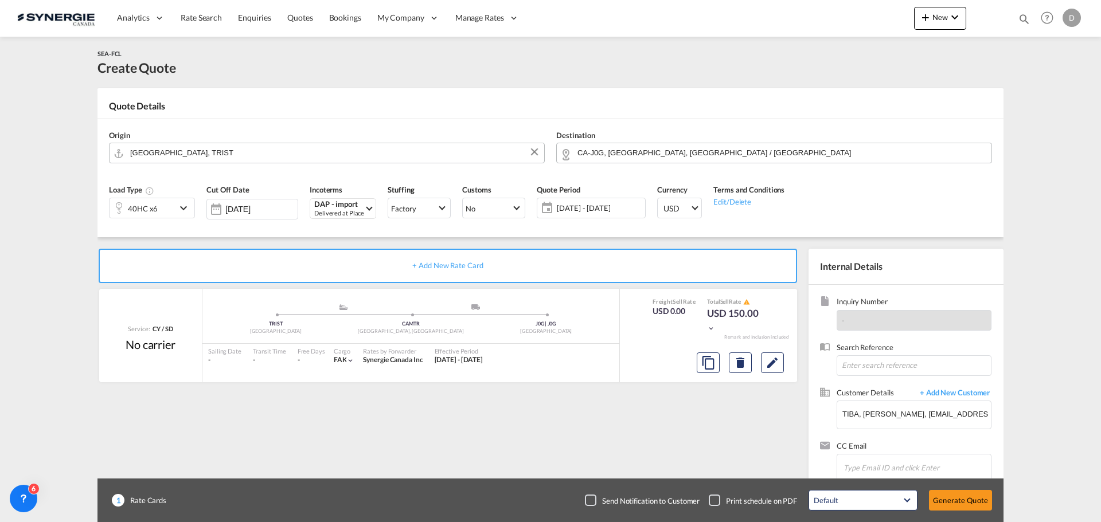
scroll to position [175, 0]
click at [769, 364] on md-icon "Edit" at bounding box center [772, 363] width 14 height 14
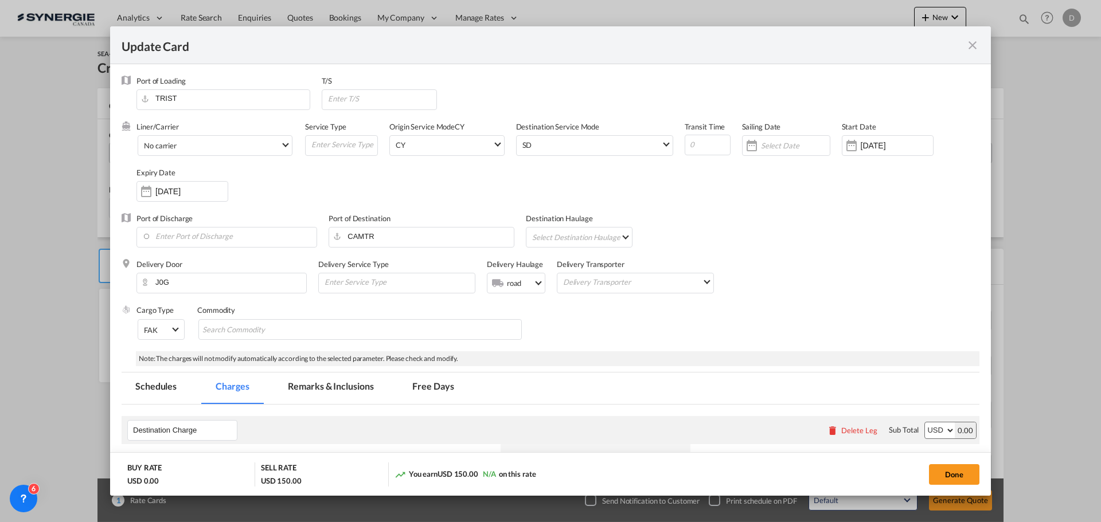
scroll to position [287, 0]
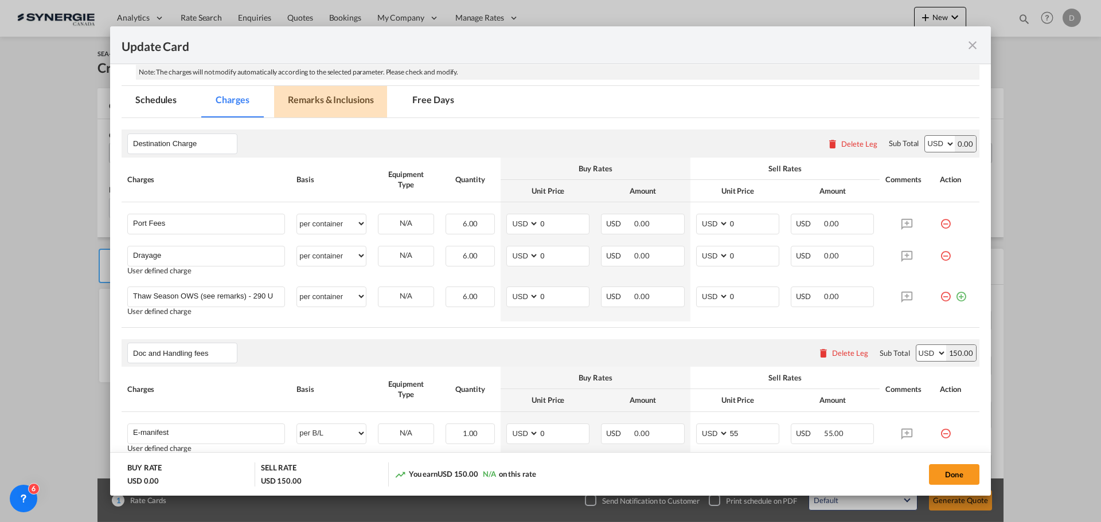
click at [339, 92] on md-tab-item "Remarks & Inclusions" at bounding box center [330, 102] width 113 height 32
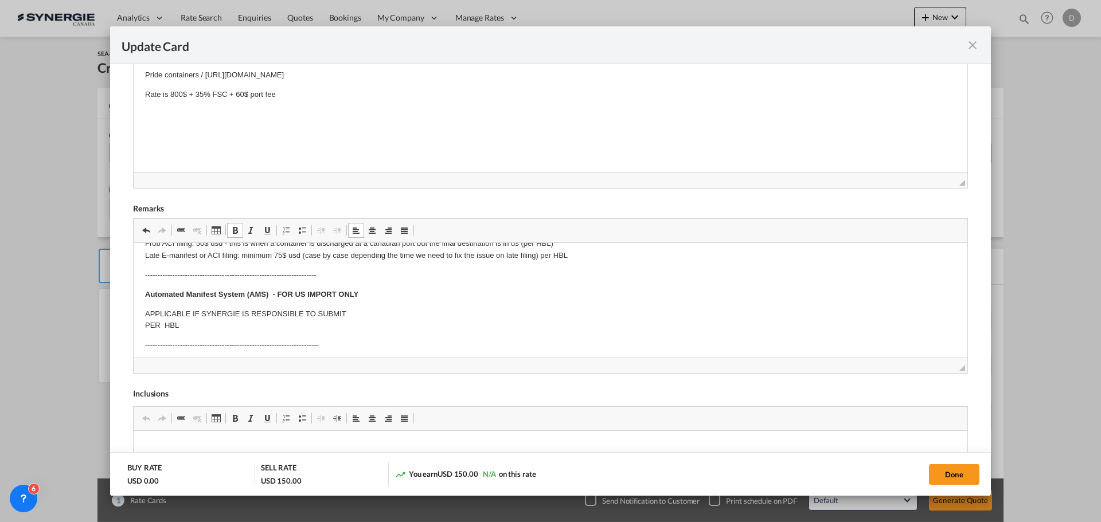
scroll to position [115, 0]
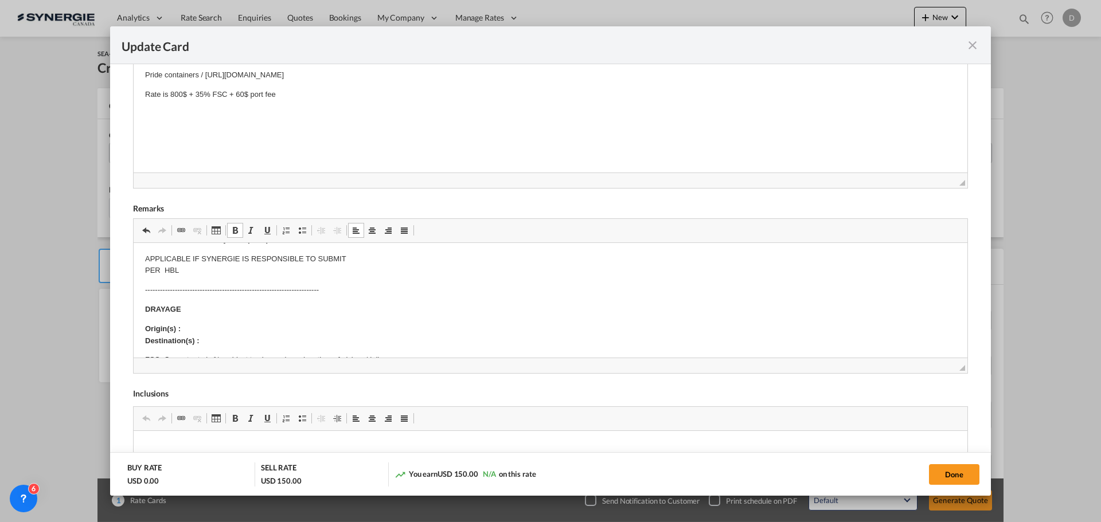
click at [189, 327] on p "Origin(s) : Destination(s) :" at bounding box center [550, 335] width 811 height 24
click at [207, 342] on p "Origin(s) : Montreal CY Destination(s) :" at bounding box center [550, 335] width 811 height 24
drag, startPoint x: 201, startPoint y: 338, endPoint x: 315, endPoint y: 340, distance: 113.5
click at [315, 340] on p "Origin(s) : Montreal CY Destination(s) : Baie-du-Febvre, Quebec, Canada" at bounding box center [550, 335] width 811 height 24
click at [235, 229] on span "Update Card Port ..." at bounding box center [234, 230] width 9 height 9
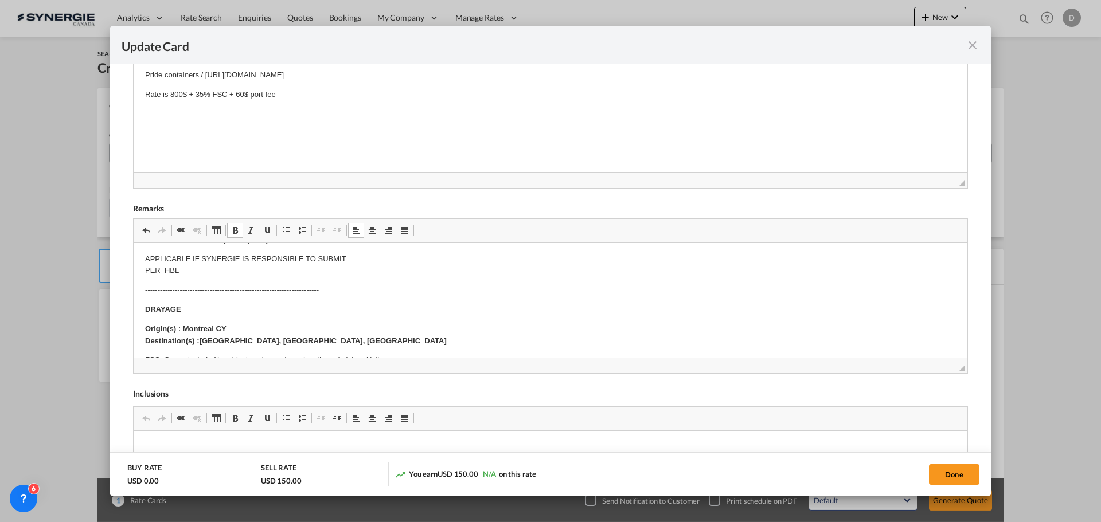
click at [364, 311] on p "DRAYAGE" at bounding box center [550, 310] width 811 height 12
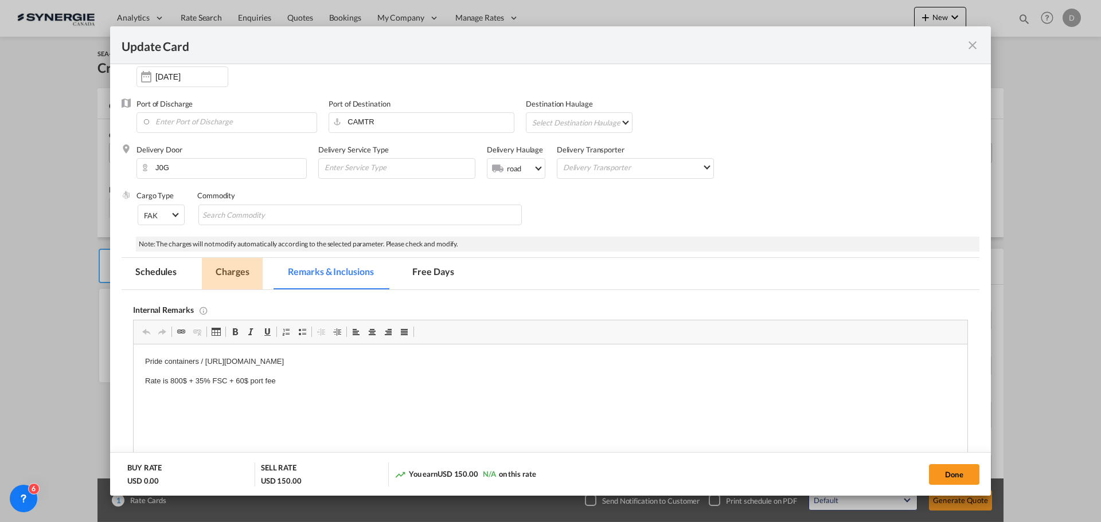
click at [235, 269] on md-tab-item "Charges" at bounding box center [232, 274] width 61 height 32
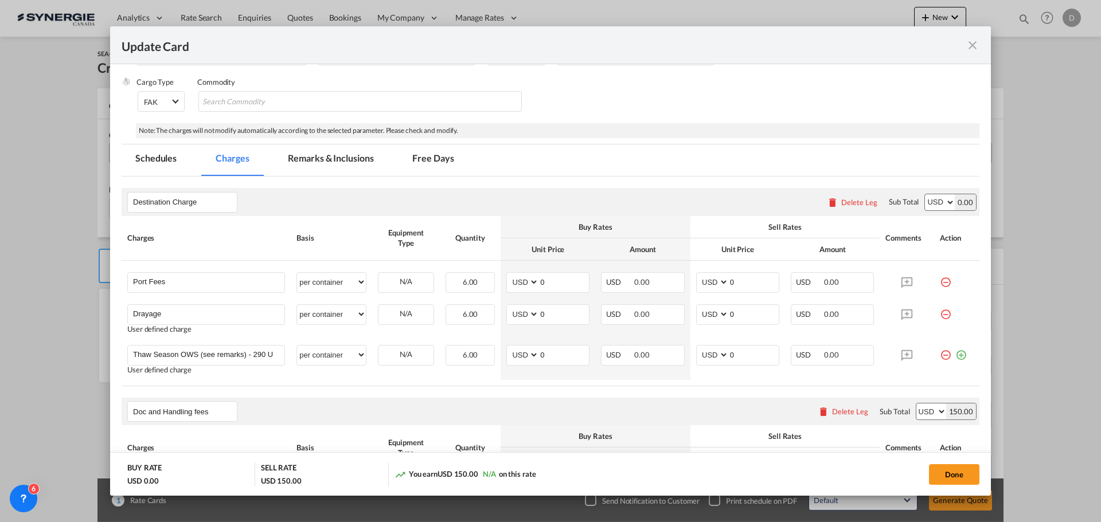
scroll to position [344, 0]
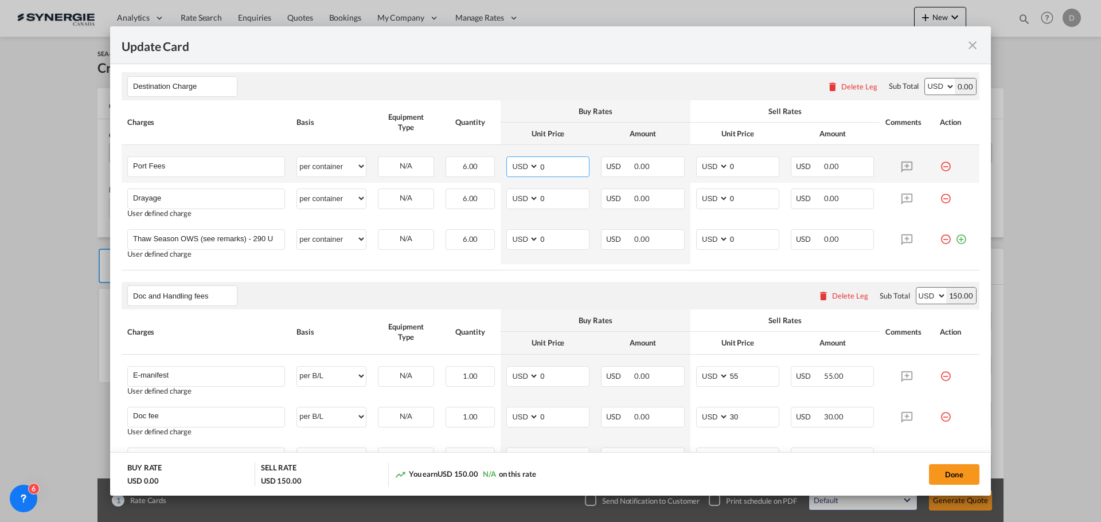
drag, startPoint x: 535, startPoint y: 169, endPoint x: 570, endPoint y: 176, distance: 35.2
click at [567, 175] on md-input-container "0" at bounding box center [563, 166] width 50 height 19
type input "50"
type input "65"
drag, startPoint x: 536, startPoint y: 199, endPoint x: 543, endPoint y: 204, distance: 8.8
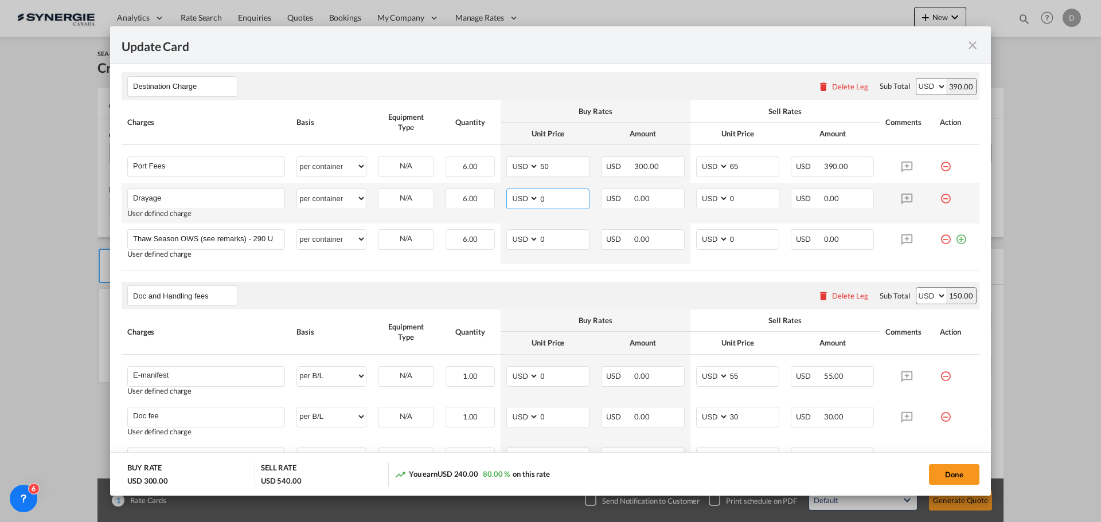
click at [545, 203] on input "0" at bounding box center [564, 197] width 50 height 17
type input "9"
type input "813"
click at [560, 217] on td "AED AFN ALL AMD ANG AOA ARS AUD AWG AZN BAM BBD BDT BGN BHD BIF BMD BND BOB BRL…" at bounding box center [547, 203] width 95 height 41
